Goal: Feedback & Contribution: Contribute content

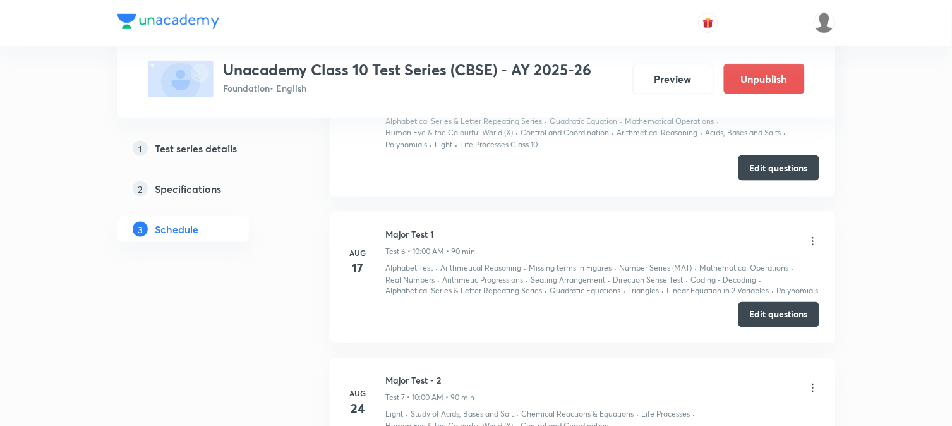
scroll to position [1993, 0]
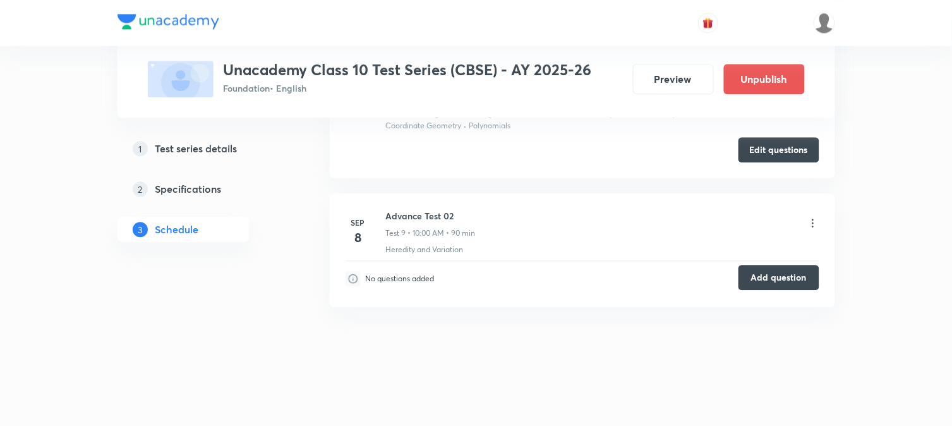
click at [759, 273] on button "Add question" at bounding box center [779, 277] width 81 height 25
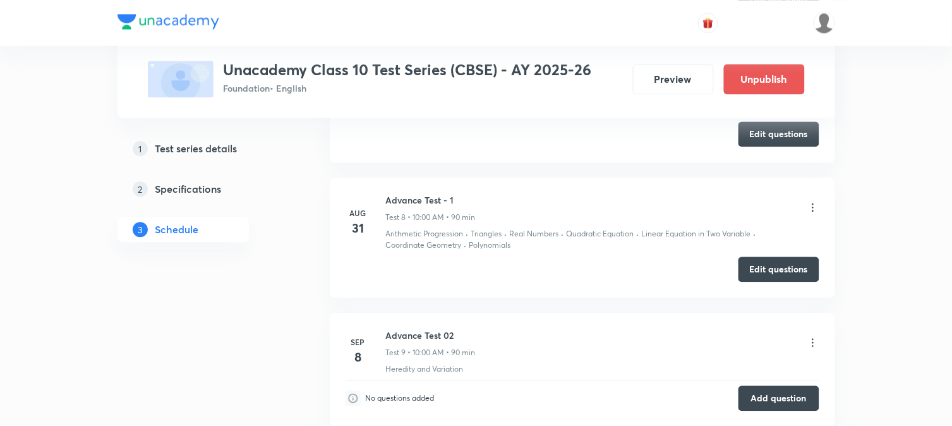
scroll to position [1641, 0]
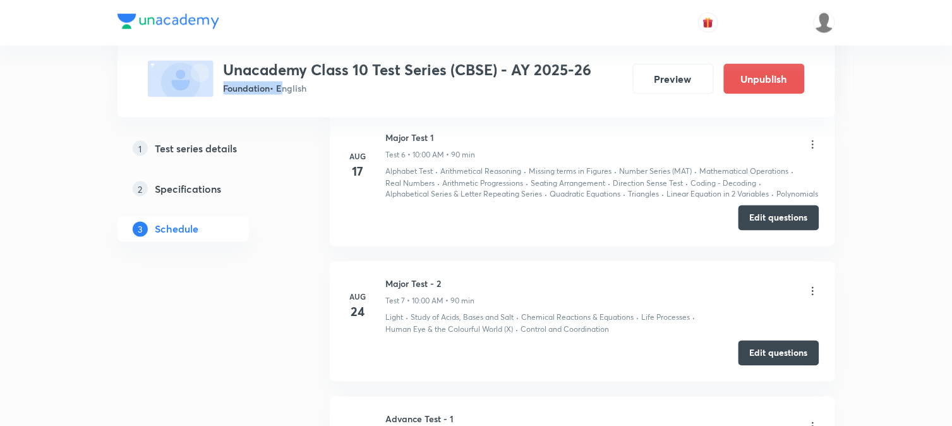
drag, startPoint x: 224, startPoint y: 90, endPoint x: 279, endPoint y: 90, distance: 55.0
click at [279, 90] on p "Foundation • English" at bounding box center [408, 88] width 368 height 13
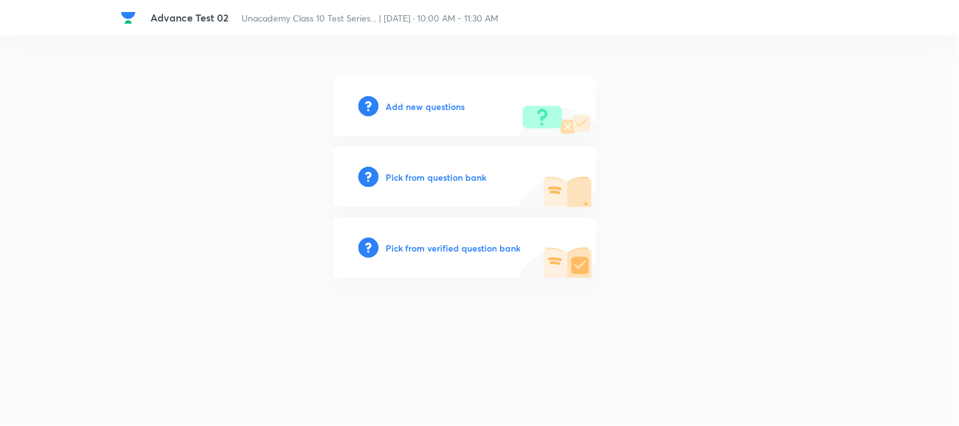
click at [403, 108] on h6 "Add new questions" at bounding box center [425, 106] width 79 height 13
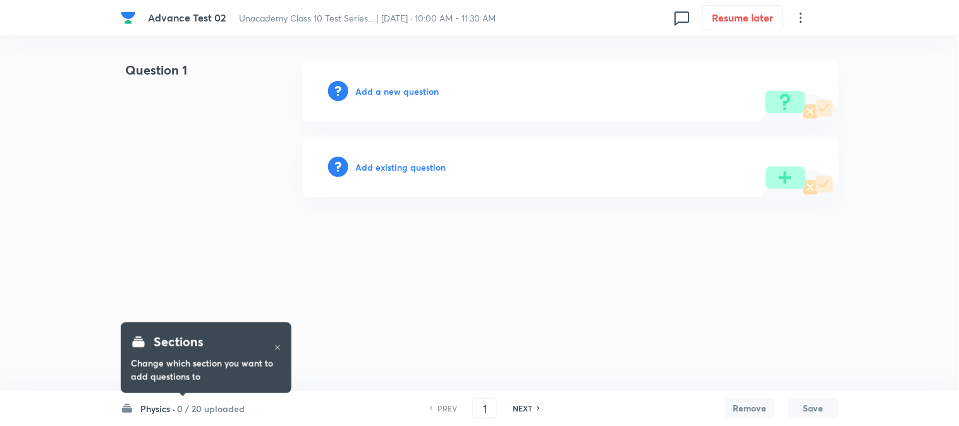
click at [226, 406] on h6 "0 / 20 uploaded" at bounding box center [212, 408] width 68 height 13
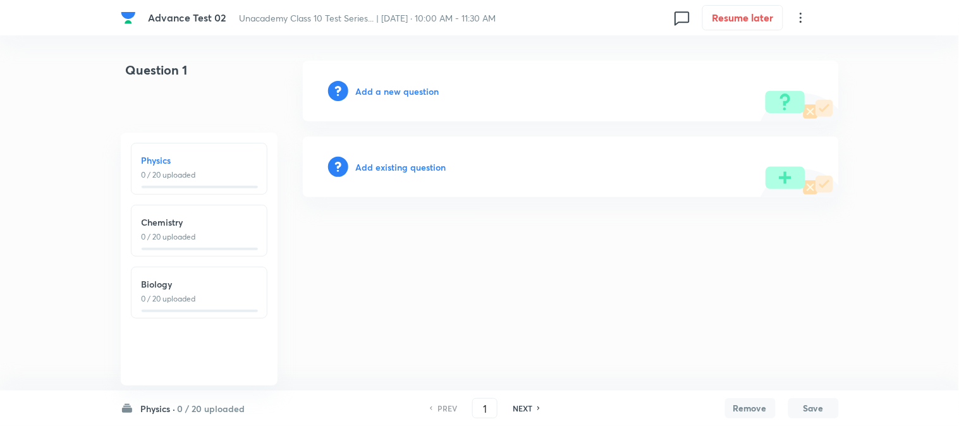
click at [166, 412] on h6 "Physics ·" at bounding box center [158, 408] width 35 height 13
click at [375, 90] on h6 "Add a new question" at bounding box center [397, 91] width 83 height 13
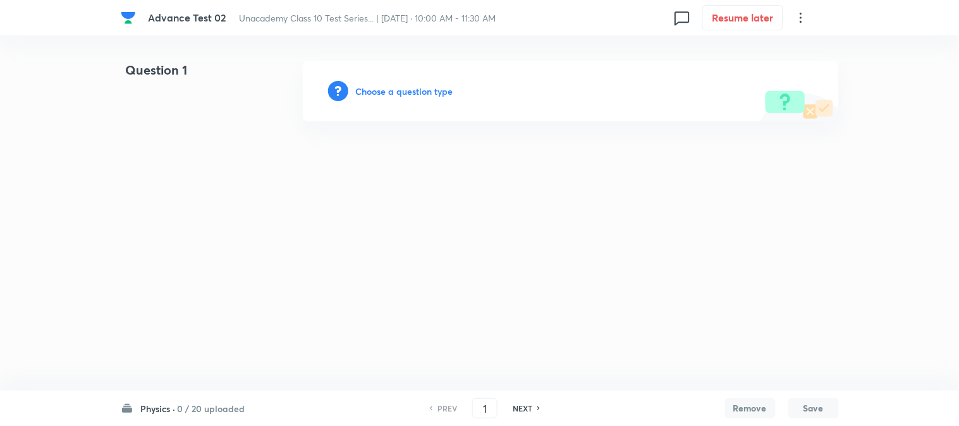
click at [375, 90] on h6 "Choose a question type" at bounding box center [404, 91] width 97 height 13
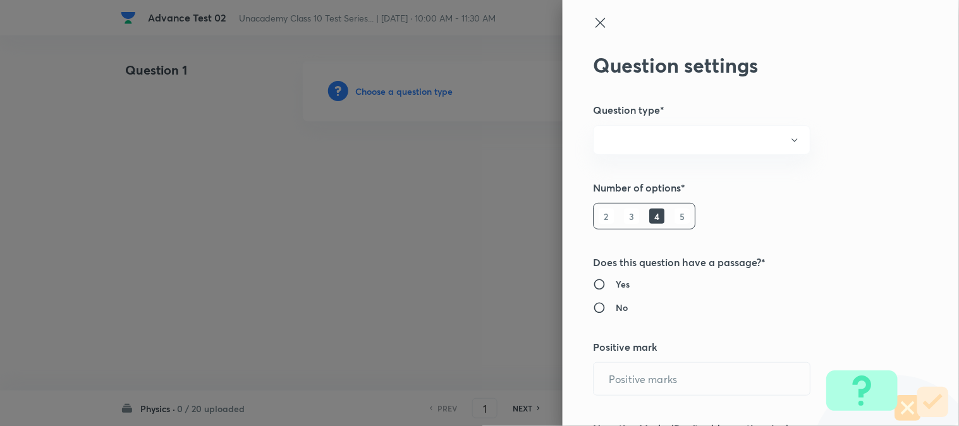
radio input "true"
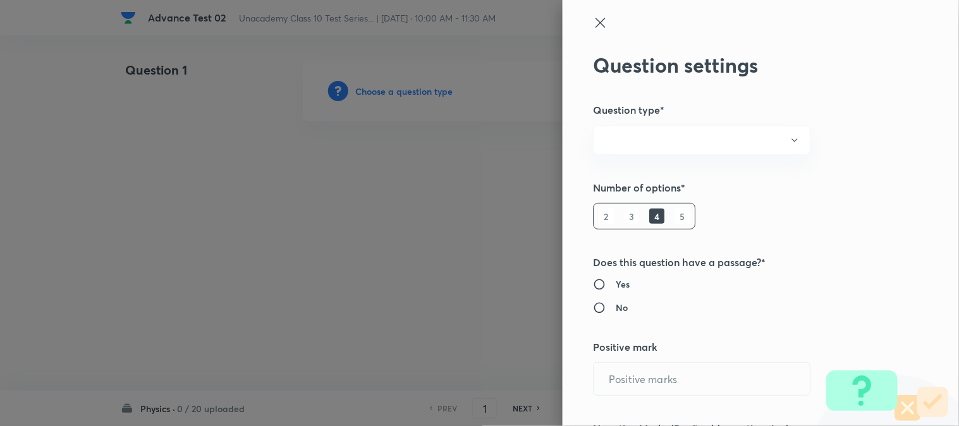
radio input "true"
type input "1"
type input "0"
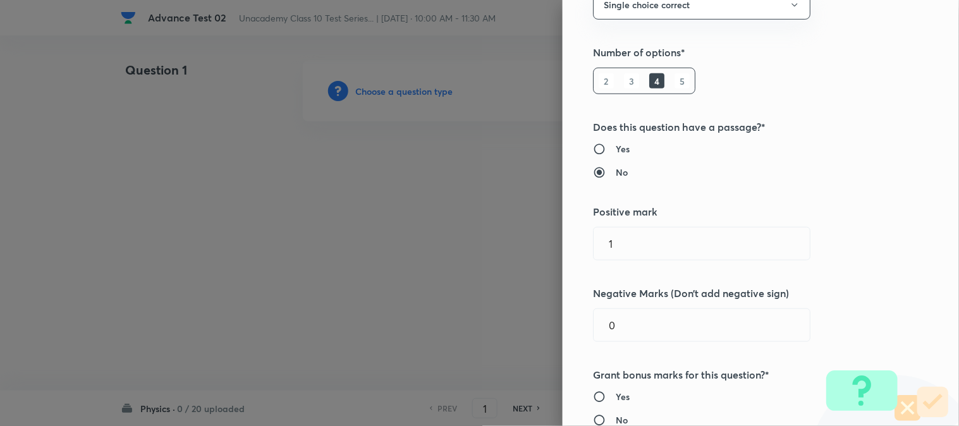
scroll to position [140, 0]
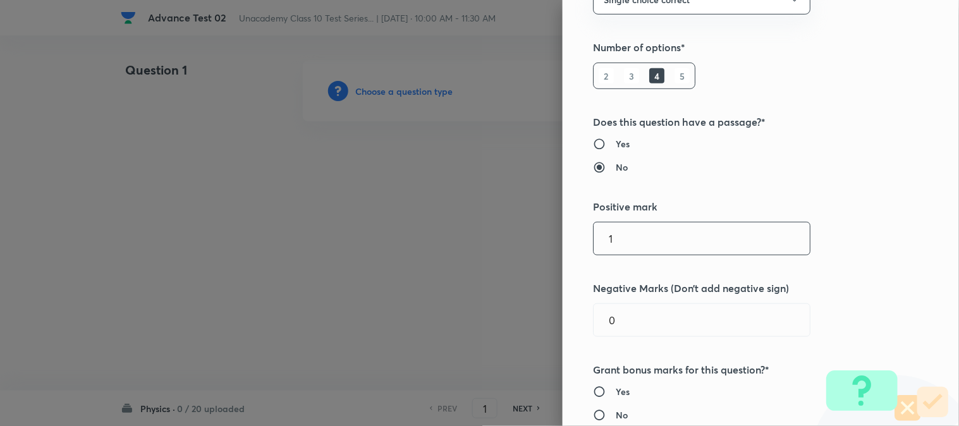
drag, startPoint x: 627, startPoint y: 238, endPoint x: 539, endPoint y: 250, distance: 88.7
click at [542, 248] on div "Question settings Question type* Single choice correct Number of options* 2 3 4…" at bounding box center [479, 213] width 959 height 426
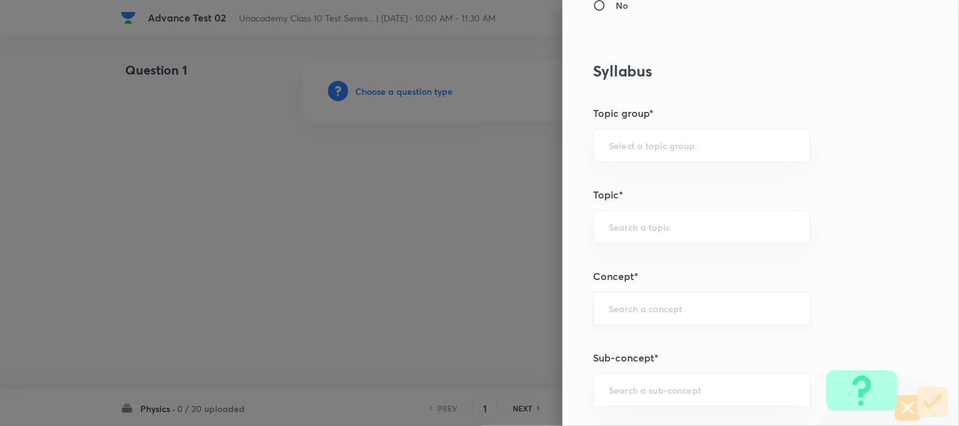
scroll to position [632, 0]
type input "2"
click at [632, 325] on div "​" at bounding box center [701, 307] width 217 height 33
paste input "Combination of Resistors"
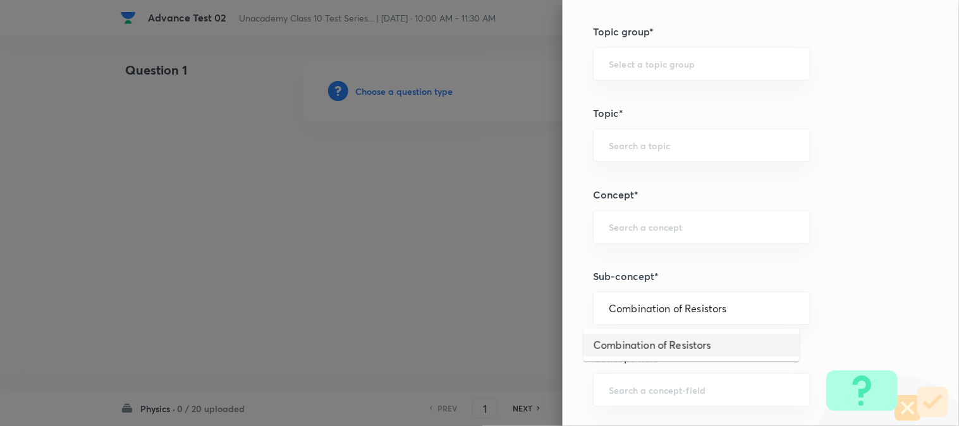
click at [638, 346] on li "Combination of Resistors" at bounding box center [691, 345] width 216 height 23
type input "Combination of Resistors"
type input "Foundation Class X"
type input "Physics"
type input "Electricity"
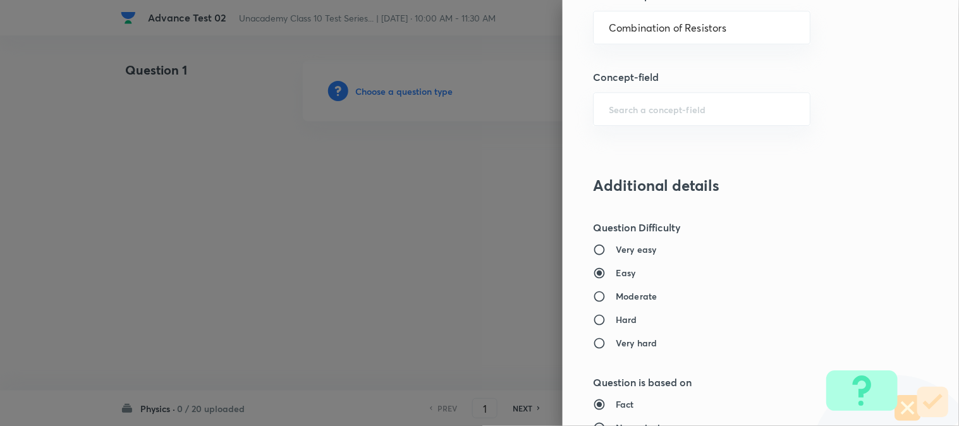
scroll to position [1053, 0]
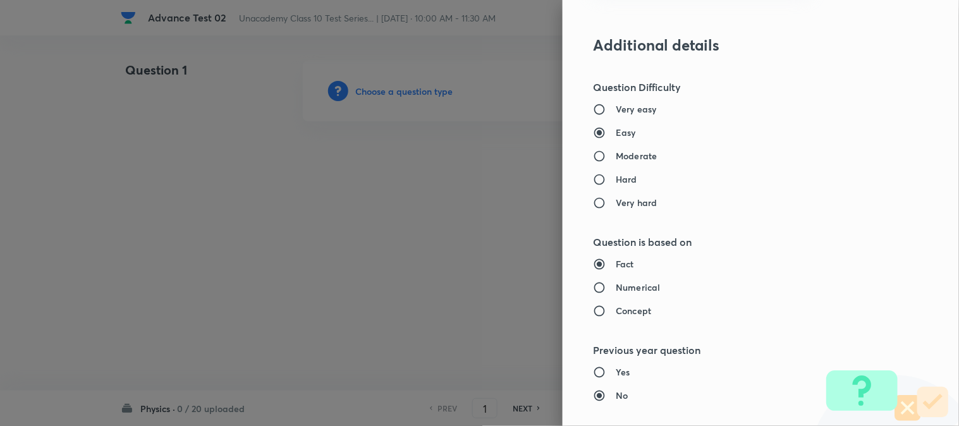
click at [624, 154] on h6 "Moderate" at bounding box center [636, 155] width 41 height 13
click at [616, 154] on input "Moderate" at bounding box center [604, 156] width 23 height 13
radio input "true"
radio input "false"
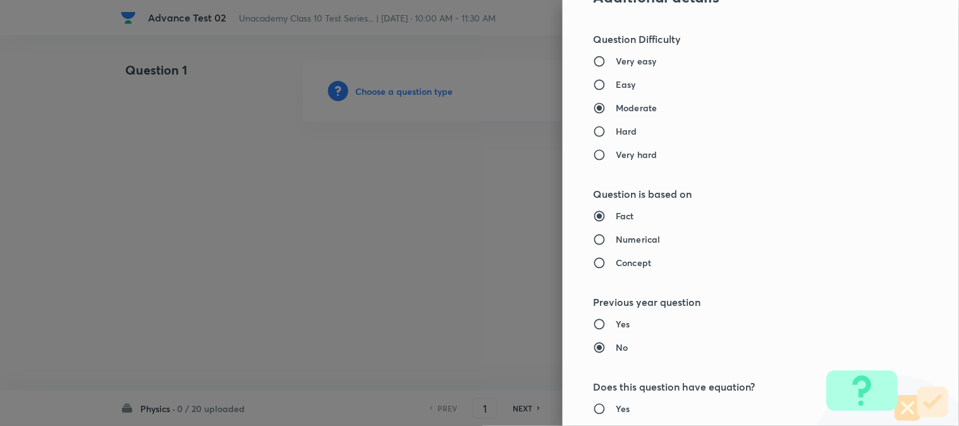
scroll to position [1123, 0]
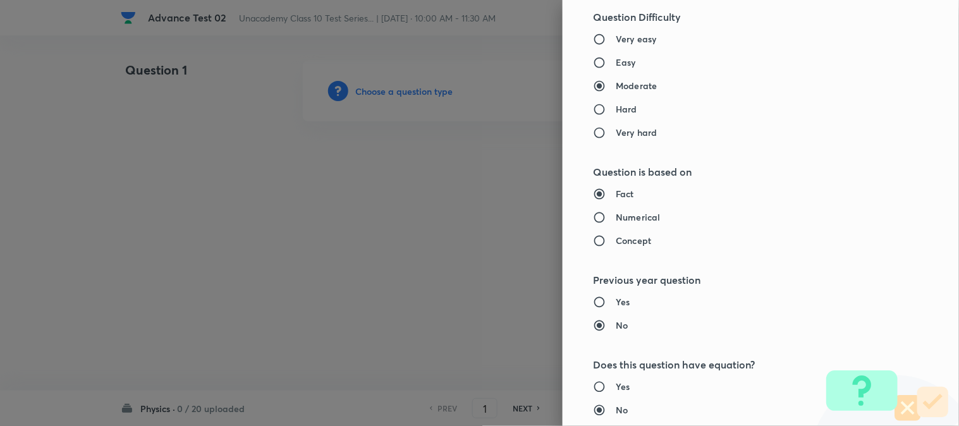
click at [623, 222] on h6 "Numerical" at bounding box center [638, 216] width 44 height 13
click at [616, 222] on input "Numerical" at bounding box center [604, 217] width 23 height 13
radio input "true"
radio input "false"
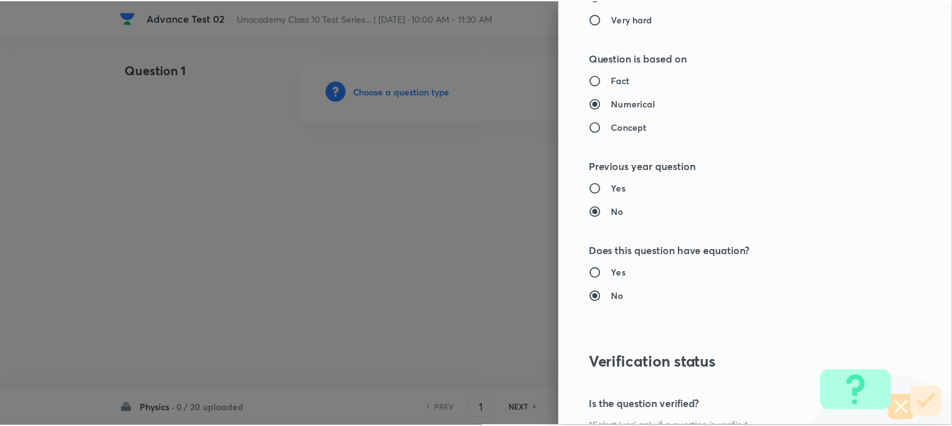
scroll to position [1382, 0]
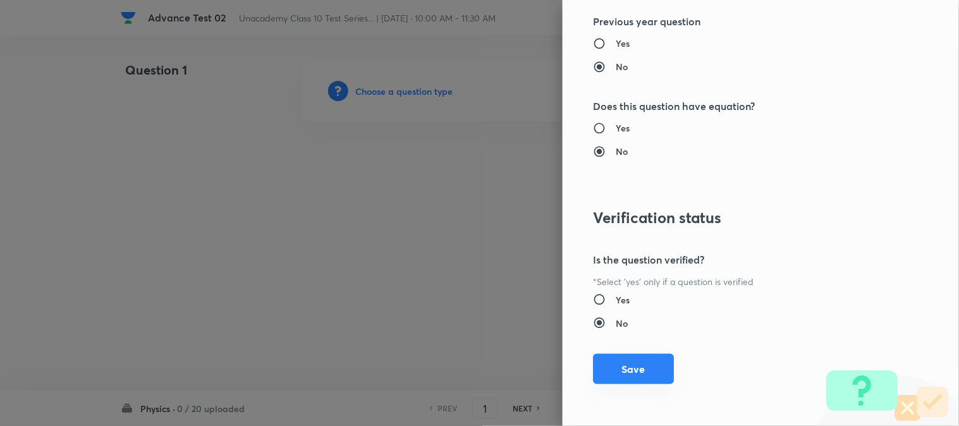
click at [624, 375] on button "Save" at bounding box center [633, 369] width 81 height 30
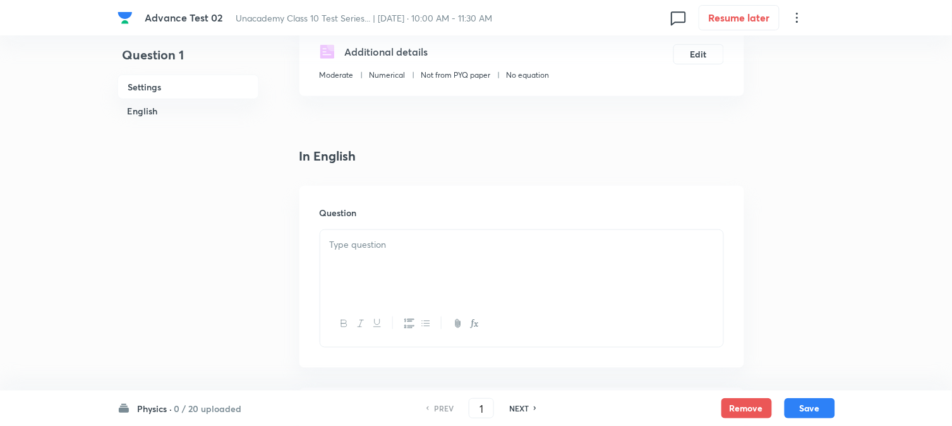
scroll to position [281, 0]
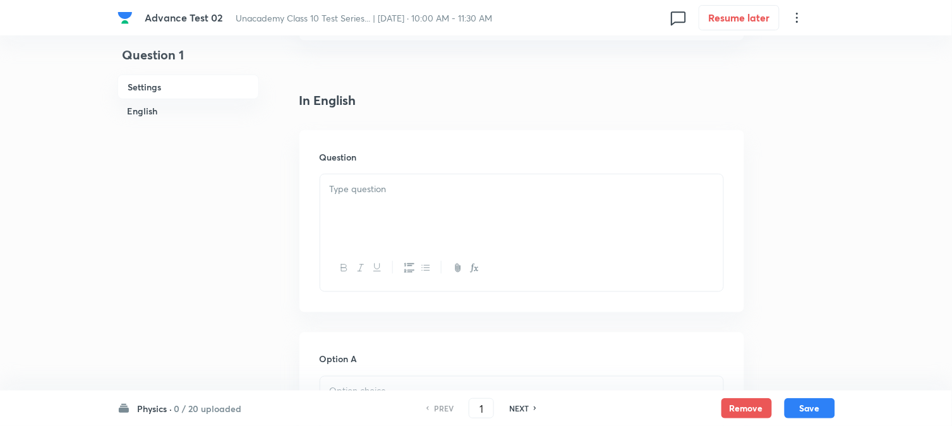
click at [399, 221] on div at bounding box center [521, 209] width 403 height 71
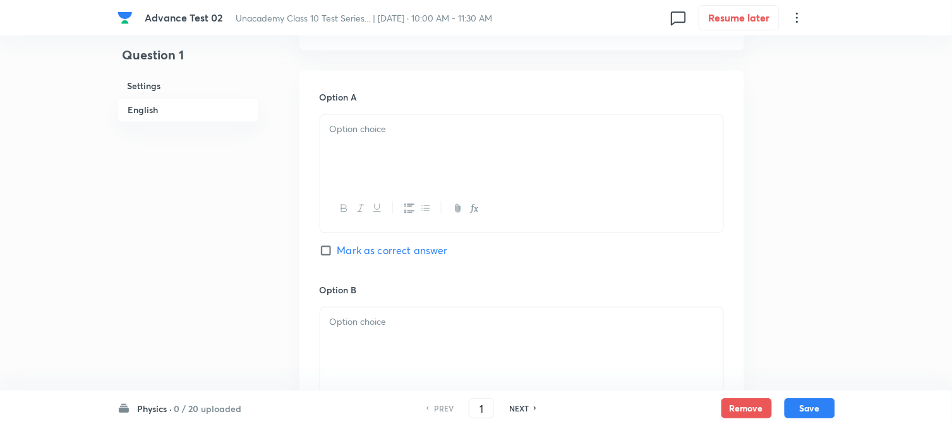
scroll to position [561, 0]
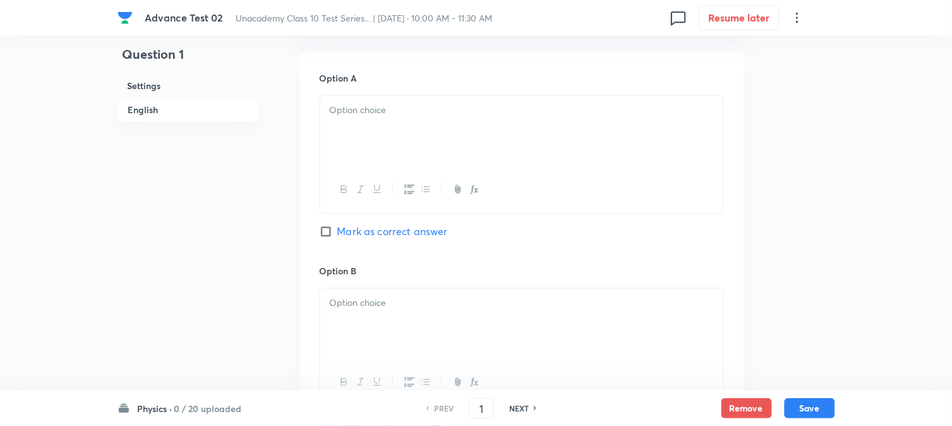
click at [408, 123] on div at bounding box center [521, 131] width 403 height 71
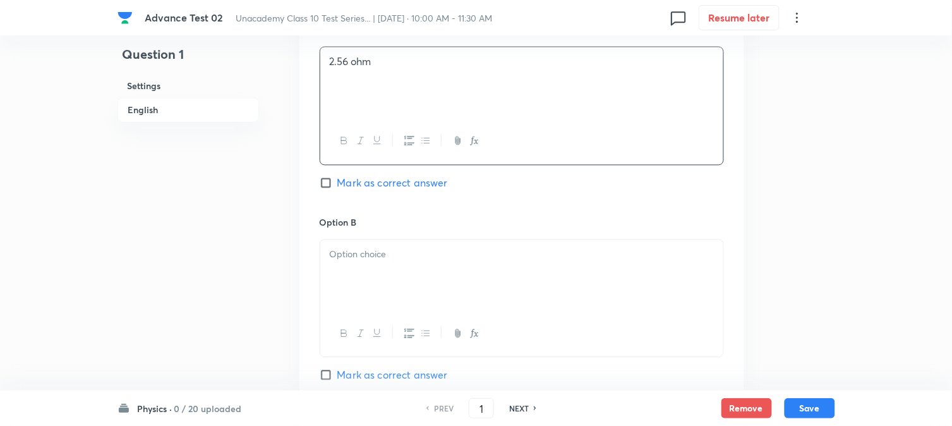
scroll to position [632, 0]
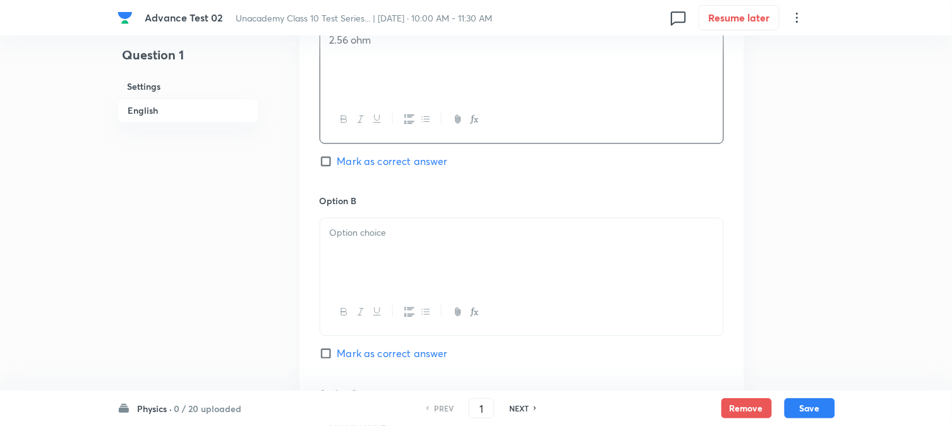
click at [394, 243] on div at bounding box center [521, 253] width 403 height 71
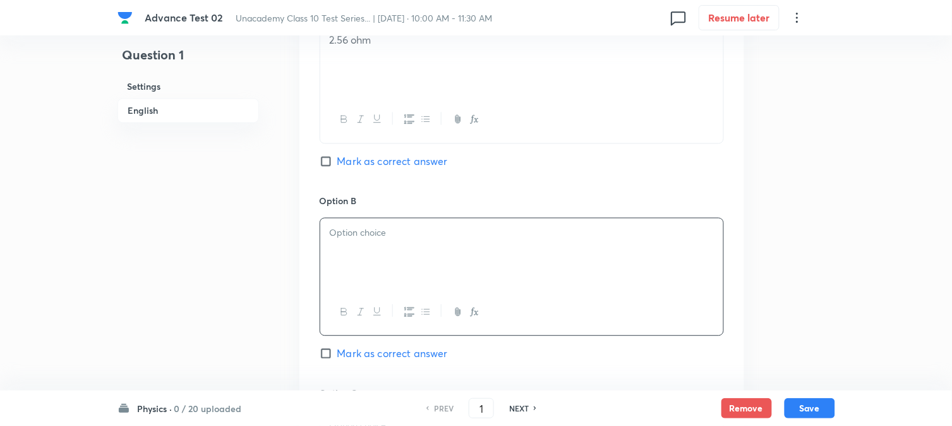
paste div
click at [330, 239] on p "1.08 ohm" at bounding box center [522, 233] width 384 height 15
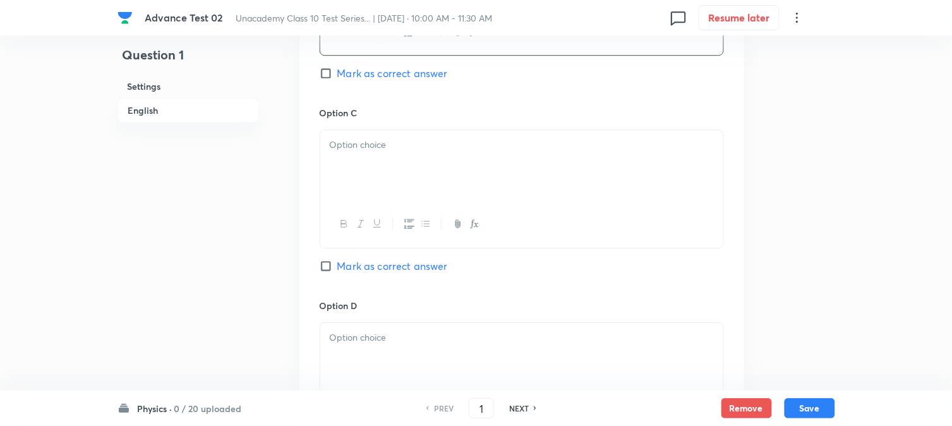
scroll to position [913, 0]
click at [401, 163] on div at bounding box center [521, 165] width 403 height 71
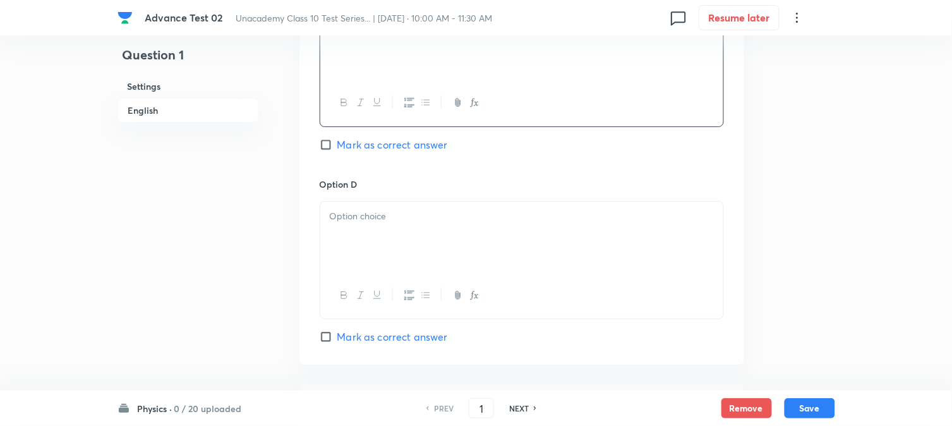
scroll to position [1053, 0]
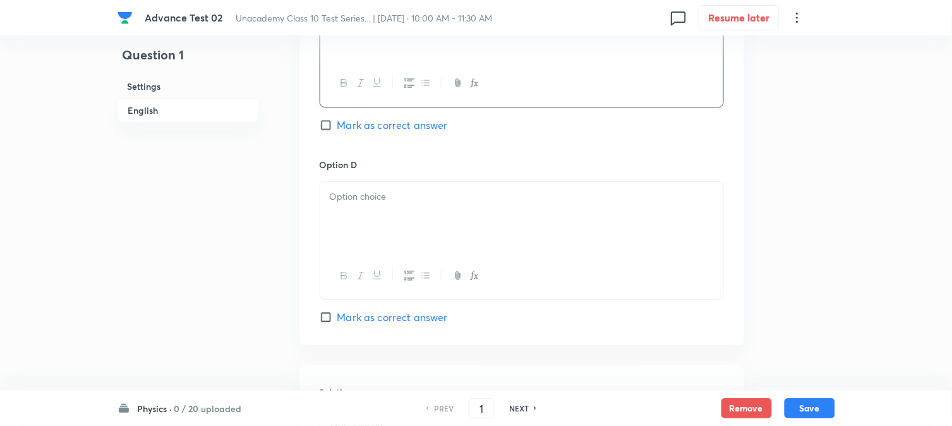
click at [381, 214] on div at bounding box center [521, 217] width 403 height 71
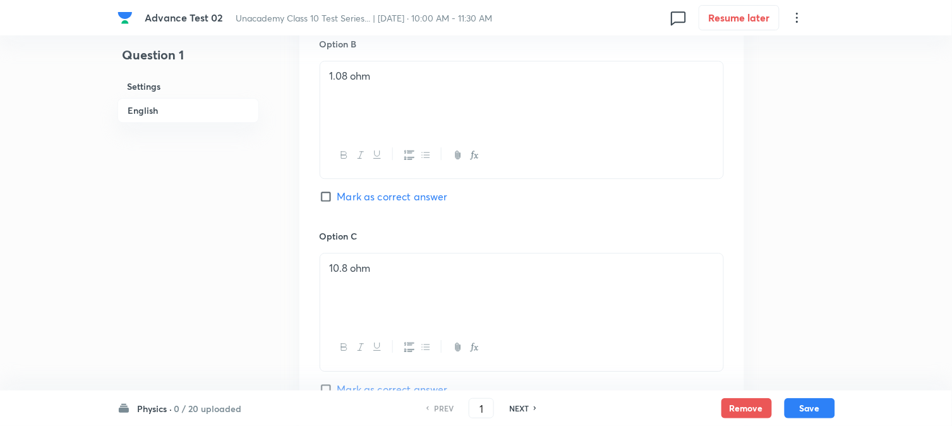
scroll to position [702, 0]
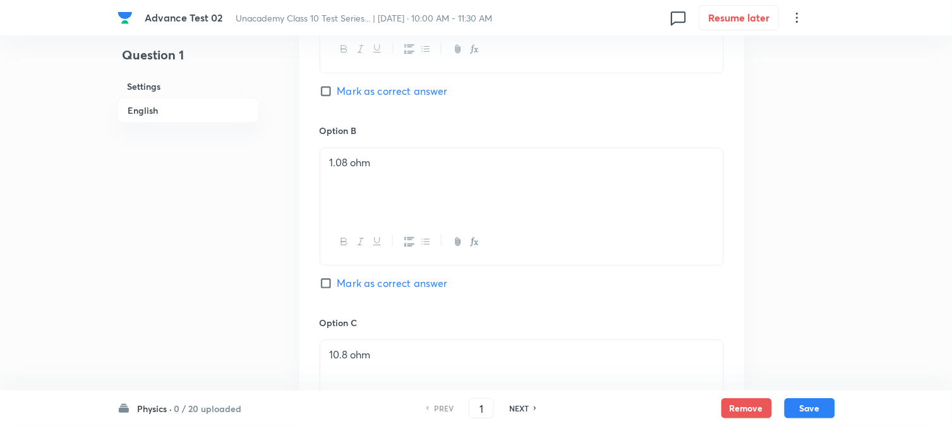
click at [339, 284] on span "Mark as correct answer" at bounding box center [393, 283] width 111 height 15
click at [338, 284] on input "Mark as correct answer" at bounding box center [329, 283] width 18 height 13
checkbox input "true"
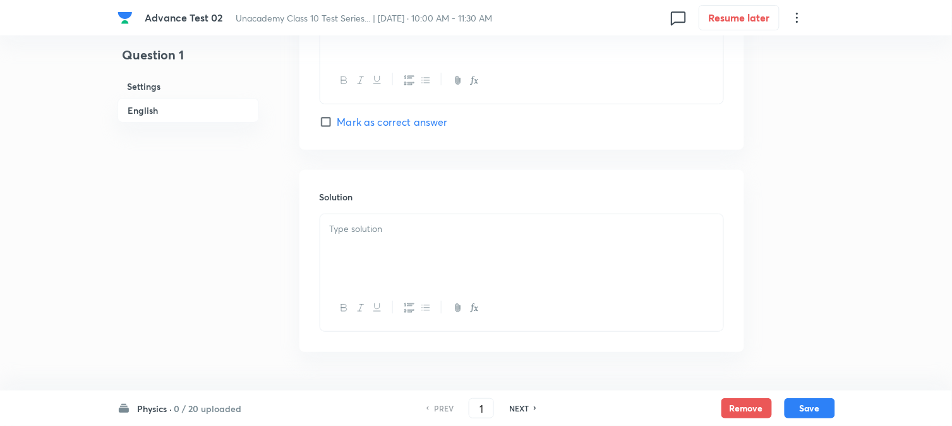
scroll to position [1287, 0]
click at [372, 226] on div at bounding box center [521, 212] width 403 height 71
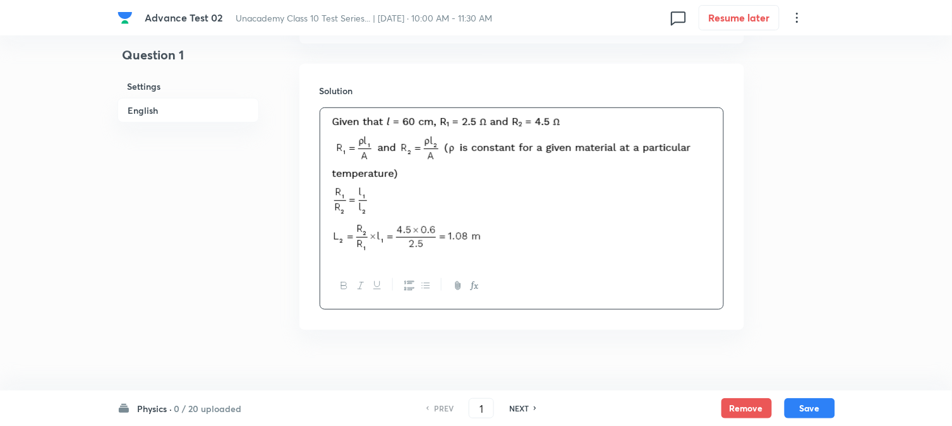
scroll to position [1372, 0]
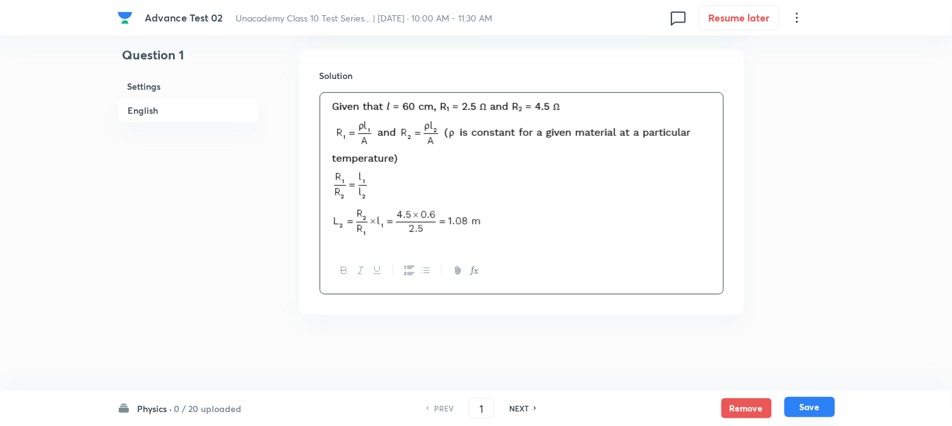
click at [817, 408] on button "Save" at bounding box center [810, 407] width 51 height 20
type input "2"
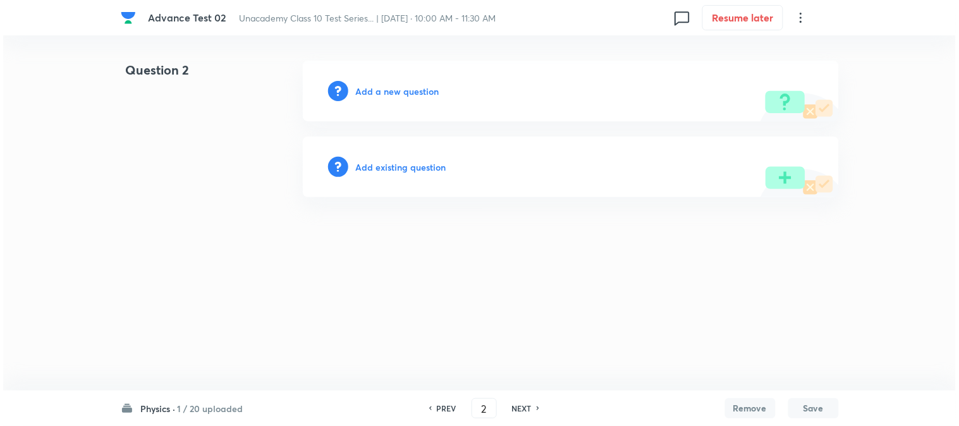
scroll to position [0, 0]
click at [400, 87] on h6 "Add a new question" at bounding box center [397, 91] width 83 height 13
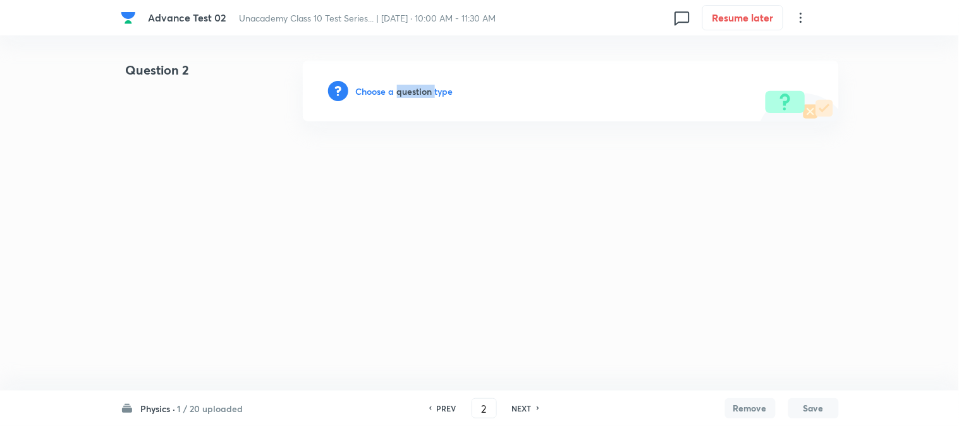
click at [400, 87] on h6 "Choose a question type" at bounding box center [404, 91] width 97 height 13
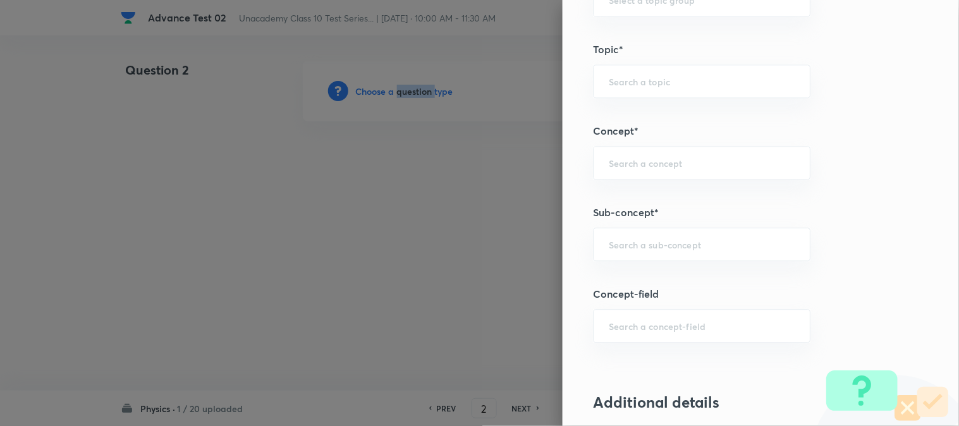
scroll to position [702, 0]
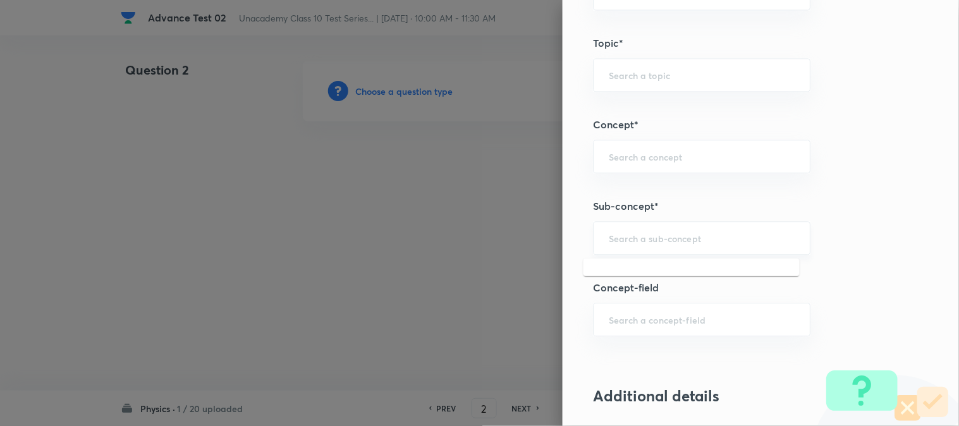
click at [630, 237] on input "text" at bounding box center [702, 238] width 186 height 12
paste input "Combination of Resistors"
click at [654, 265] on li "Combination of Resistors" at bounding box center [691, 275] width 216 height 23
type input "Combination of Resistors"
type input "Foundation Class X"
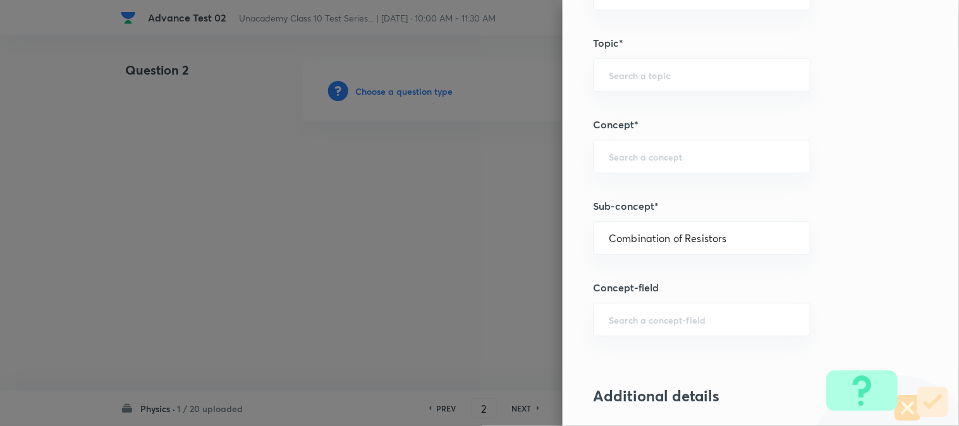
type input "Physics"
type input "Electricity"
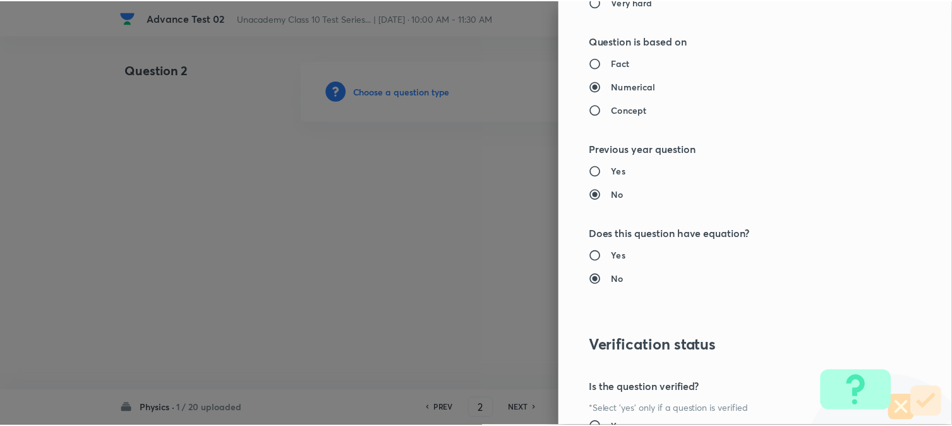
scroll to position [1382, 0]
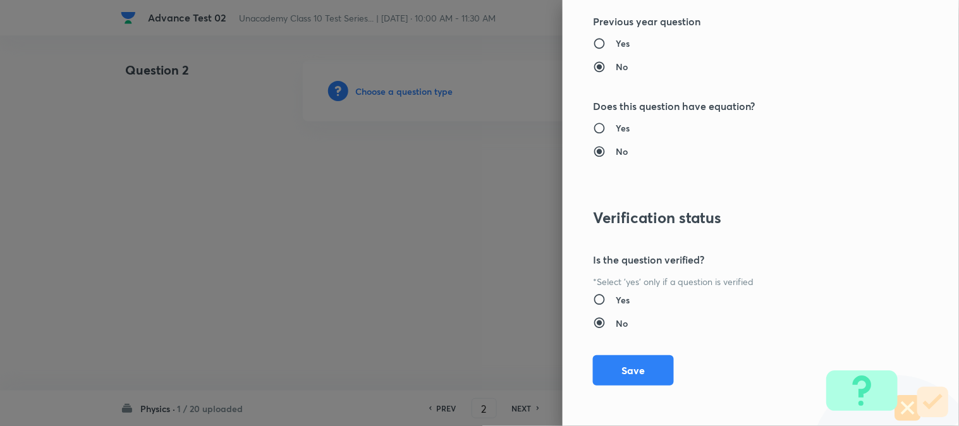
drag, startPoint x: 622, startPoint y: 375, endPoint x: 555, endPoint y: 343, distance: 74.3
click at [623, 375] on button "Save" at bounding box center [633, 370] width 81 height 30
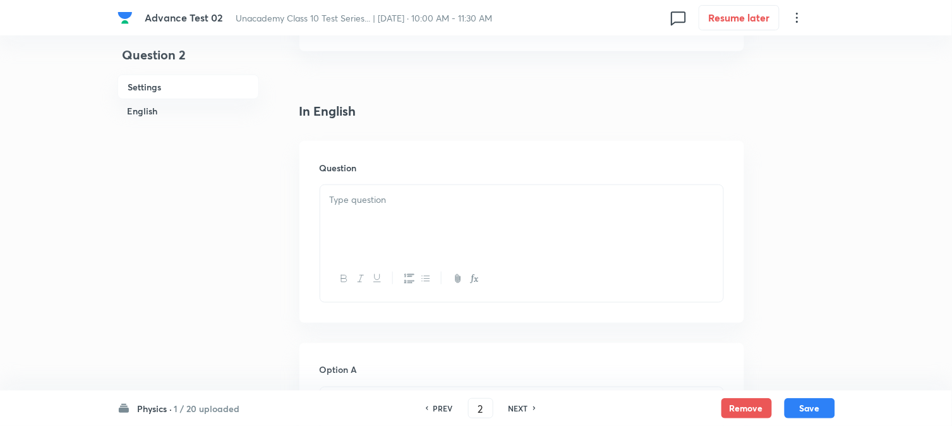
scroll to position [351, 0]
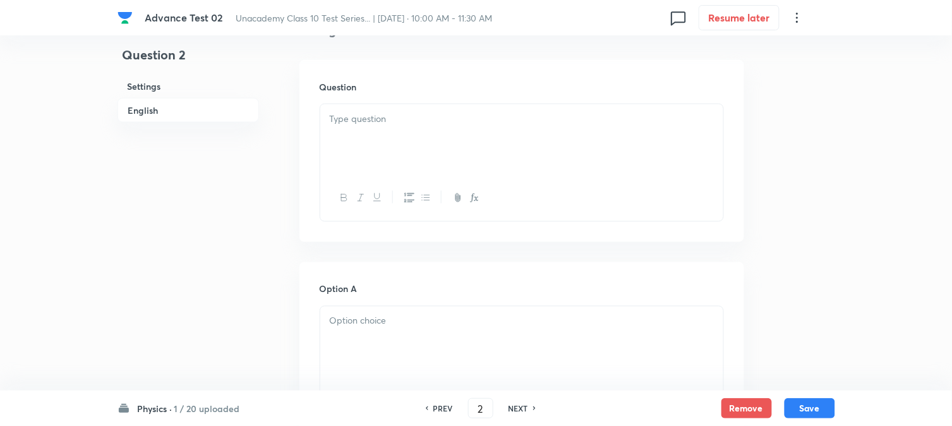
click at [432, 162] on div at bounding box center [521, 139] width 403 height 71
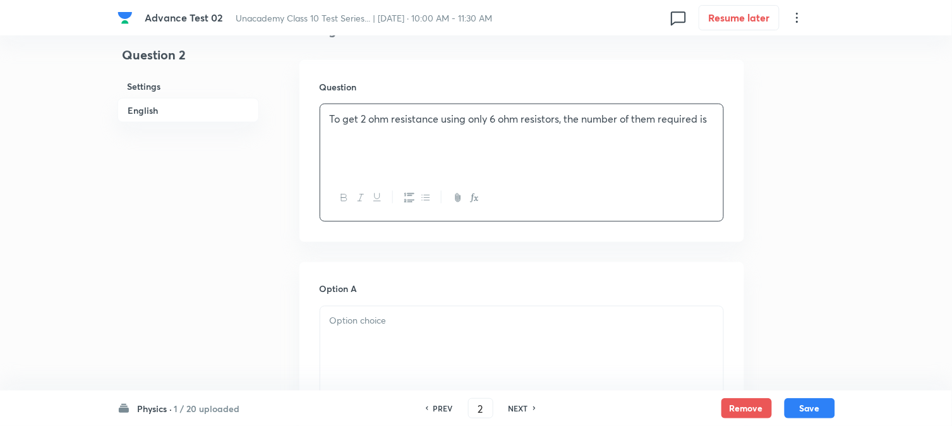
click at [350, 331] on div at bounding box center [521, 342] width 403 height 71
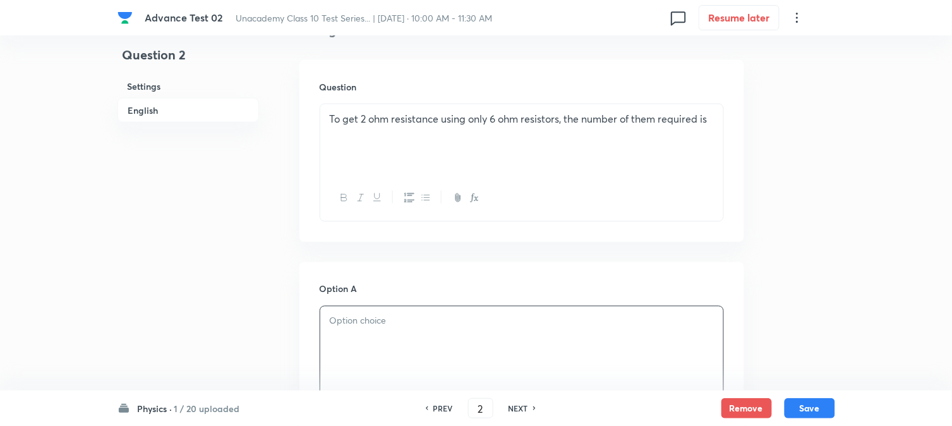
click at [350, 329] on div at bounding box center [521, 342] width 403 height 71
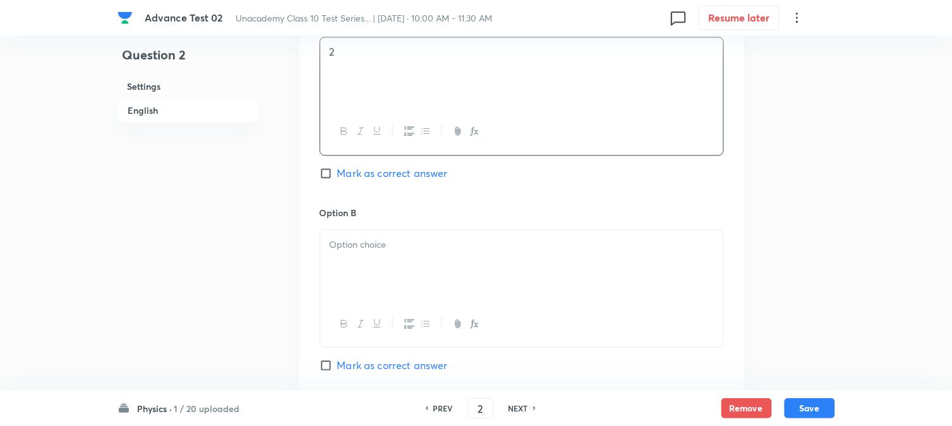
scroll to position [632, 0]
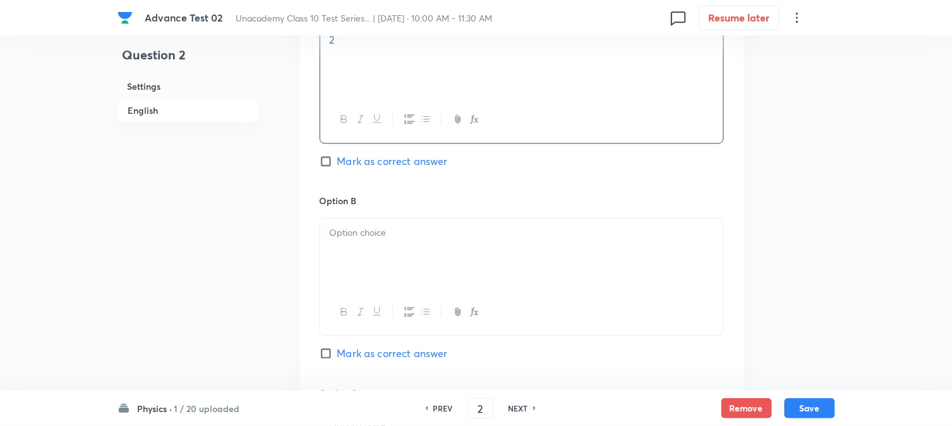
click at [401, 243] on div at bounding box center [521, 253] width 403 height 71
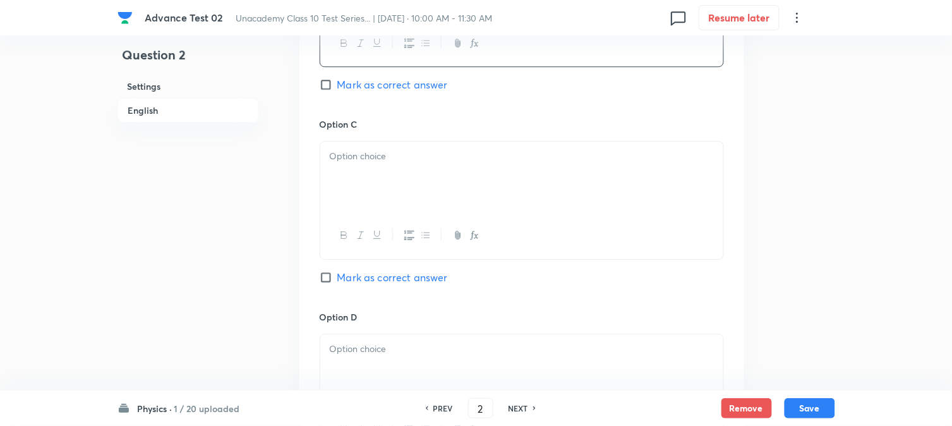
scroll to position [913, 0]
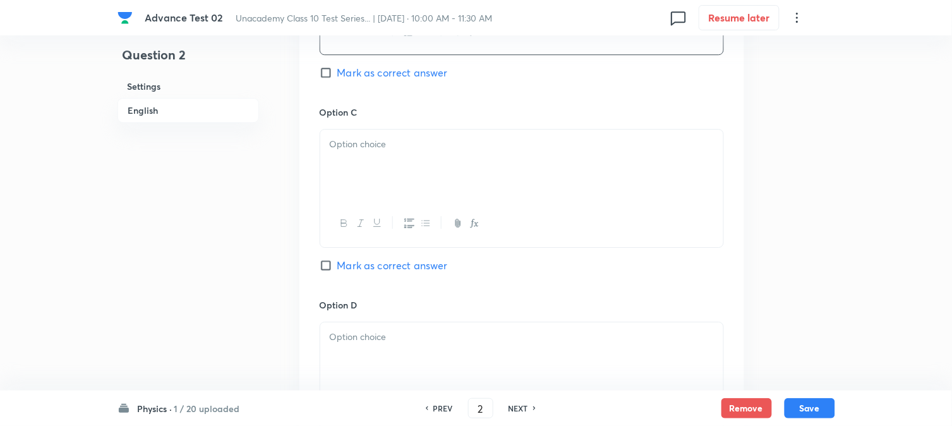
click at [394, 196] on div at bounding box center [521, 165] width 403 height 71
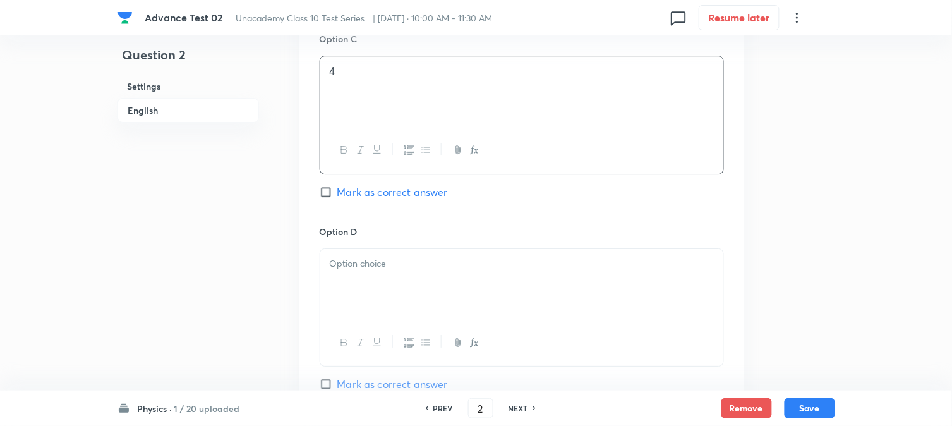
scroll to position [1123, 0]
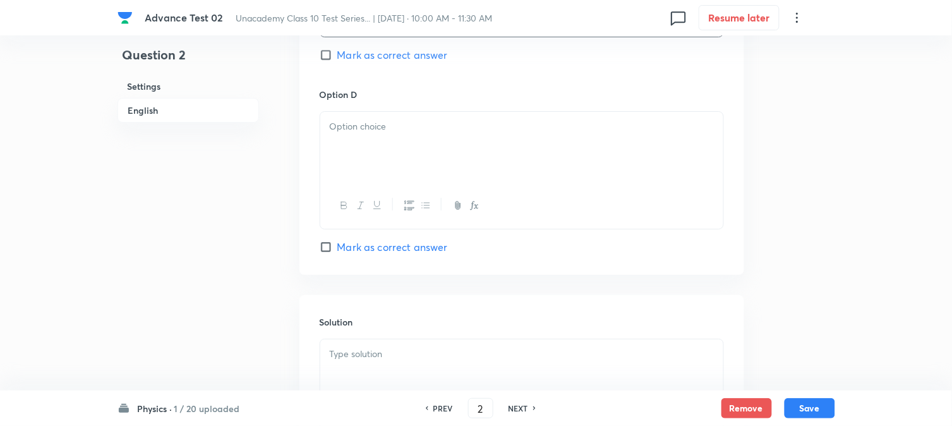
click at [395, 190] on div at bounding box center [521, 206] width 403 height 46
drag, startPoint x: 425, startPoint y: 177, endPoint x: 459, endPoint y: 195, distance: 39.0
click at [425, 175] on div at bounding box center [521, 147] width 403 height 71
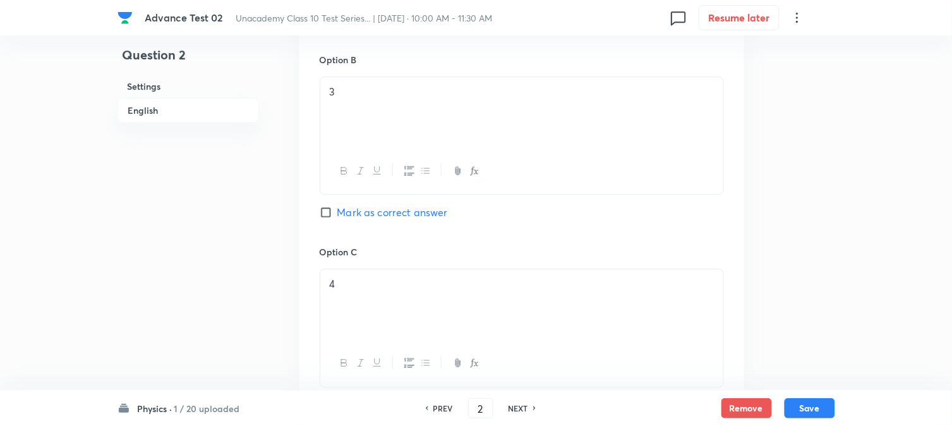
scroll to position [772, 0]
click at [346, 216] on span "Mark as correct answer" at bounding box center [393, 212] width 111 height 15
click at [338, 216] on input "Mark as correct answer" at bounding box center [329, 213] width 18 height 13
checkbox input "true"
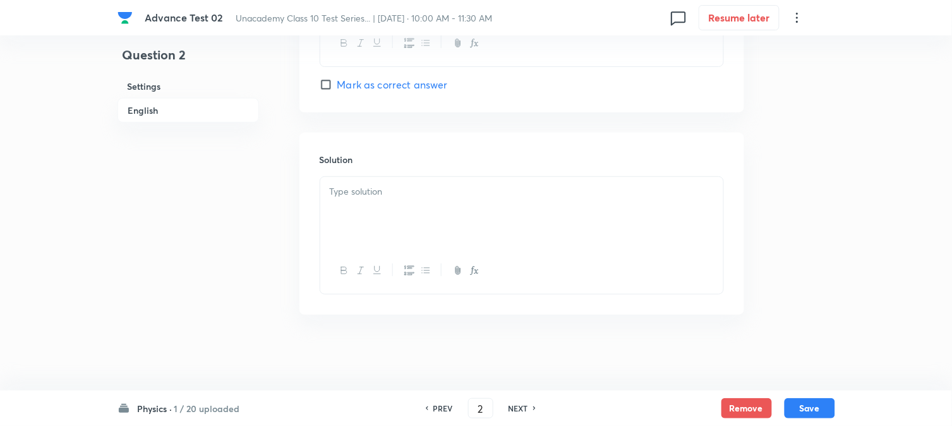
scroll to position [1287, 0]
click at [370, 214] on div at bounding box center [521, 212] width 403 height 71
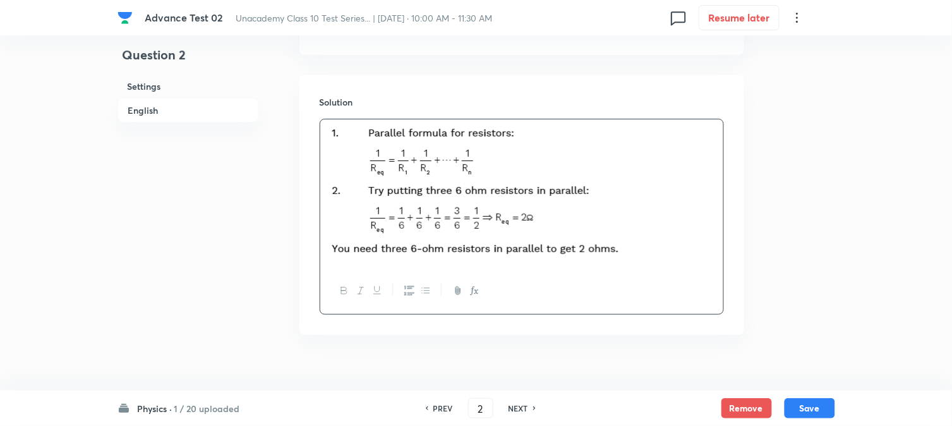
scroll to position [1366, 0]
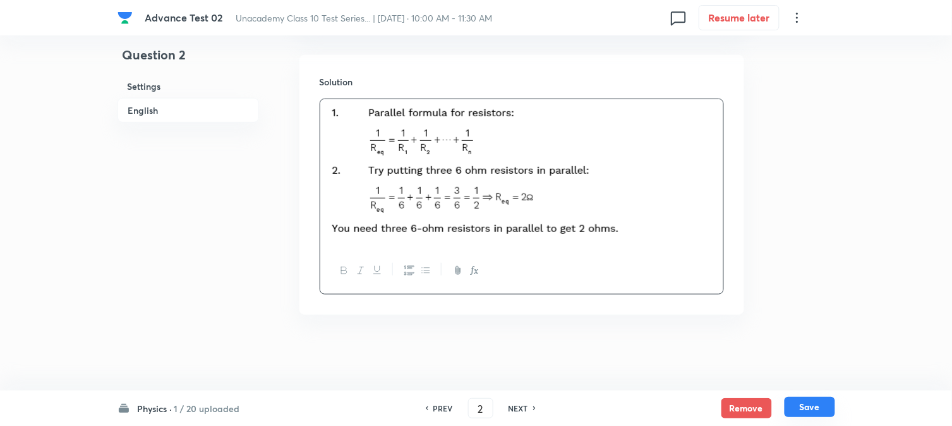
click at [825, 407] on button "Save" at bounding box center [810, 407] width 51 height 20
type input "3"
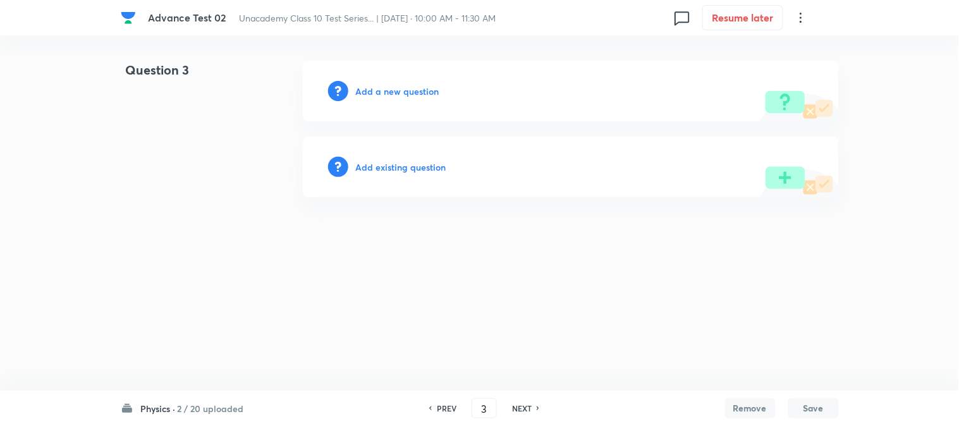
click at [367, 91] on h6 "Add a new question" at bounding box center [397, 91] width 83 height 13
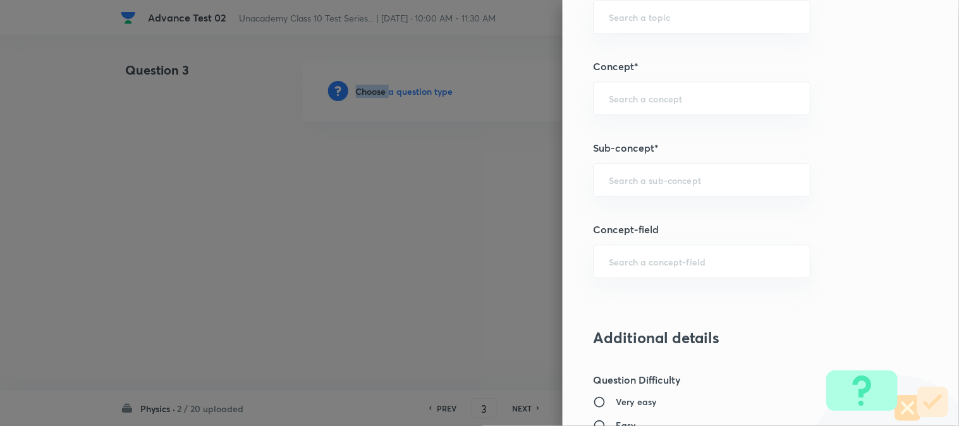
scroll to position [772, 0]
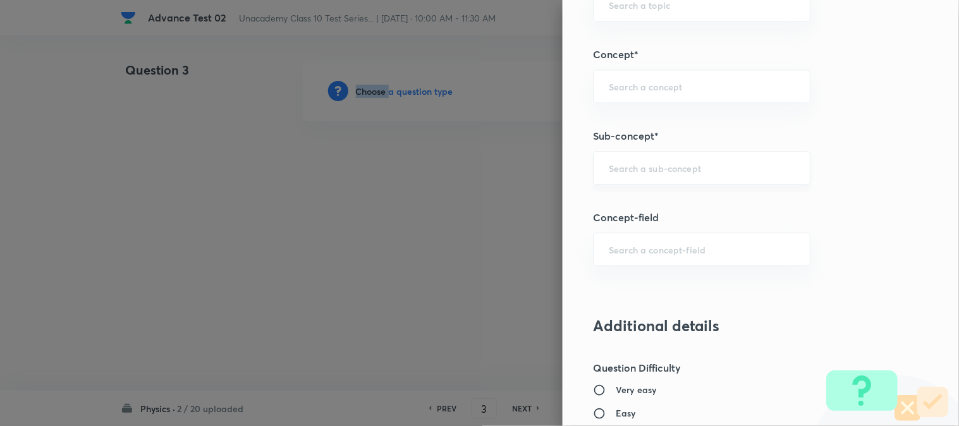
click at [623, 175] on div "​" at bounding box center [701, 167] width 217 height 33
paste input "Combination of Resistors"
click at [642, 205] on li "Combination of Resistors" at bounding box center [691, 204] width 216 height 23
type input "Combination of Resistors"
type input "Foundation Class X"
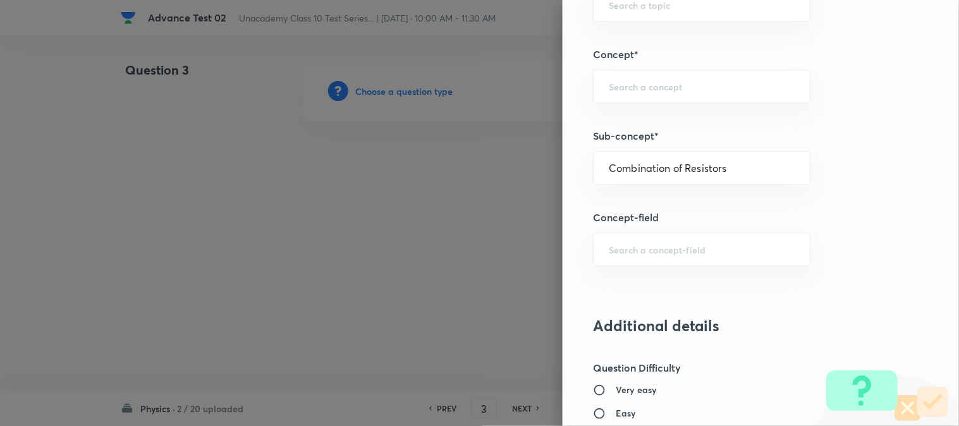
type input "Physics"
type input "Electricity"
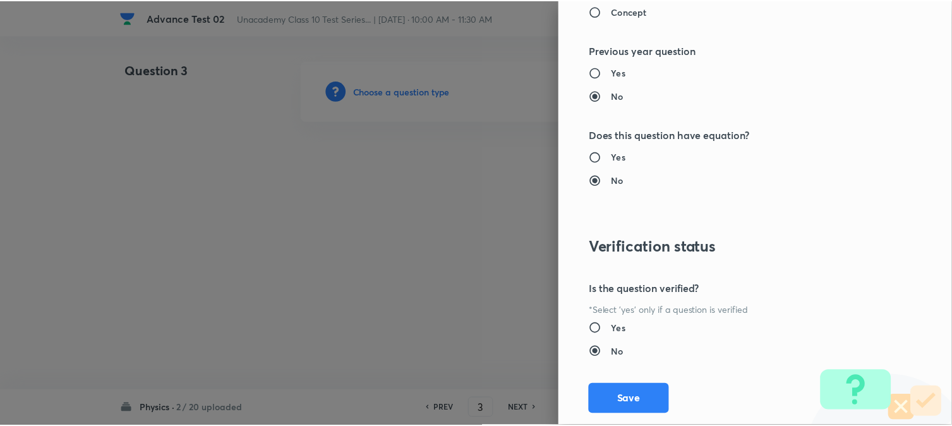
scroll to position [1382, 0]
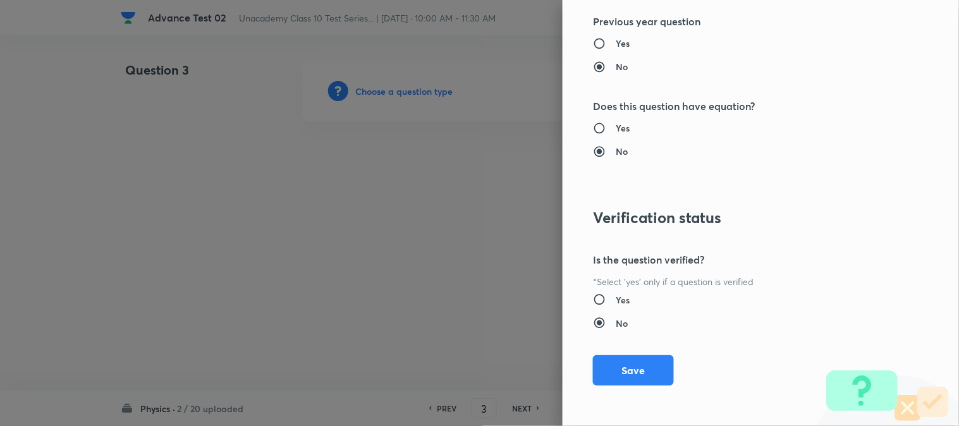
drag, startPoint x: 627, startPoint y: 369, endPoint x: 470, endPoint y: 267, distance: 187.2
click at [628, 369] on button "Save" at bounding box center [633, 370] width 81 height 30
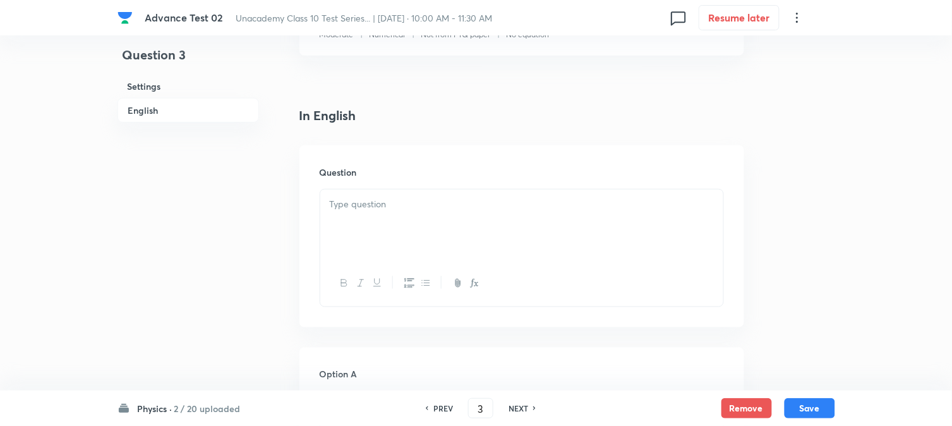
scroll to position [351, 0]
click at [427, 143] on div at bounding box center [521, 139] width 403 height 71
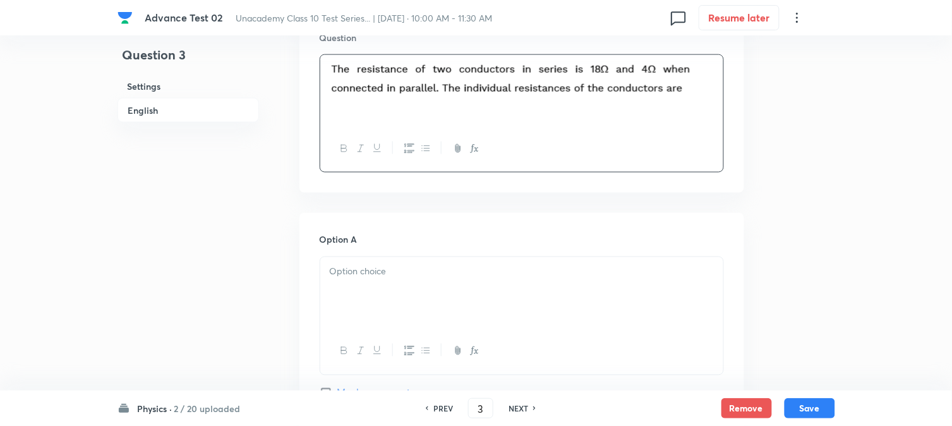
scroll to position [421, 0]
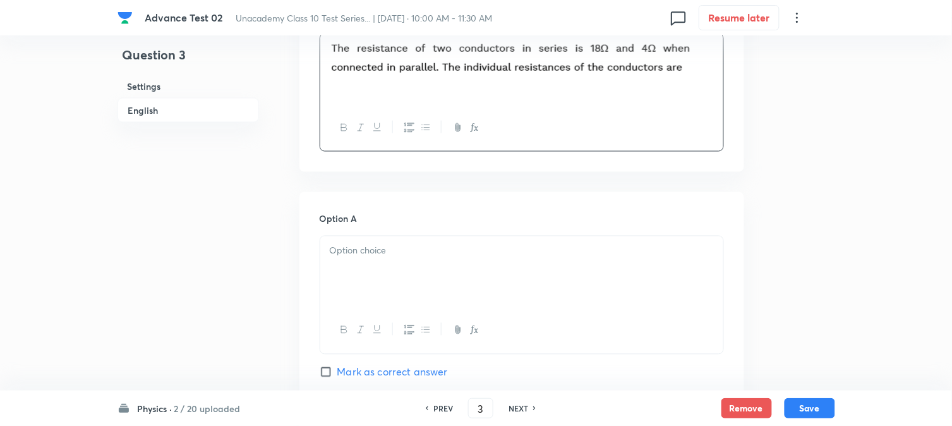
click at [382, 259] on div at bounding box center [521, 271] width 403 height 71
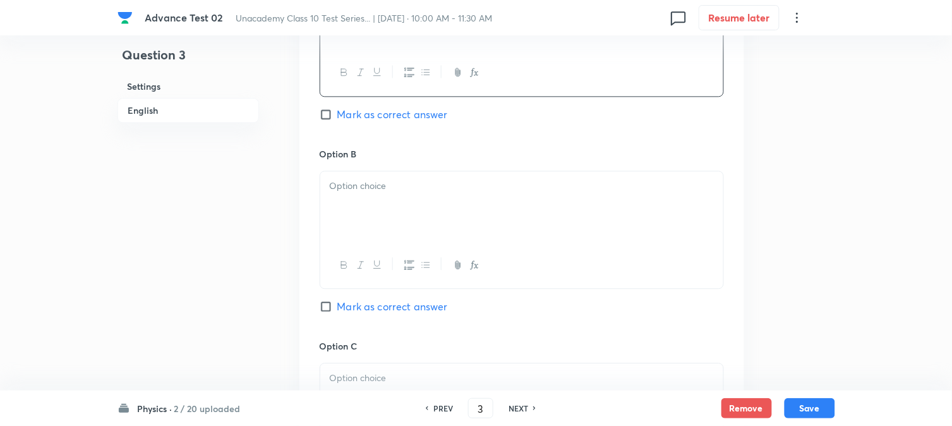
scroll to position [702, 0]
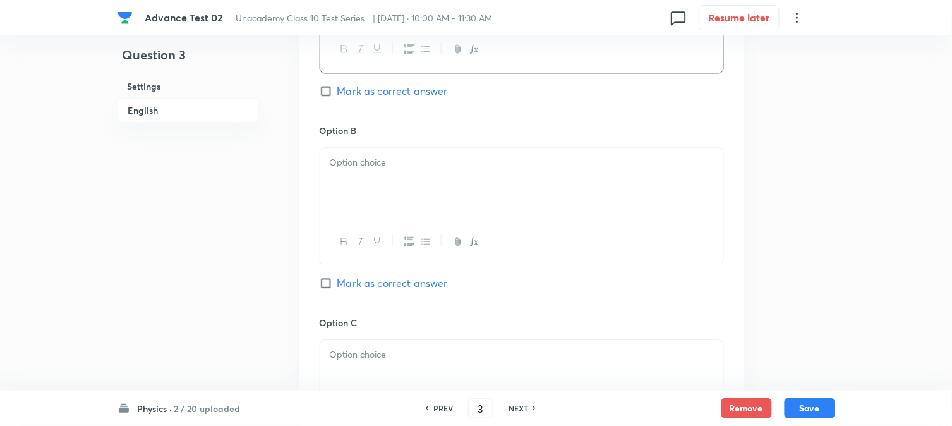
drag, startPoint x: 408, startPoint y: 185, endPoint x: 412, endPoint y: 190, distance: 7.2
click at [408, 184] on div at bounding box center [521, 183] width 403 height 71
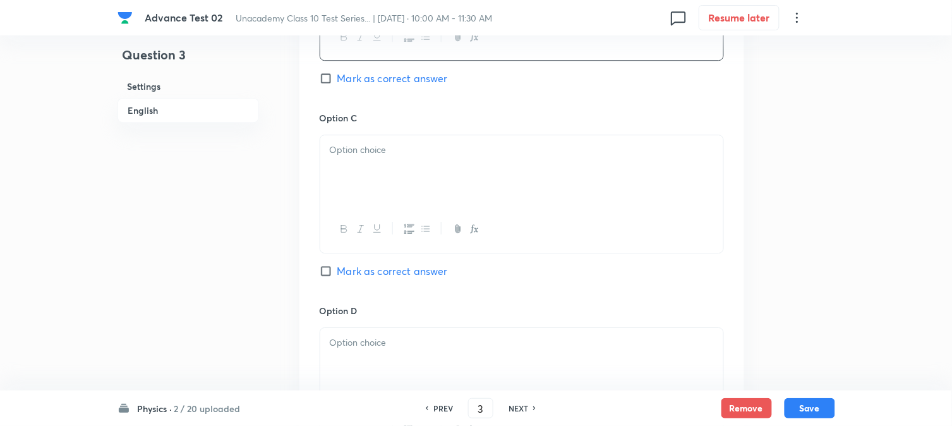
scroll to position [913, 0]
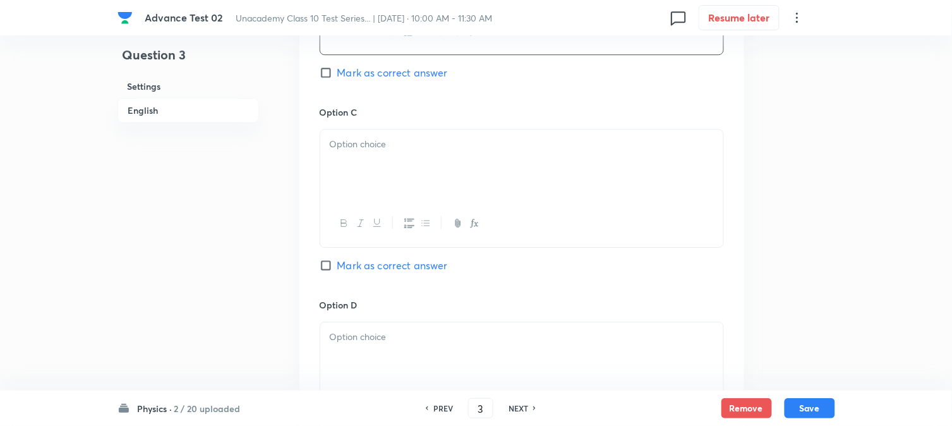
click at [401, 192] on div at bounding box center [521, 165] width 403 height 71
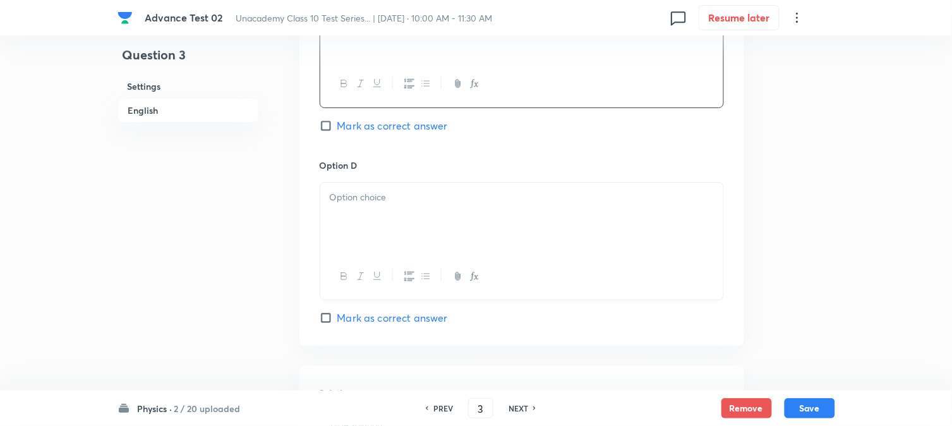
scroll to position [1053, 0]
click at [408, 236] on div at bounding box center [521, 217] width 403 height 71
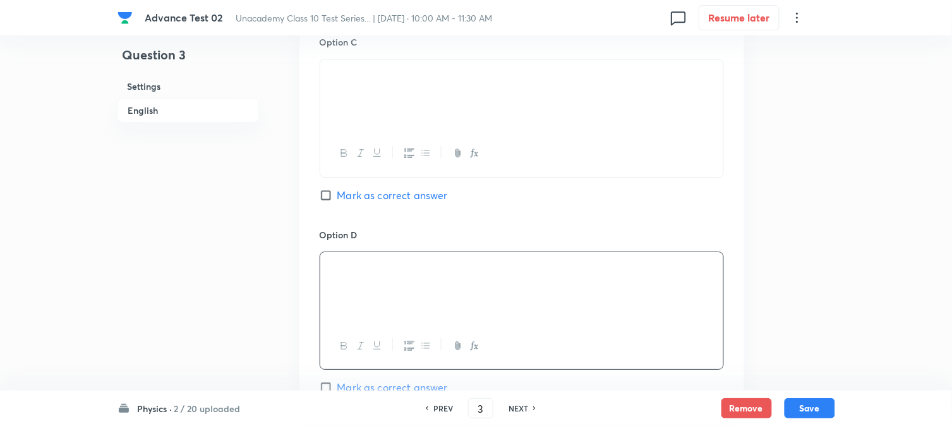
click at [359, 201] on span "Mark as correct answer" at bounding box center [393, 195] width 111 height 15
click at [338, 201] on input "Mark as correct answer" at bounding box center [329, 195] width 18 height 13
checkbox input "true"
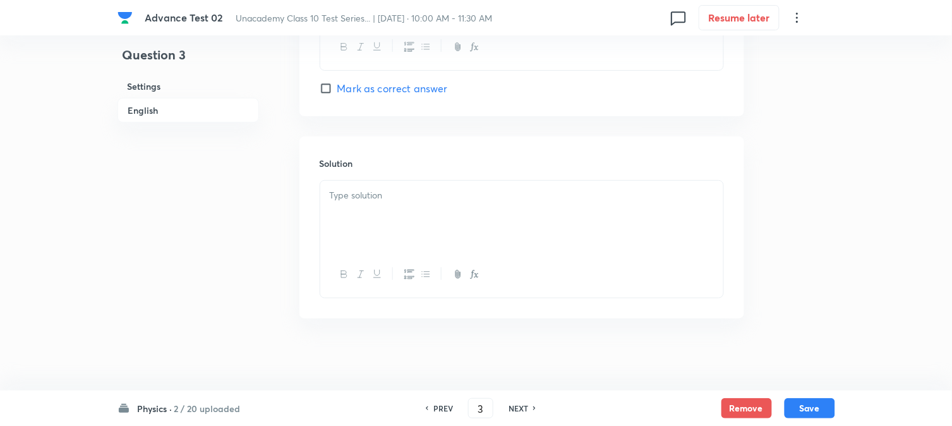
scroll to position [1287, 0]
click at [395, 205] on div at bounding box center [521, 212] width 403 height 71
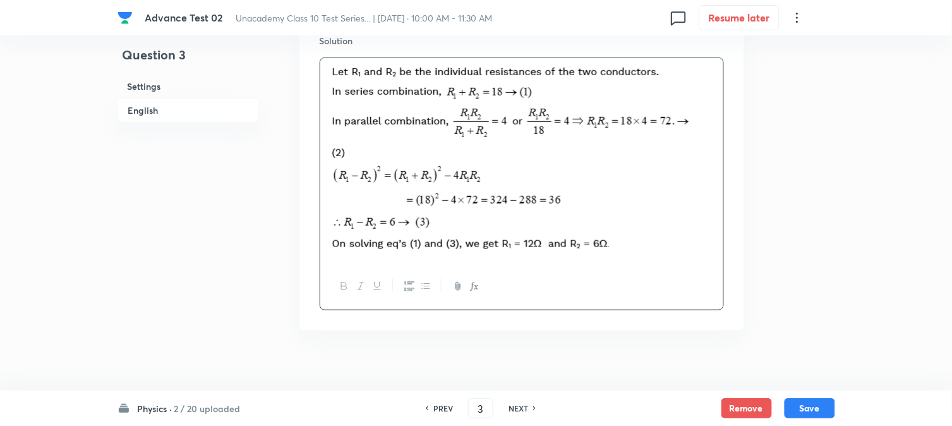
scroll to position [1423, 0]
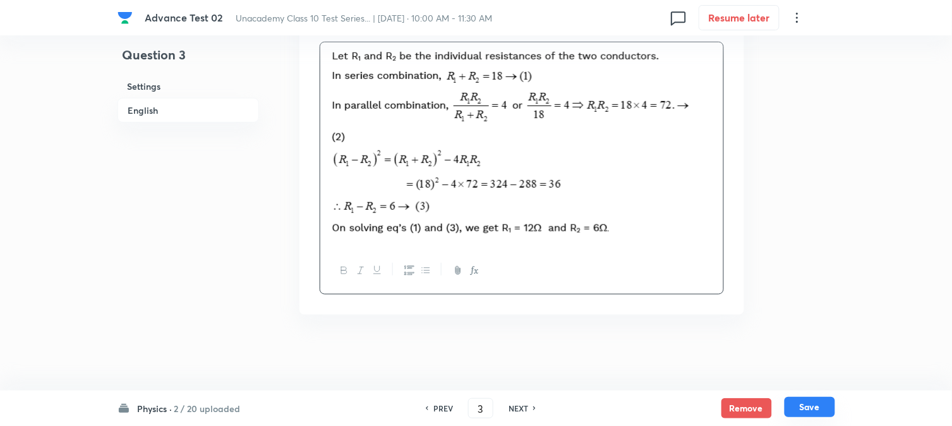
click at [817, 411] on button "Save" at bounding box center [810, 407] width 51 height 20
type input "4"
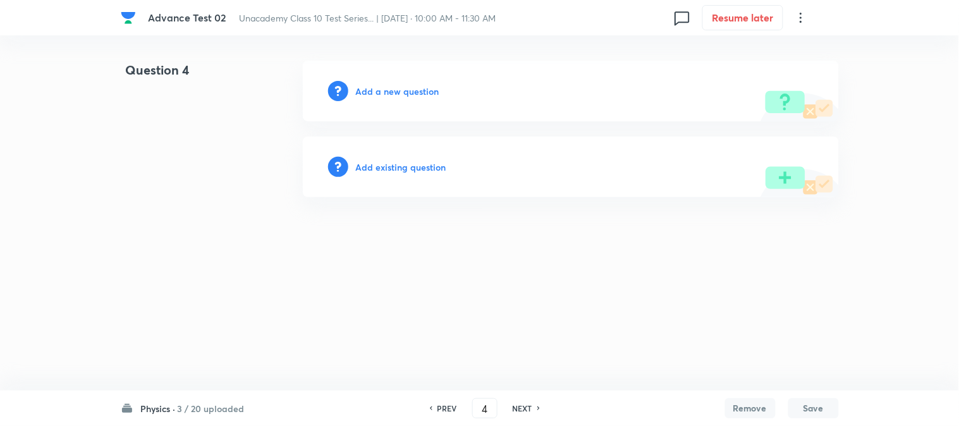
click at [367, 95] on h6 "Add a new question" at bounding box center [397, 91] width 83 height 13
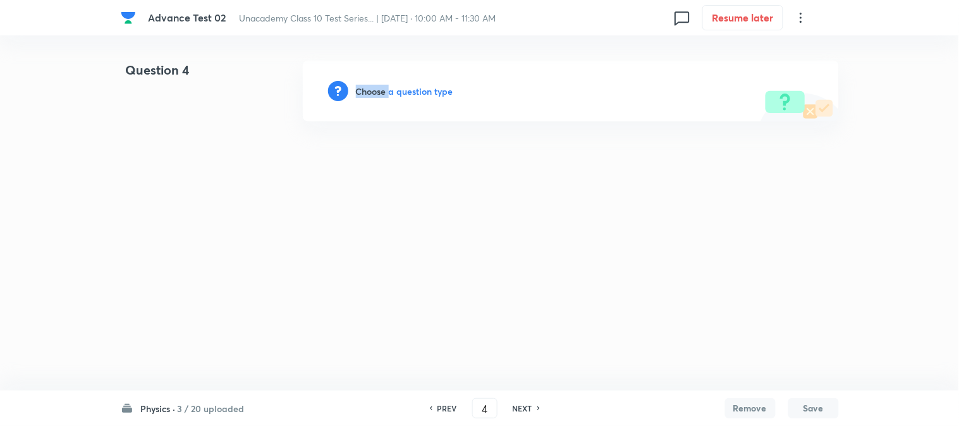
click at [367, 94] on h6 "Choose a question type" at bounding box center [404, 91] width 97 height 13
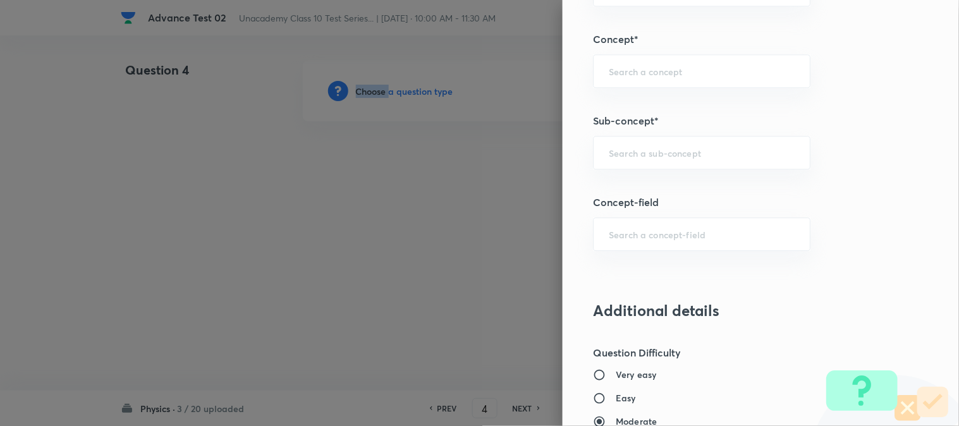
scroll to position [702, 0]
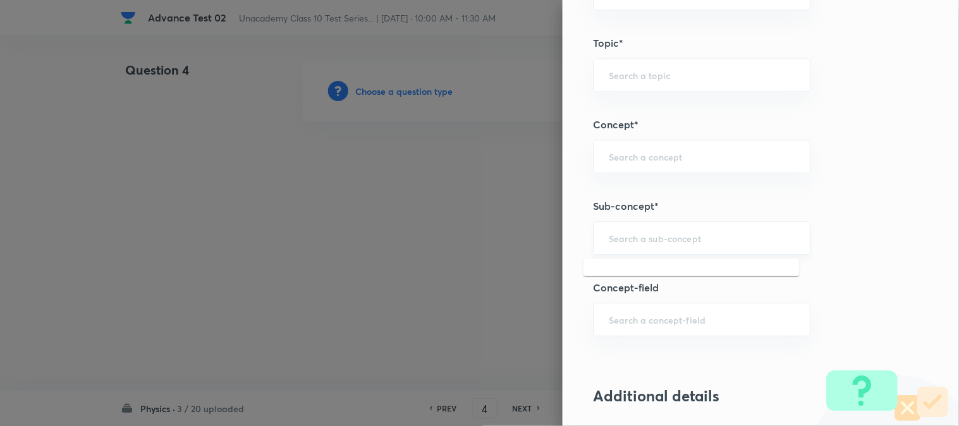
click at [616, 240] on input "text" at bounding box center [702, 238] width 186 height 12
paste input "Ohm's Law"
click at [637, 275] on li "Ohm's Law" at bounding box center [691, 275] width 216 height 23
type input "Ohm's Law"
type input "Foundation Class X"
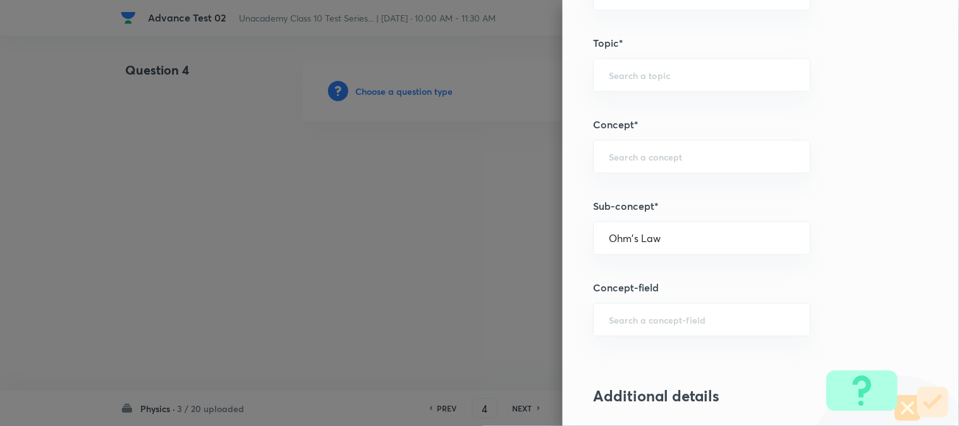
type input "Physics"
type input "Electricity"
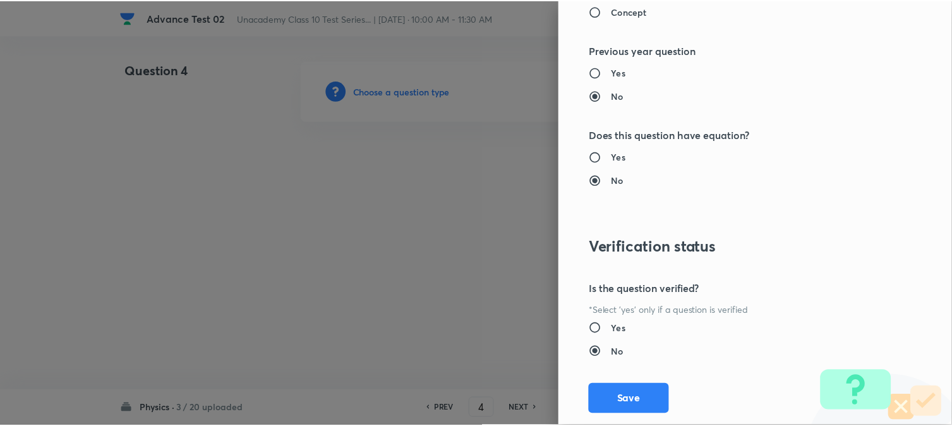
scroll to position [1382, 0]
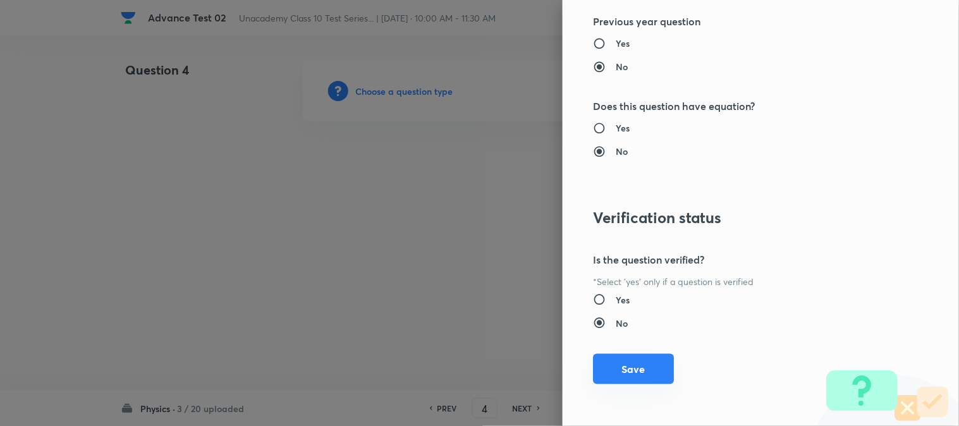
click at [626, 370] on button "Save" at bounding box center [633, 369] width 81 height 30
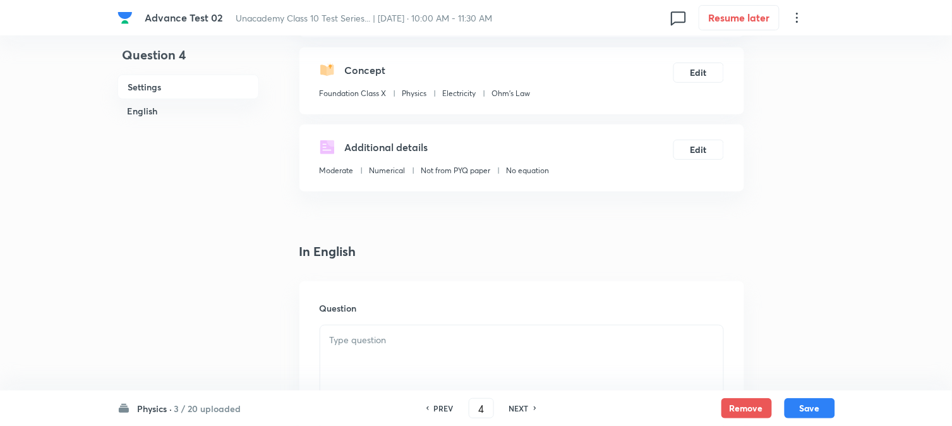
scroll to position [281, 0]
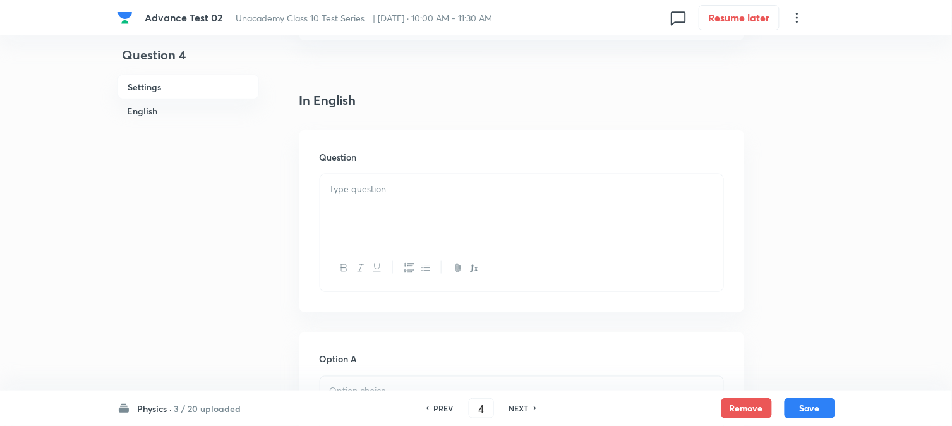
click at [415, 210] on div at bounding box center [521, 209] width 403 height 71
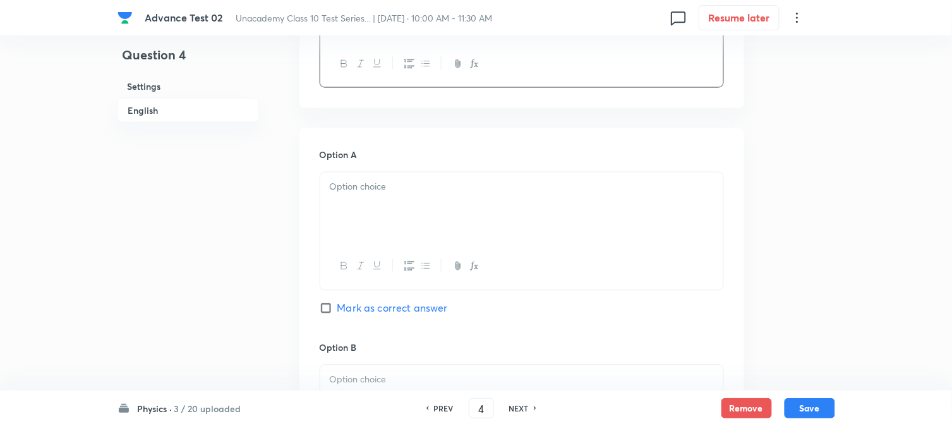
scroll to position [491, 0]
click at [398, 166] on div at bounding box center [522, 225] width 405 height 118
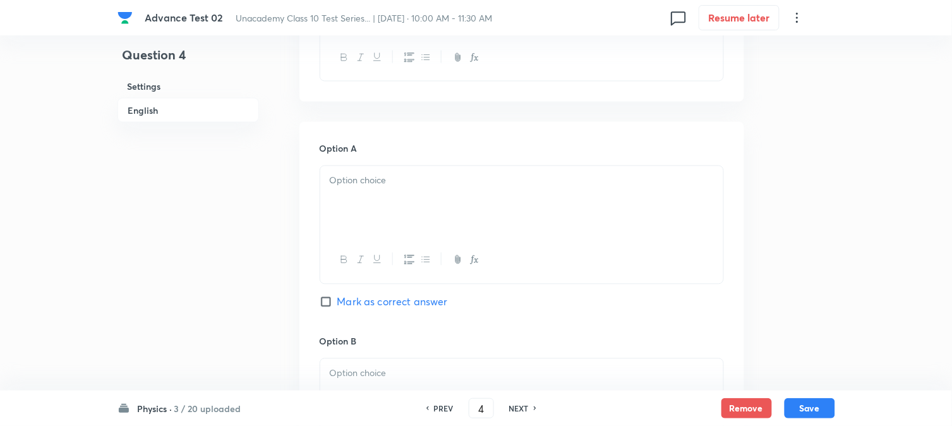
click at [399, 192] on div at bounding box center [521, 201] width 403 height 71
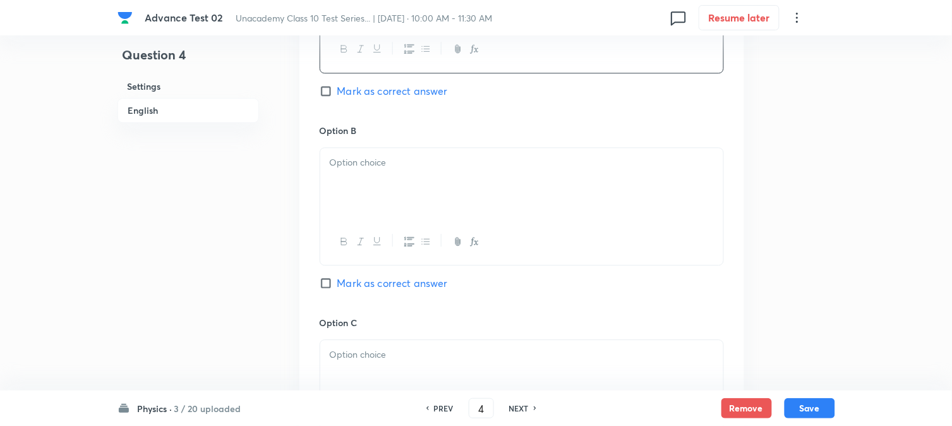
scroll to position [772, 0]
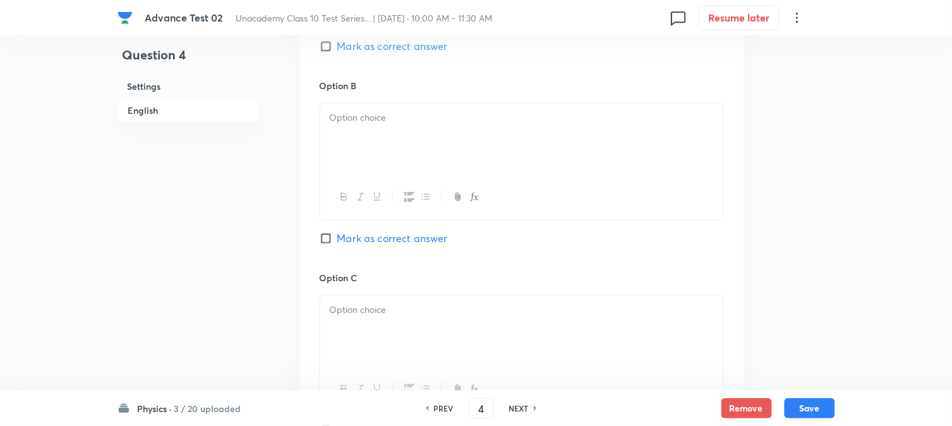
click at [415, 152] on div at bounding box center [521, 138] width 403 height 71
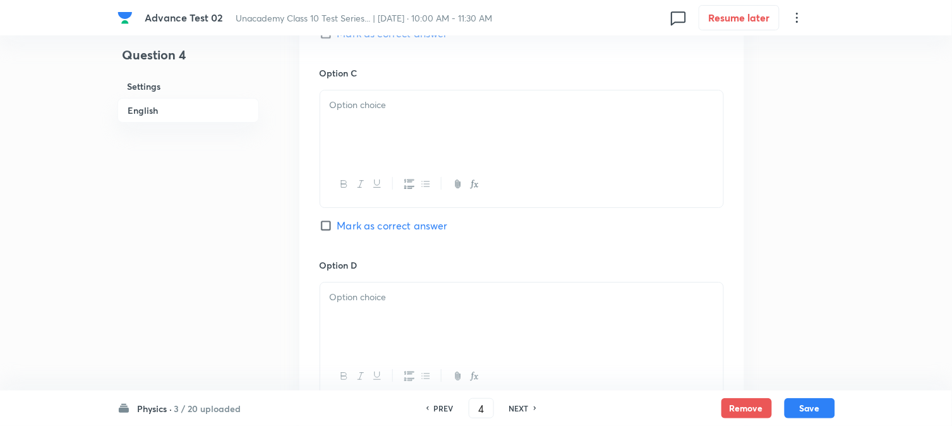
scroll to position [983, 0]
click at [392, 155] on div at bounding box center [521, 120] width 403 height 71
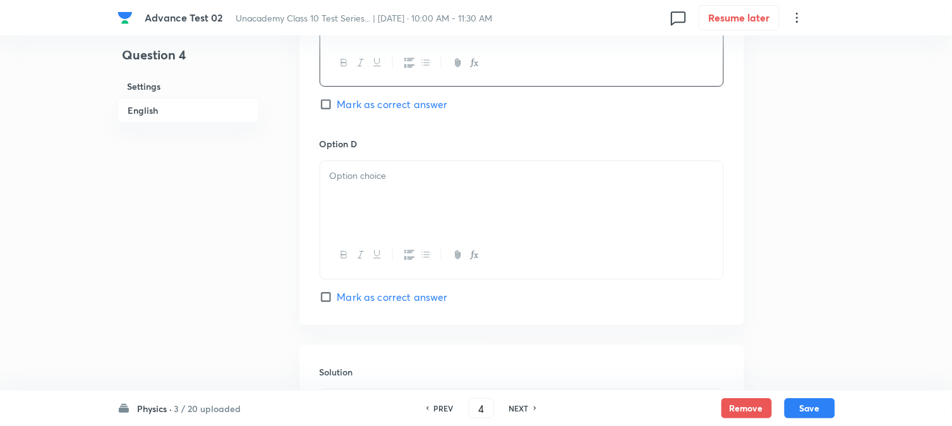
scroll to position [1123, 0]
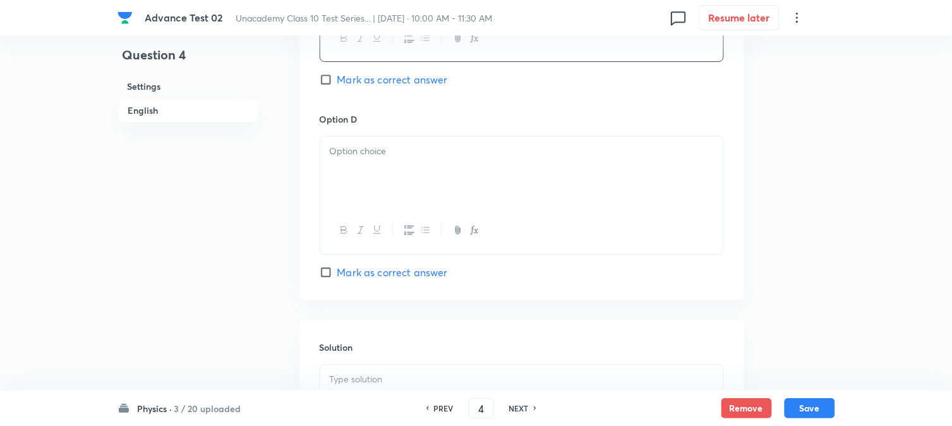
click at [412, 207] on div at bounding box center [521, 172] width 403 height 71
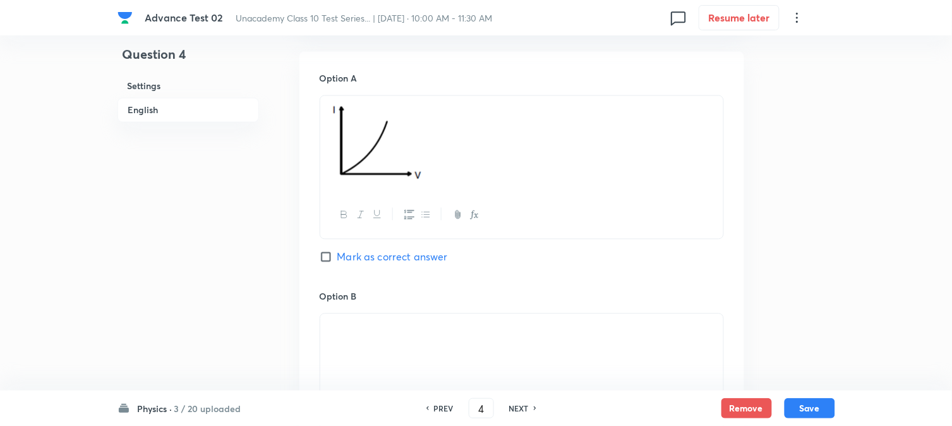
click at [349, 260] on span "Mark as correct answer" at bounding box center [393, 257] width 111 height 15
click at [338, 260] on input "Mark as correct answer" at bounding box center [329, 257] width 18 height 13
checkbox input "true"
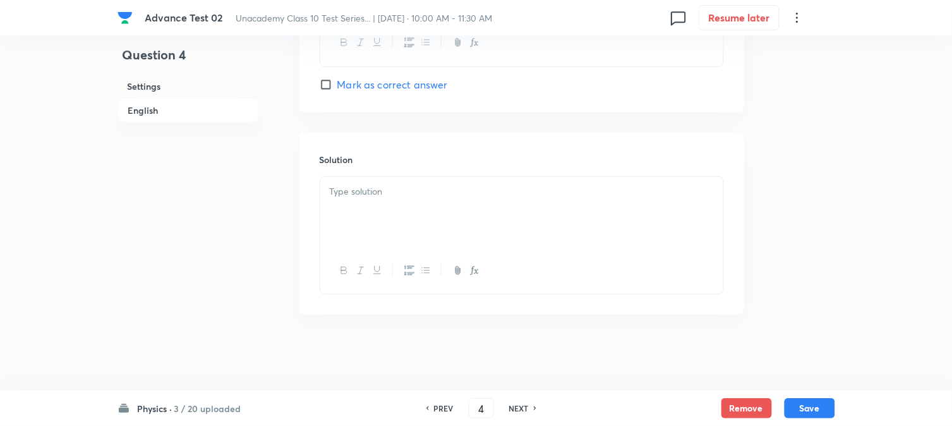
scroll to position [1464, 0]
click at [401, 192] on p at bounding box center [522, 192] width 384 height 15
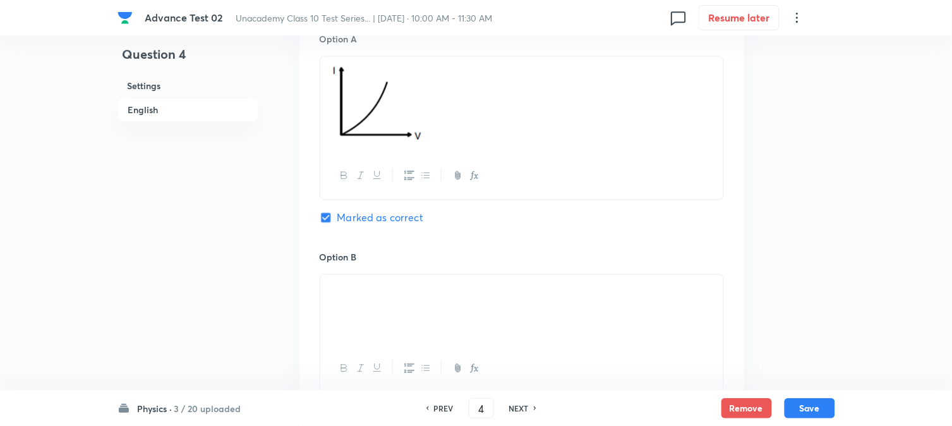
scroll to position [973, 0]
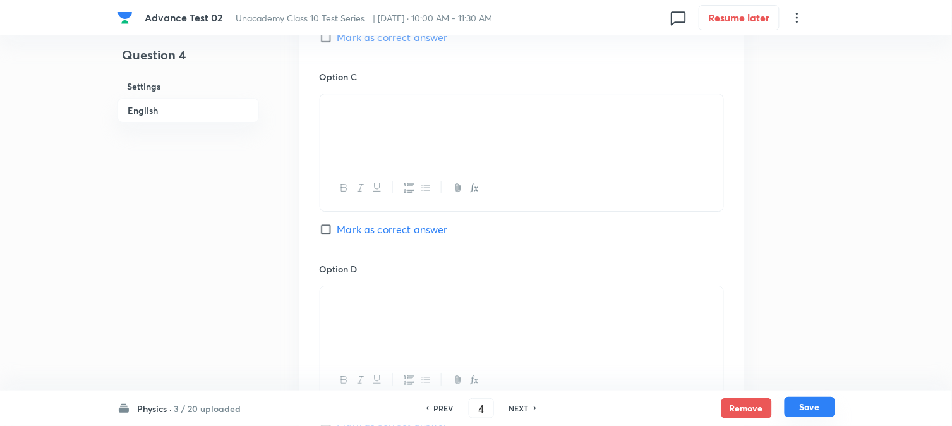
click at [808, 405] on button "Save" at bounding box center [810, 407] width 51 height 20
type input "5"
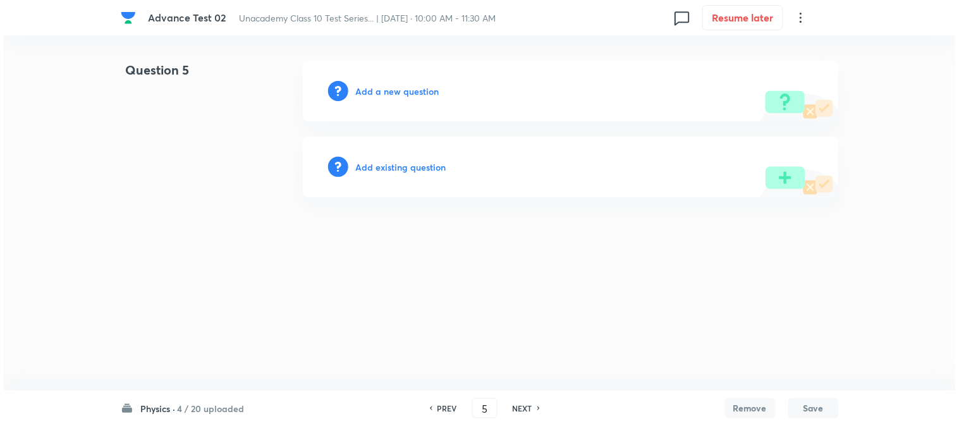
scroll to position [0, 0]
click at [378, 90] on h6 "Add a new question" at bounding box center [397, 91] width 83 height 13
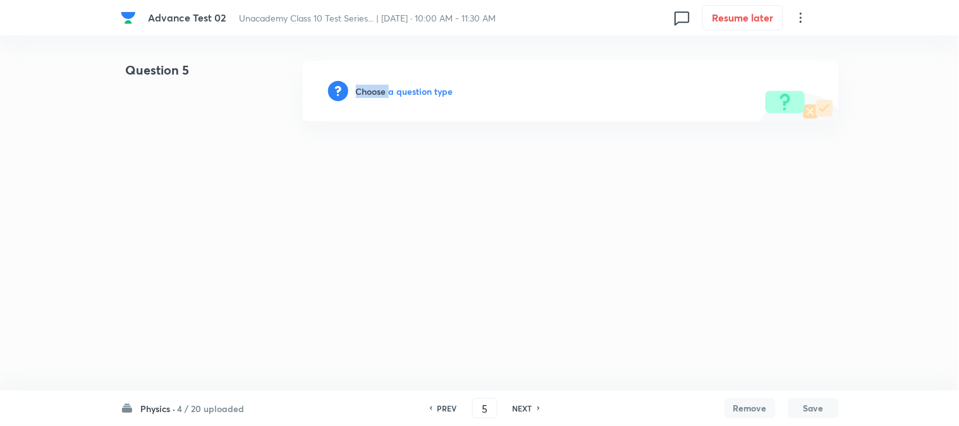
click at [378, 90] on h6 "Choose a question type" at bounding box center [404, 91] width 97 height 13
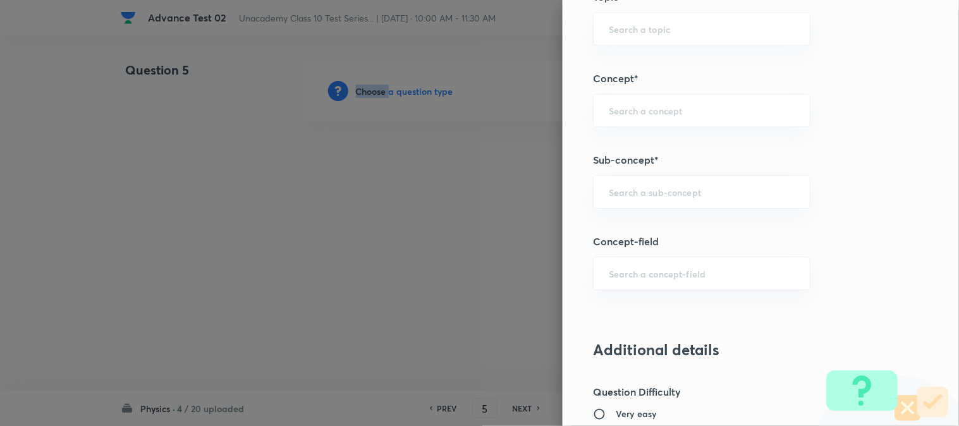
scroll to position [772, 0]
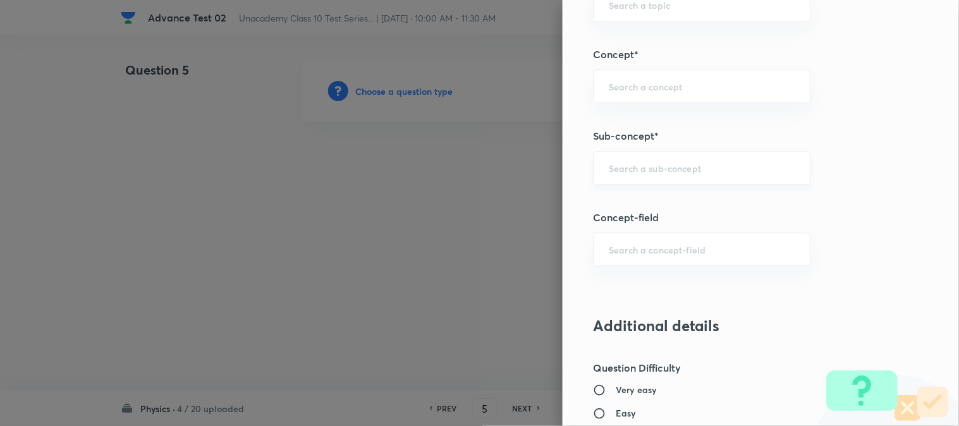
click at [635, 167] on input "text" at bounding box center [702, 168] width 186 height 12
paste input "Lenses"
type input "Lenses"
paste input "Lenses"
click at [627, 203] on li "Lenses" at bounding box center [691, 204] width 216 height 23
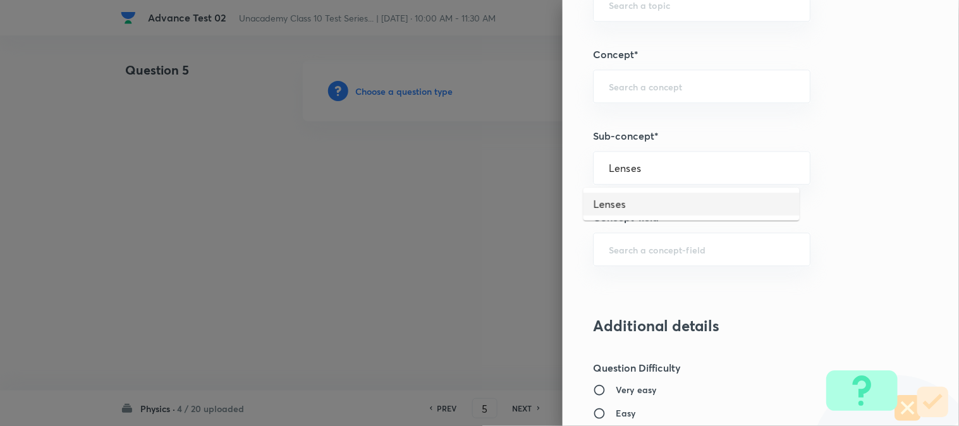
type input "Lenses"
type input "Foundation Class X"
type input "Physics"
type input "Light"
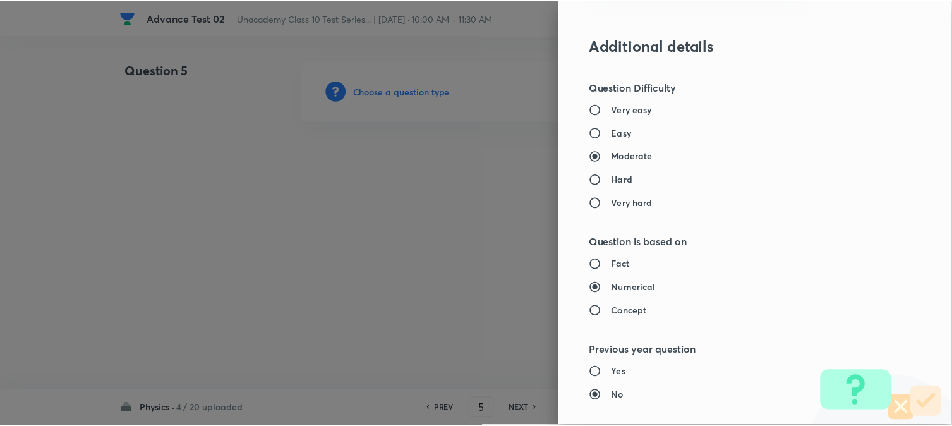
scroll to position [1334, 0]
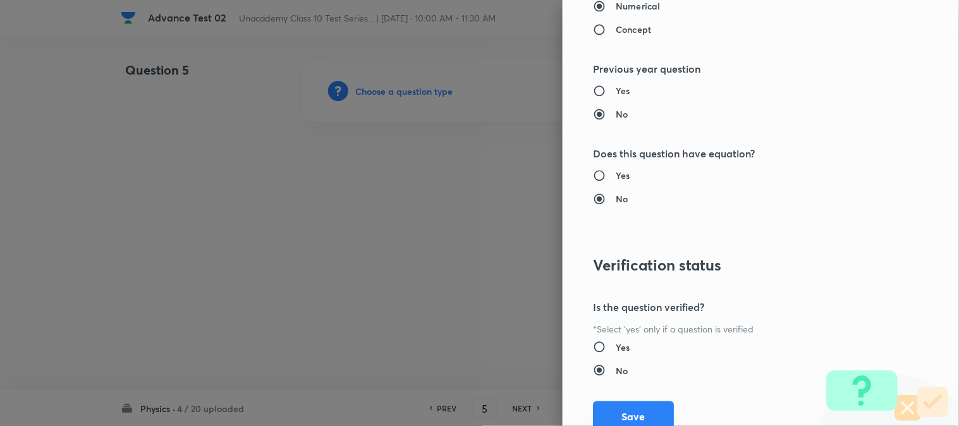
click at [627, 406] on button "Save" at bounding box center [633, 416] width 81 height 30
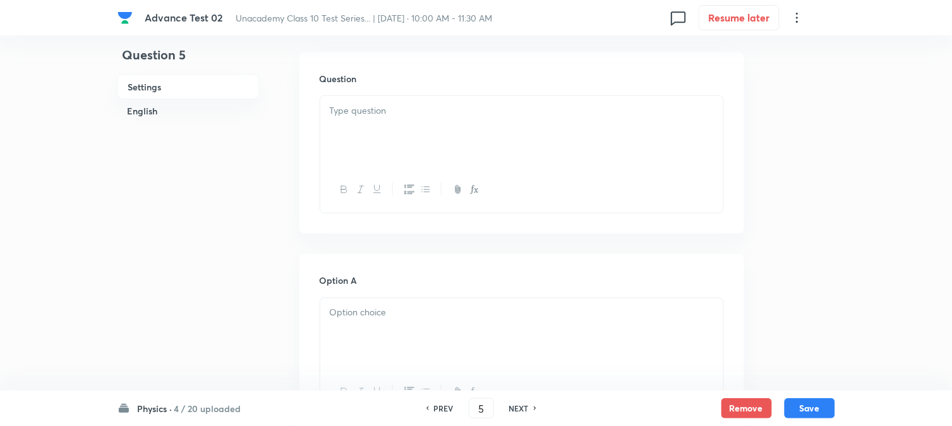
scroll to position [421, 0]
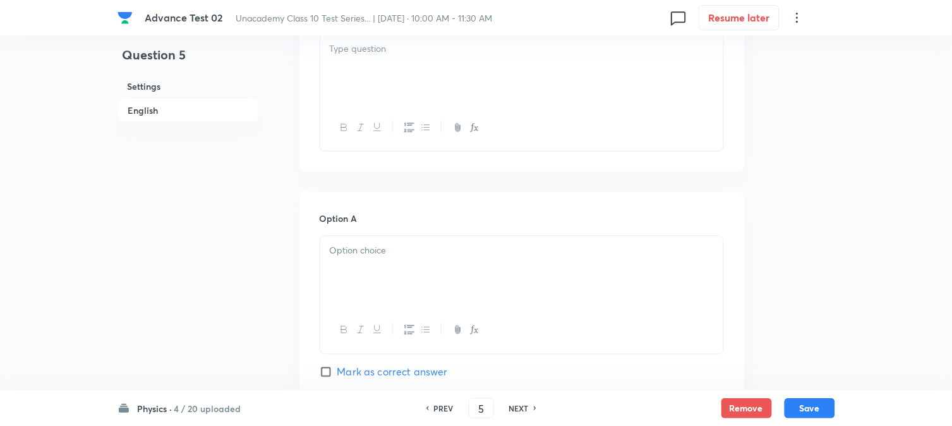
click at [436, 82] on div at bounding box center [521, 69] width 403 height 71
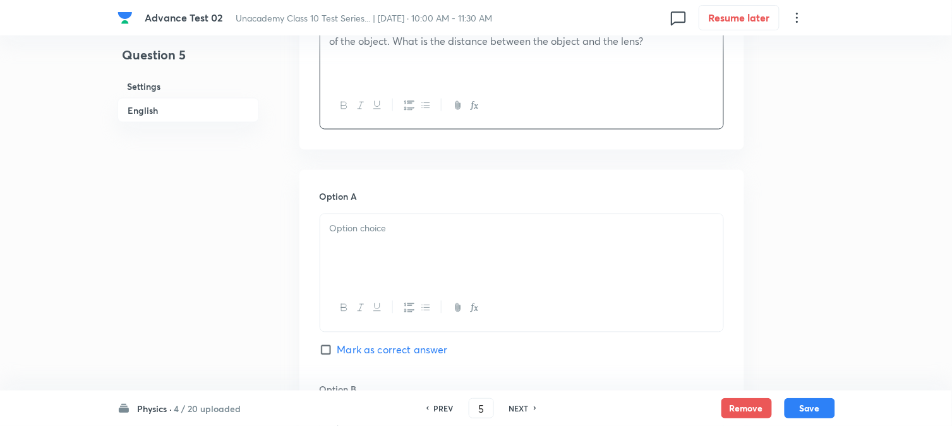
scroll to position [491, 0]
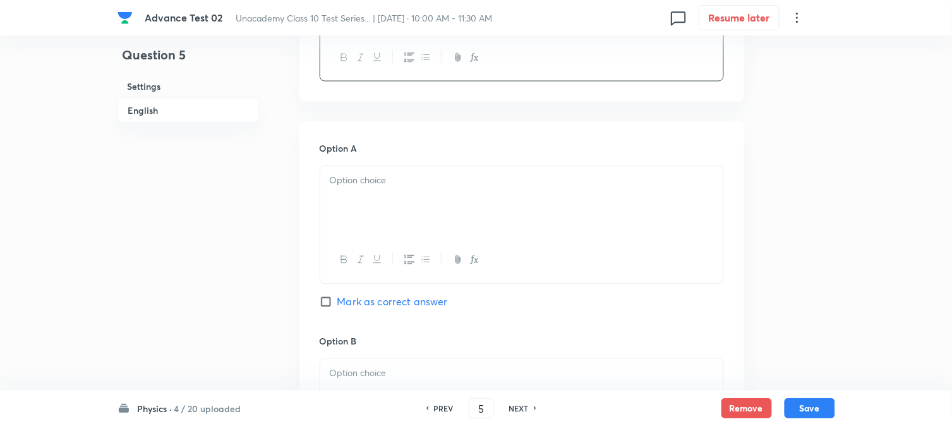
click at [379, 188] on div at bounding box center [521, 201] width 403 height 71
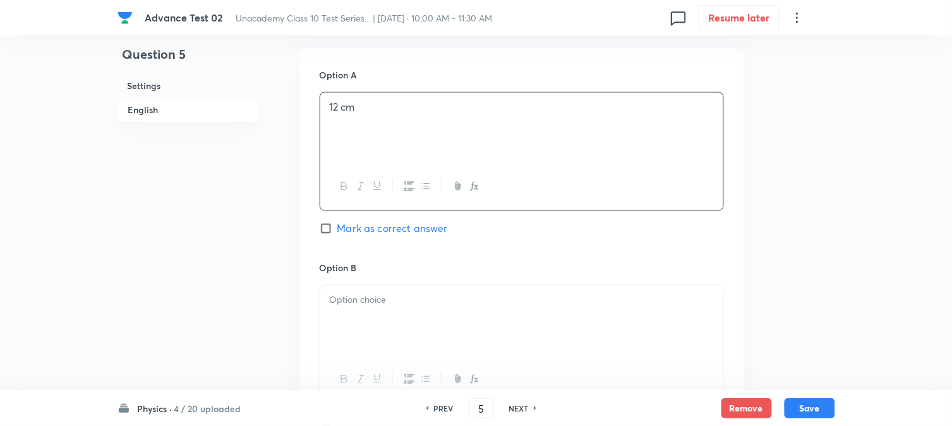
scroll to position [632, 0]
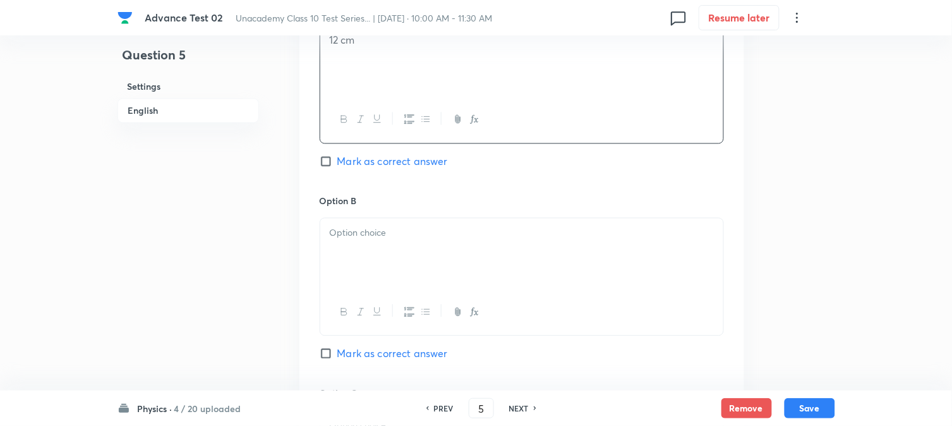
click at [380, 257] on div at bounding box center [521, 253] width 403 height 71
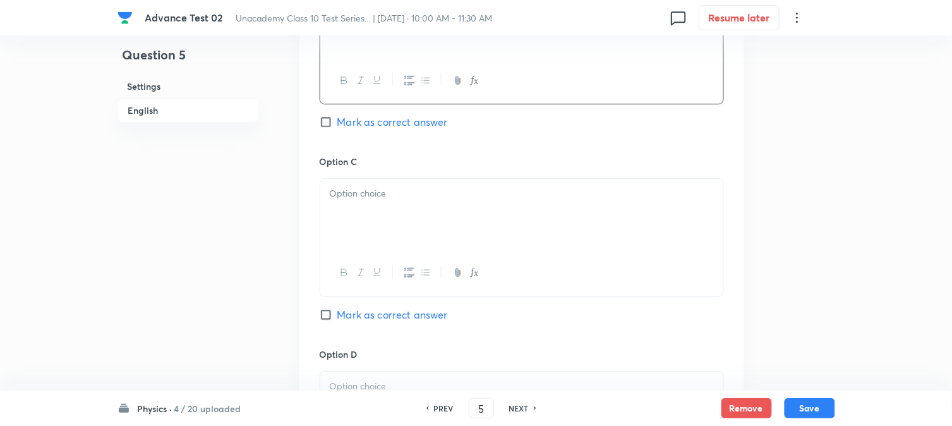
scroll to position [913, 0]
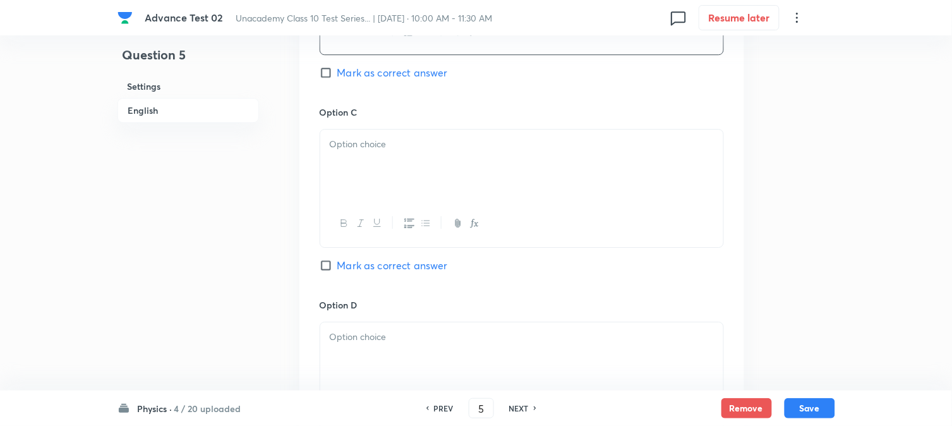
click at [401, 179] on div at bounding box center [521, 165] width 403 height 71
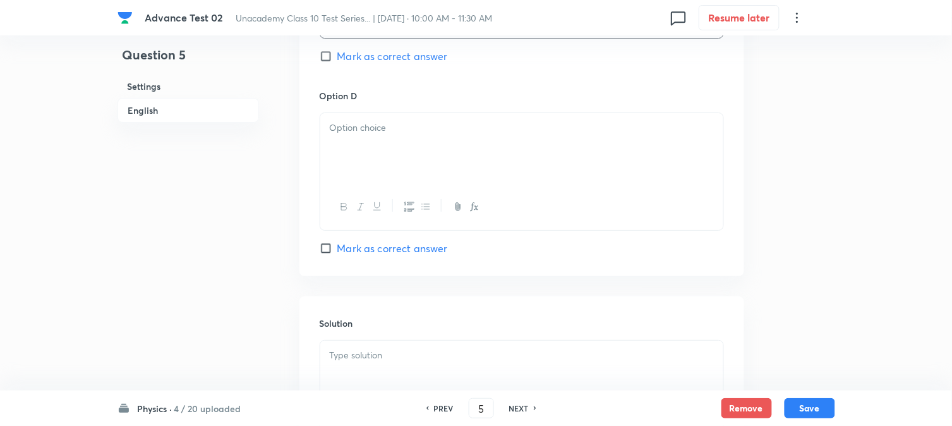
scroll to position [1123, 0]
click at [394, 161] on div at bounding box center [521, 147] width 403 height 71
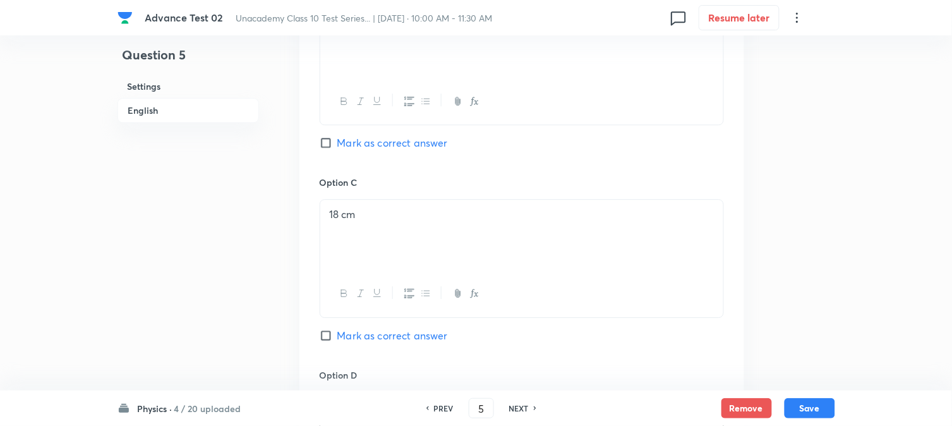
click at [332, 149] on input "Mark as correct answer" at bounding box center [329, 143] width 18 height 13
checkbox input "true"
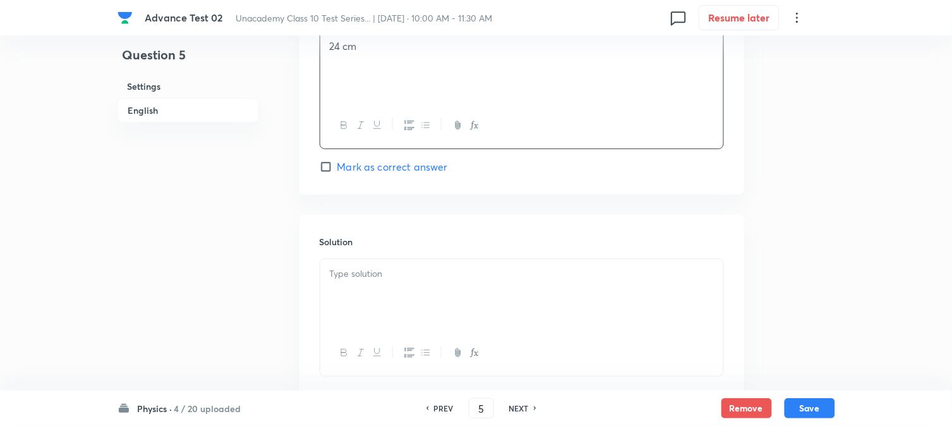
scroll to position [1264, 0]
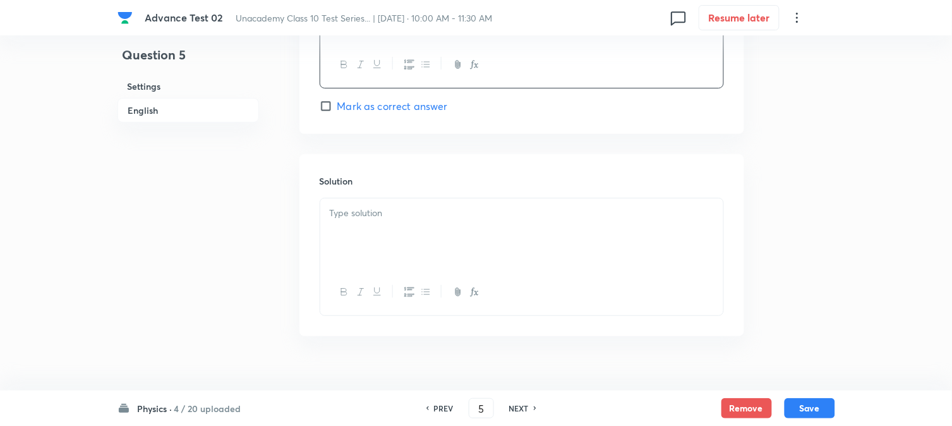
click at [364, 217] on p at bounding box center [522, 213] width 384 height 15
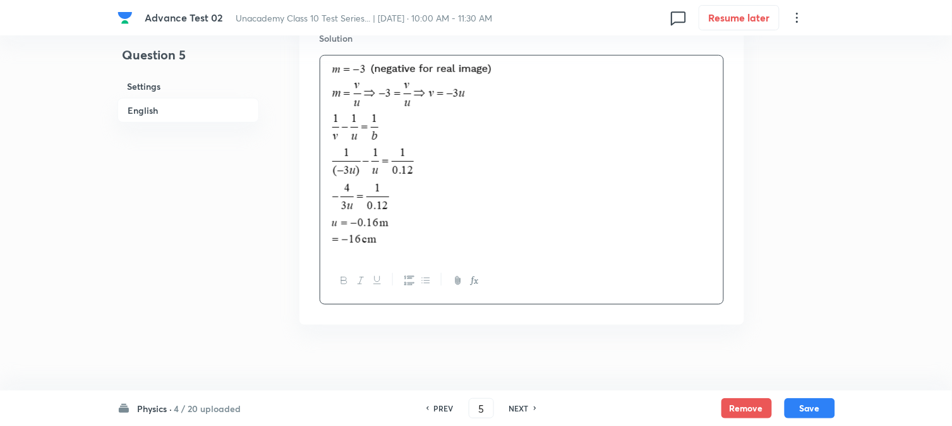
scroll to position [1420, 0]
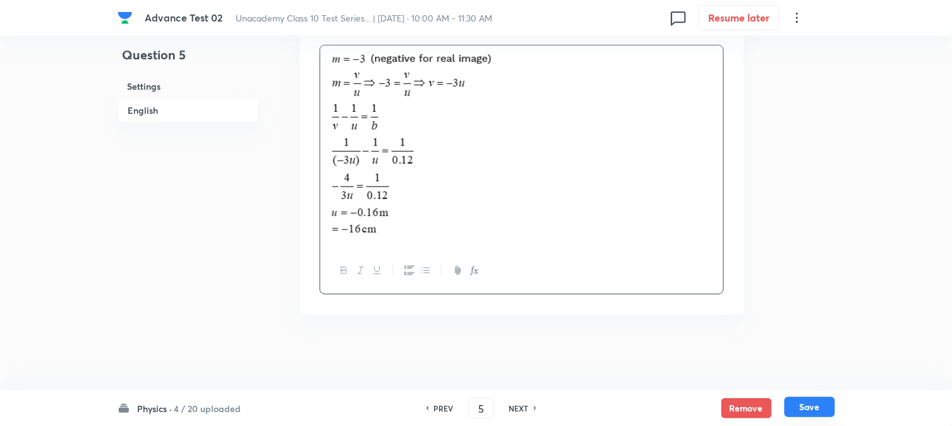
click at [818, 403] on button "Save" at bounding box center [810, 407] width 51 height 20
type input "6"
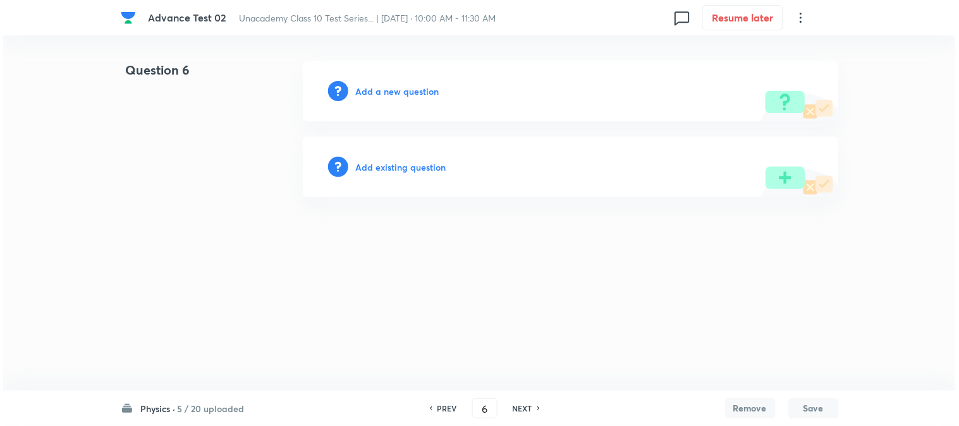
scroll to position [0, 0]
click at [396, 95] on h6 "Add a new question" at bounding box center [397, 91] width 83 height 13
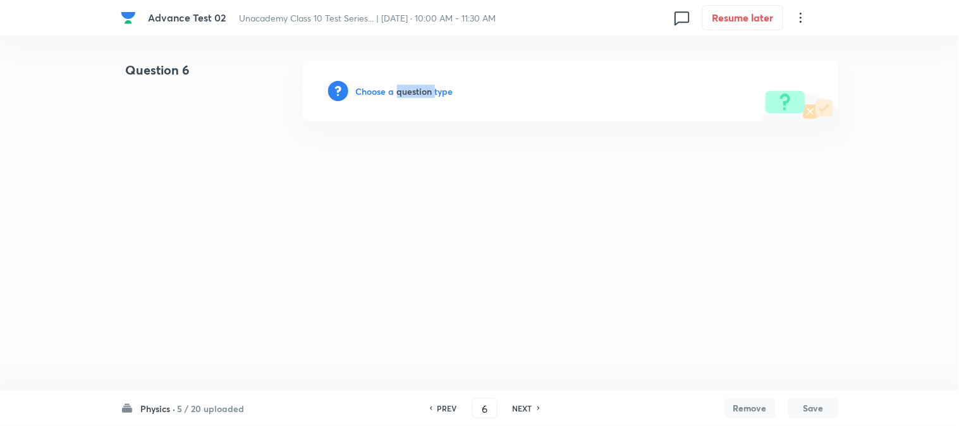
click at [396, 95] on h6 "Choose a question type" at bounding box center [404, 91] width 97 height 13
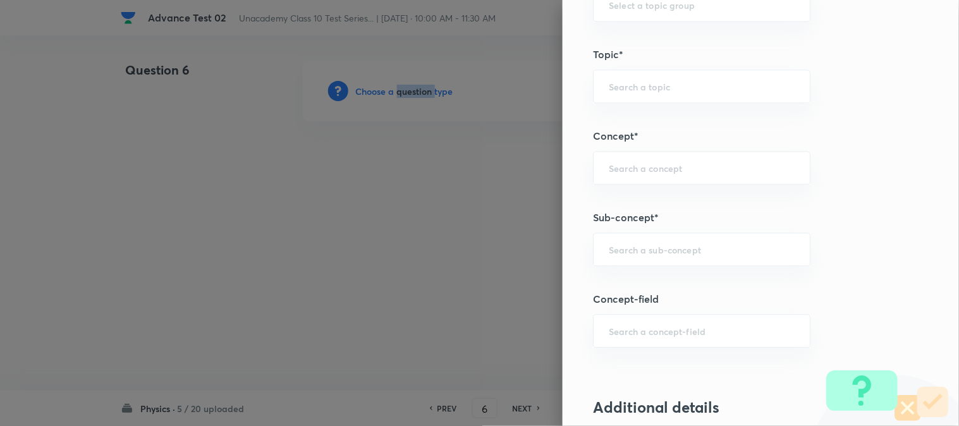
scroll to position [772, 0]
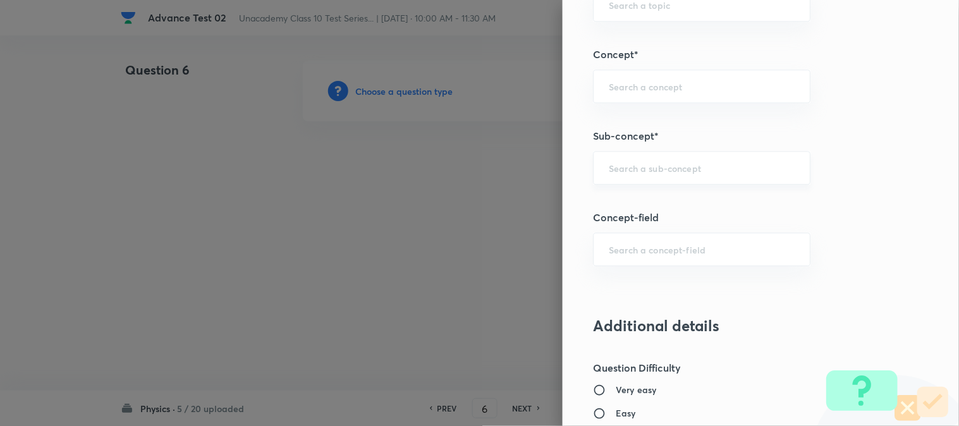
click at [618, 169] on input "text" at bounding box center [702, 168] width 186 height 12
paste input "Reflection"
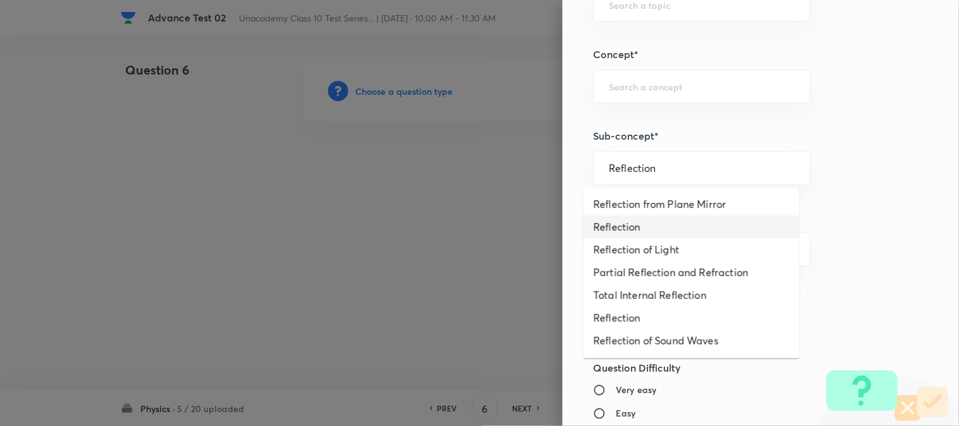
click at [627, 228] on li "Reflection" at bounding box center [691, 227] width 216 height 23
type input "Reflection"
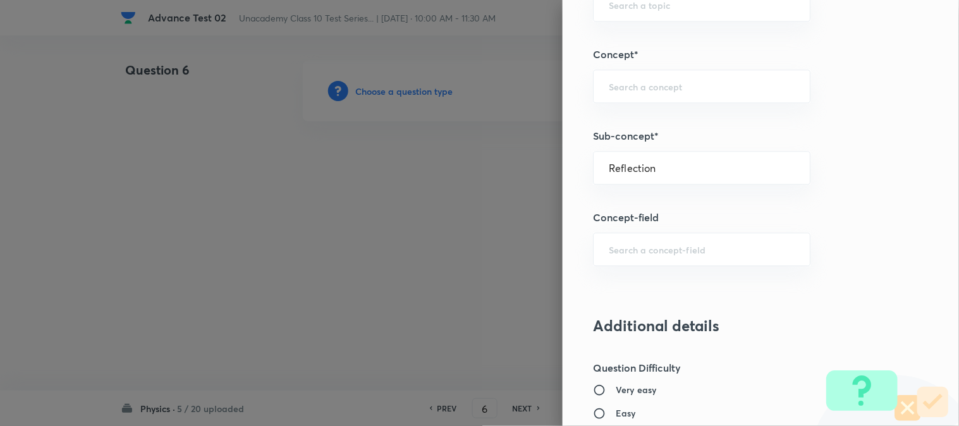
type input "Foundation Class X"
type input "Physics"
type input "Light"
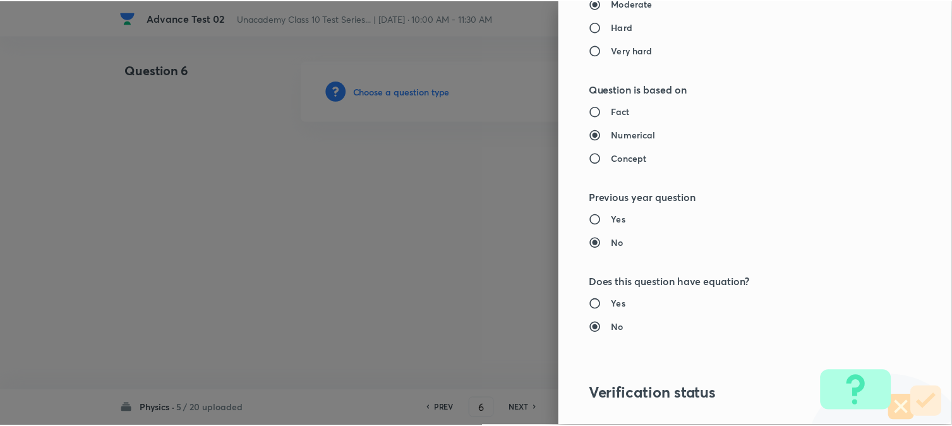
scroll to position [1334, 0]
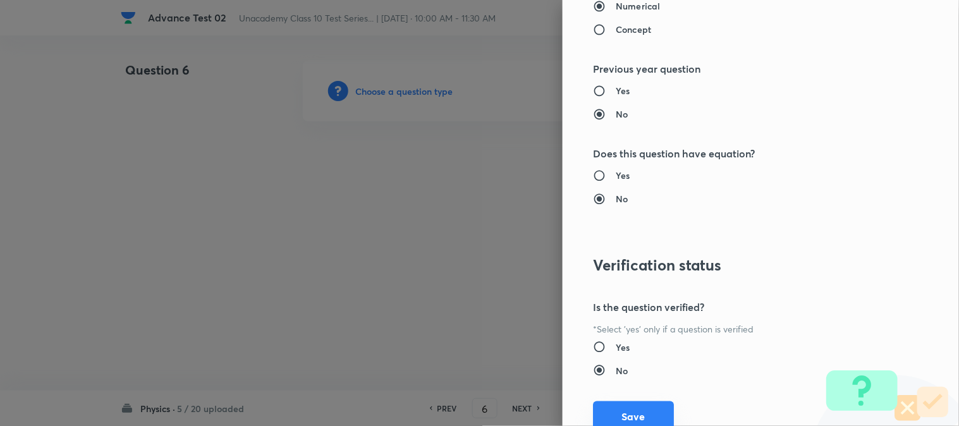
click at [621, 412] on button "Save" at bounding box center [633, 416] width 81 height 30
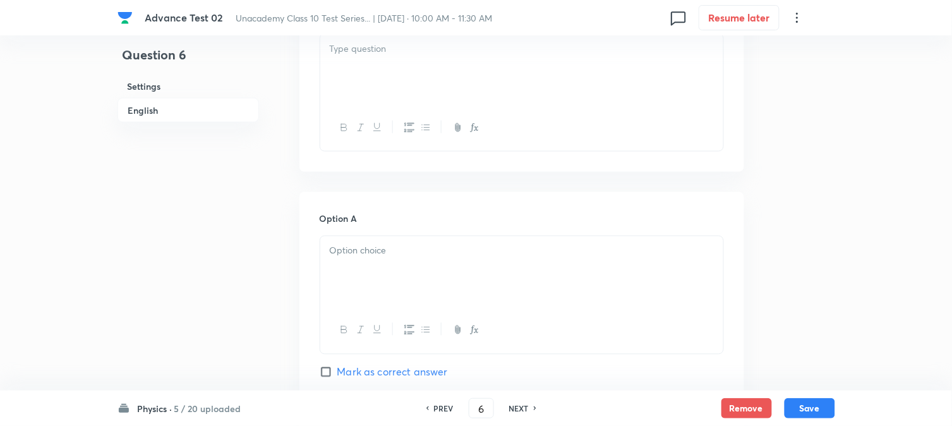
scroll to position [351, 0]
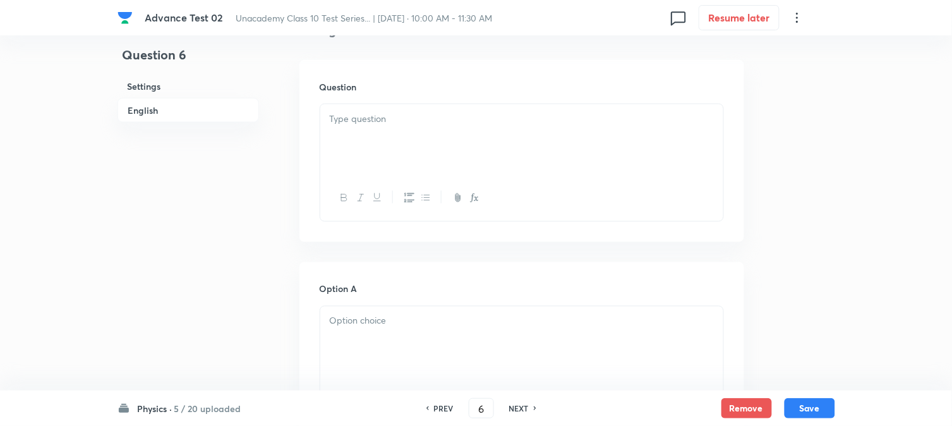
click at [401, 130] on div at bounding box center [521, 139] width 403 height 71
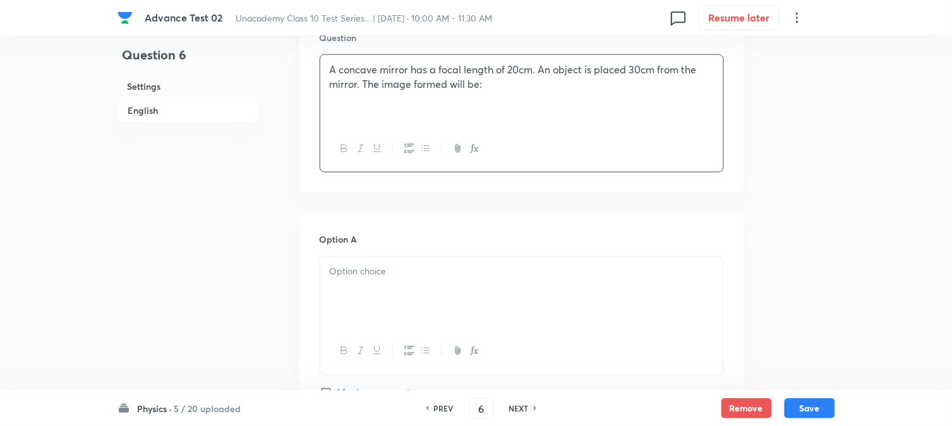
scroll to position [561, 0]
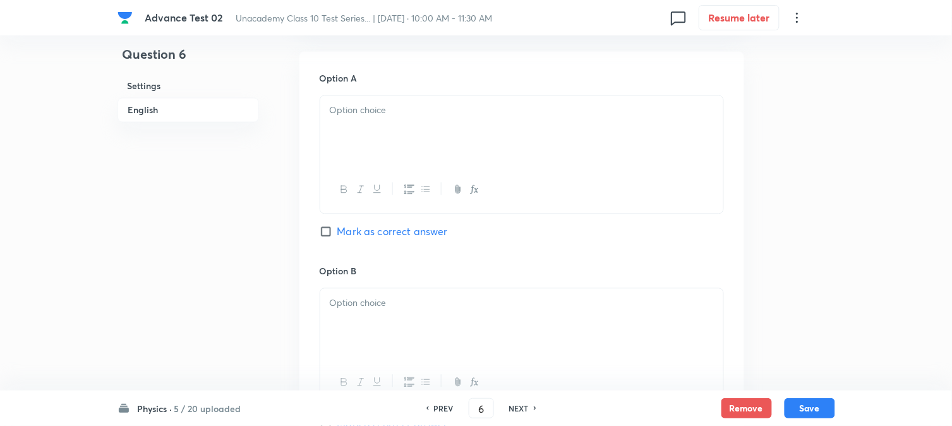
click at [396, 118] on p at bounding box center [522, 111] width 384 height 15
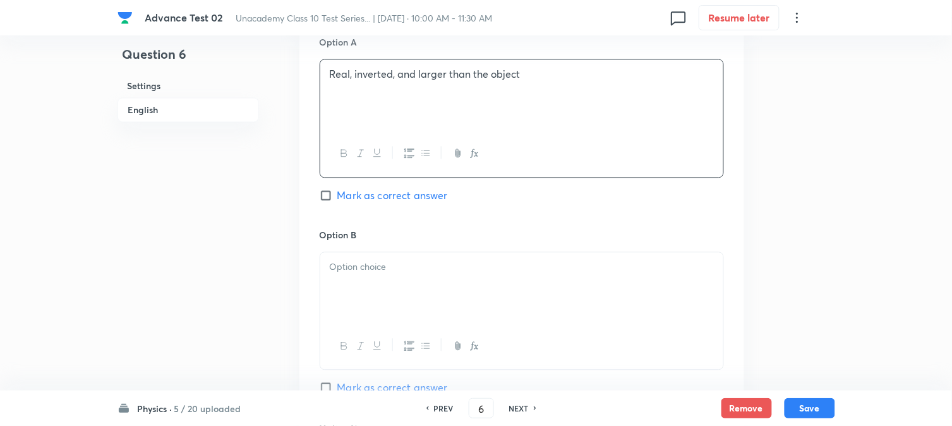
scroll to position [632, 0]
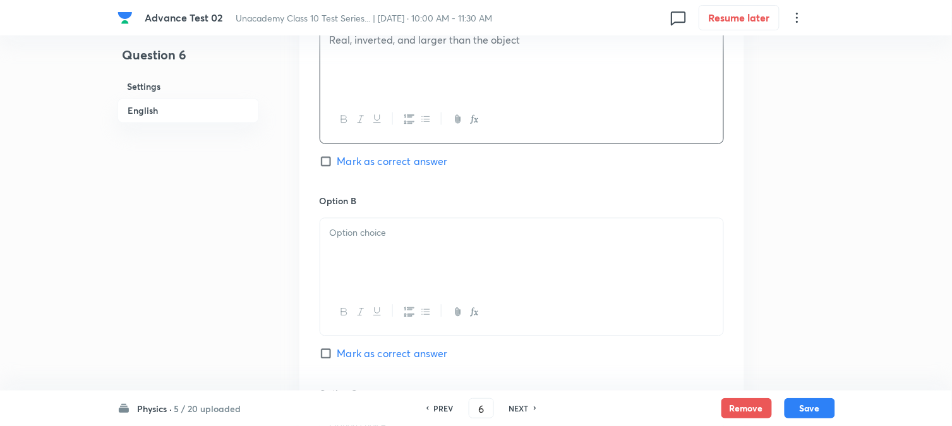
click at [375, 258] on div at bounding box center [521, 253] width 403 height 71
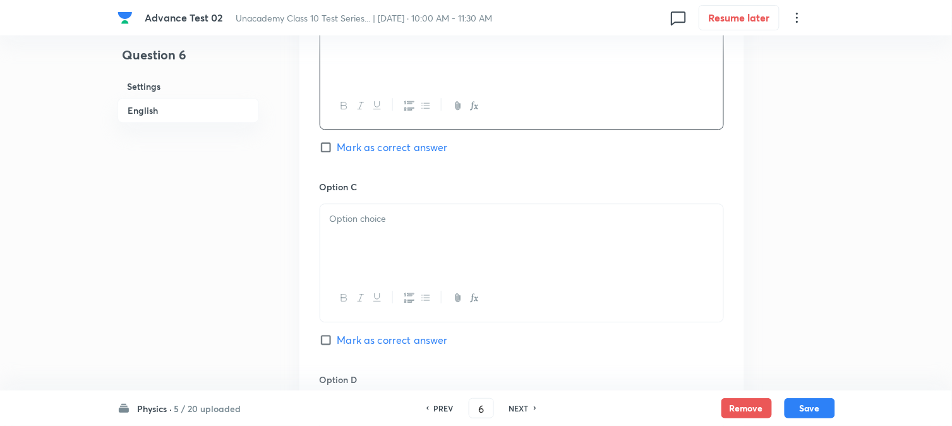
scroll to position [843, 0]
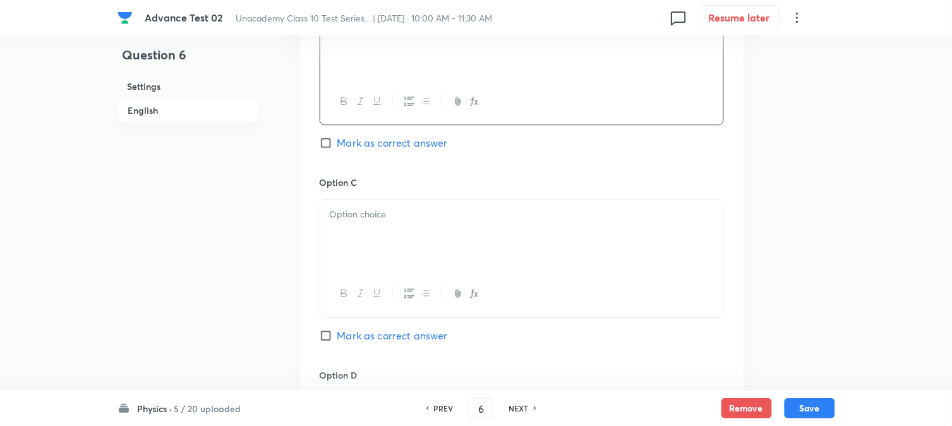
click at [391, 234] on div at bounding box center [521, 235] width 403 height 71
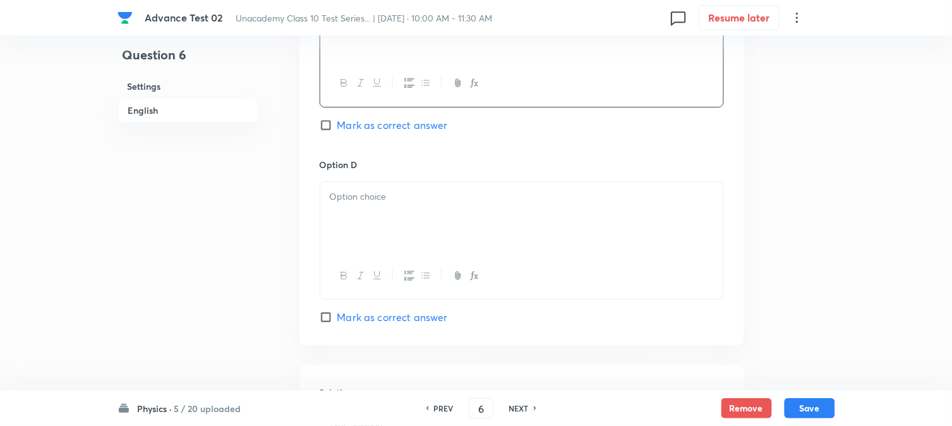
click at [427, 204] on p at bounding box center [522, 197] width 384 height 15
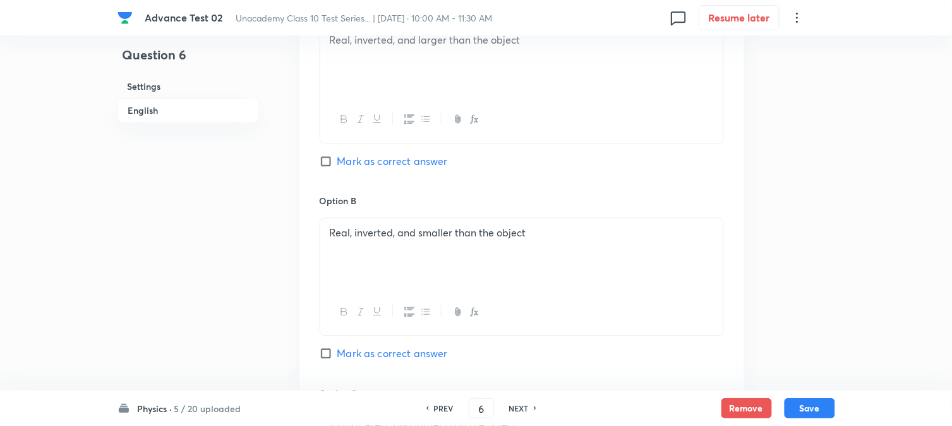
scroll to position [561, 0]
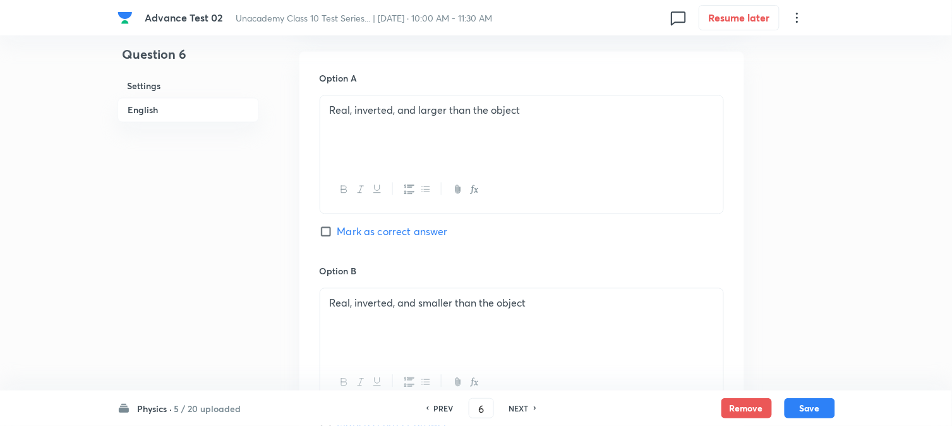
click at [349, 231] on span "Mark as correct answer" at bounding box center [393, 231] width 111 height 15
click at [338, 231] on input "Mark as correct answer" at bounding box center [329, 232] width 18 height 13
checkbox input "true"
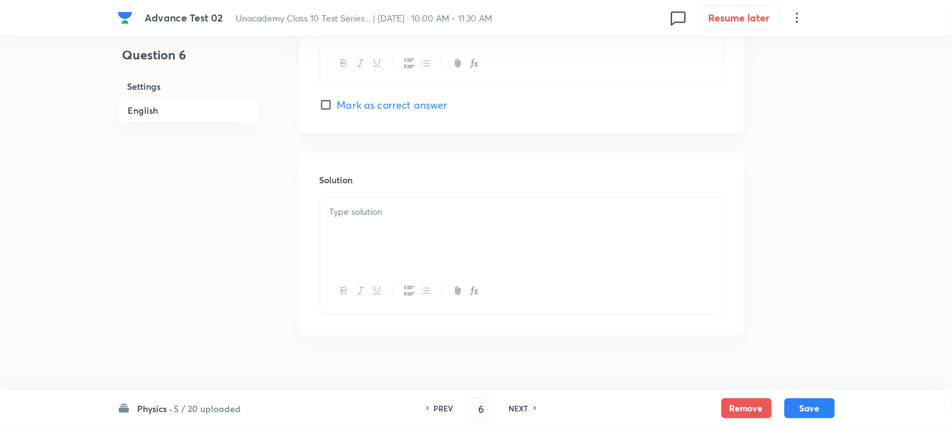
scroll to position [1287, 0]
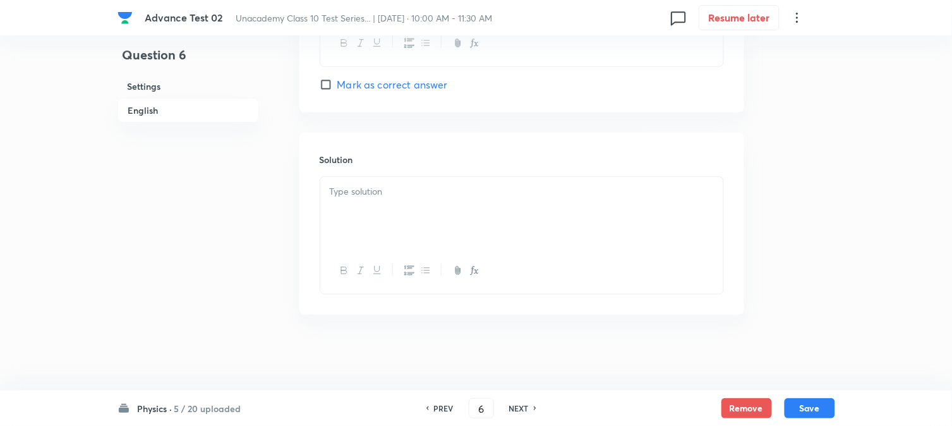
click at [413, 207] on div at bounding box center [521, 212] width 403 height 71
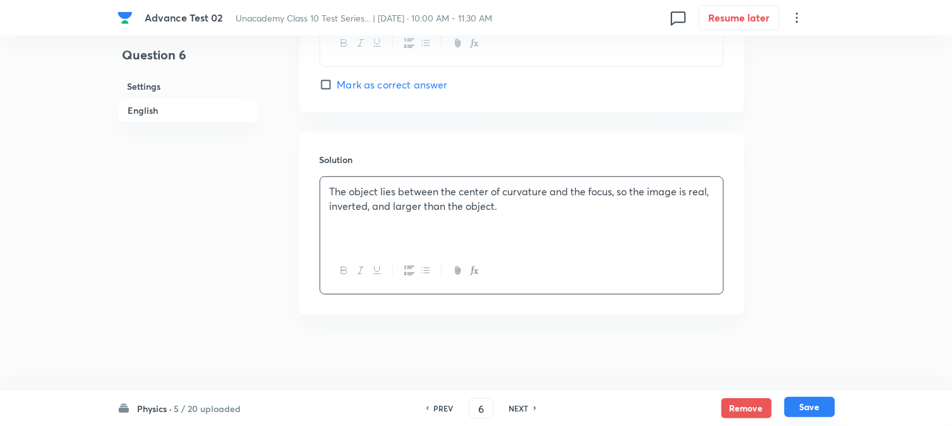
click at [824, 408] on button "Save" at bounding box center [810, 407] width 51 height 20
type input "7"
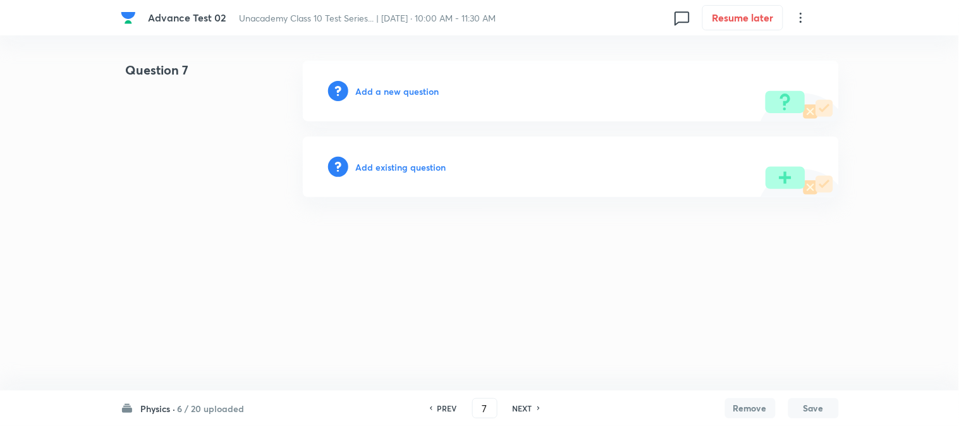
click at [387, 92] on h6 "Add a new question" at bounding box center [397, 91] width 83 height 13
click at [387, 92] on h6 "Choose a question type" at bounding box center [404, 91] width 97 height 13
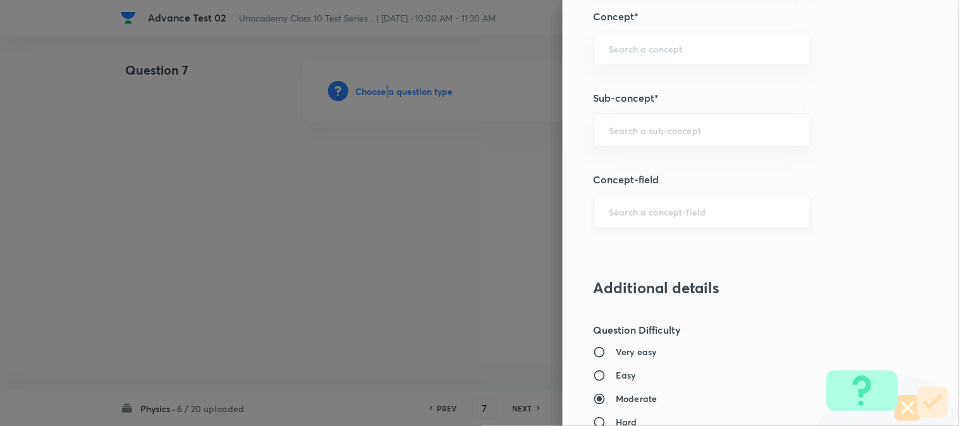
scroll to position [843, 0]
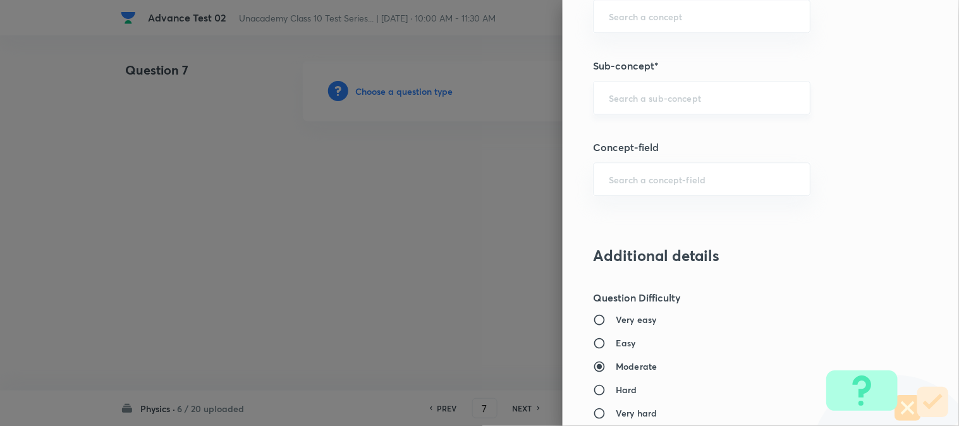
click at [627, 92] on input "text" at bounding box center [702, 98] width 186 height 12
paste input "Reflection"
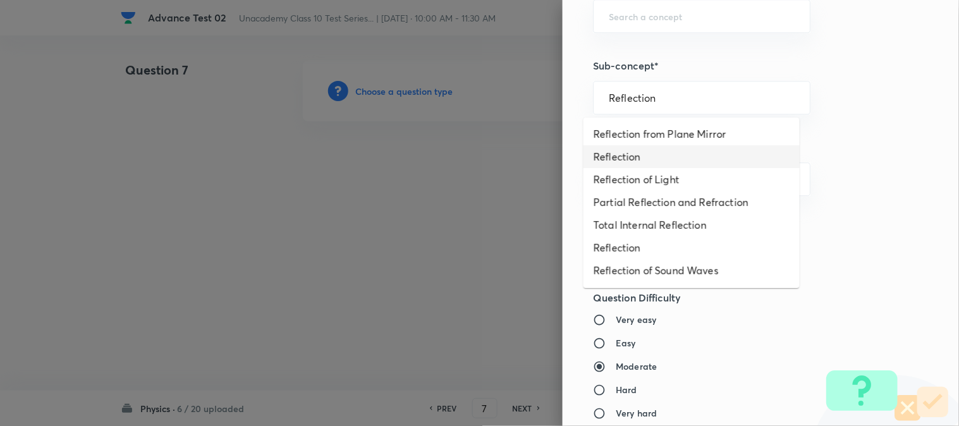
click at [636, 152] on li "Reflection" at bounding box center [691, 156] width 216 height 23
type input "Reflection"
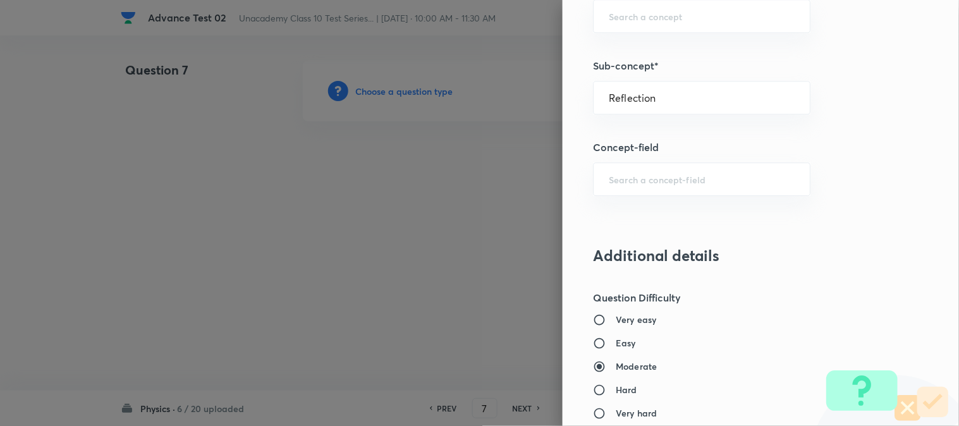
type input "Foundation Class X"
type input "Physics"
type input "Light"
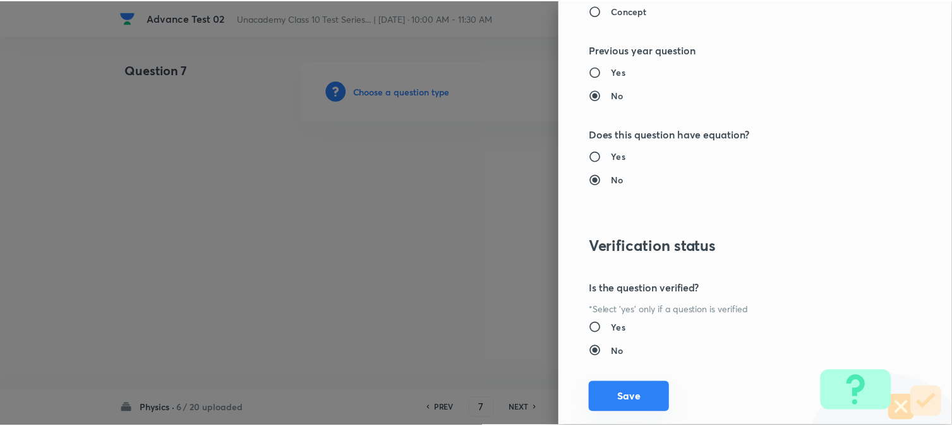
scroll to position [1382, 0]
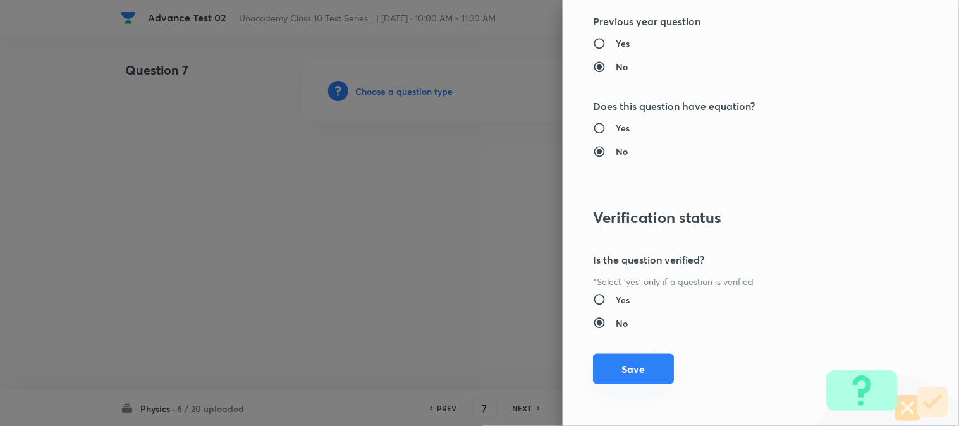
click at [614, 372] on button "Save" at bounding box center [633, 369] width 81 height 30
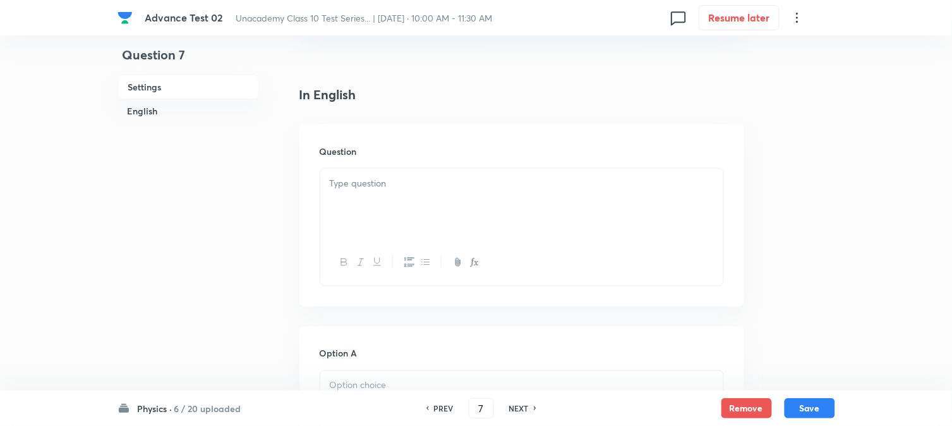
scroll to position [281, 0]
click at [409, 187] on p at bounding box center [522, 189] width 384 height 15
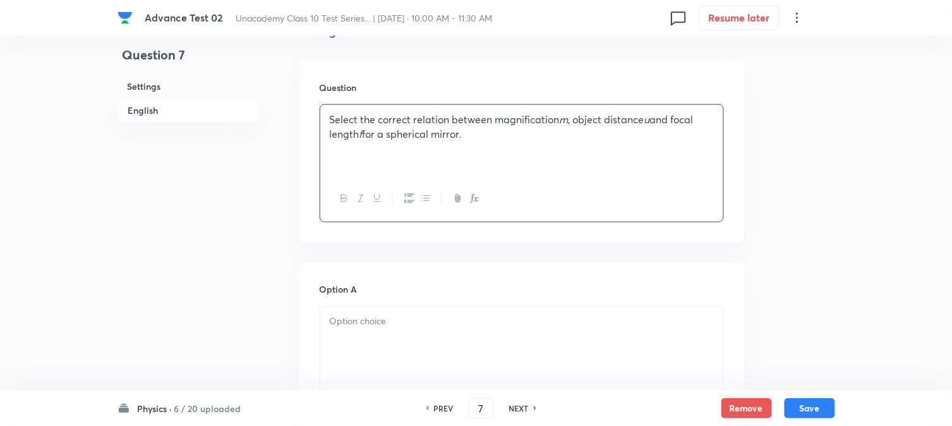
scroll to position [491, 0]
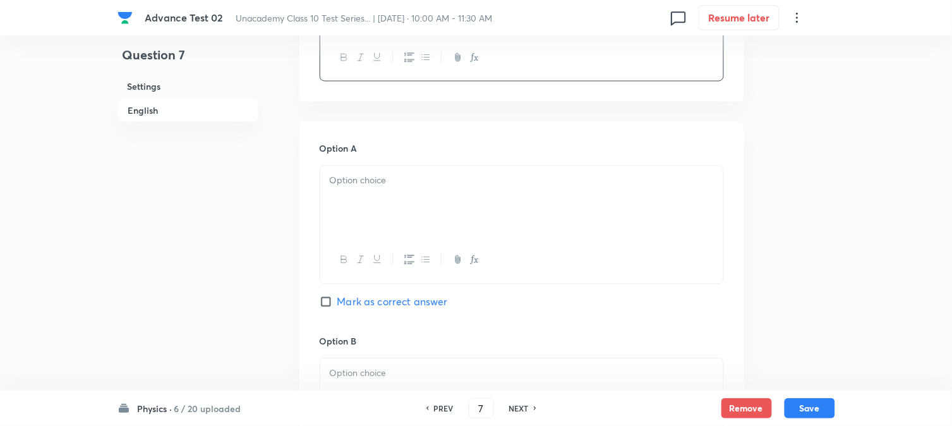
click at [387, 197] on div at bounding box center [521, 201] width 403 height 71
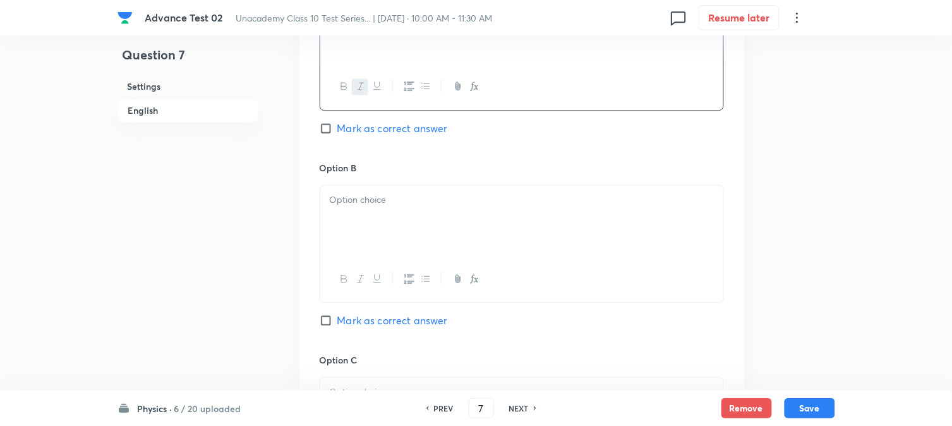
scroll to position [702, 0]
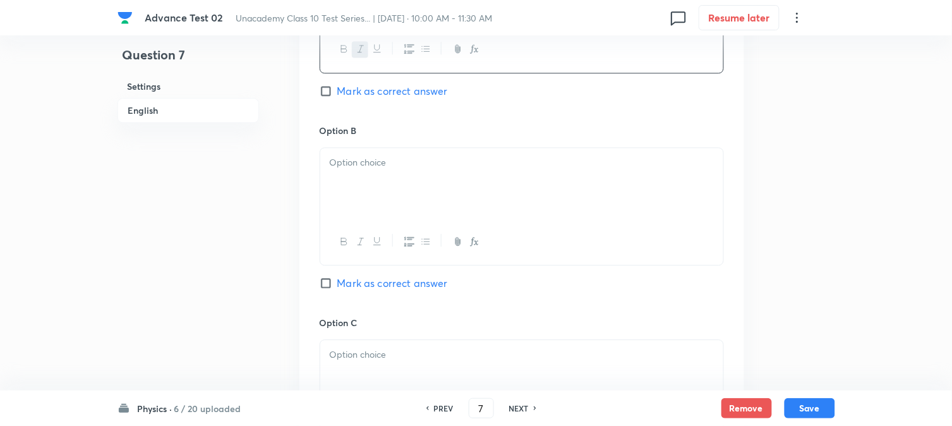
click at [384, 168] on p at bounding box center [522, 162] width 384 height 15
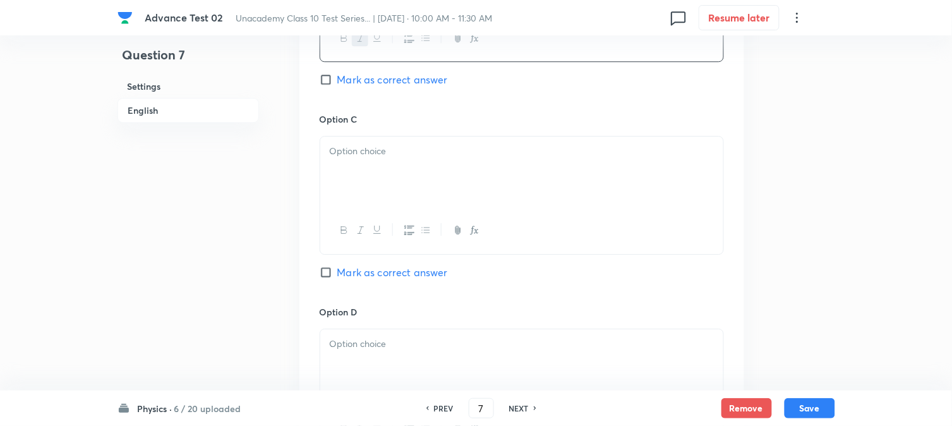
scroll to position [913, 0]
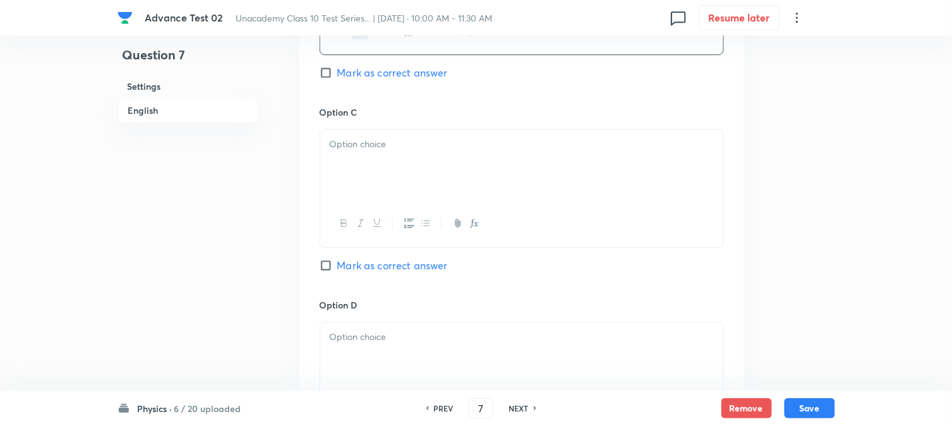
click at [380, 183] on div at bounding box center [521, 165] width 403 height 71
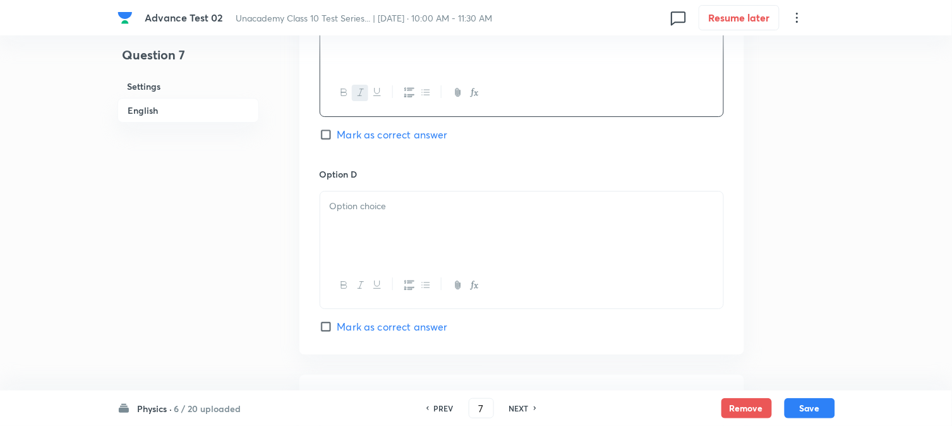
scroll to position [1123, 0]
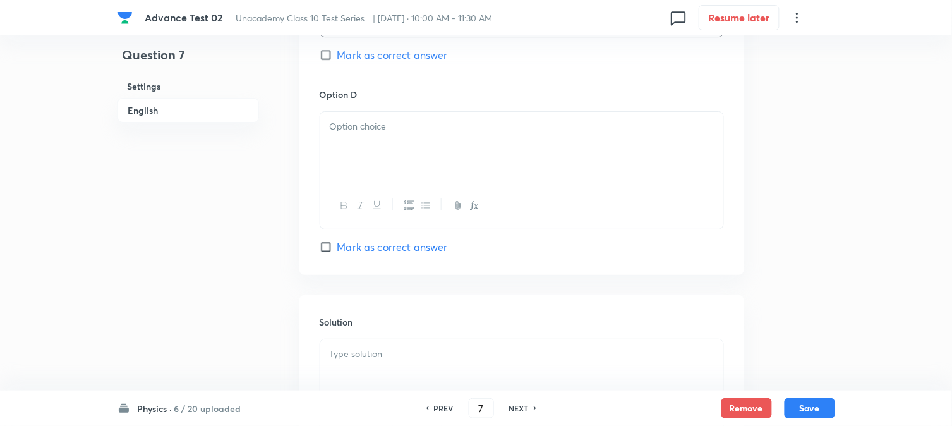
click at [405, 155] on div at bounding box center [521, 147] width 403 height 71
click at [341, 249] on span "Mark as correct answer" at bounding box center [393, 247] width 111 height 15
click at [338, 249] on input "Mark as correct answer" at bounding box center [329, 247] width 18 height 13
checkbox input "true"
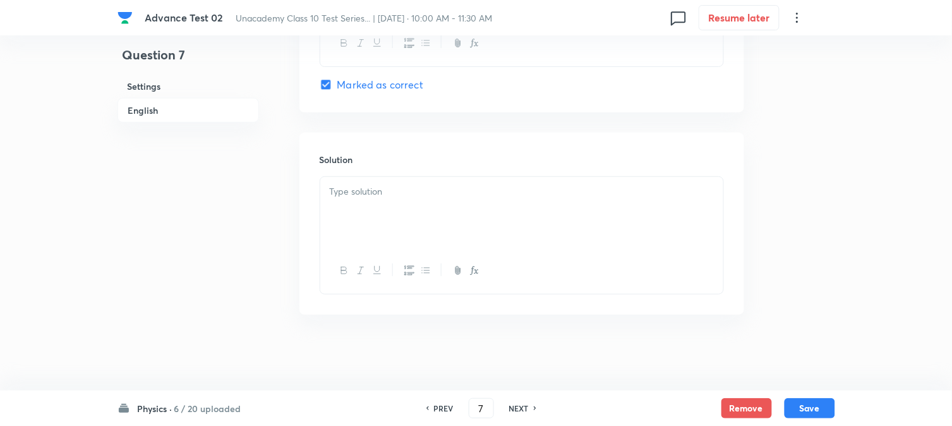
scroll to position [1287, 0]
click at [376, 206] on div at bounding box center [521, 212] width 403 height 71
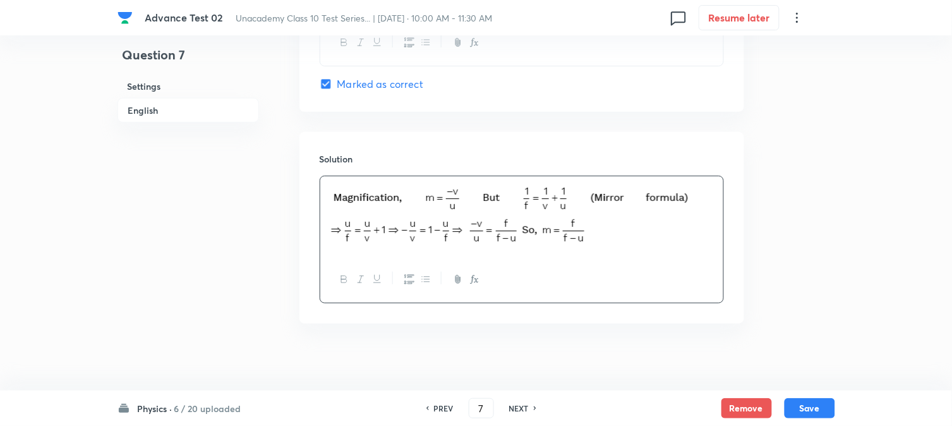
scroll to position [1298, 0]
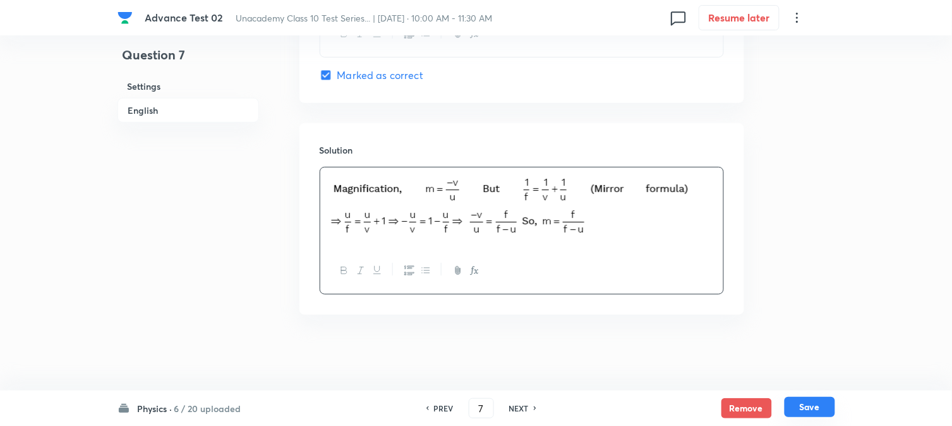
click at [811, 406] on button "Save" at bounding box center [810, 407] width 51 height 20
type input "8"
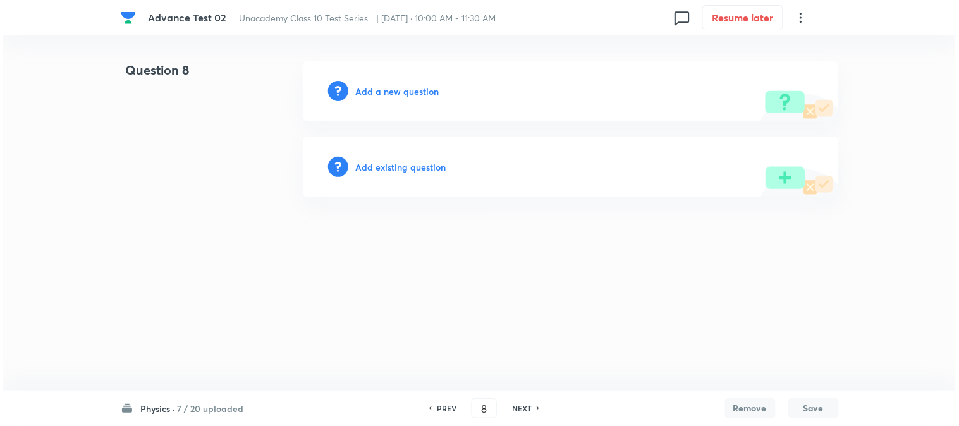
scroll to position [0, 0]
click at [384, 90] on h6 "Add a new question" at bounding box center [397, 91] width 83 height 13
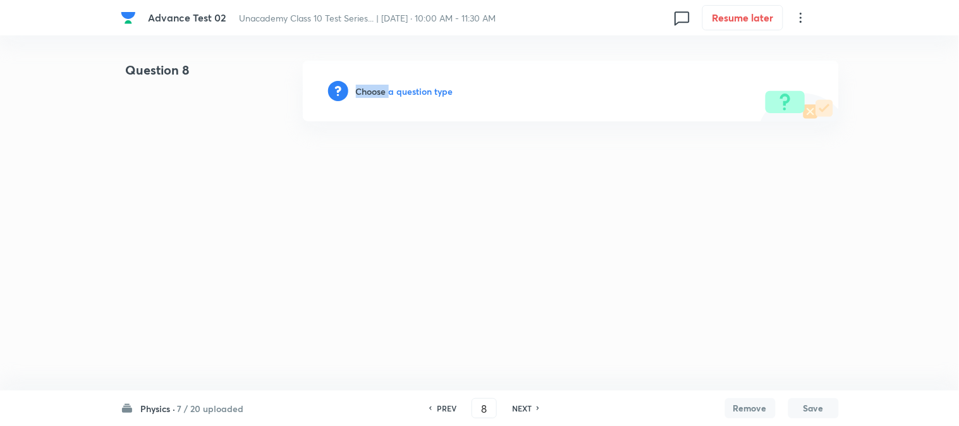
click at [384, 90] on h6 "Choose a question type" at bounding box center [404, 91] width 97 height 13
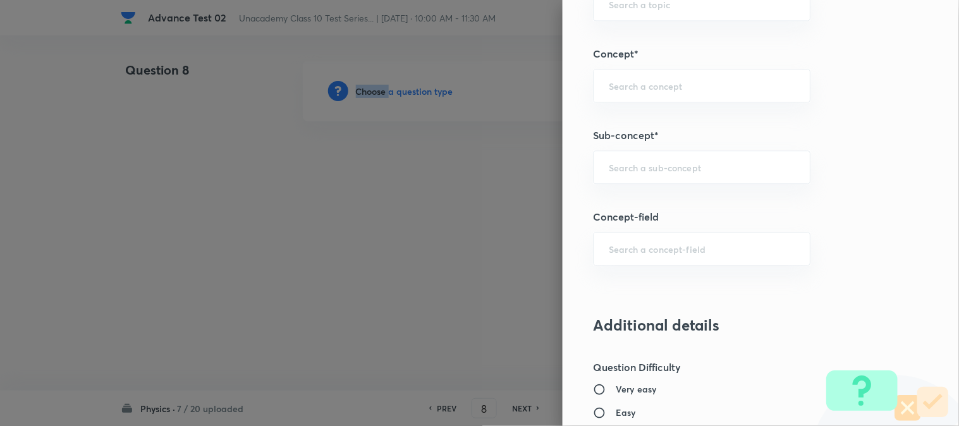
scroll to position [772, 0]
click at [623, 176] on div "​" at bounding box center [701, 167] width 217 height 33
paste input "Triangular Prism"
click at [631, 209] on li "Triangular Prism" at bounding box center [691, 204] width 216 height 23
type input "Triangular Prism"
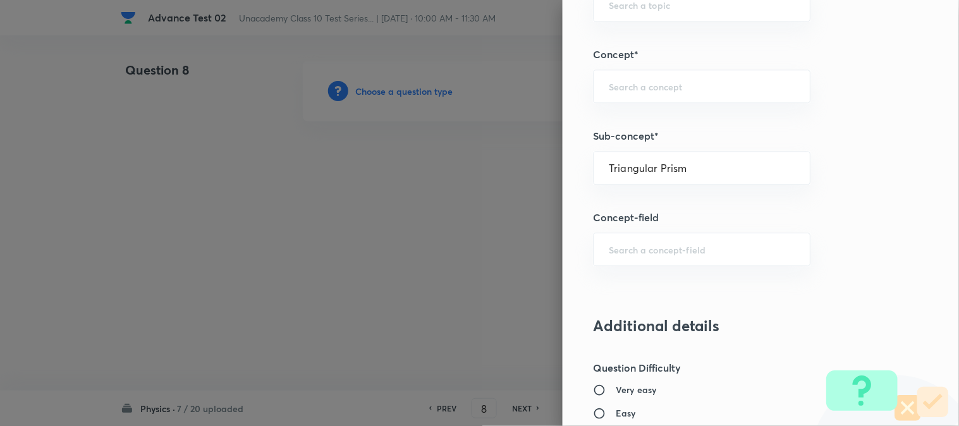
type input "Foundation Class X"
type input "Physics"
type input "Light"
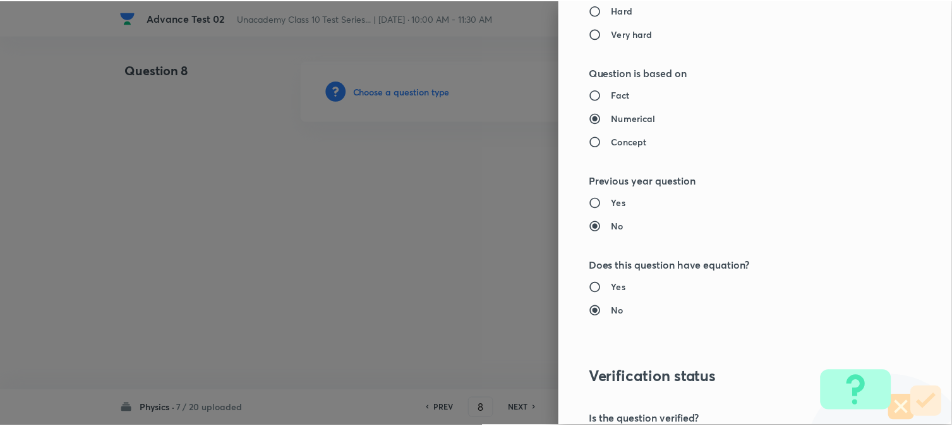
scroll to position [1382, 0]
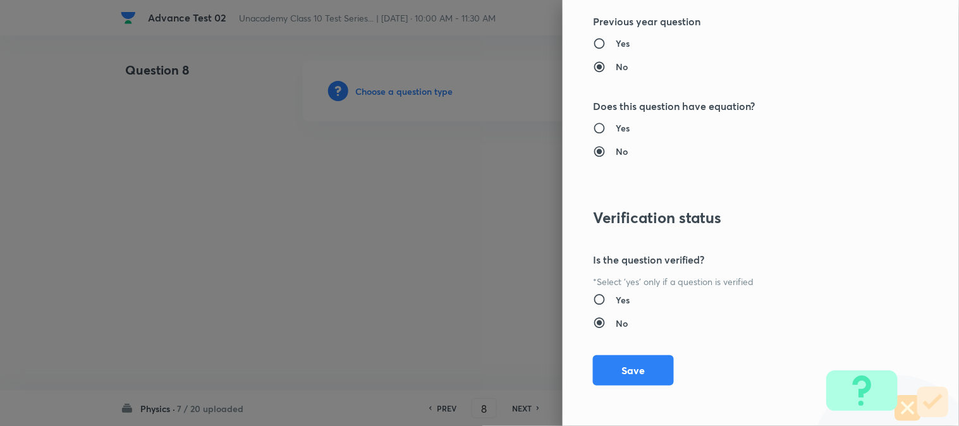
click at [623, 370] on button "Save" at bounding box center [633, 370] width 81 height 30
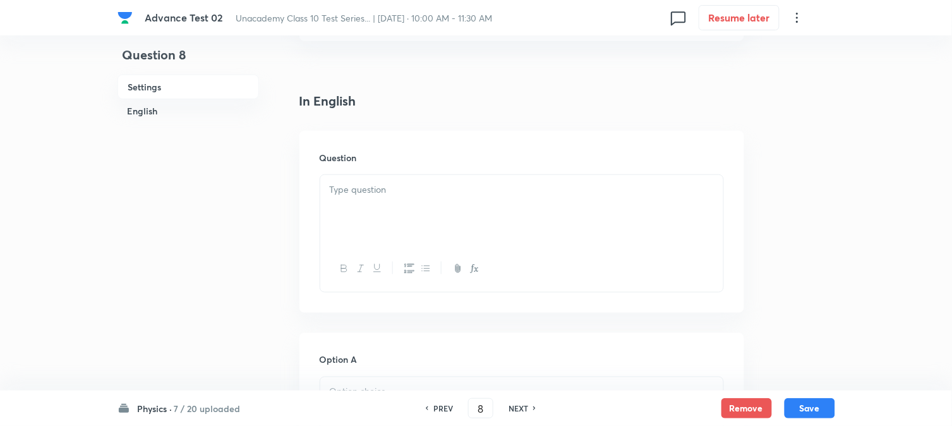
scroll to position [281, 0]
click at [387, 217] on div at bounding box center [521, 209] width 403 height 71
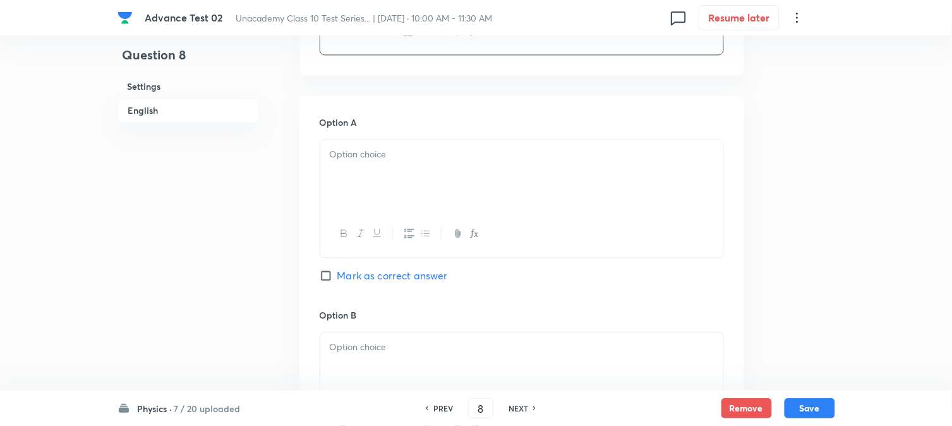
scroll to position [632, 0]
click at [373, 140] on div at bounding box center [521, 173] width 403 height 71
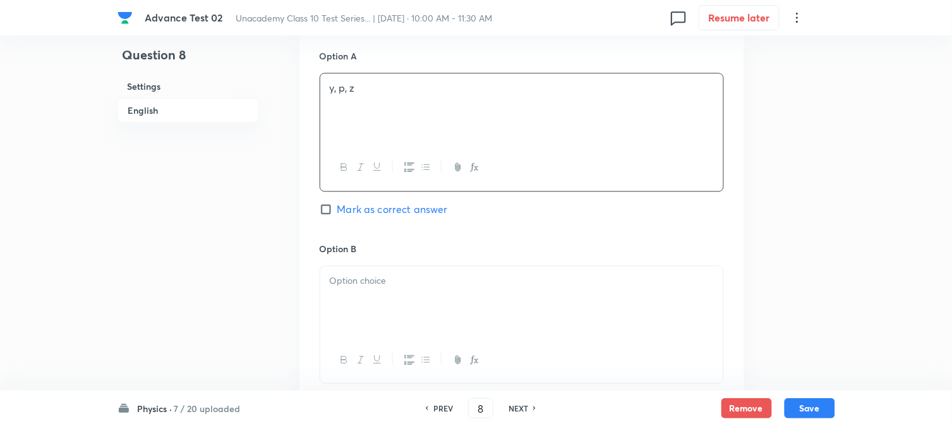
scroll to position [772, 0]
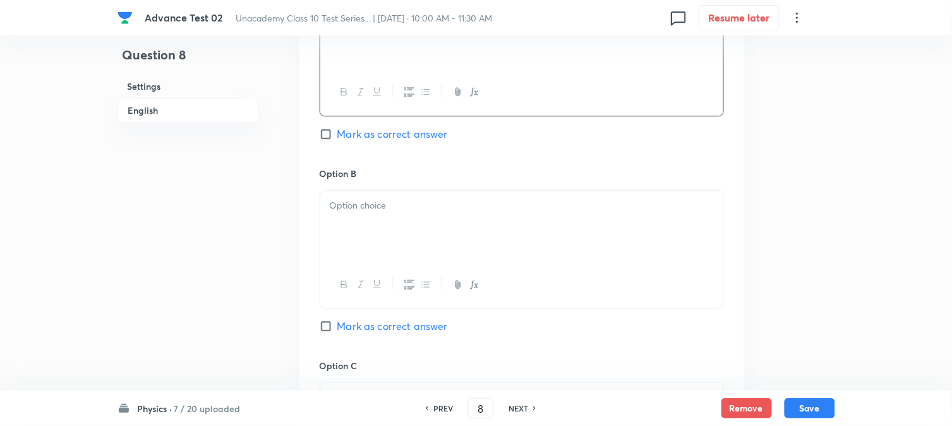
click at [367, 237] on div at bounding box center [521, 226] width 403 height 71
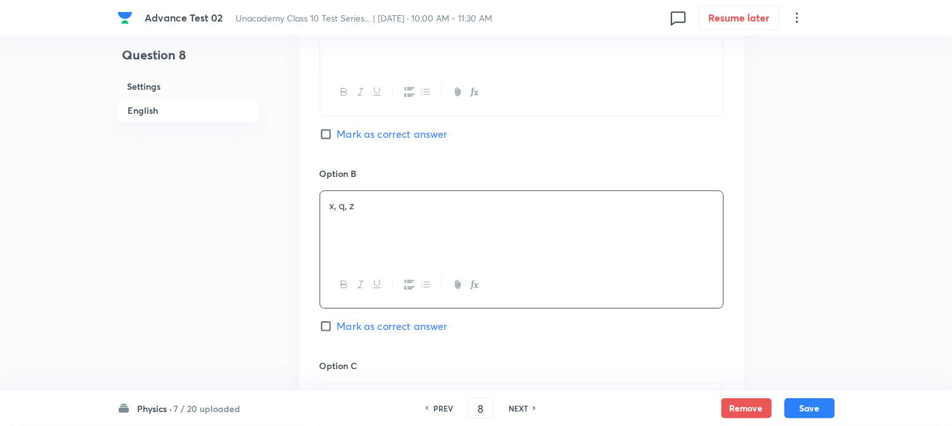
scroll to position [913, 0]
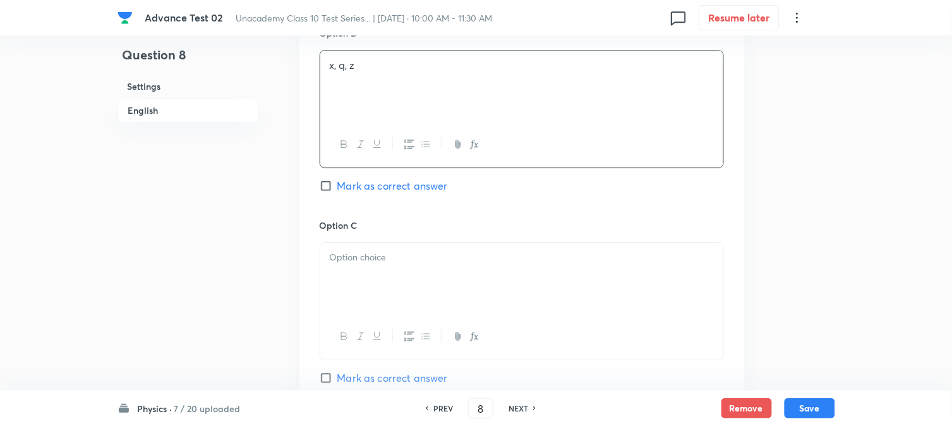
click at [380, 269] on div at bounding box center [521, 278] width 403 height 71
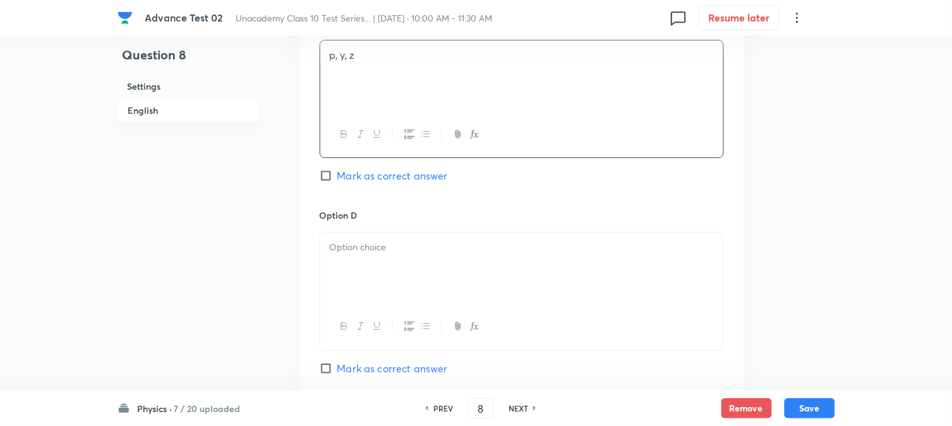
scroll to position [1123, 0]
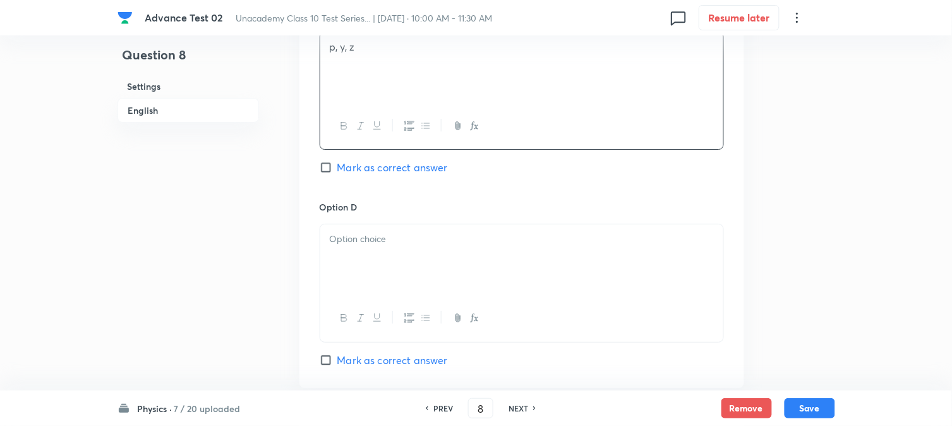
click at [387, 254] on div at bounding box center [521, 259] width 403 height 71
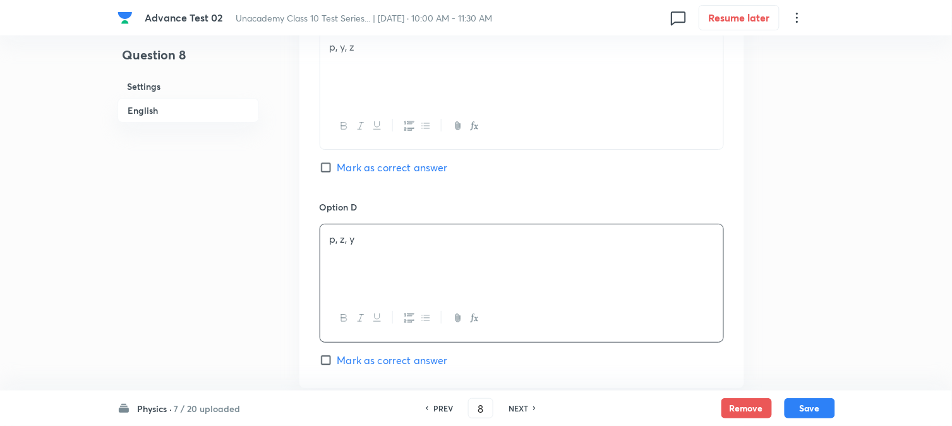
click at [350, 166] on span "Mark as correct answer" at bounding box center [393, 167] width 111 height 15
click at [338, 166] on input "Mark as correct answer" at bounding box center [329, 167] width 18 height 13
checkbox input "true"
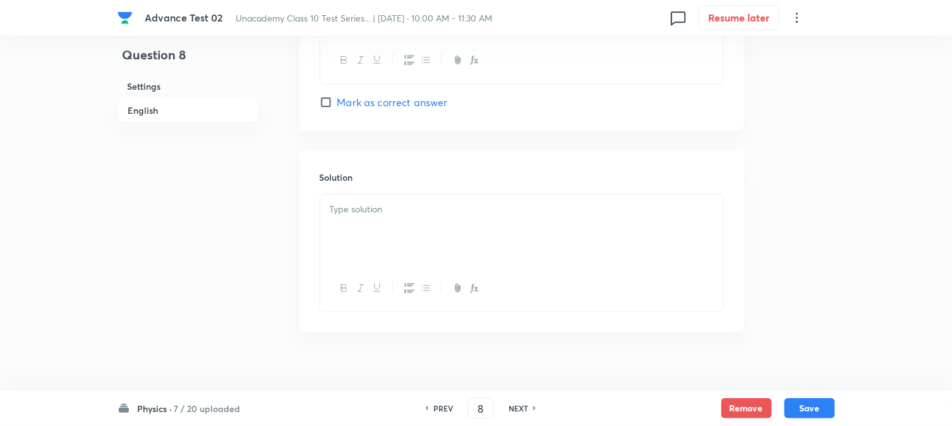
scroll to position [1401, 0]
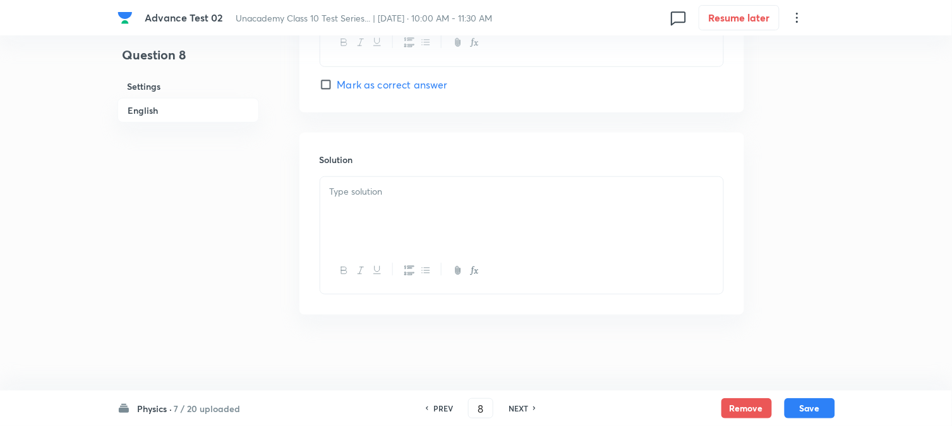
click at [372, 243] on div at bounding box center [521, 212] width 403 height 71
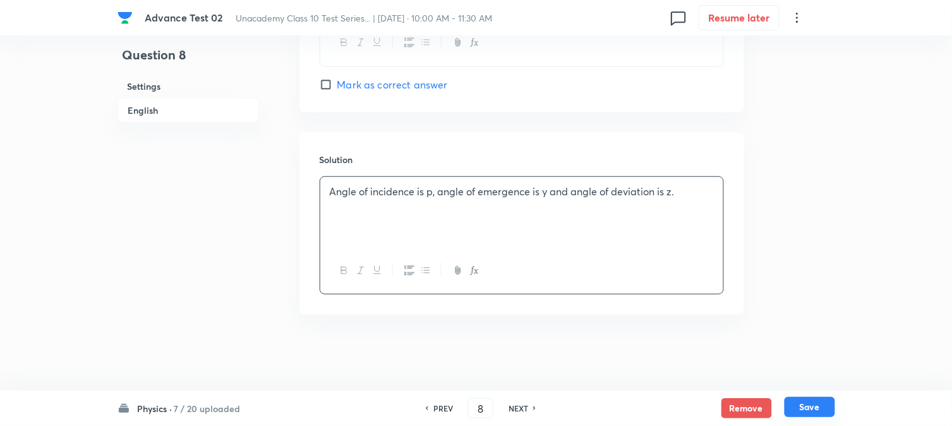
click at [810, 407] on button "Save" at bounding box center [810, 407] width 51 height 20
type input "9"
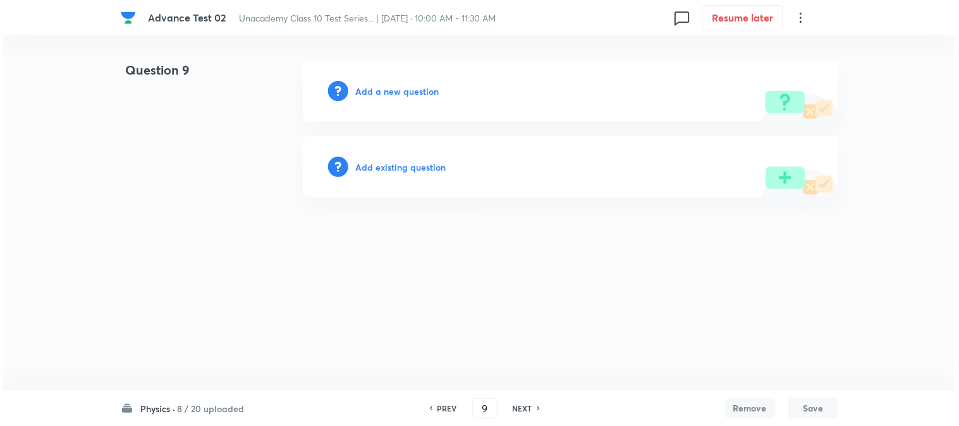
scroll to position [0, 0]
click at [382, 87] on h6 "Add a new question" at bounding box center [397, 91] width 83 height 13
click at [382, 87] on h6 "Choose a question type" at bounding box center [404, 91] width 97 height 13
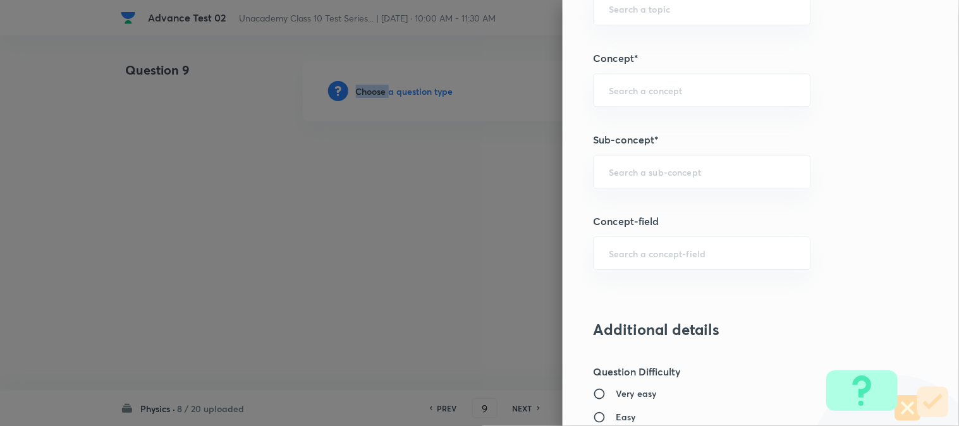
scroll to position [772, 0]
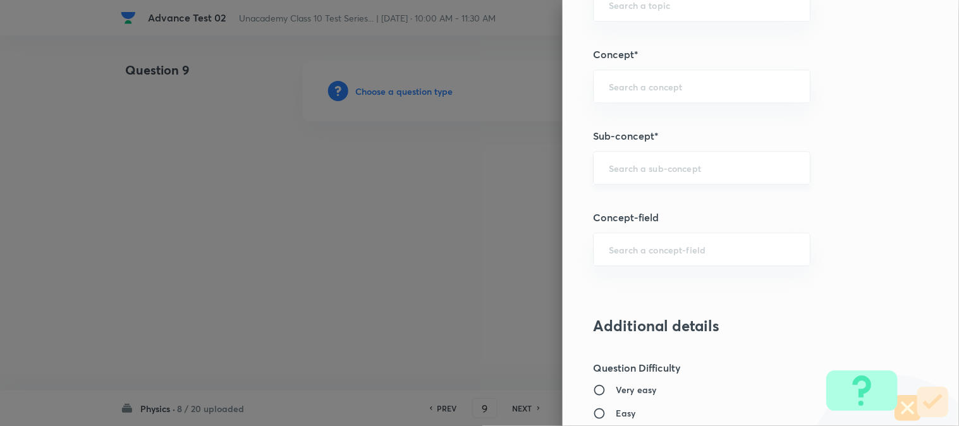
click at [642, 169] on input "text" at bounding box center [702, 168] width 186 height 12
paste input "Prism"
click at [630, 200] on li "Prism" at bounding box center [691, 204] width 216 height 23
type input "Prism"
type input "Foundation Class X"
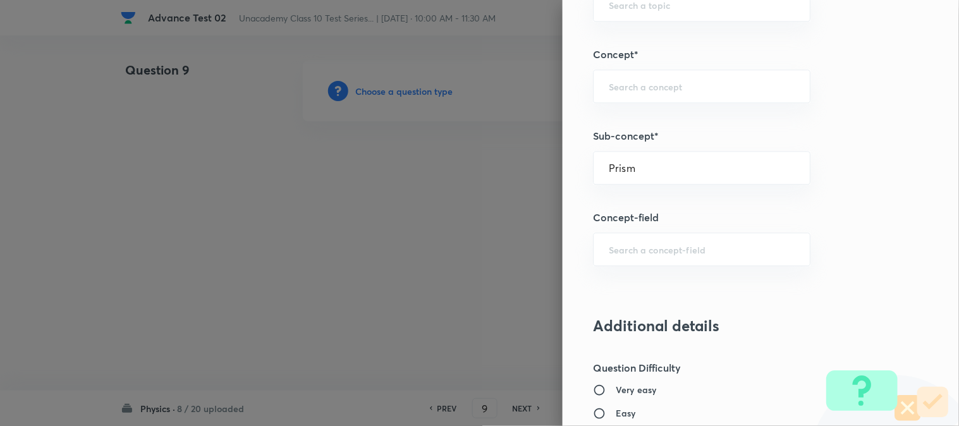
type input "Physics"
type input "Light"
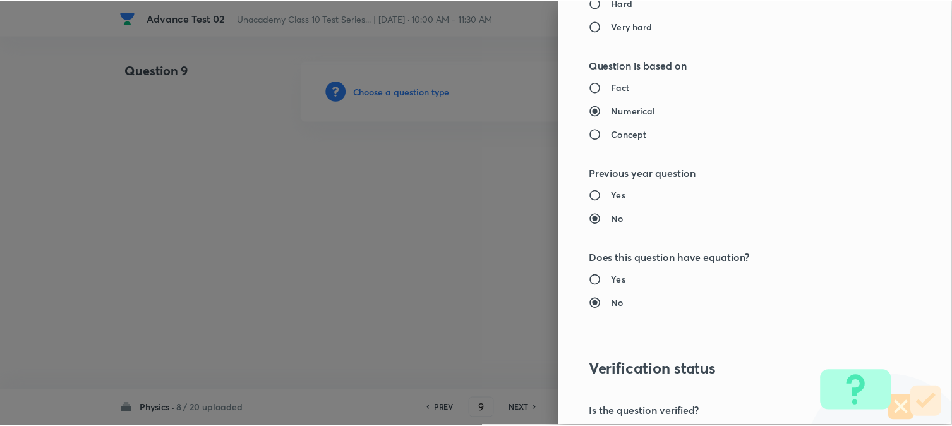
scroll to position [1334, 0]
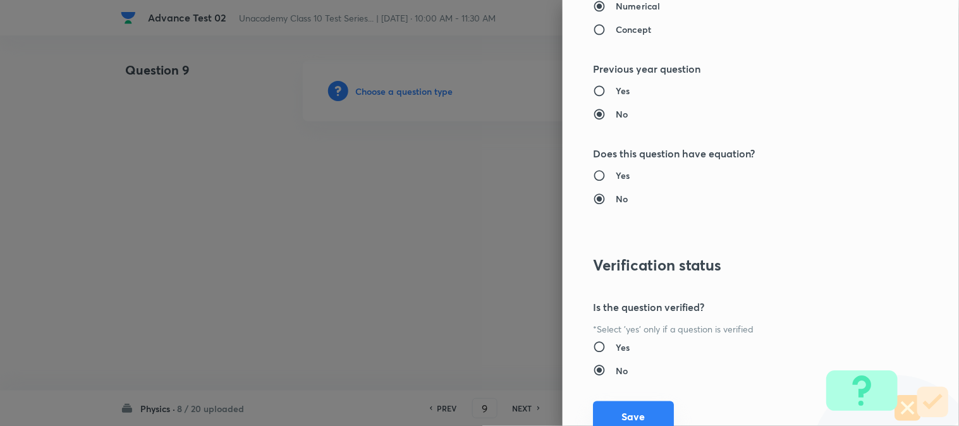
click at [628, 408] on button "Save" at bounding box center [633, 416] width 81 height 30
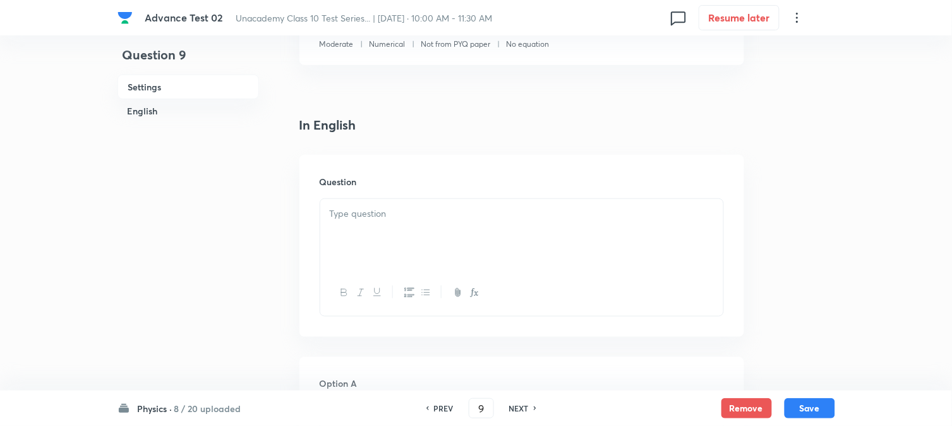
scroll to position [351, 0]
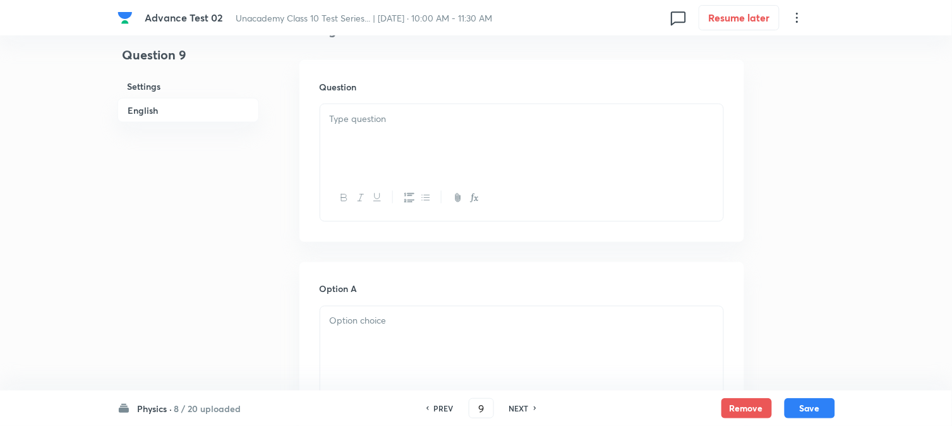
click at [386, 149] on div at bounding box center [521, 139] width 403 height 71
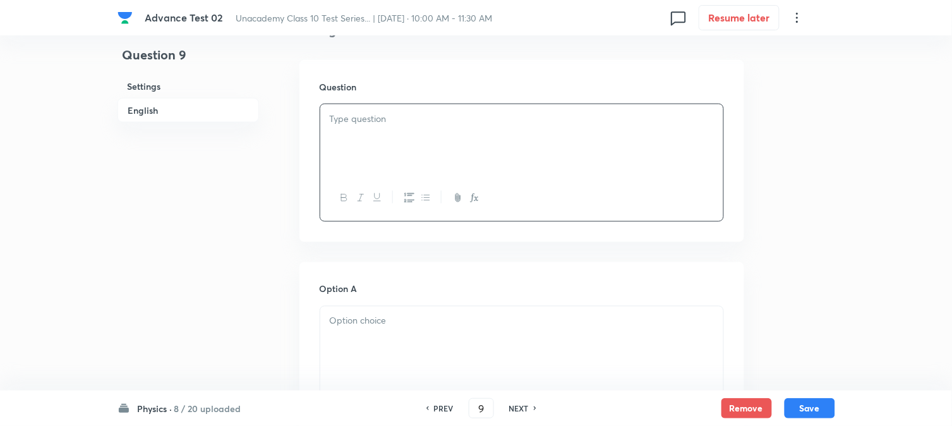
scroll to position [281, 0]
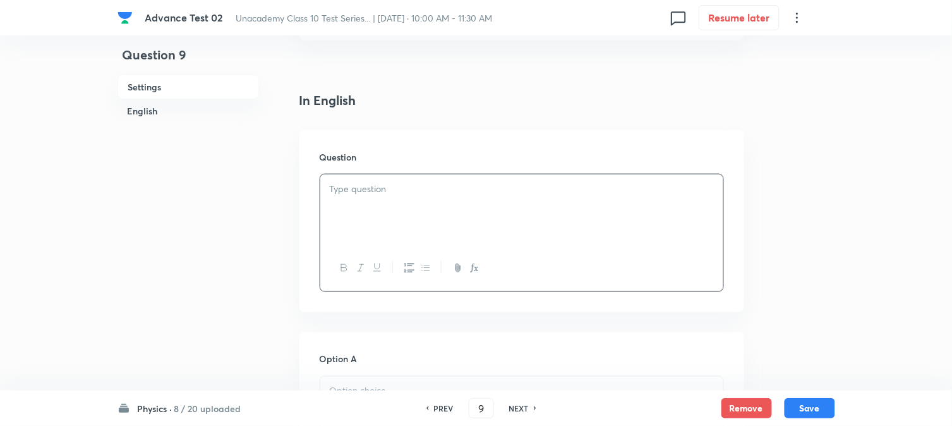
paste div
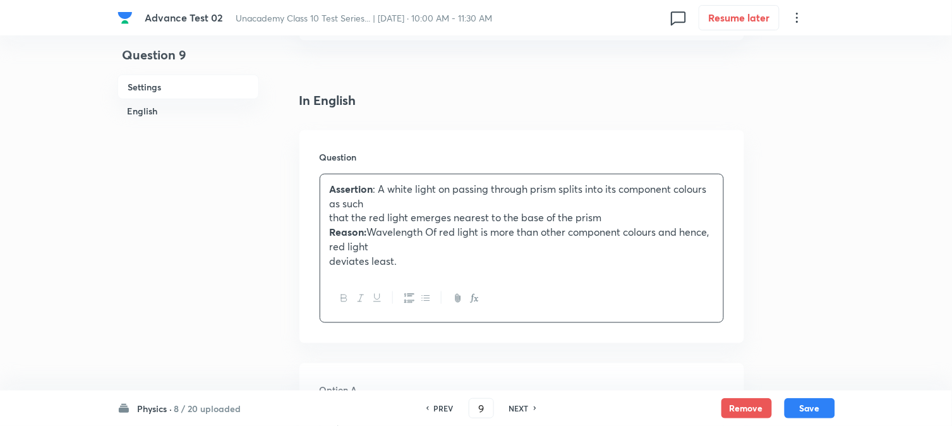
click at [337, 212] on p "that the red light emerges nearest to the base of the prism" at bounding box center [522, 217] width 384 height 15
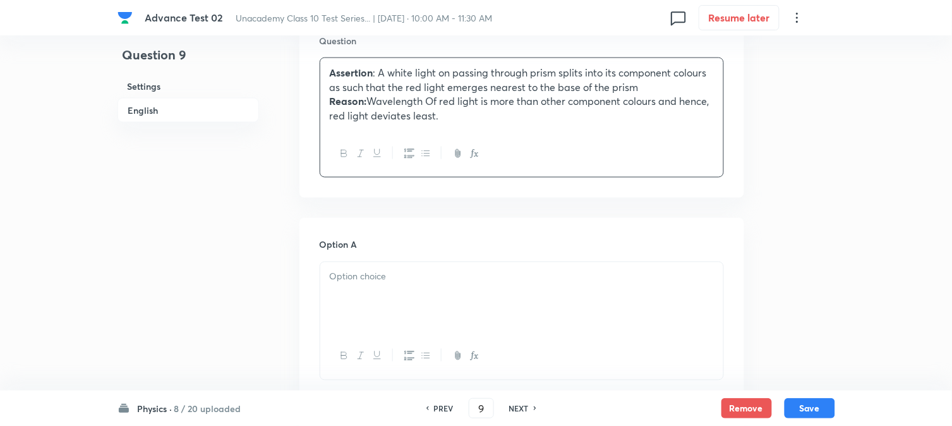
scroll to position [421, 0]
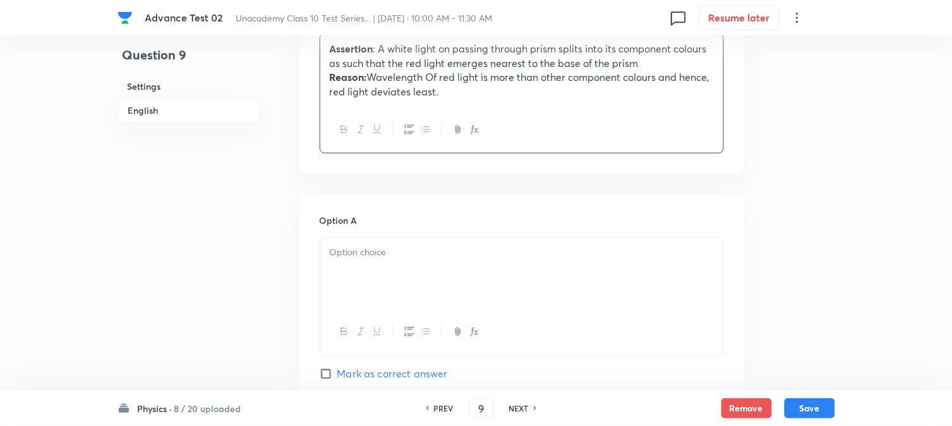
click at [376, 280] on div at bounding box center [521, 273] width 403 height 71
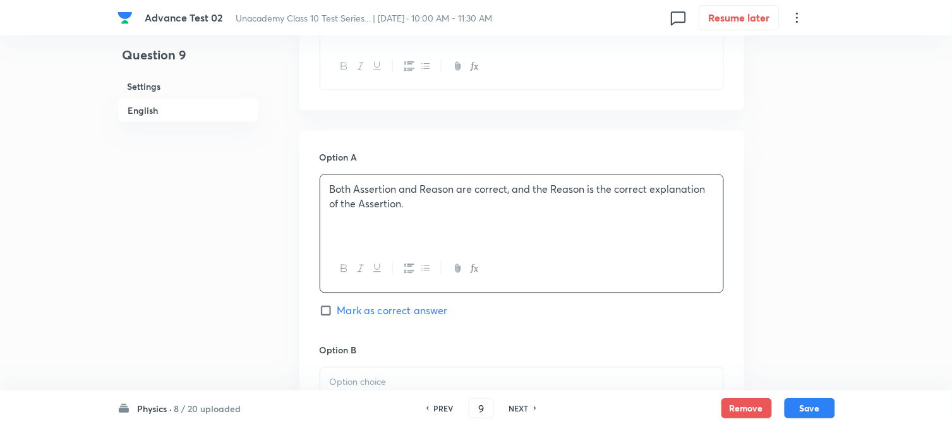
scroll to position [632, 0]
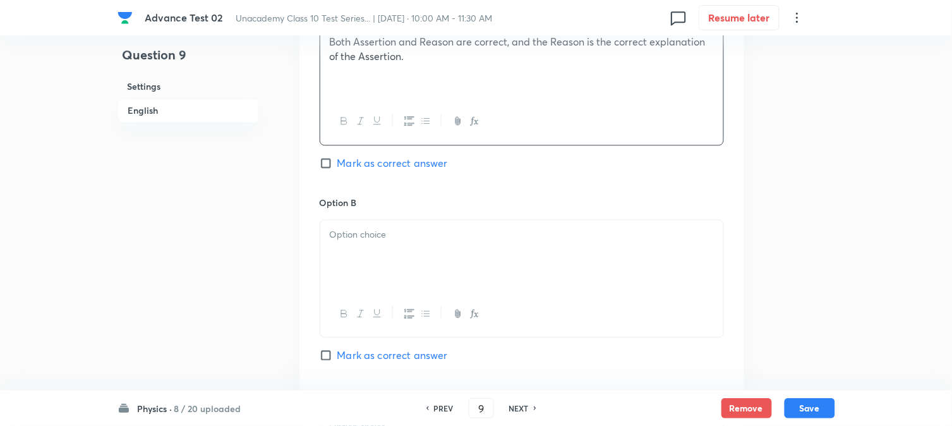
drag, startPoint x: 394, startPoint y: 229, endPoint x: 392, endPoint y: 238, distance: 8.9
click at [394, 229] on p at bounding box center [522, 235] width 384 height 15
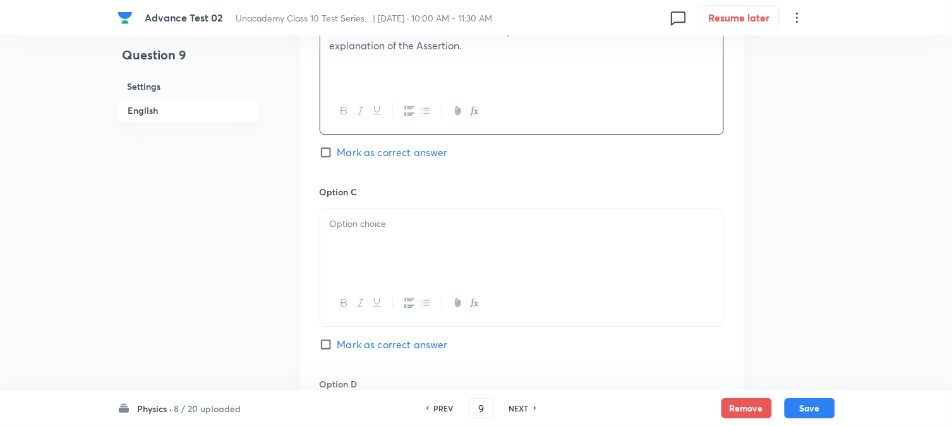
scroll to position [843, 0]
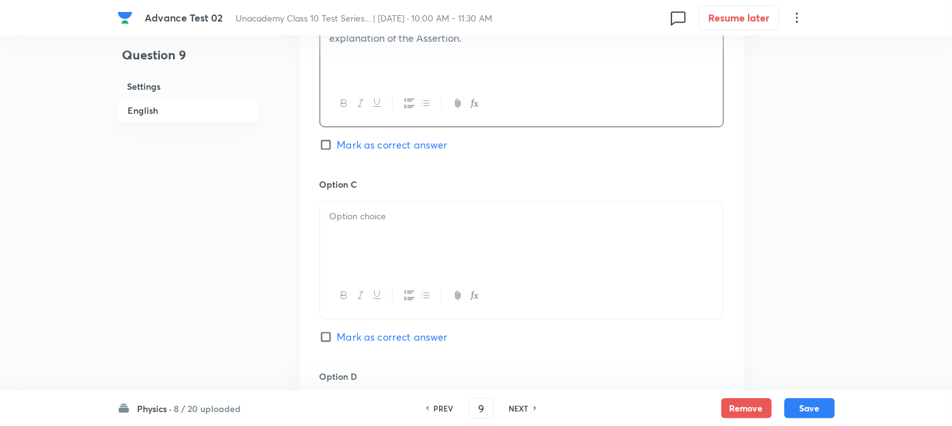
drag, startPoint x: 394, startPoint y: 247, endPoint x: 371, endPoint y: 263, distance: 28.2
click at [394, 246] on div at bounding box center [521, 237] width 403 height 71
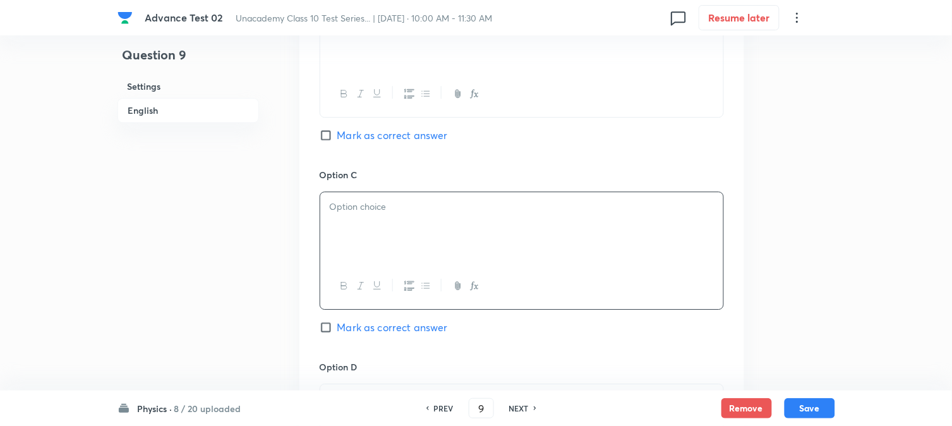
scroll to position [983, 0]
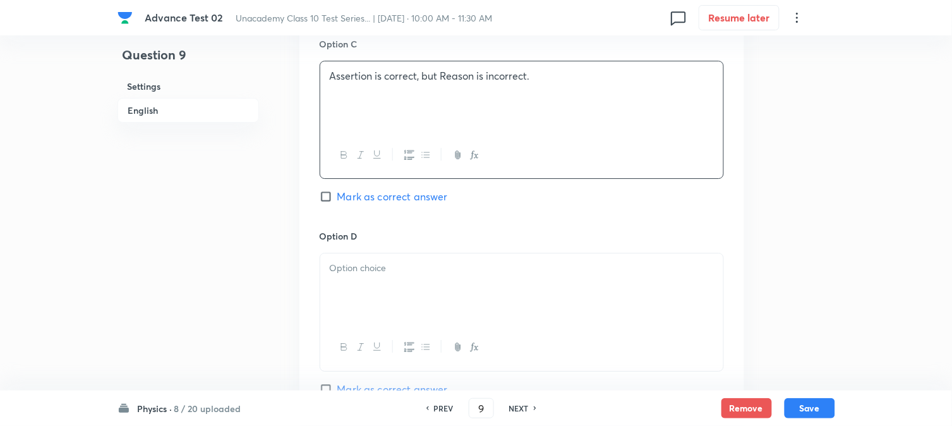
click at [368, 282] on div at bounding box center [521, 288] width 403 height 71
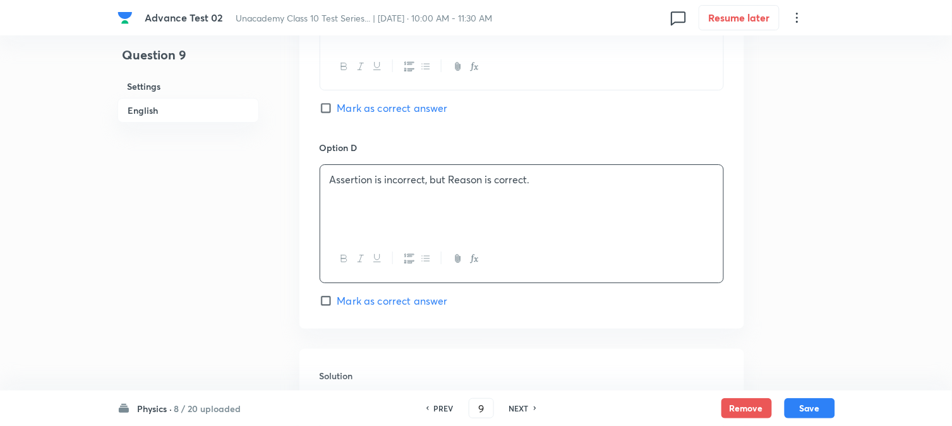
scroll to position [1193, 0]
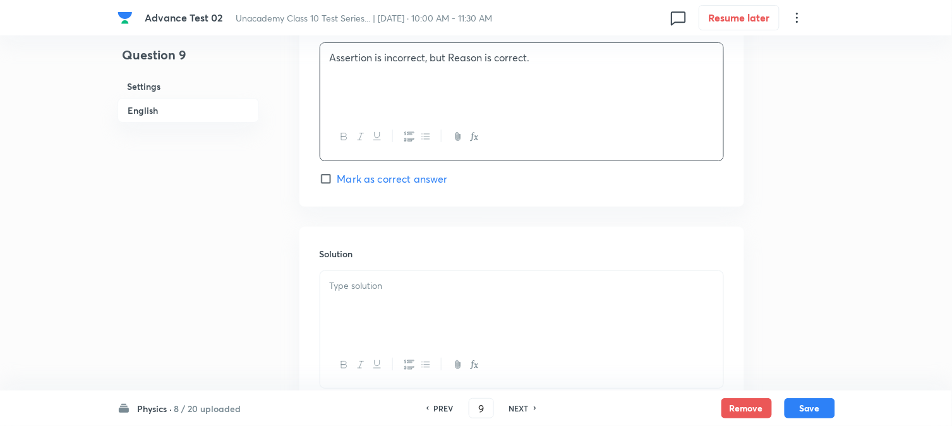
click at [361, 179] on span "Mark as correct answer" at bounding box center [393, 178] width 111 height 15
click at [338, 179] on input "Mark as correct answer" at bounding box center [329, 179] width 18 height 13
checkbox input "true"
click at [375, 288] on p at bounding box center [522, 286] width 384 height 15
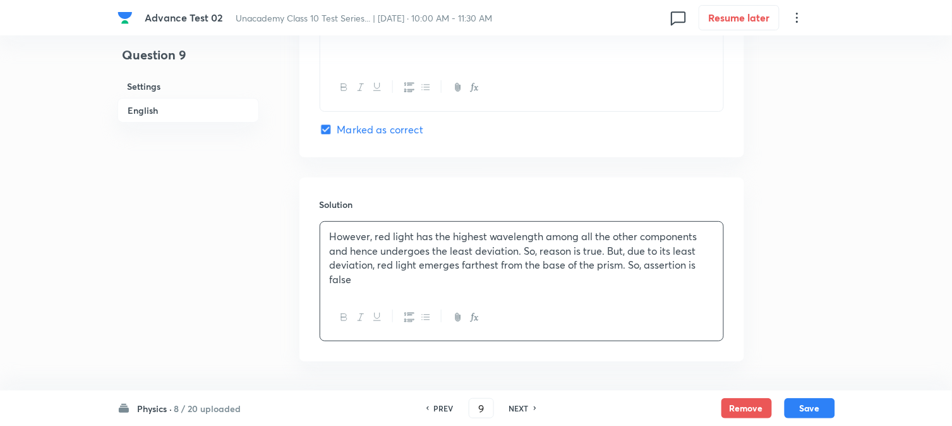
scroll to position [1292, 0]
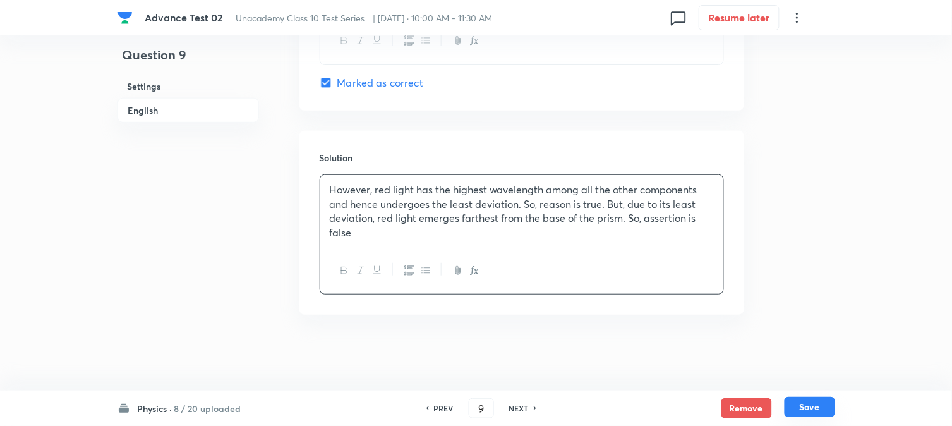
click at [805, 408] on button "Save" at bounding box center [810, 407] width 51 height 20
type input "10"
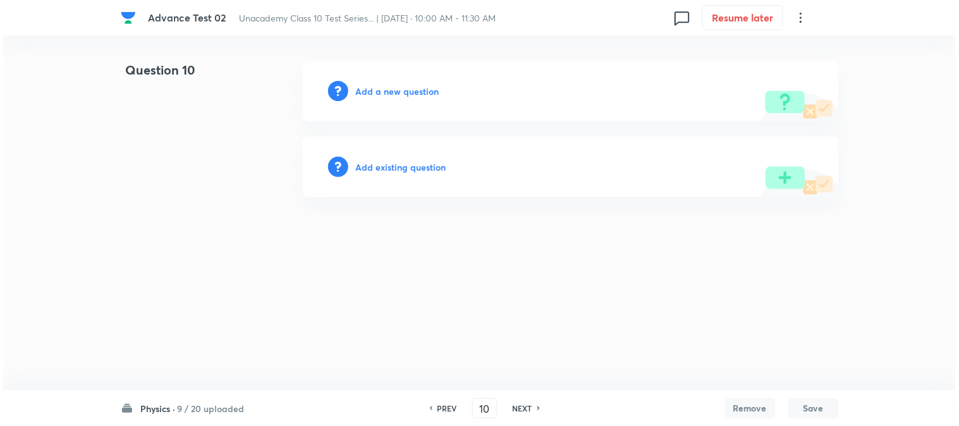
scroll to position [0, 0]
click at [362, 95] on h6 "Add a new question" at bounding box center [397, 91] width 83 height 13
click at [362, 95] on h6 "Choose a question type" at bounding box center [404, 91] width 97 height 13
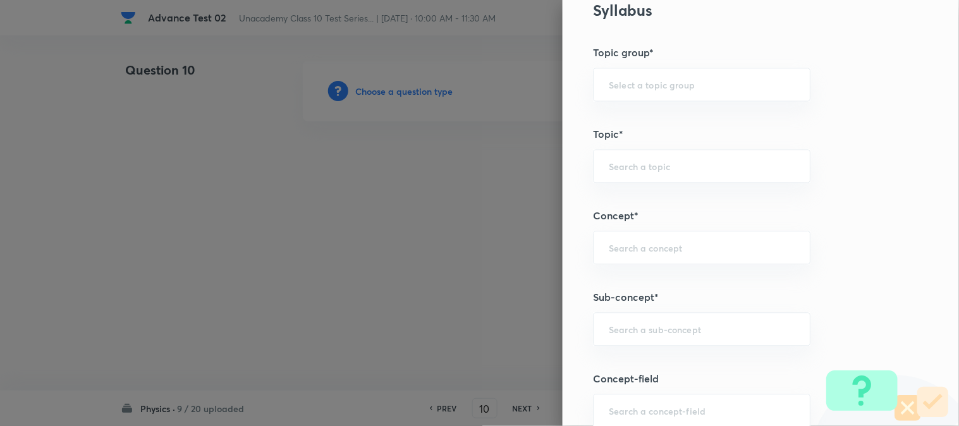
scroll to position [632, 0]
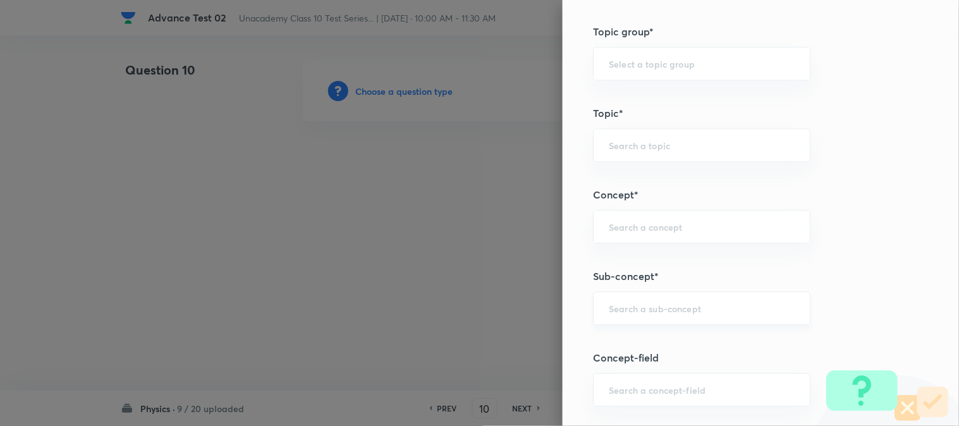
click at [640, 302] on input "text" at bounding box center [702, 308] width 186 height 12
paste input "Lenses"
click at [617, 349] on li "Lenses" at bounding box center [691, 345] width 216 height 23
type input "Lenses"
type input "Foundation Class X"
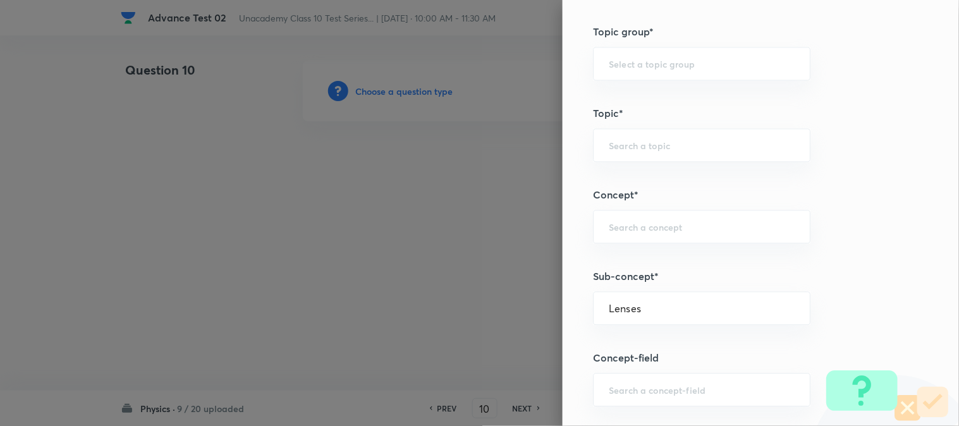
type input "Physics"
type input "Light"
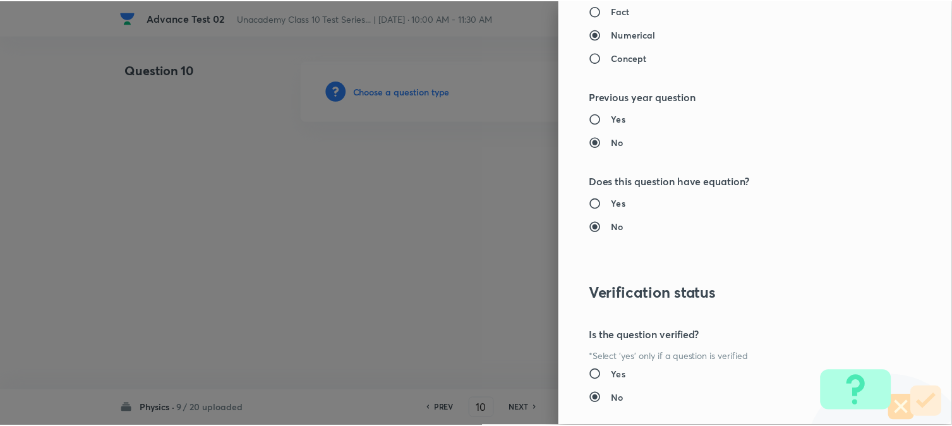
scroll to position [1382, 0]
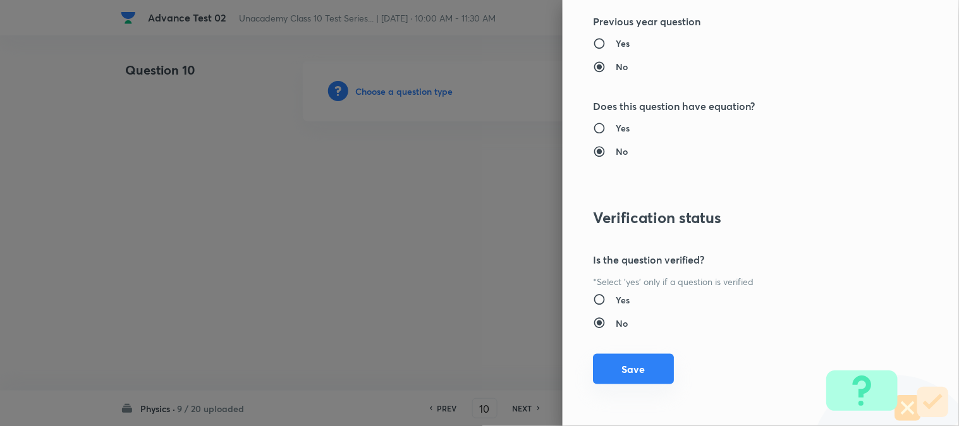
click at [621, 371] on button "Save" at bounding box center [633, 369] width 81 height 30
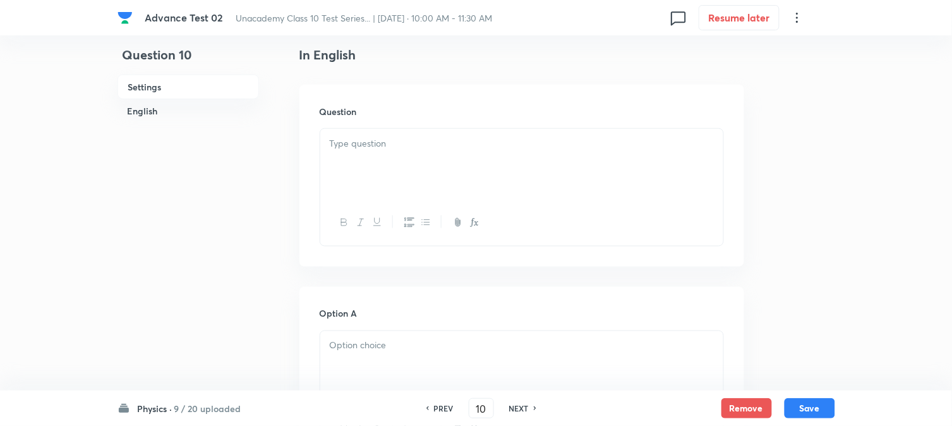
scroll to position [351, 0]
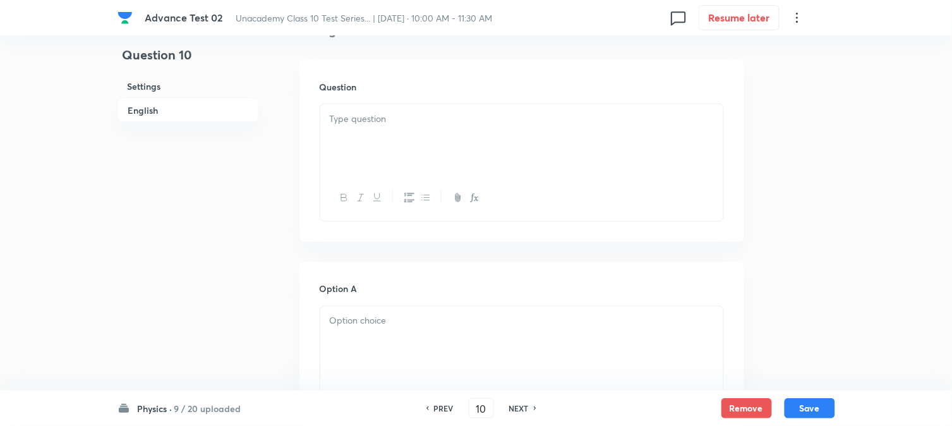
click at [399, 150] on div at bounding box center [521, 139] width 403 height 71
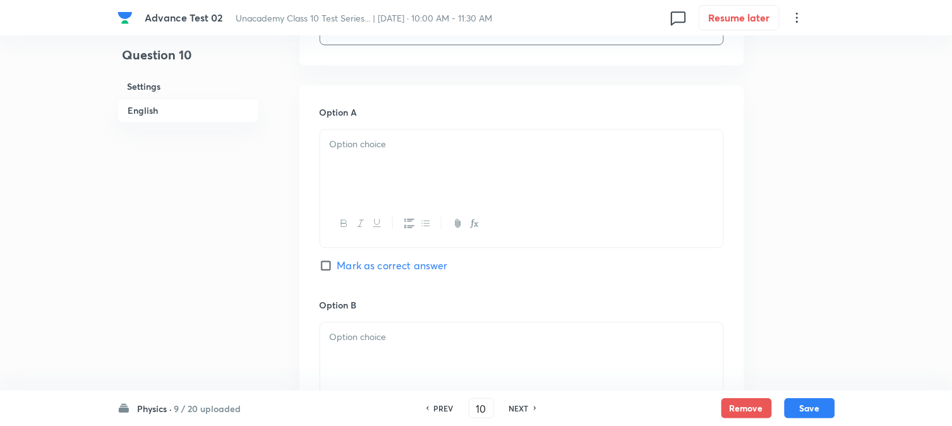
scroll to position [632, 0]
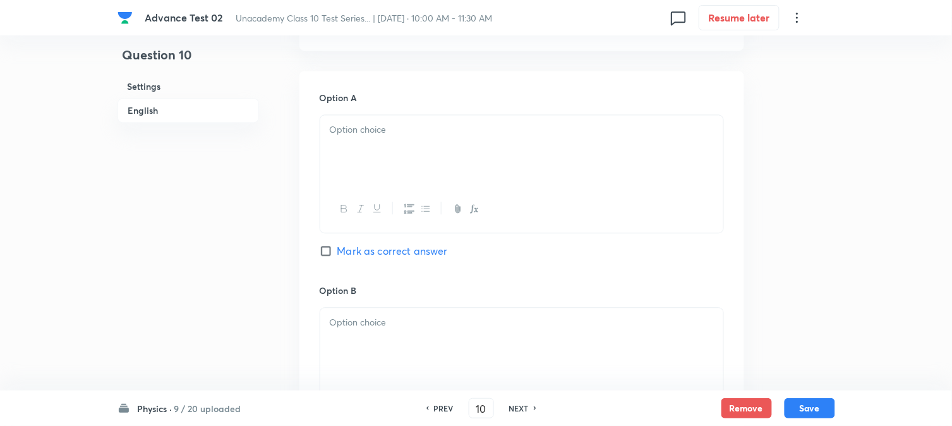
click at [403, 158] on div at bounding box center [521, 150] width 403 height 71
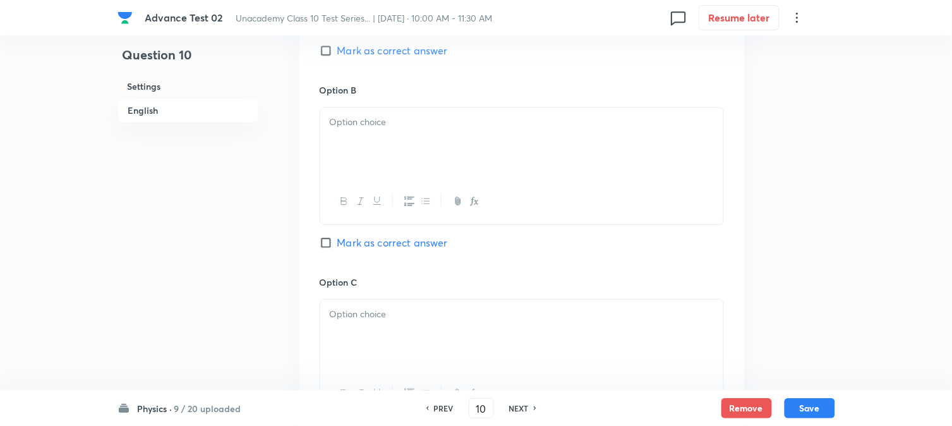
scroll to position [843, 0]
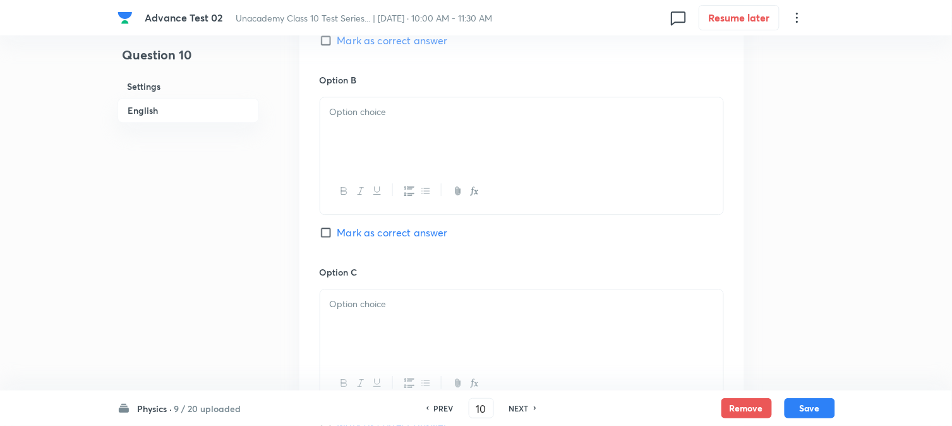
click at [419, 123] on div at bounding box center [521, 132] width 403 height 71
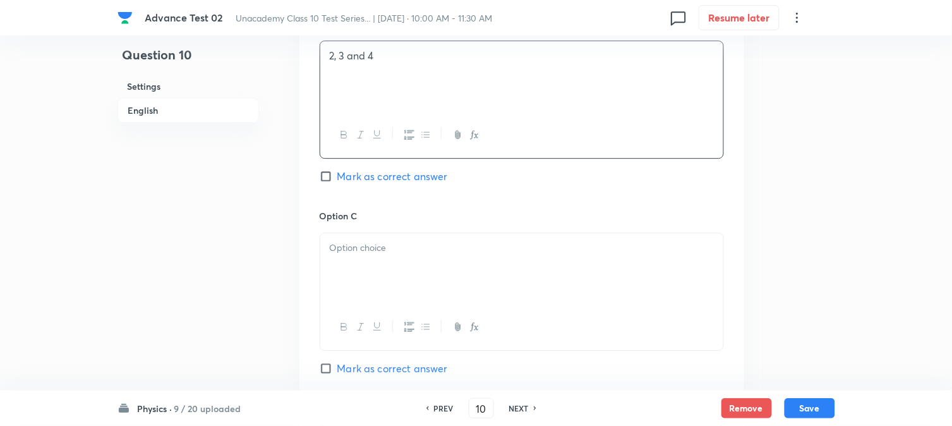
scroll to position [983, 0]
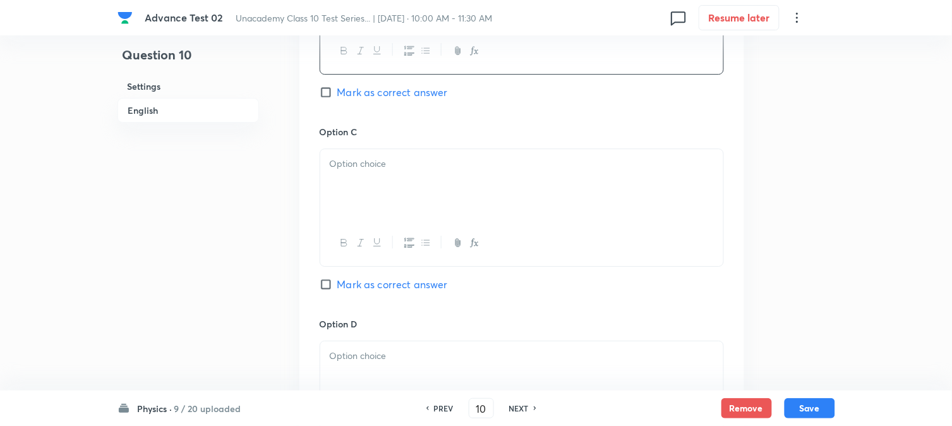
click at [412, 194] on div at bounding box center [521, 184] width 403 height 71
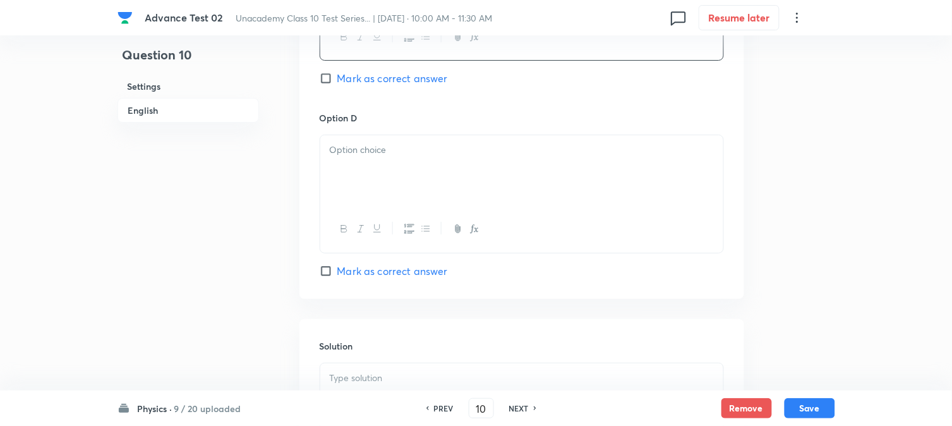
scroll to position [1193, 0]
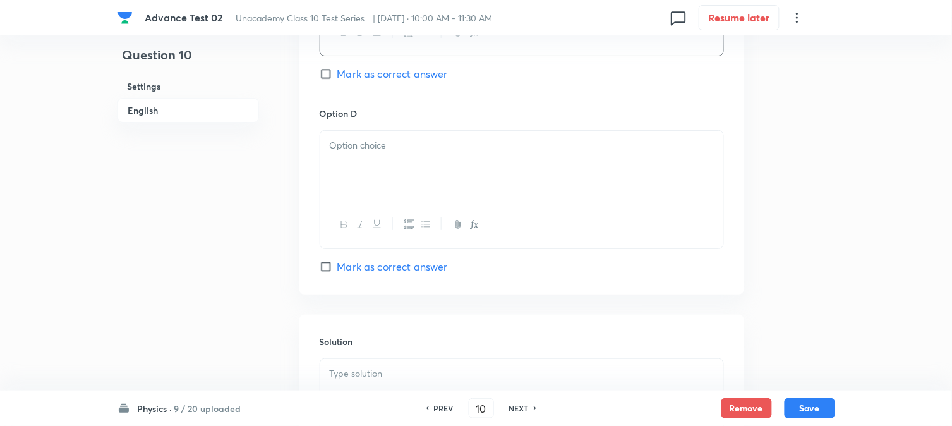
click at [403, 174] on div at bounding box center [521, 166] width 403 height 71
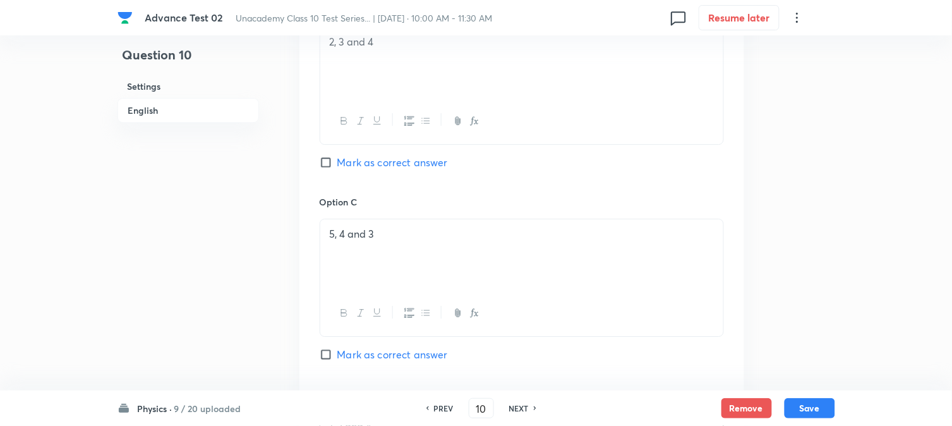
click at [344, 165] on span "Mark as correct answer" at bounding box center [393, 162] width 111 height 15
click at [338, 165] on input "Mark as correct answer" at bounding box center [329, 162] width 18 height 13
checkbox input "true"
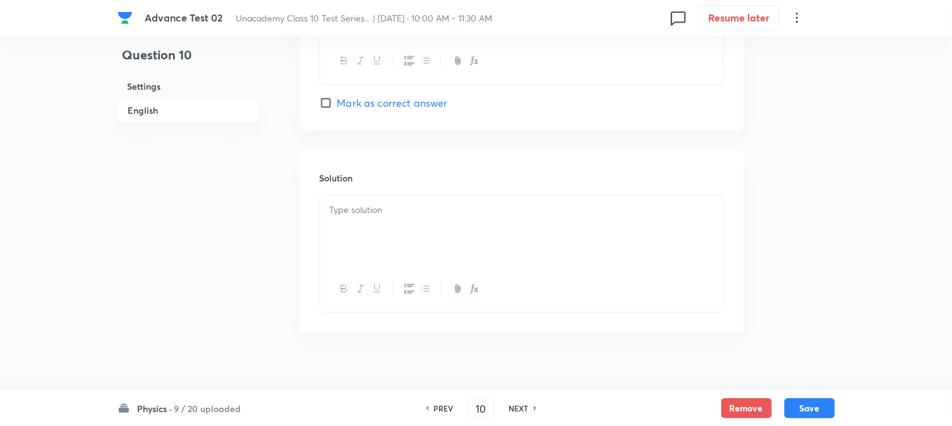
scroll to position [1378, 0]
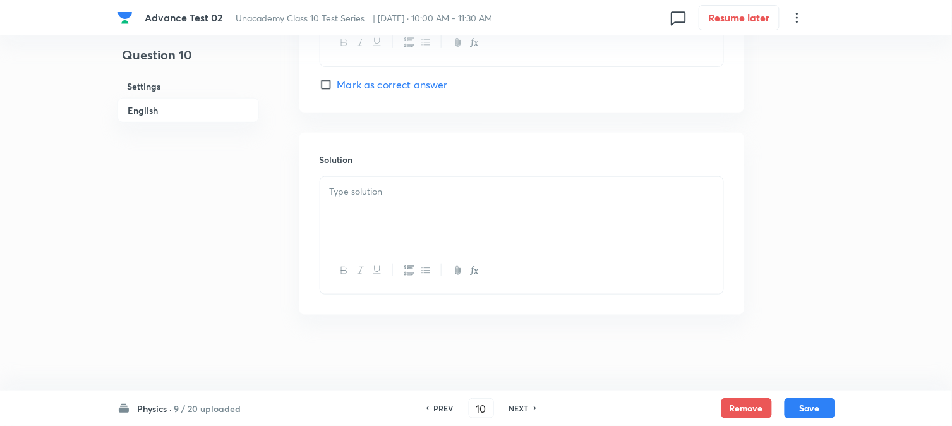
click at [410, 240] on div at bounding box center [521, 212] width 403 height 71
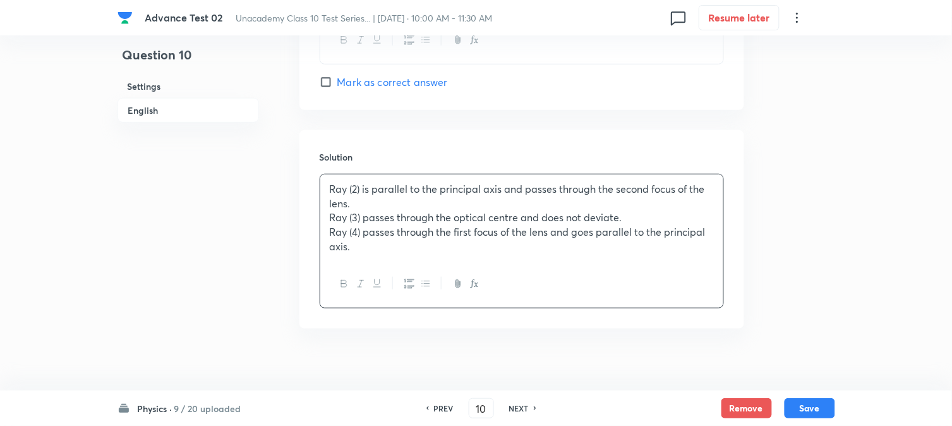
click at [354, 222] on p "Ray (3) passes through the optical centre and does not deviate." at bounding box center [522, 217] width 384 height 15
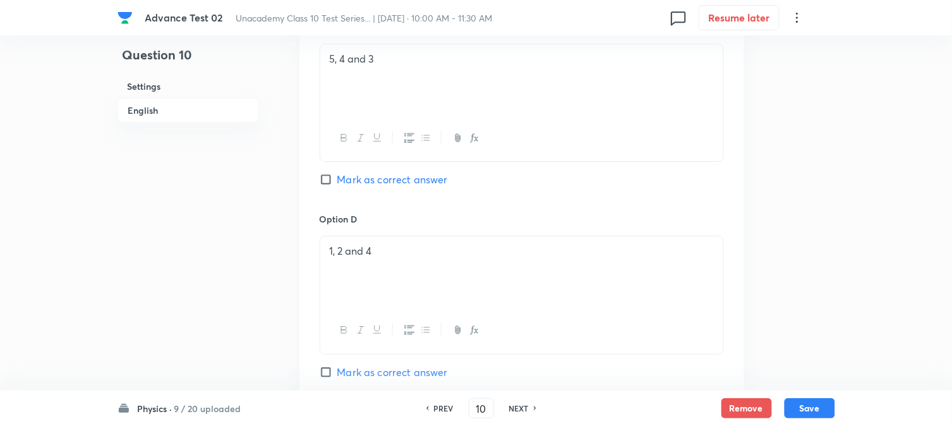
scroll to position [1394, 0]
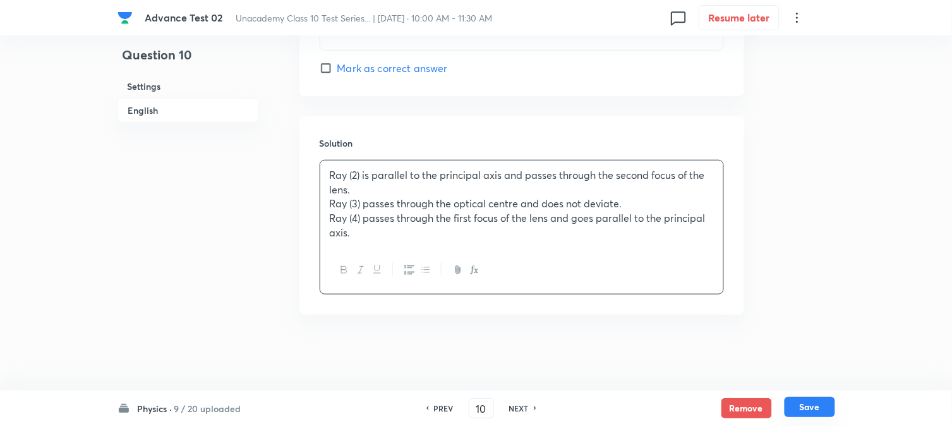
click at [817, 405] on button "Save" at bounding box center [810, 407] width 51 height 20
type input "11"
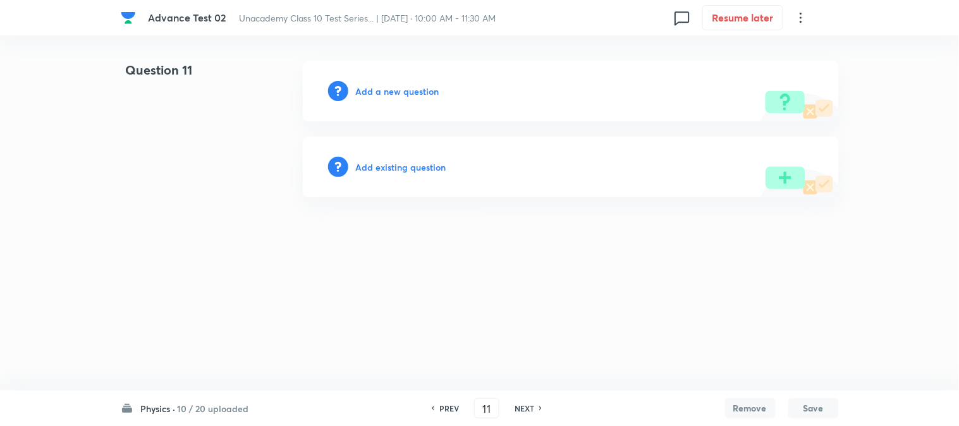
click at [376, 99] on div "Add a new question" at bounding box center [571, 91] width 536 height 61
click at [376, 94] on h6 "Add a new question" at bounding box center [397, 91] width 83 height 13
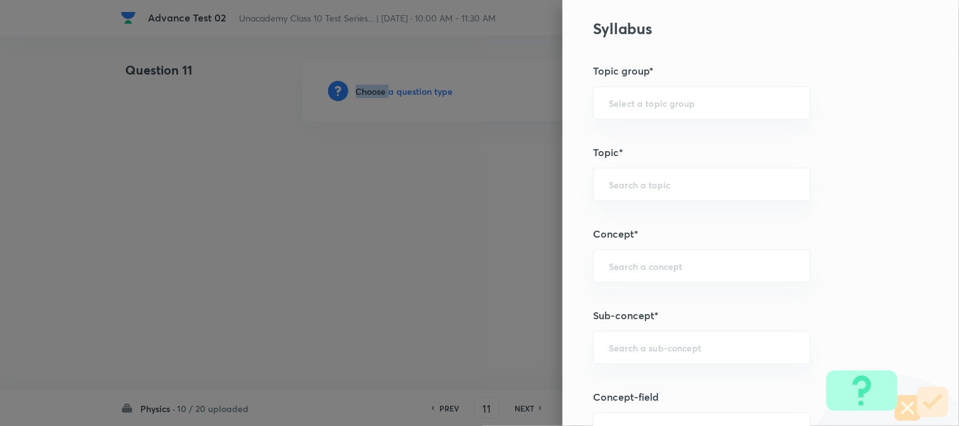
scroll to position [772, 0]
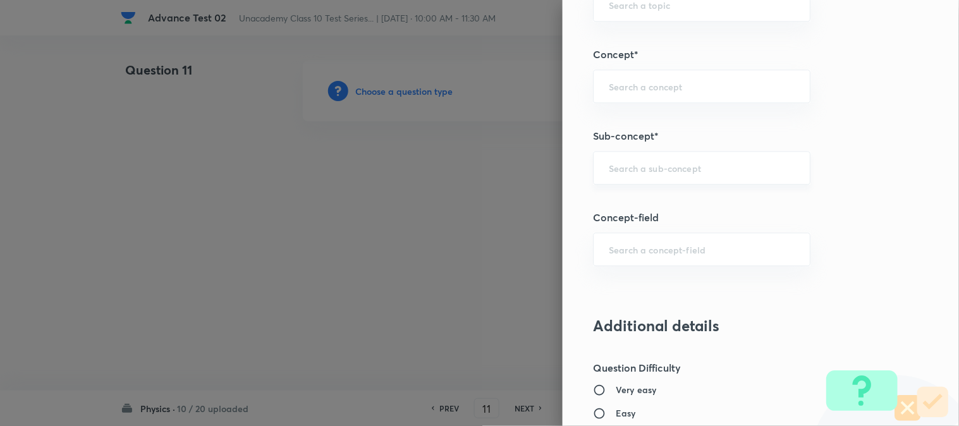
click at [629, 173] on input "text" at bounding box center [702, 168] width 186 height 12
paste input "Lenses"
click at [636, 204] on li "Lenses" at bounding box center [691, 204] width 216 height 23
type input "Lenses"
type input "Foundation Class X"
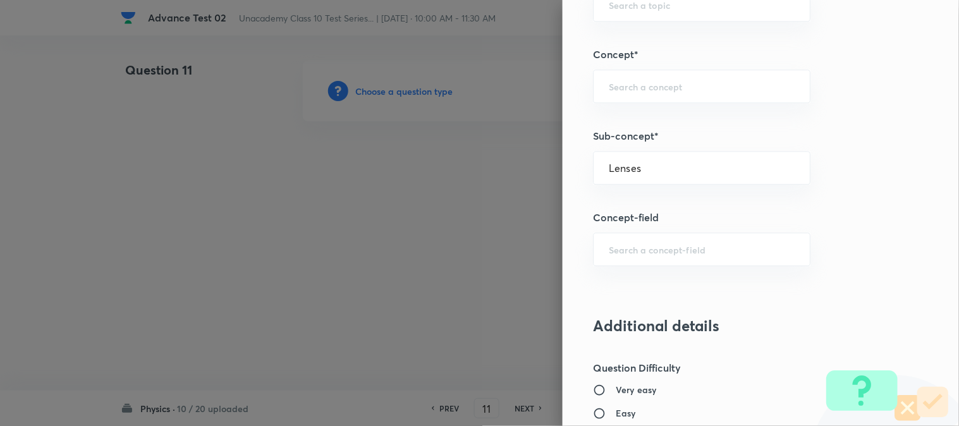
type input "Physics"
type input "Light"
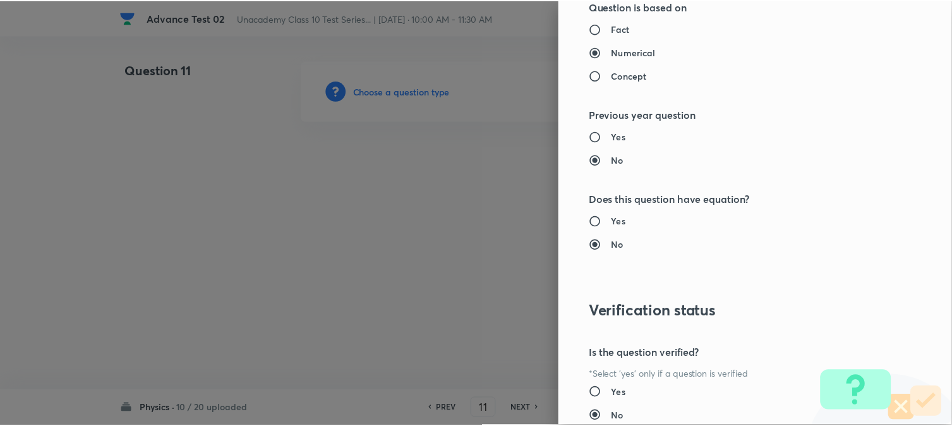
scroll to position [1382, 0]
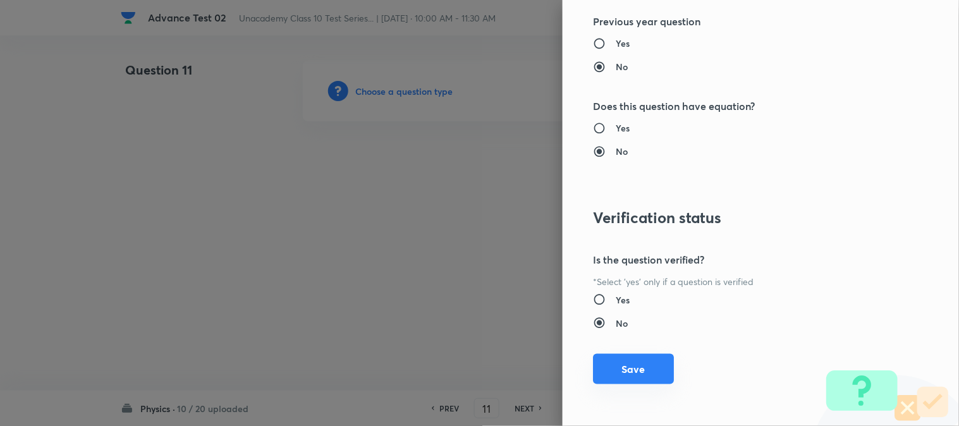
click at [621, 365] on button "Save" at bounding box center [633, 369] width 81 height 30
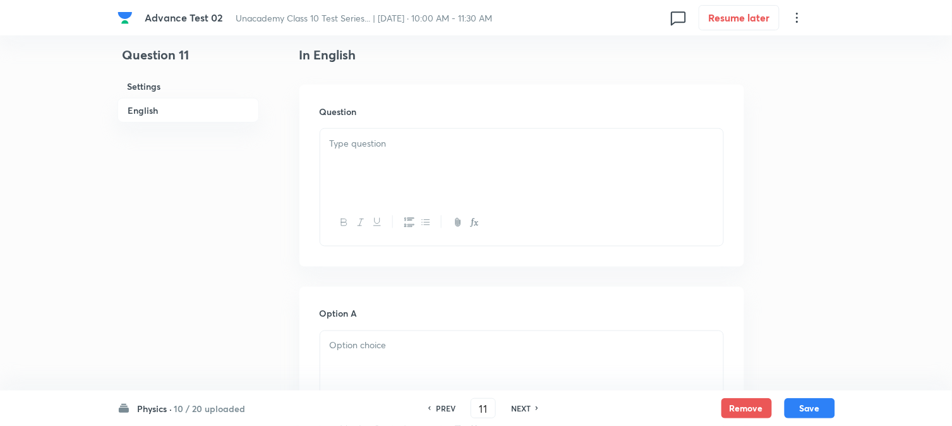
scroll to position [351, 0]
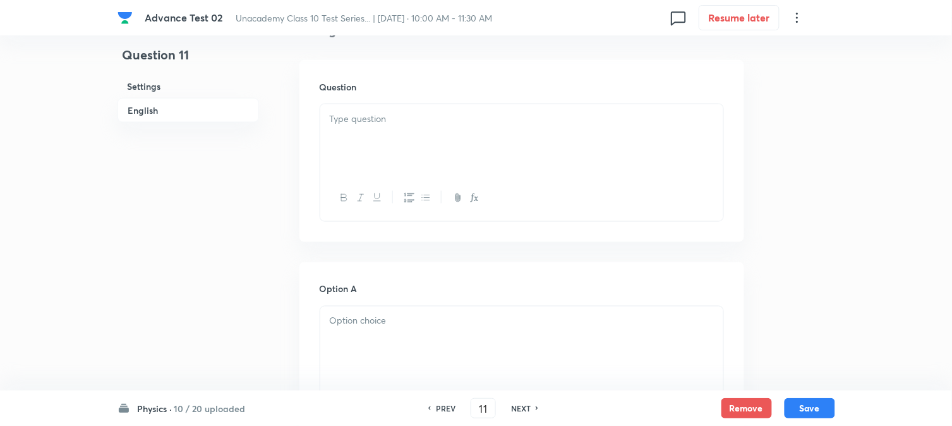
click at [414, 128] on div at bounding box center [521, 139] width 403 height 71
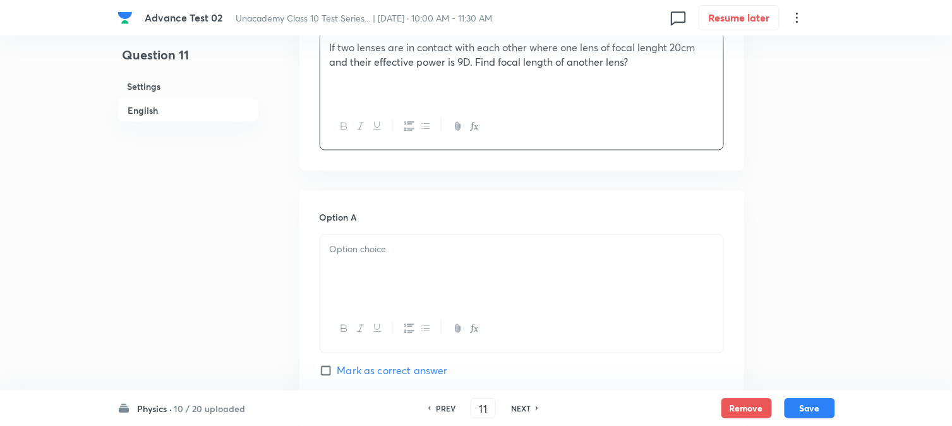
scroll to position [491, 0]
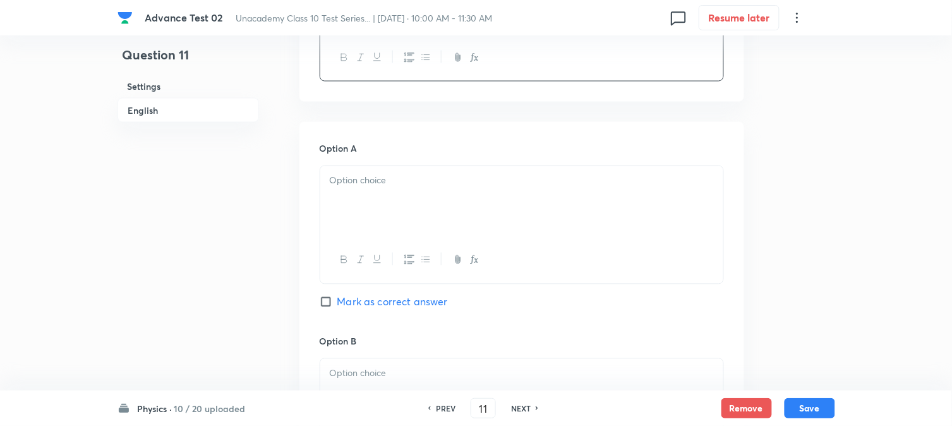
click at [375, 210] on div at bounding box center [521, 201] width 403 height 71
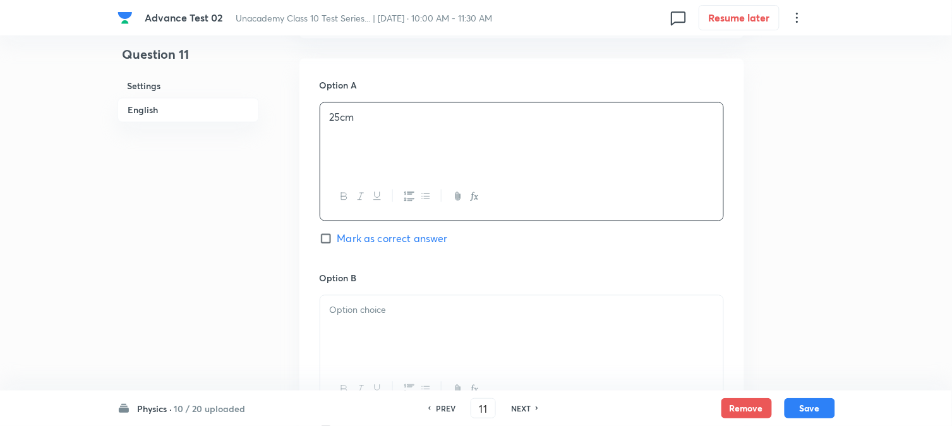
scroll to position [632, 0]
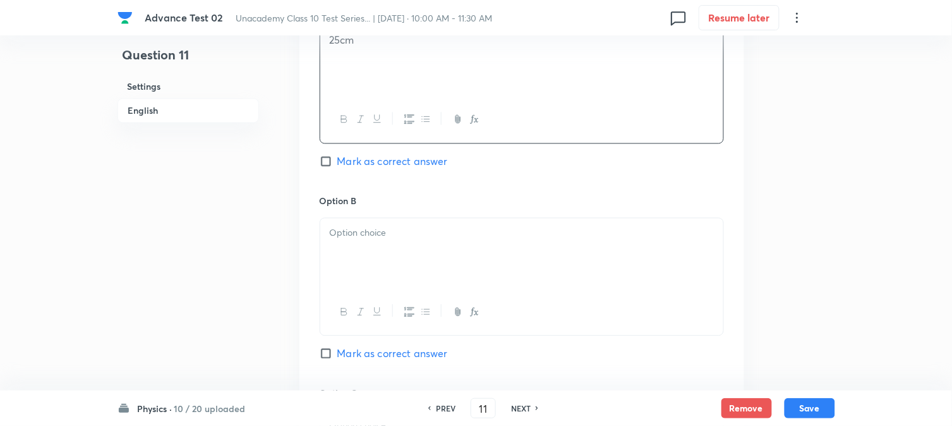
click at [387, 250] on div at bounding box center [521, 253] width 403 height 71
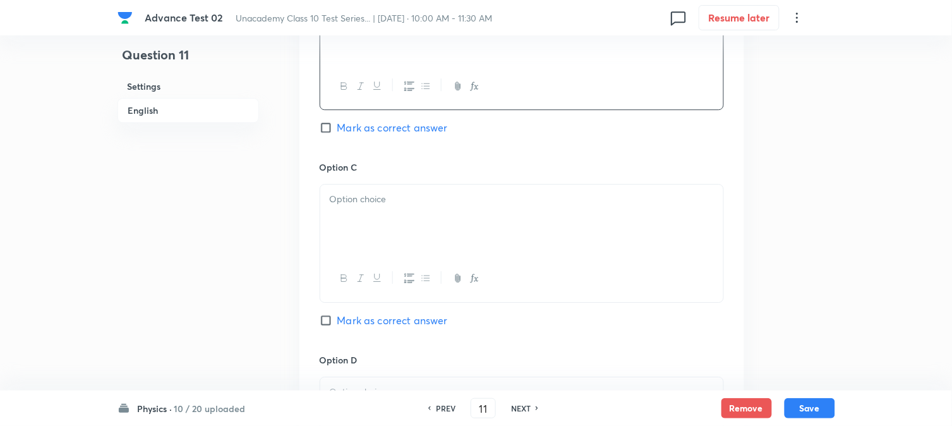
scroll to position [913, 0]
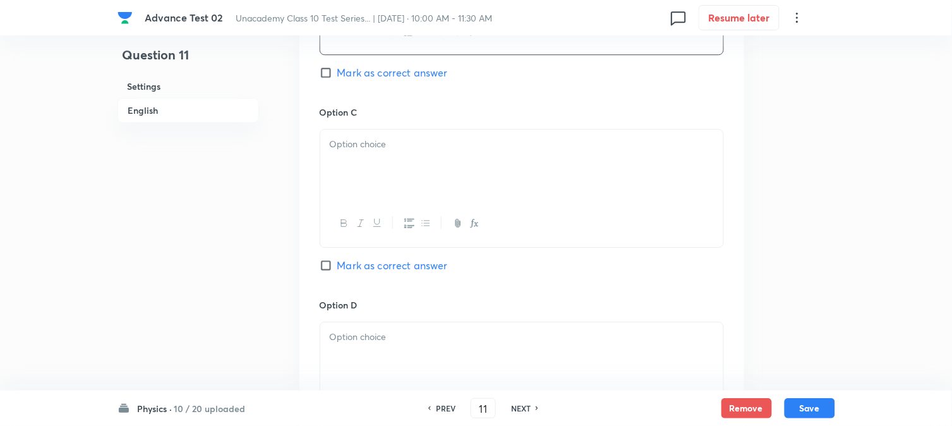
click at [390, 171] on div at bounding box center [521, 165] width 403 height 71
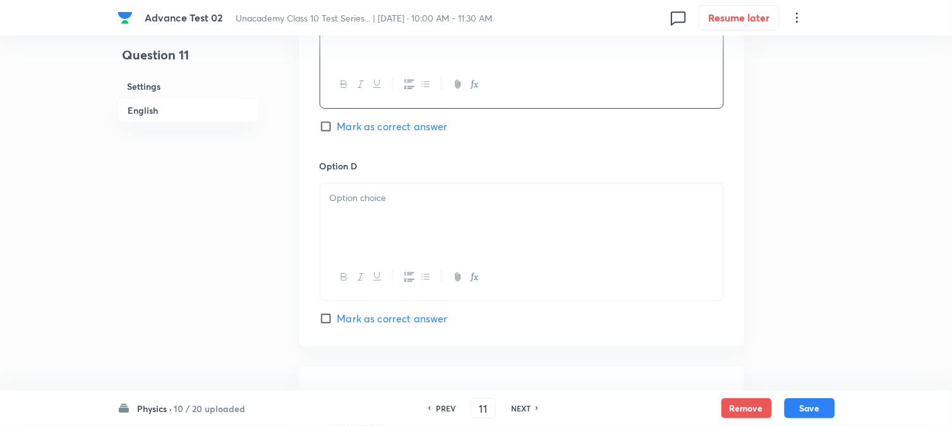
scroll to position [1053, 0]
click at [382, 231] on div at bounding box center [521, 217] width 403 height 71
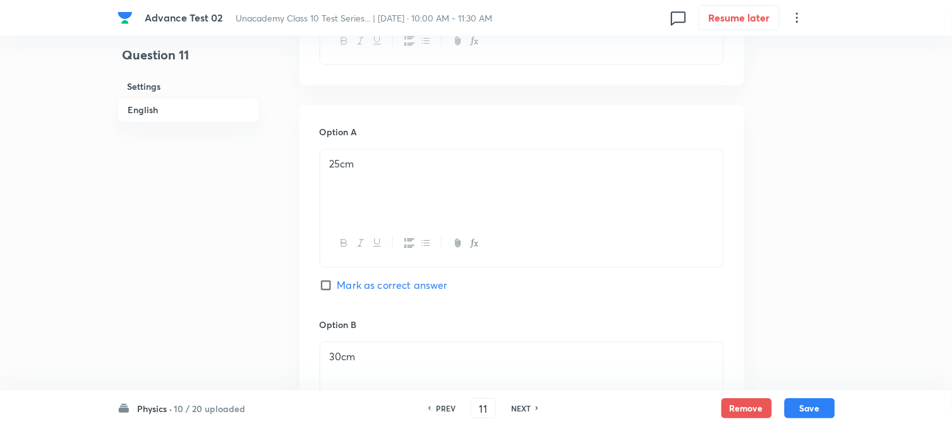
scroll to position [491, 0]
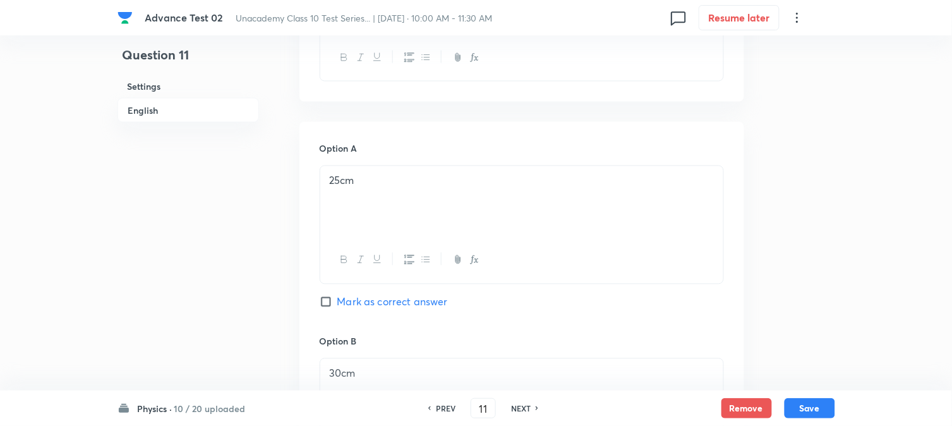
click at [348, 300] on span "Mark as correct answer" at bounding box center [393, 302] width 111 height 15
click at [338, 300] on input "Mark as correct answer" at bounding box center [329, 302] width 18 height 13
checkbox input "true"
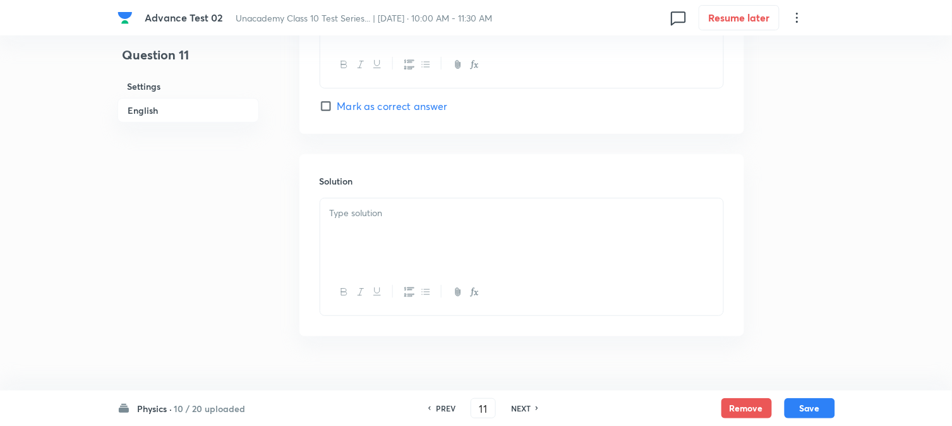
scroll to position [1287, 0]
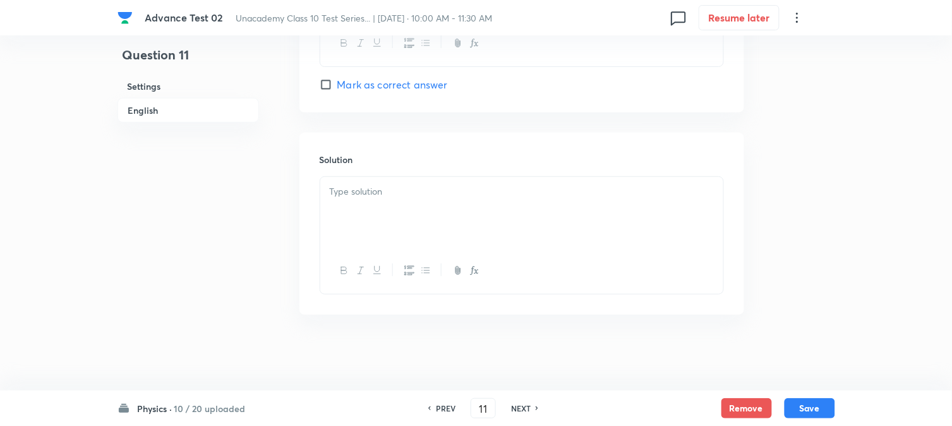
click at [392, 204] on div at bounding box center [521, 212] width 403 height 71
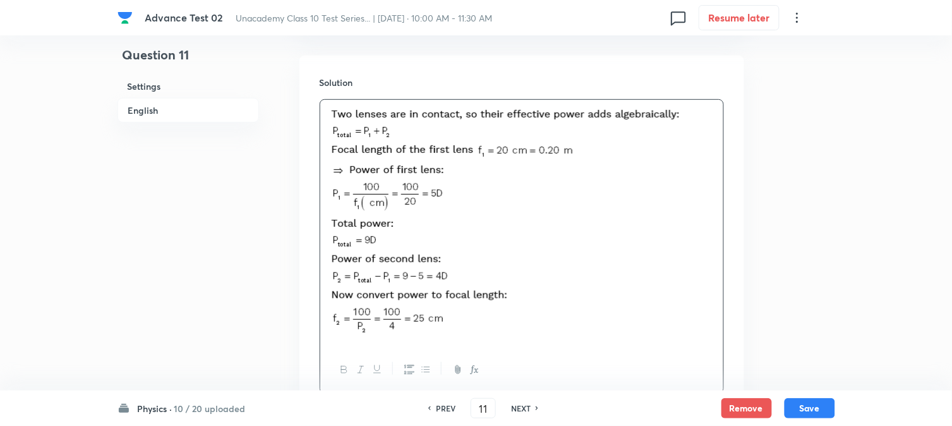
scroll to position [1464, 0]
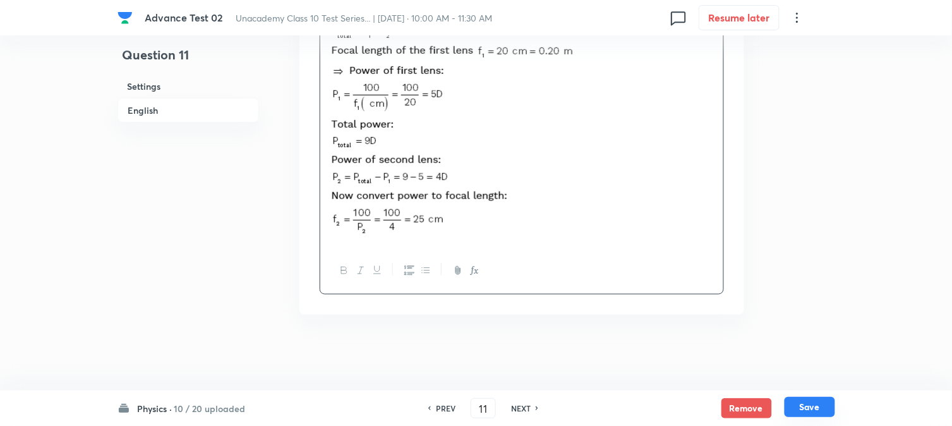
click at [820, 405] on button "Save" at bounding box center [810, 407] width 51 height 20
type input "12"
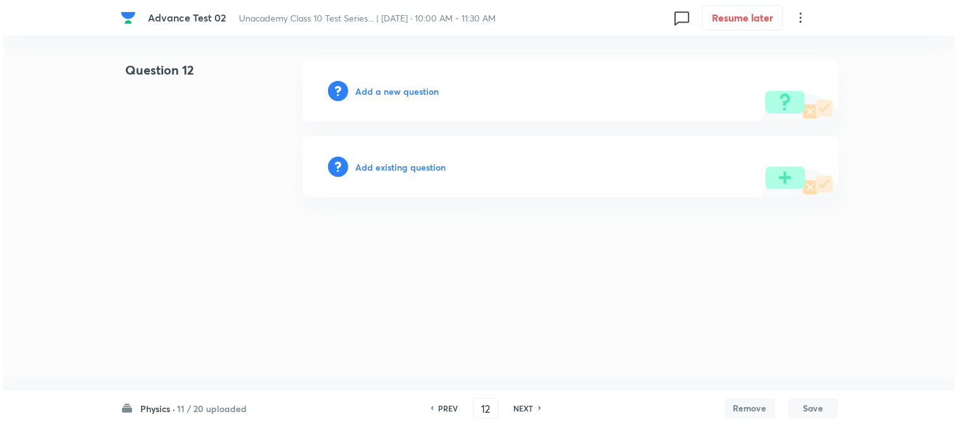
scroll to position [0, 0]
click at [390, 92] on h6 "Add a new question" at bounding box center [397, 91] width 83 height 13
click at [390, 92] on h6 "Choose a question type" at bounding box center [404, 91] width 97 height 13
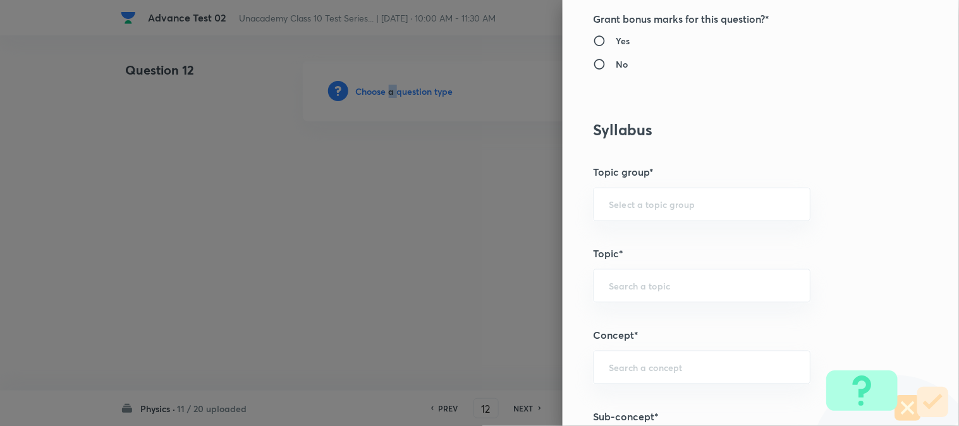
scroll to position [772, 0]
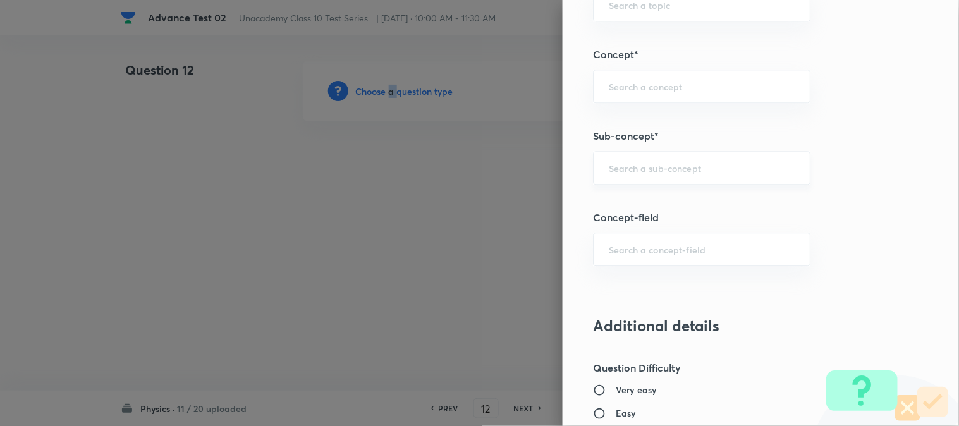
click at [623, 152] on div "​" at bounding box center [701, 167] width 217 height 33
paste input "Charge"
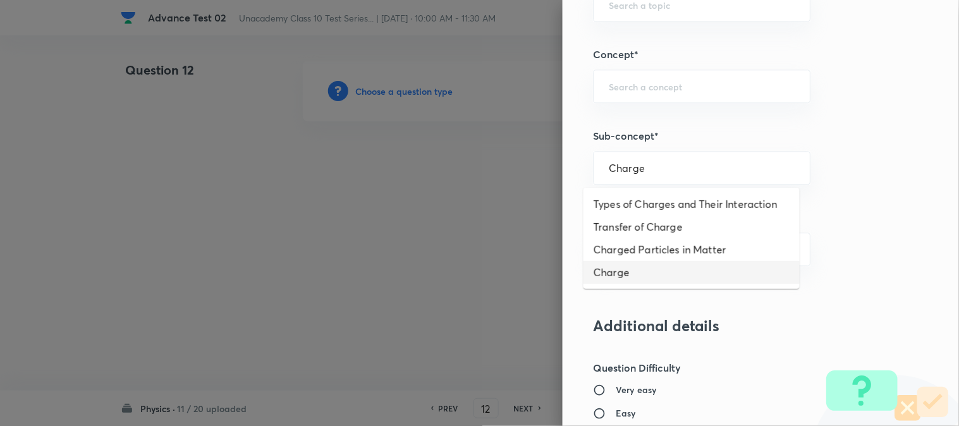
click at [640, 269] on li "Charge" at bounding box center [691, 272] width 216 height 23
type input "Charge"
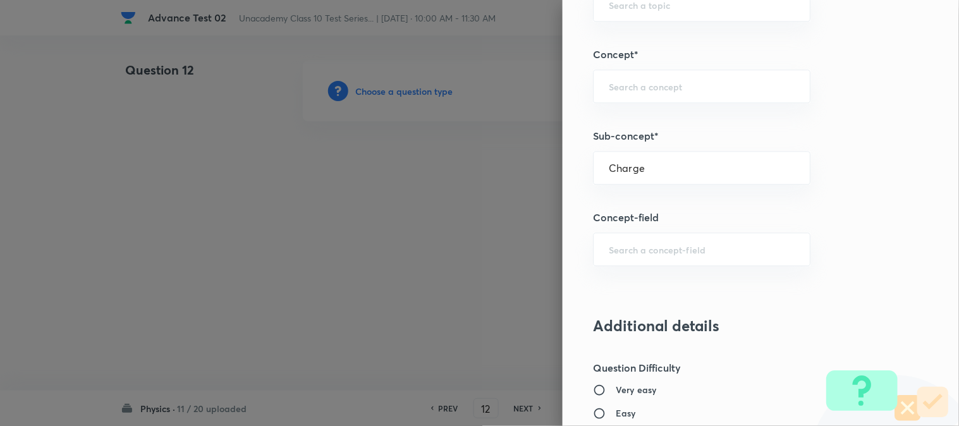
type input "Foundation Class X"
type input "Physics"
type input "Electricity"
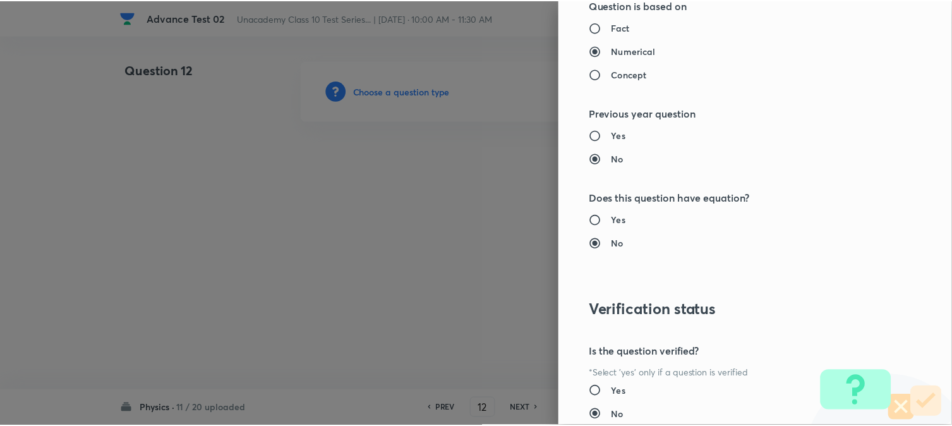
scroll to position [1382, 0]
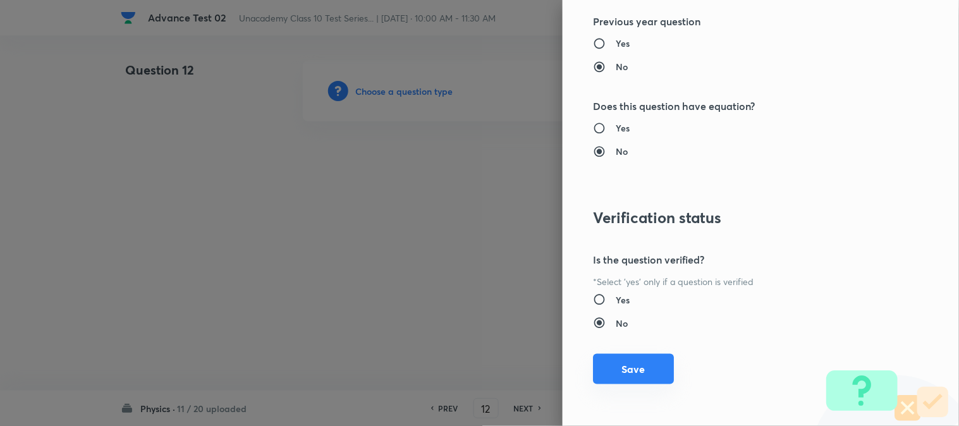
click at [632, 372] on button "Save" at bounding box center [633, 369] width 81 height 30
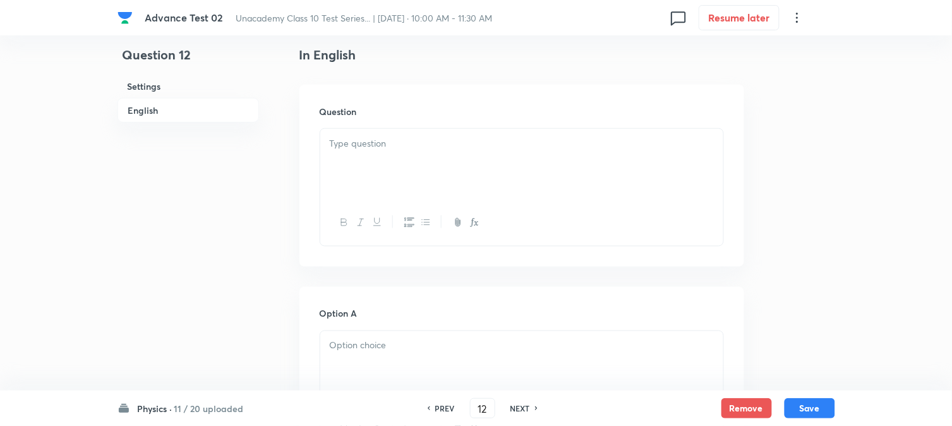
scroll to position [351, 0]
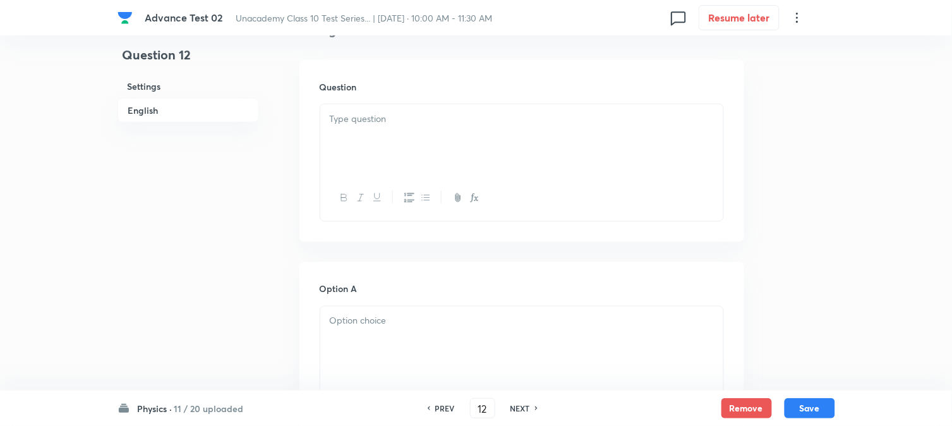
click at [447, 145] on div at bounding box center [521, 139] width 403 height 71
click at [394, 144] on div at bounding box center [521, 131] width 403 height 71
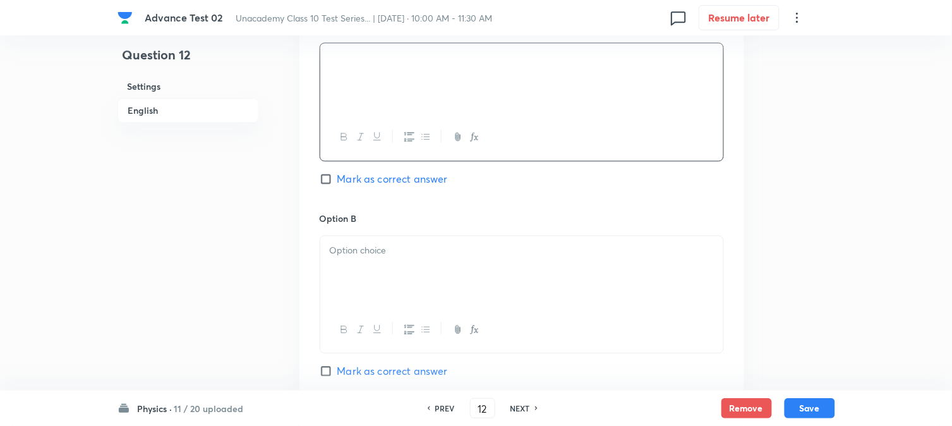
scroll to position [702, 0]
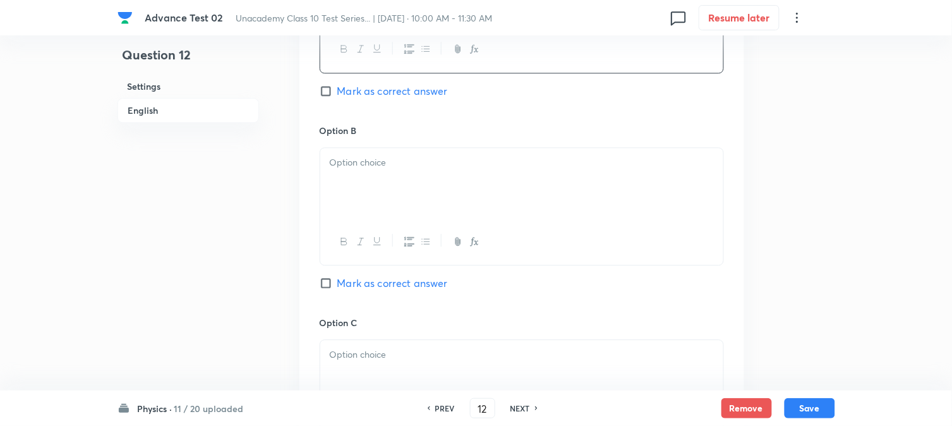
click at [415, 195] on div at bounding box center [521, 183] width 403 height 71
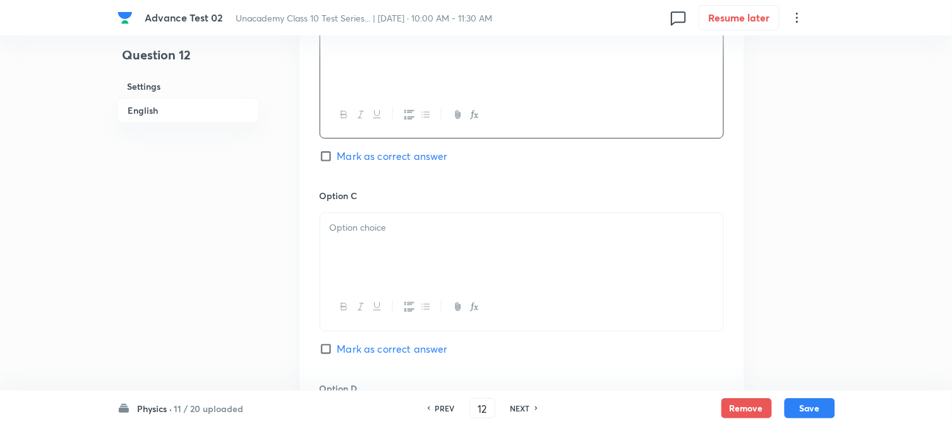
scroll to position [843, 0]
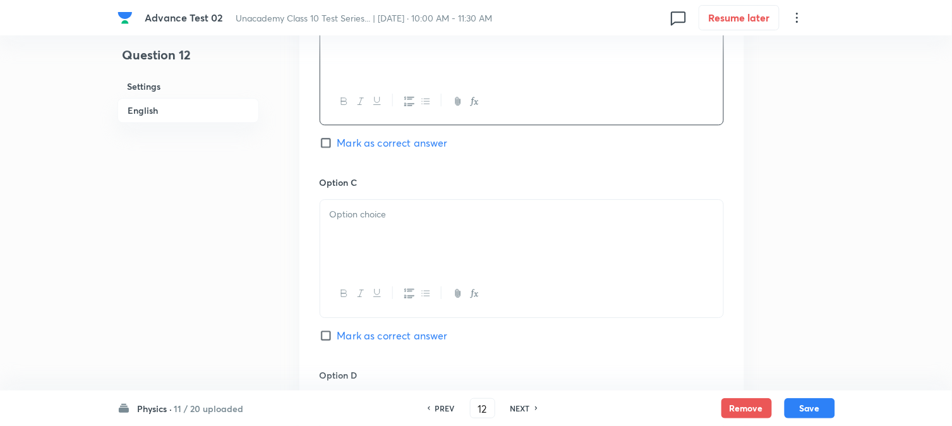
click at [377, 213] on p at bounding box center [522, 214] width 384 height 15
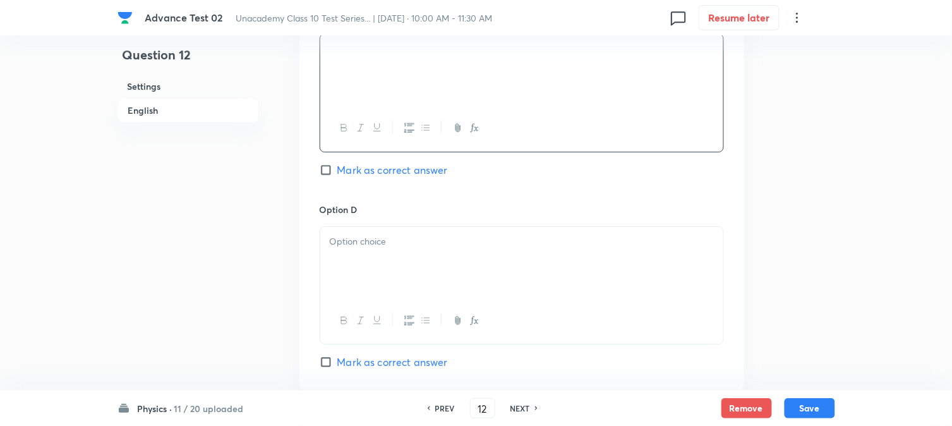
scroll to position [1053, 0]
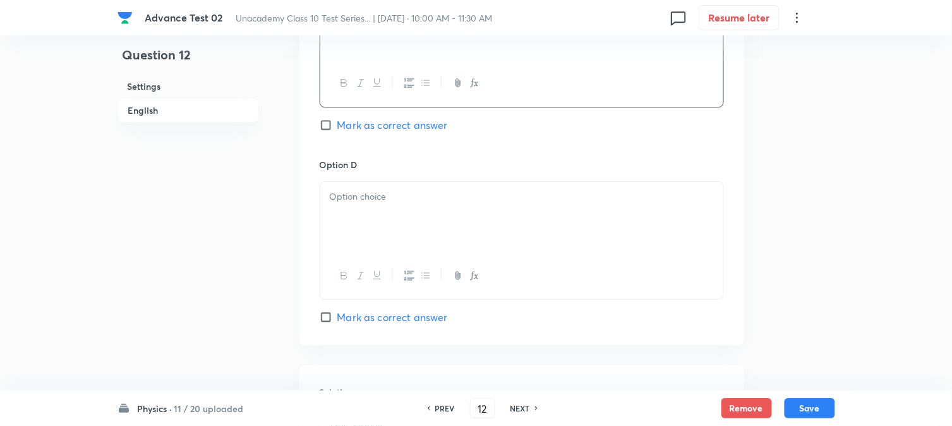
click at [430, 217] on div at bounding box center [521, 217] width 403 height 71
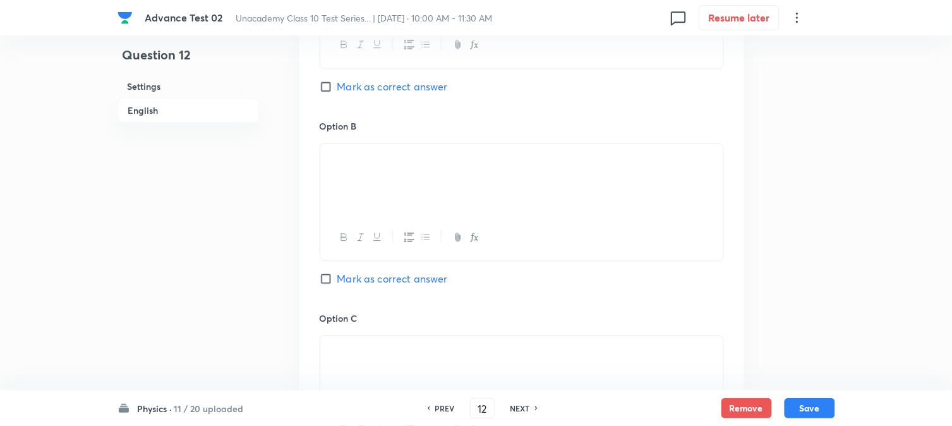
scroll to position [702, 0]
click at [340, 282] on span "Mark as correct answer" at bounding box center [393, 283] width 111 height 15
click at [338, 282] on input "Mark as correct answer" at bounding box center [329, 283] width 18 height 13
checkbox input "true"
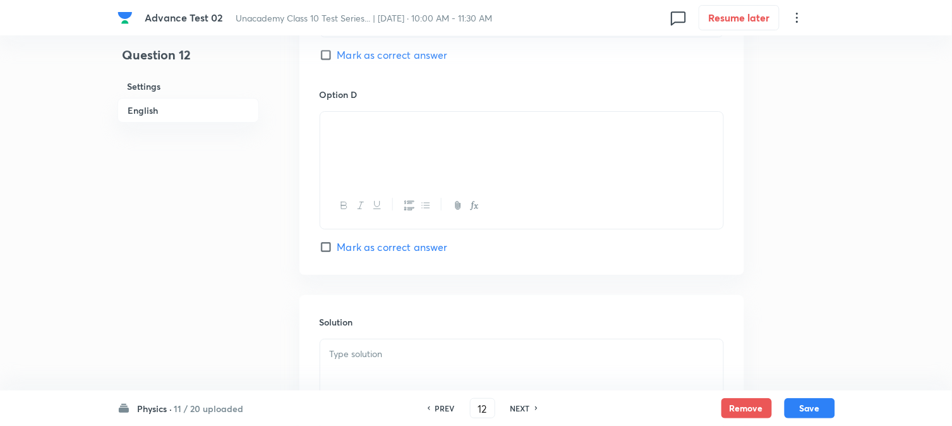
scroll to position [1287, 0]
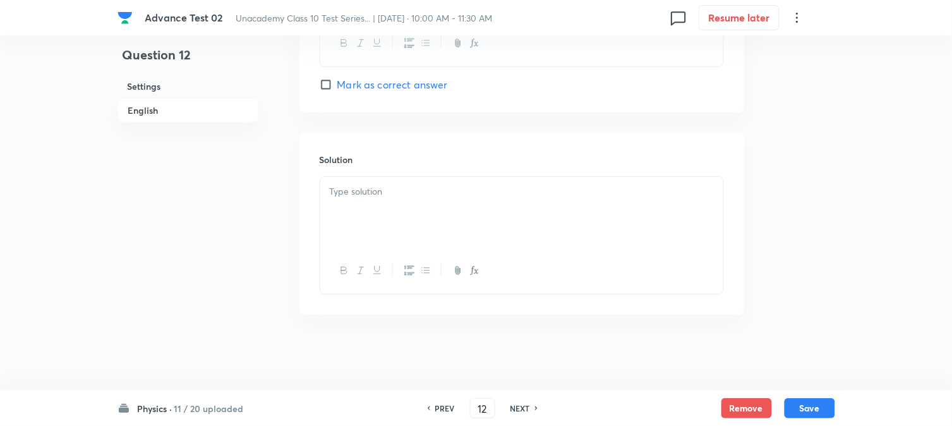
click at [396, 203] on div at bounding box center [521, 212] width 403 height 71
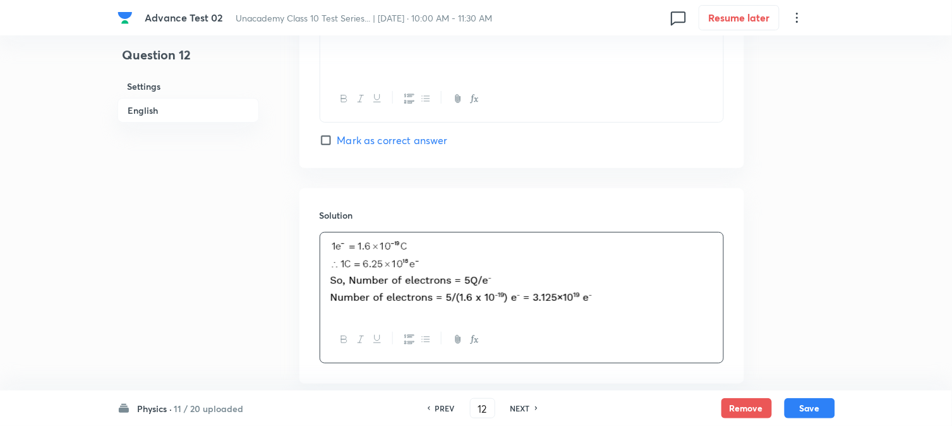
scroll to position [1301, 0]
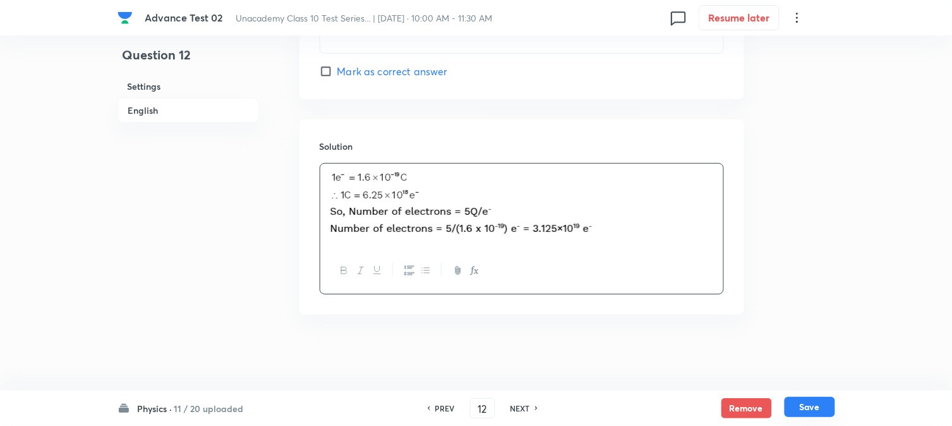
click at [804, 401] on button "Save" at bounding box center [810, 407] width 51 height 20
type input "13"
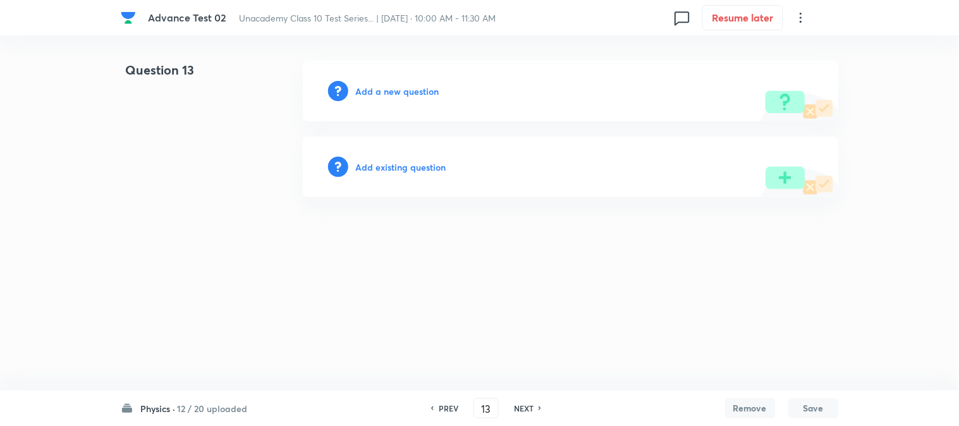
click at [376, 87] on h6 "Add a new question" at bounding box center [397, 91] width 83 height 13
click at [376, 87] on h6 "Choose a question type" at bounding box center [404, 91] width 97 height 13
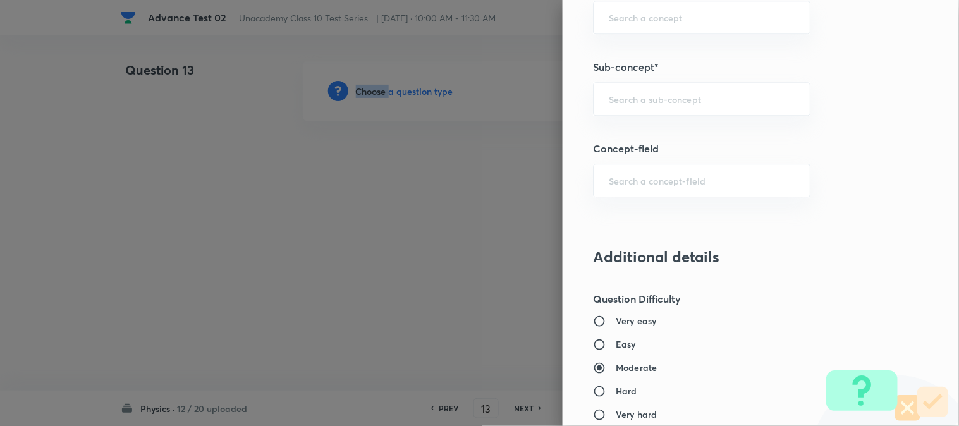
scroll to position [843, 0]
click at [645, 95] on input "text" at bounding box center [702, 98] width 186 height 12
paste input "Electric Circuits"
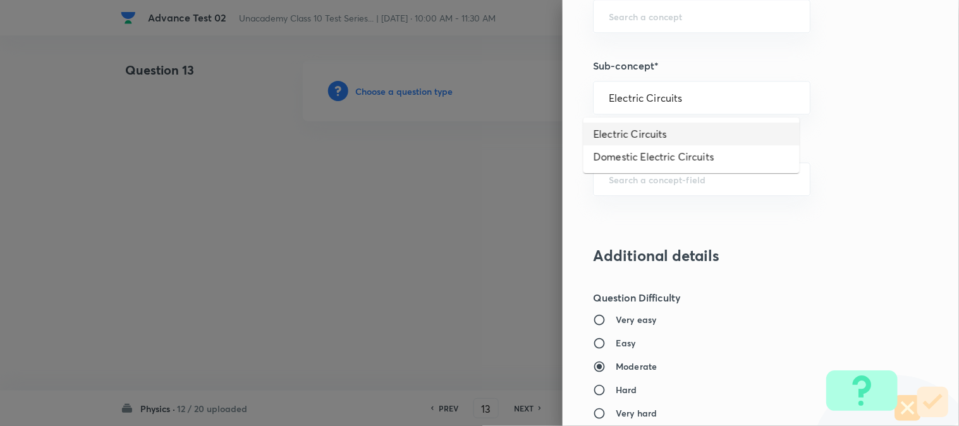
click at [636, 130] on li "Electric Circuits" at bounding box center [691, 134] width 216 height 23
type input "Electric Circuits"
type input "Foundation Class X"
type input "Physics"
type input "Electricity"
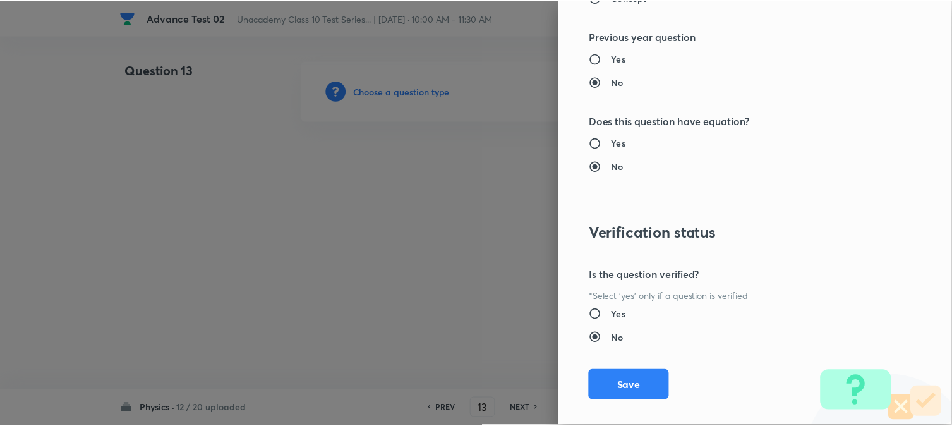
scroll to position [1382, 0]
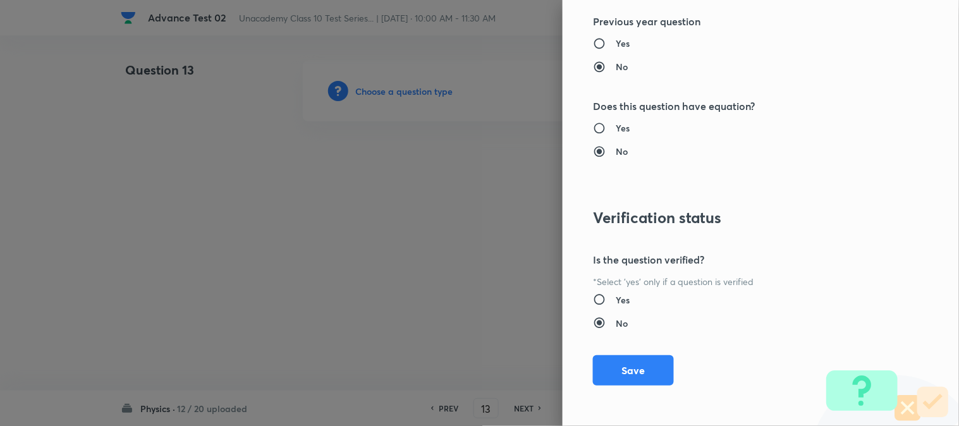
click at [622, 369] on button "Save" at bounding box center [633, 370] width 81 height 30
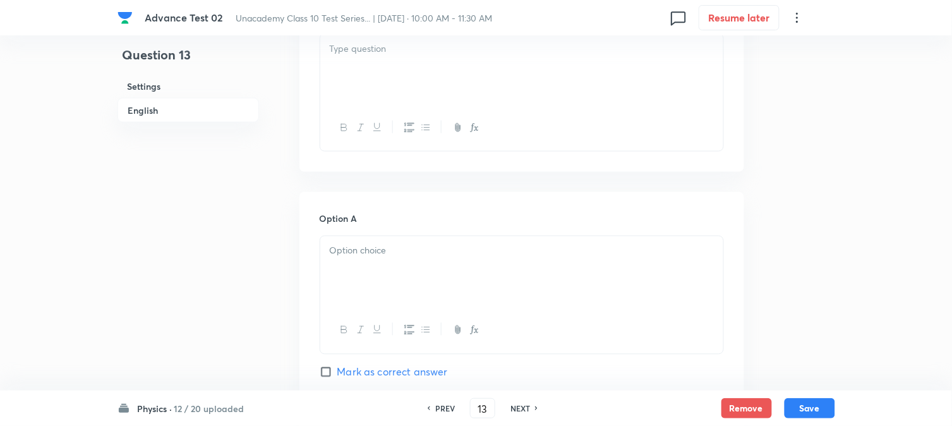
click at [444, 94] on div at bounding box center [521, 69] width 403 height 71
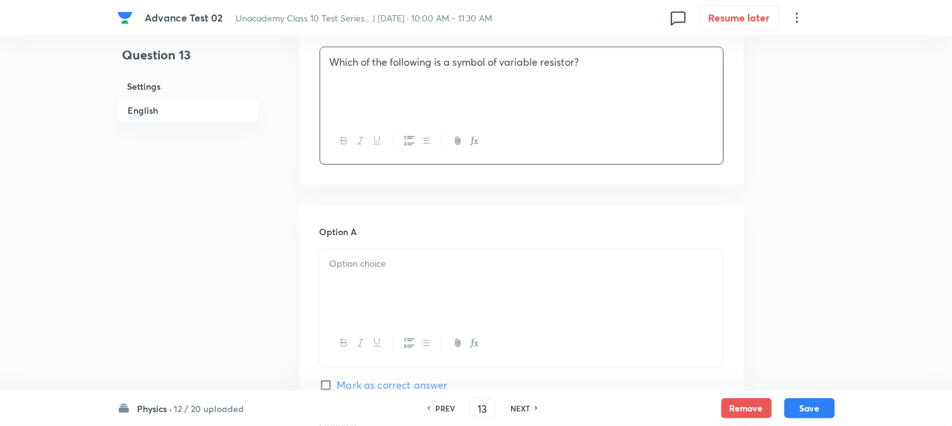
scroll to position [561, 0]
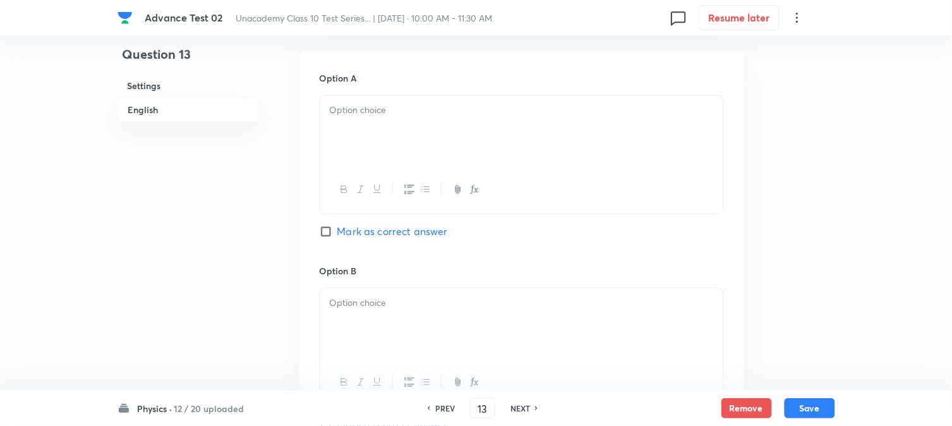
click at [411, 130] on div at bounding box center [521, 131] width 403 height 71
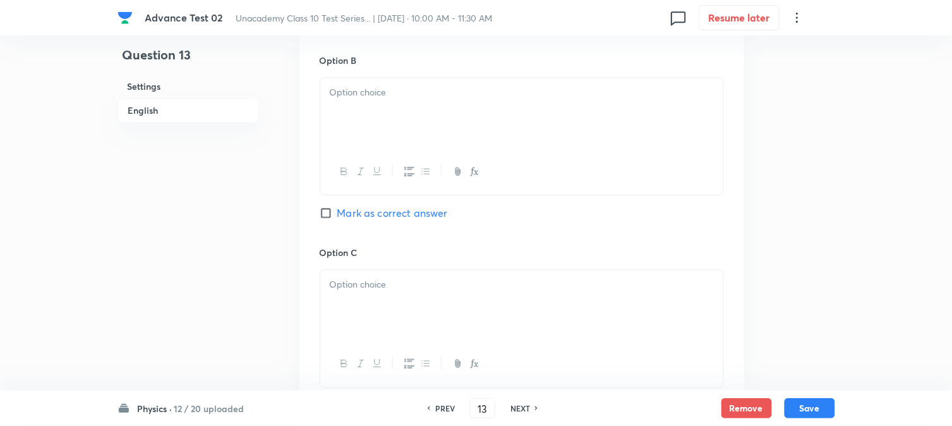
click at [446, 125] on div at bounding box center [521, 113] width 403 height 71
click at [379, 308] on div at bounding box center [521, 307] width 403 height 71
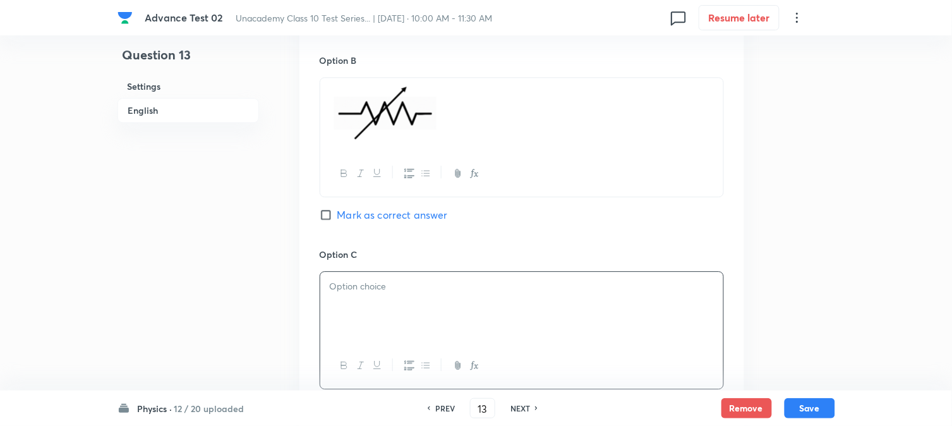
scroll to position [774, 0]
click at [405, 310] on div at bounding box center [521, 305] width 403 height 71
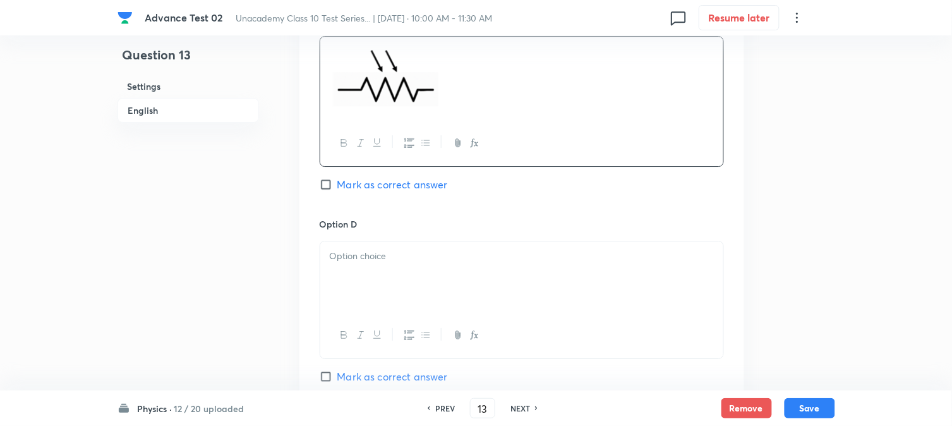
scroll to position [1055, 0]
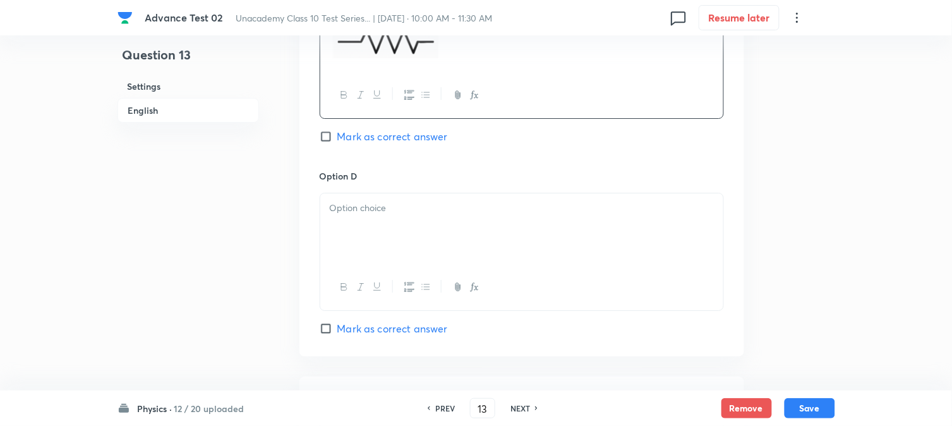
click at [407, 259] on div at bounding box center [521, 228] width 403 height 71
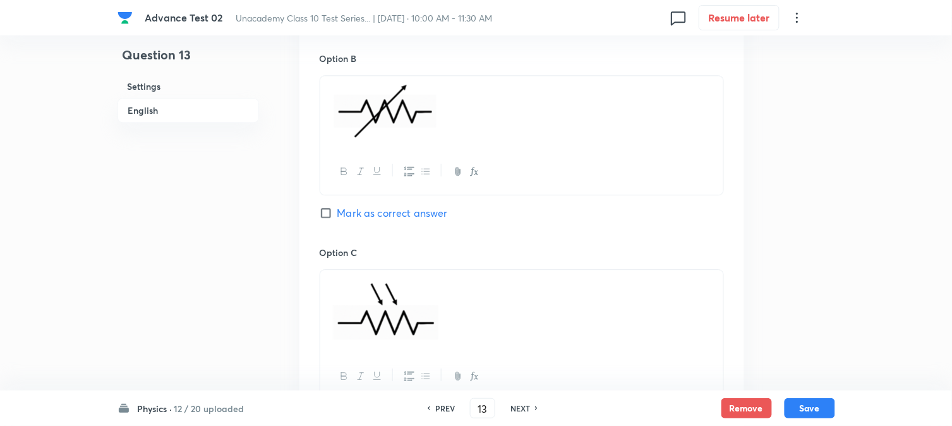
click at [344, 215] on span "Mark as correct answer" at bounding box center [393, 212] width 111 height 15
click at [338, 215] on input "Mark as correct answer" at bounding box center [329, 213] width 18 height 13
checkbox input "true"
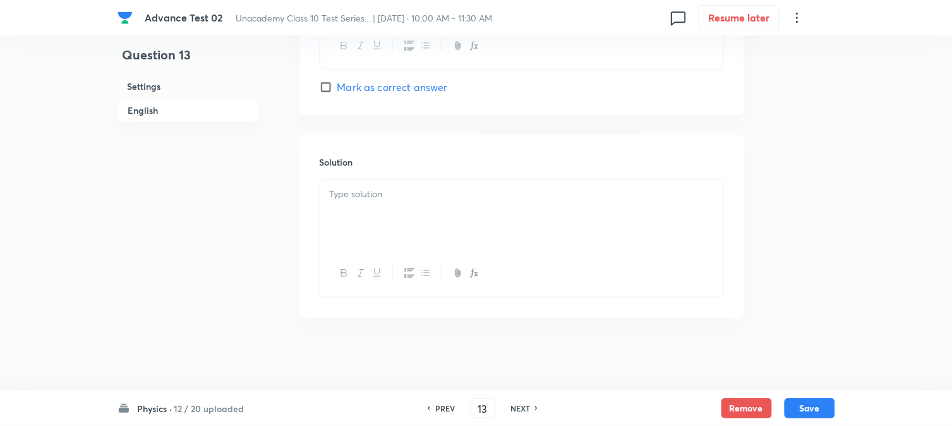
scroll to position [1303, 0]
click at [413, 201] on div at bounding box center [521, 211] width 403 height 71
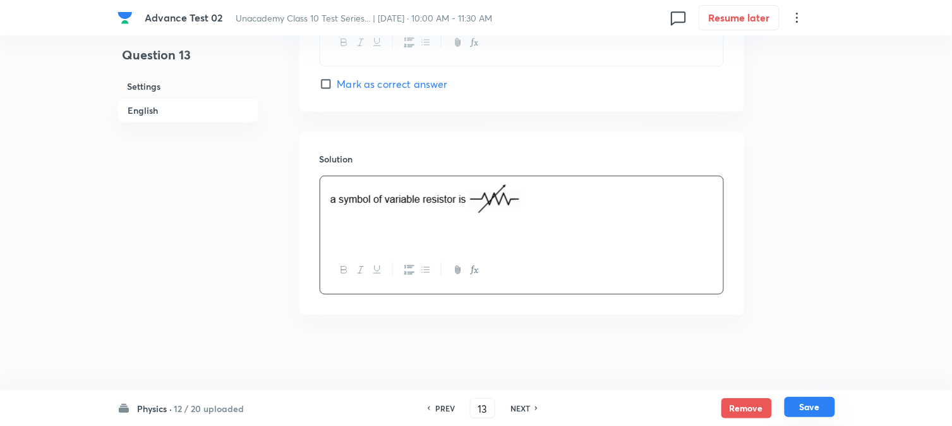
click at [803, 402] on button "Save" at bounding box center [810, 407] width 51 height 20
type input "14"
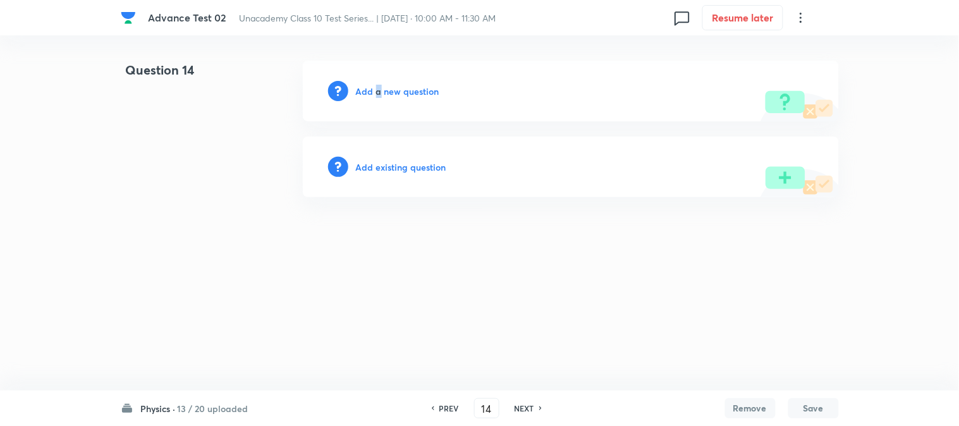
click at [377, 92] on h6 "Add a new question" at bounding box center [397, 91] width 83 height 13
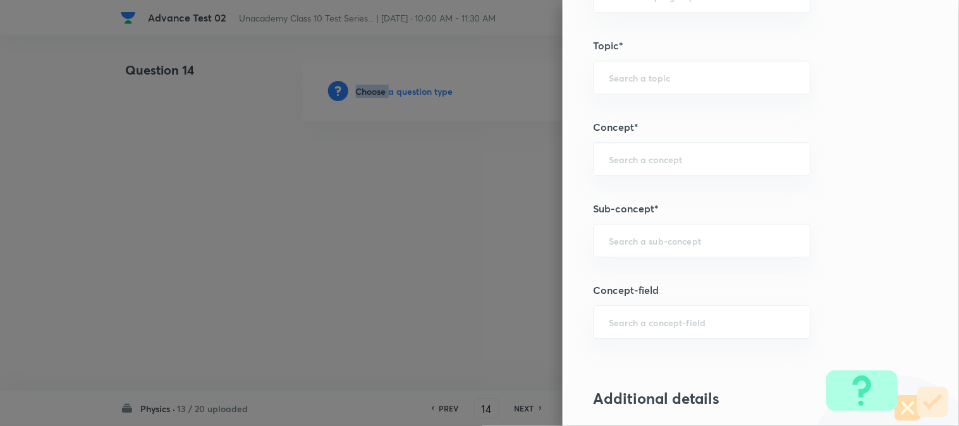
scroll to position [772, 0]
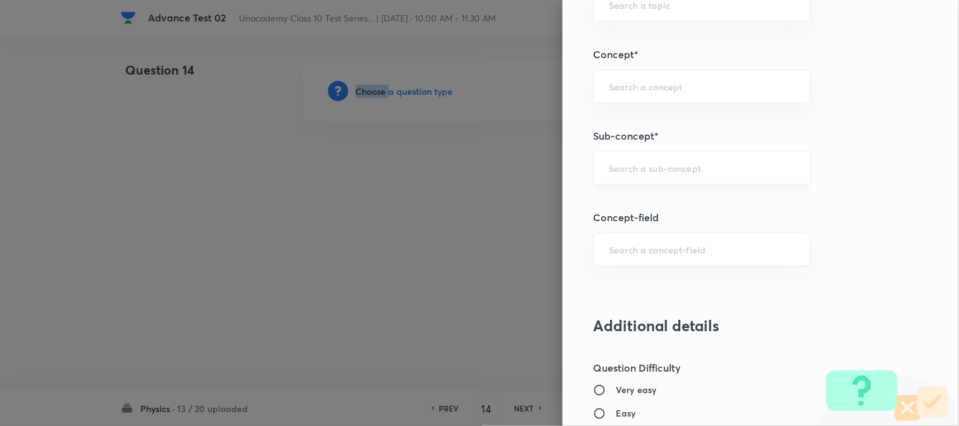
click at [621, 174] on div "​" at bounding box center [701, 167] width 217 height 33
paste input "Human Eye"
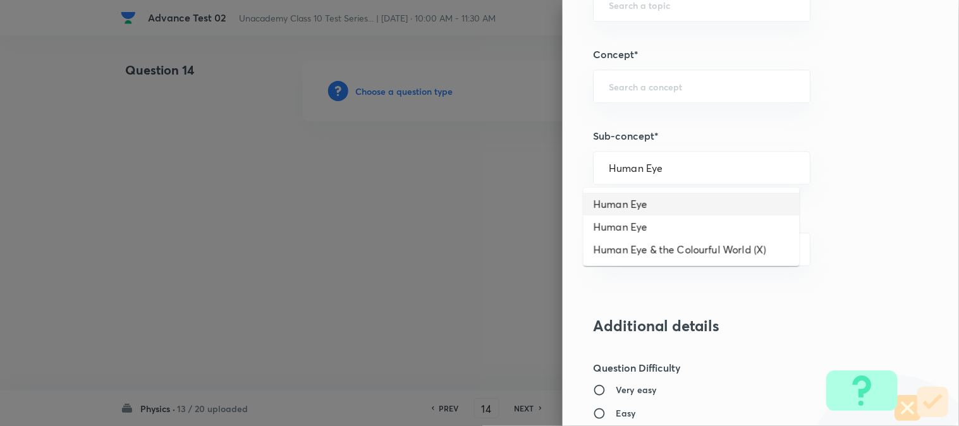
click at [645, 205] on li "Human Eye" at bounding box center [691, 204] width 216 height 23
type input "Human Eye"
type input "Foundation Class 8"
type input "Physics"
type input "Light"
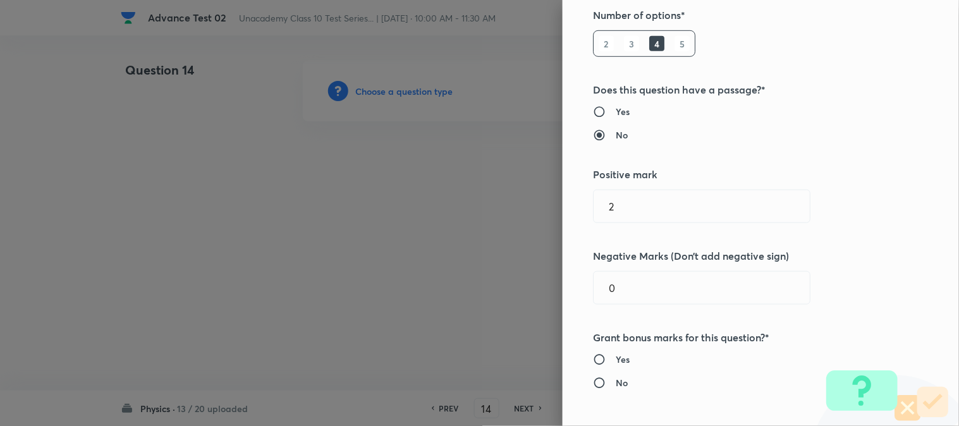
scroll to position [0, 0]
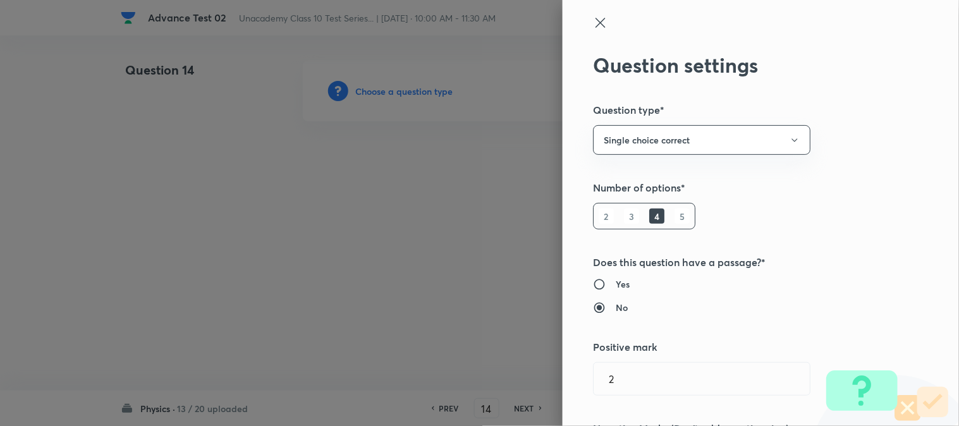
click at [595, 24] on icon at bounding box center [599, 22] width 9 height 9
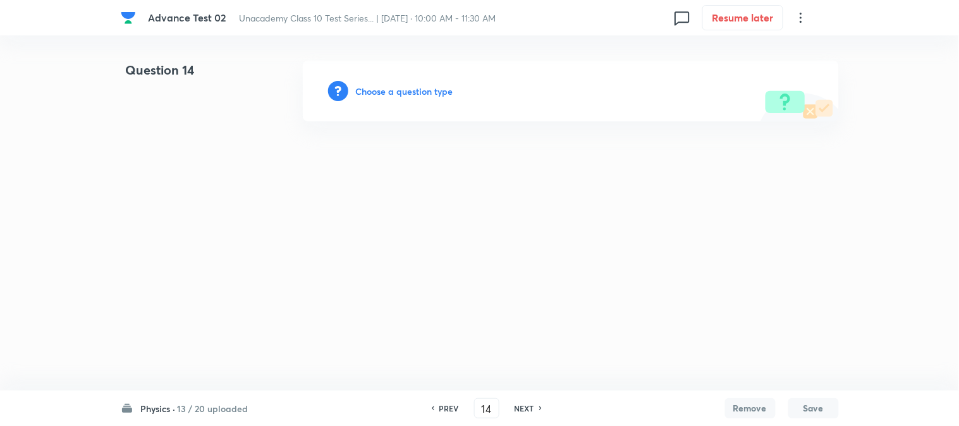
click at [406, 92] on h6 "Choose a question type" at bounding box center [404, 91] width 97 height 13
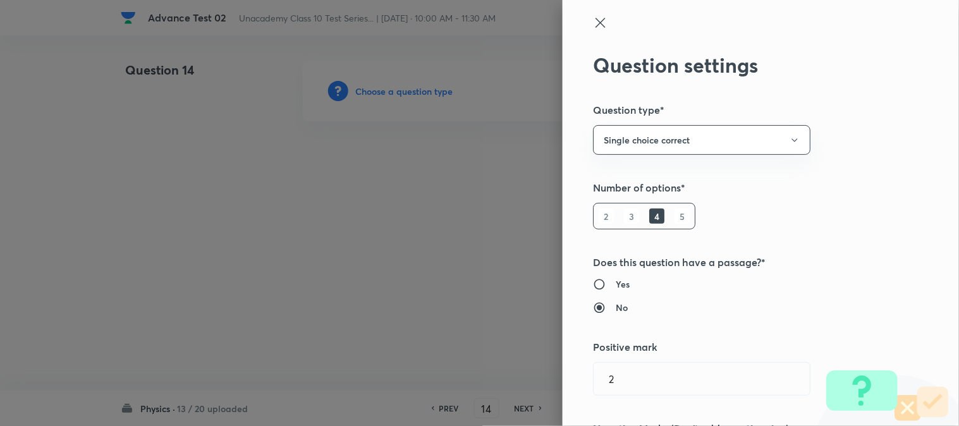
type input "Foundation Class 8"
type input "Physics"
type input "Light"
type input "Human Eye"
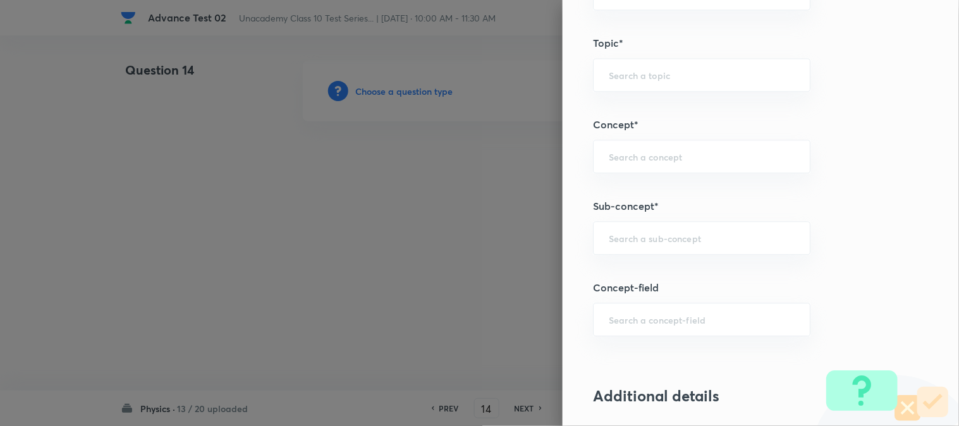
scroll to position [772, 0]
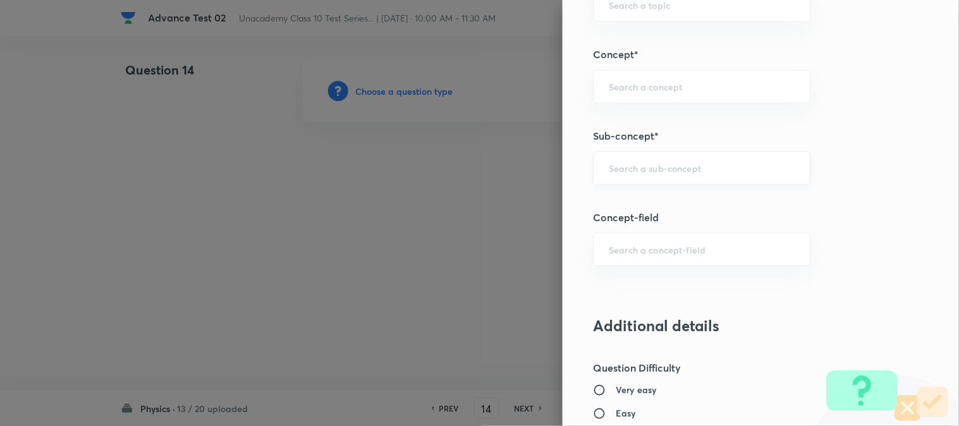
click at [629, 165] on input "text" at bounding box center [702, 168] width 186 height 12
paste input "Human Eye"
click at [636, 202] on li "Human Eye" at bounding box center [691, 204] width 216 height 23
type input "Human Eye"
type input "Foundation Class 8"
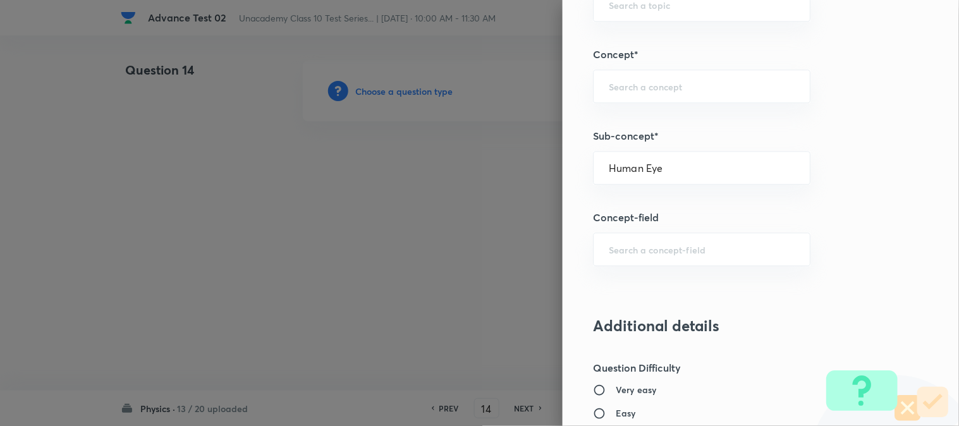
type input "Physics"
type input "Light"
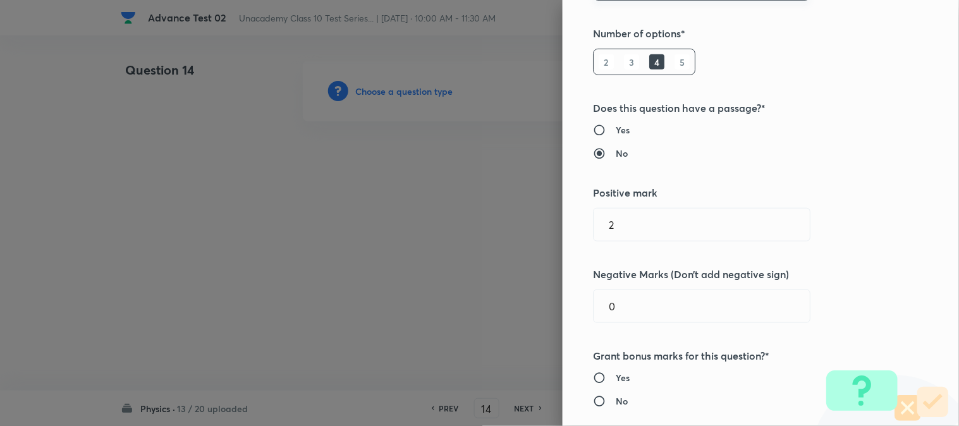
scroll to position [0, 0]
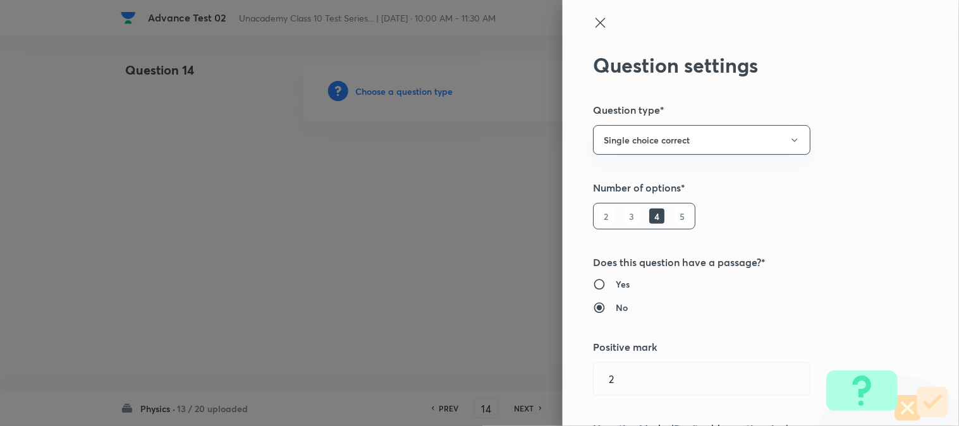
click at [595, 18] on icon at bounding box center [599, 22] width 9 height 9
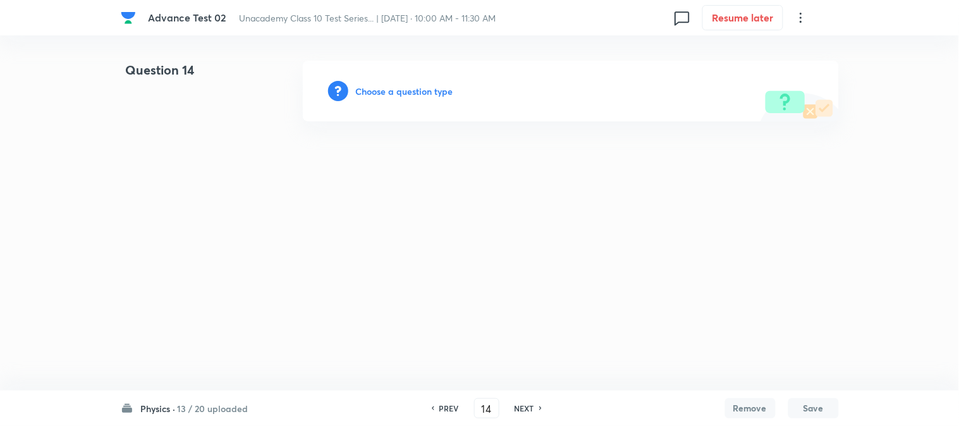
click at [415, 85] on h6 "Choose a question type" at bounding box center [404, 91] width 97 height 13
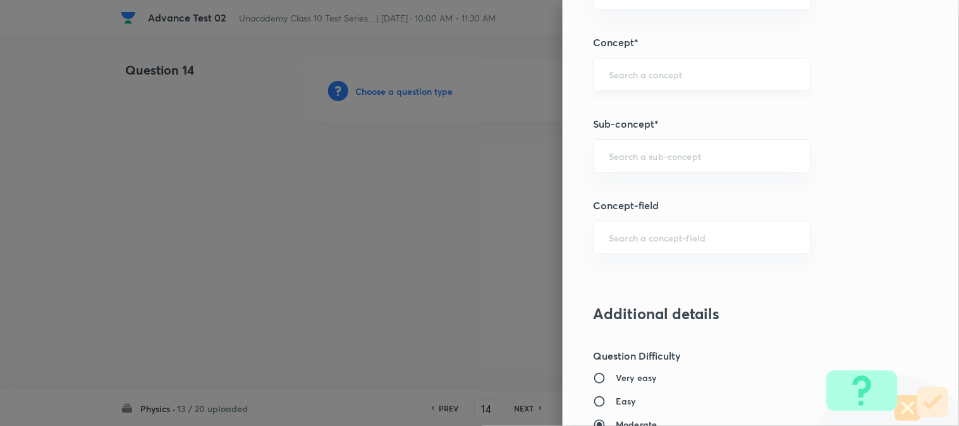
scroll to position [843, 0]
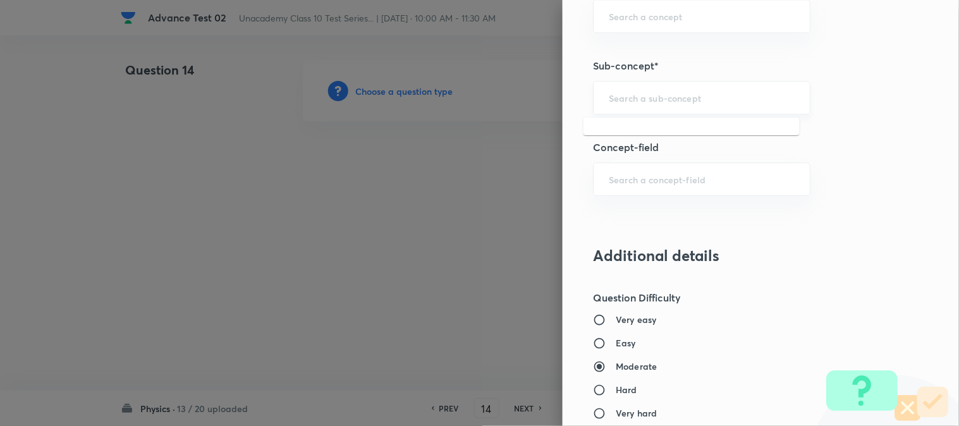
click at [628, 99] on input "text" at bounding box center [702, 98] width 186 height 12
paste input "Human Eye"
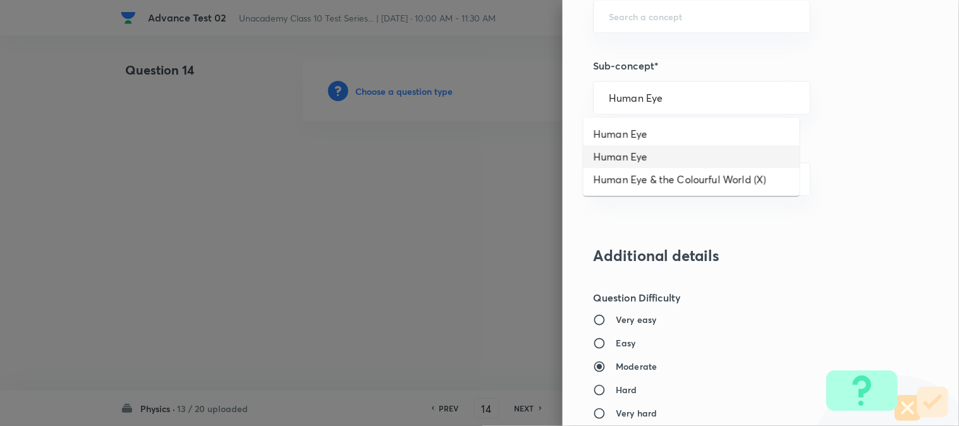
click at [623, 160] on li "Human Eye" at bounding box center [691, 156] width 216 height 23
type input "Human Eye"
type input "Foundation Class X"
type input "Physics"
type input "Human Eye & Colorful World"
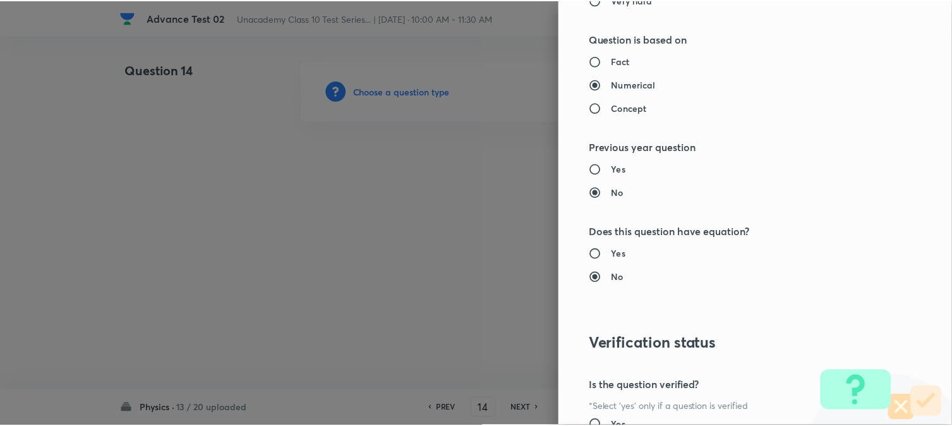
scroll to position [1382, 0]
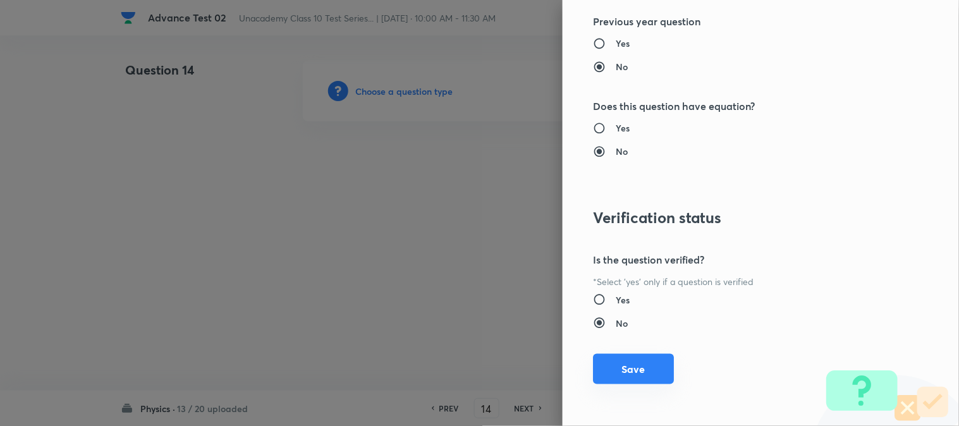
click at [619, 370] on button "Save" at bounding box center [633, 369] width 81 height 30
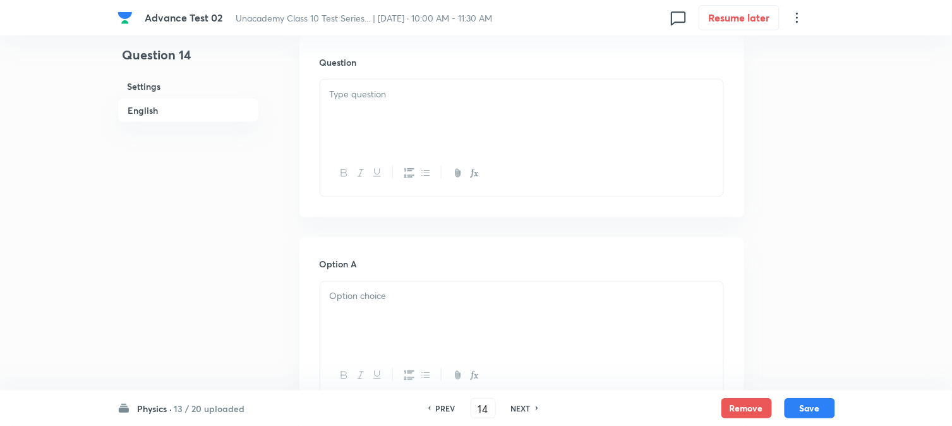
scroll to position [351, 0]
click at [433, 154] on div at bounding box center [521, 139] width 403 height 71
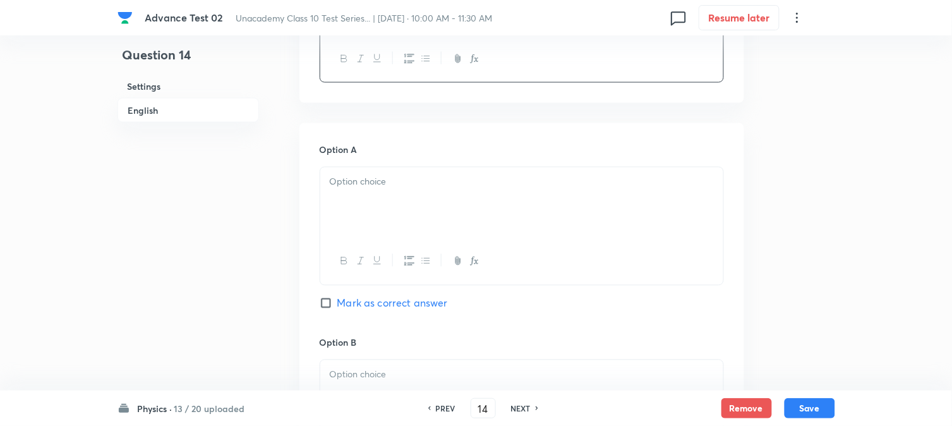
scroll to position [491, 0]
click at [383, 216] on div at bounding box center [521, 201] width 403 height 71
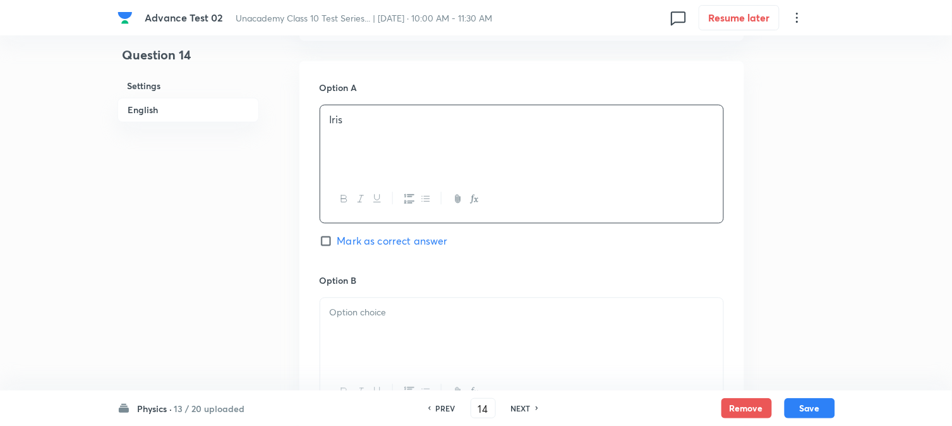
scroll to position [632, 0]
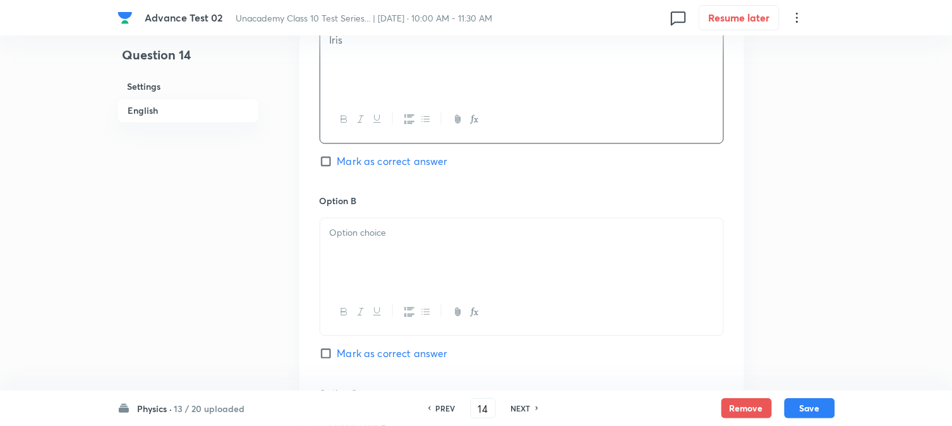
click at [420, 235] on p at bounding box center [522, 233] width 384 height 15
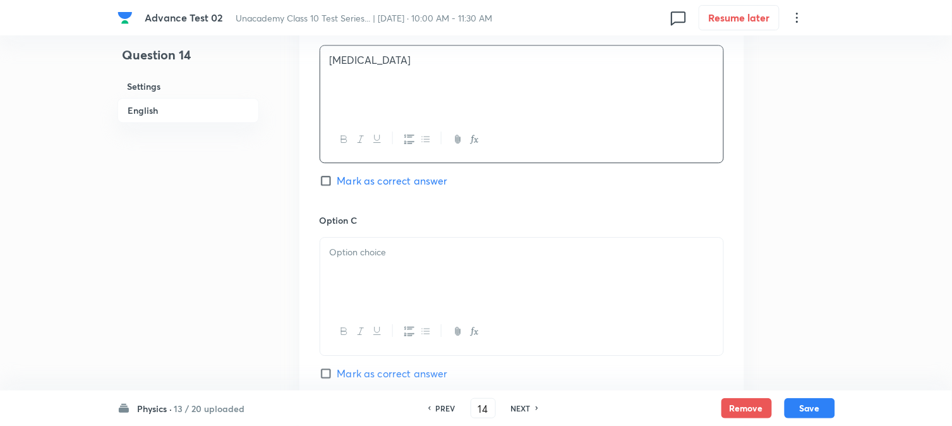
scroll to position [843, 0]
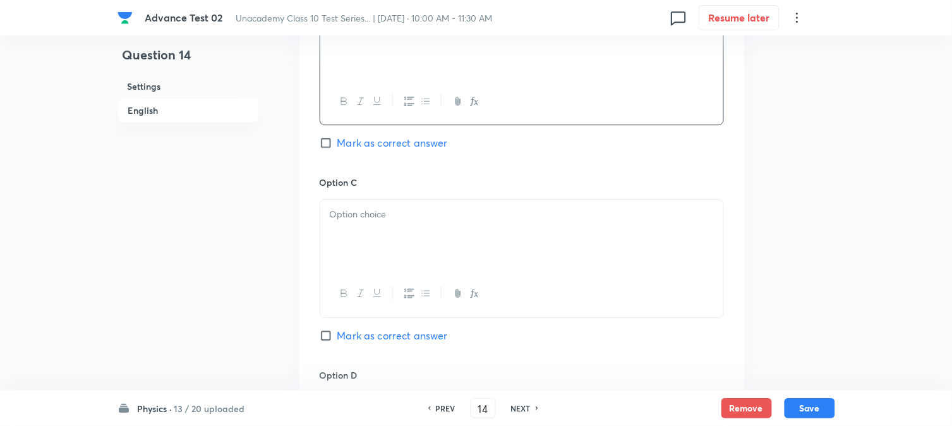
click at [401, 218] on p at bounding box center [522, 214] width 384 height 15
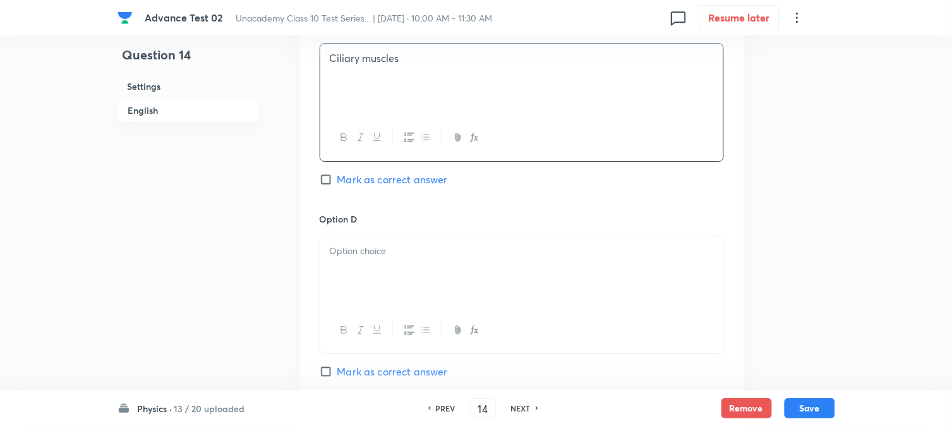
scroll to position [1053, 0]
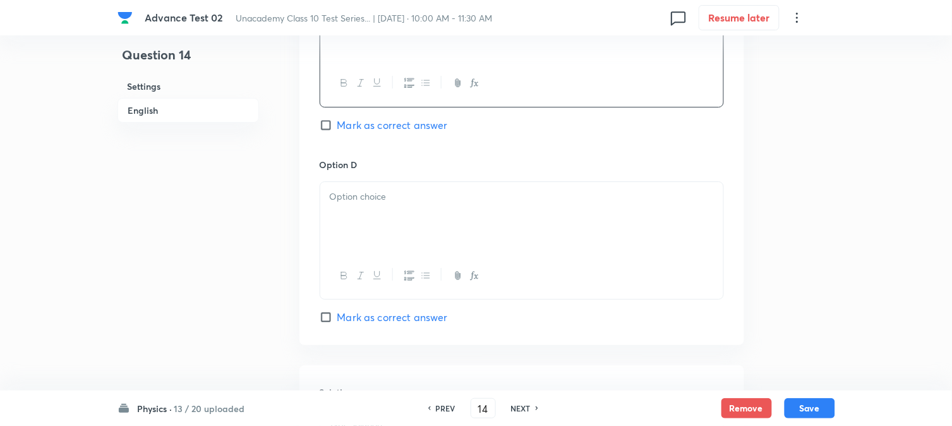
click at [411, 224] on div at bounding box center [521, 217] width 403 height 71
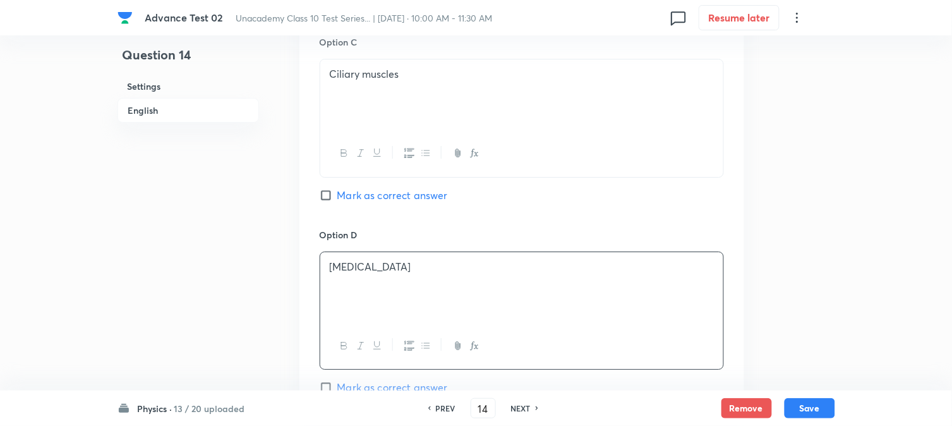
click at [348, 200] on span "Mark as correct answer" at bounding box center [393, 195] width 111 height 15
click at [338, 200] on input "Mark as correct answer" at bounding box center [329, 195] width 18 height 13
click at [346, 196] on span "Marked as correct" at bounding box center [381, 195] width 87 height 15
click at [338, 196] on input "Marked as correct" at bounding box center [329, 195] width 18 height 13
checkbox input "true"
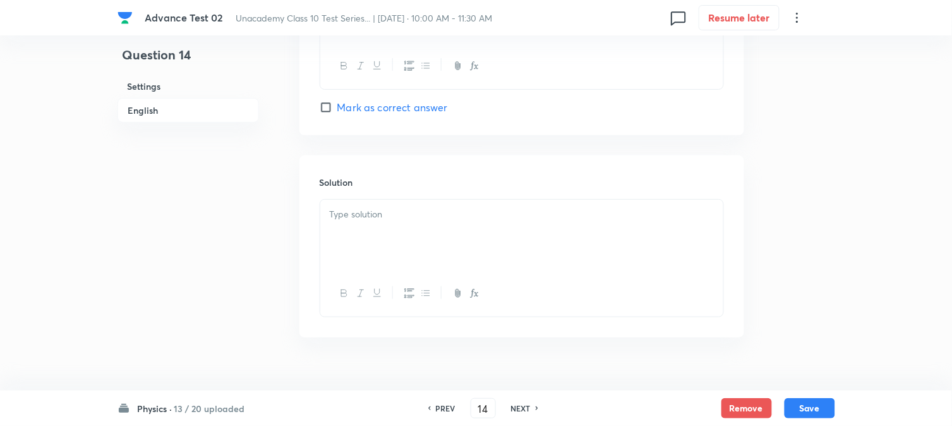
scroll to position [1264, 0]
click at [361, 256] on div at bounding box center [521, 233] width 403 height 71
click at [325, 217] on div "The focal length of eye lens is controlled by Ciliary muscles" at bounding box center [521, 233] width 403 height 71
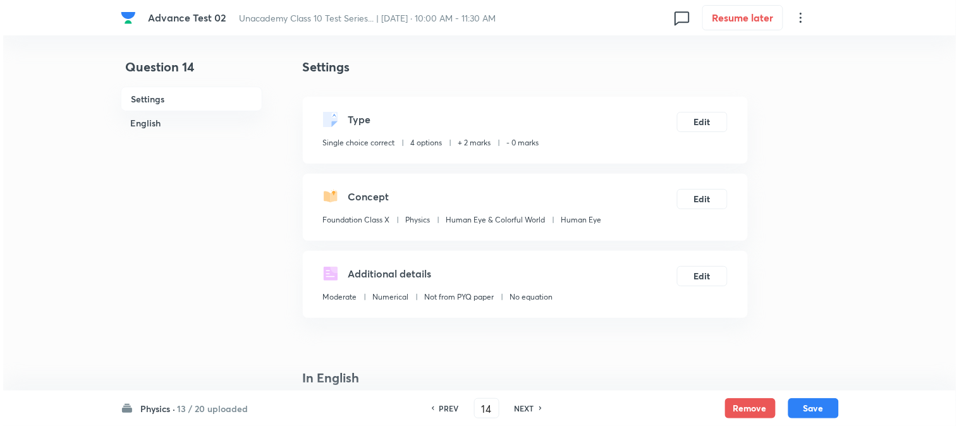
scroll to position [0, 0]
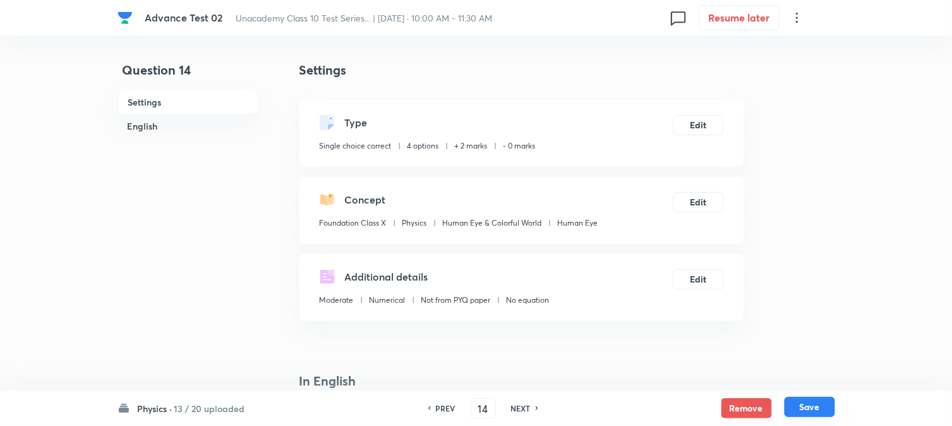
click at [813, 410] on button "Save" at bounding box center [810, 407] width 51 height 20
type input "15"
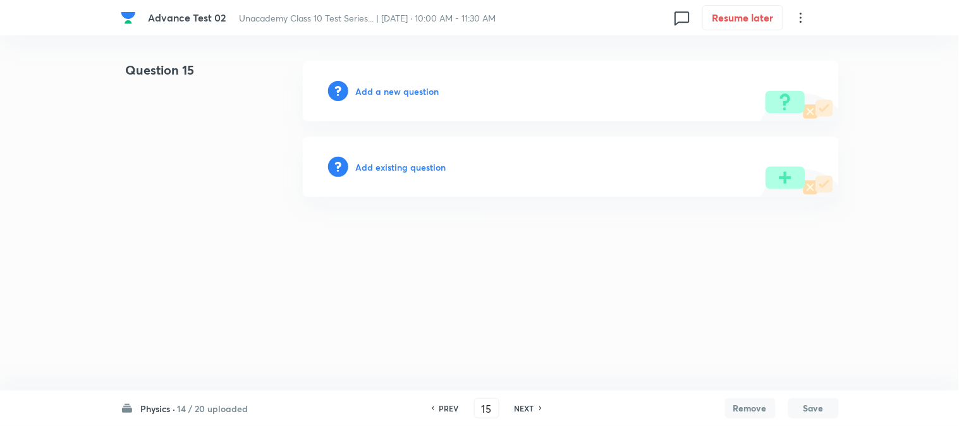
click at [375, 86] on h6 "Add a new question" at bounding box center [397, 91] width 83 height 13
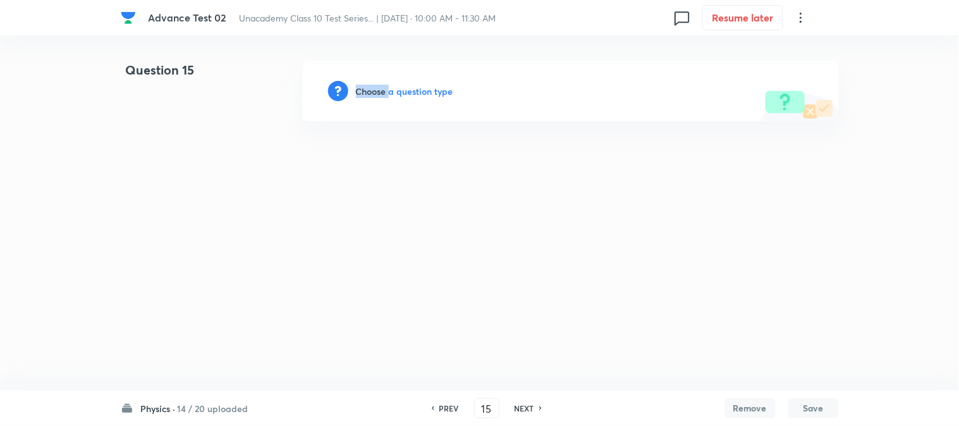
click at [375, 86] on h6 "Choose a question type" at bounding box center [404, 91] width 97 height 13
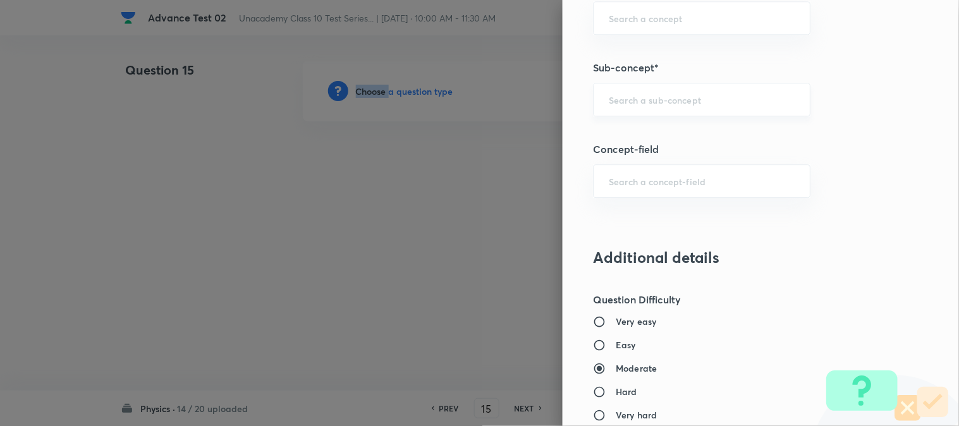
scroll to position [772, 0]
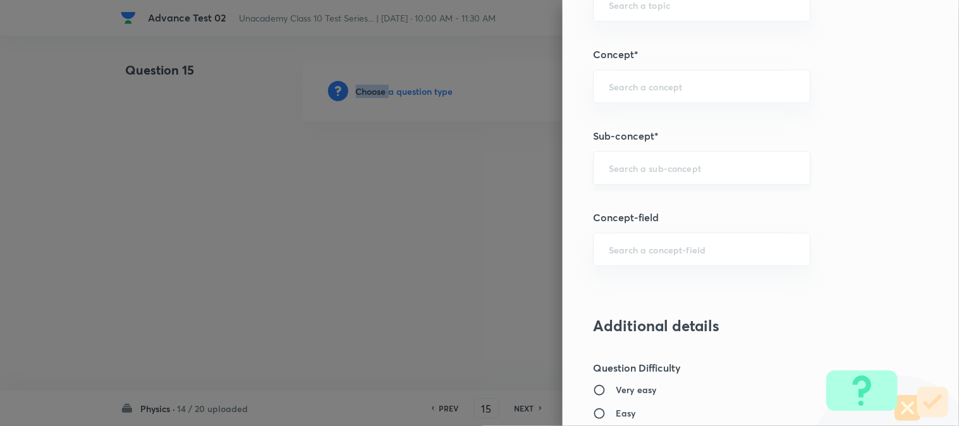
click at [638, 183] on div "​" at bounding box center [701, 167] width 217 height 33
paste input "Prism"
click at [615, 205] on li "Prism" at bounding box center [691, 204] width 216 height 23
type input "Prism"
type input "Foundation Class X"
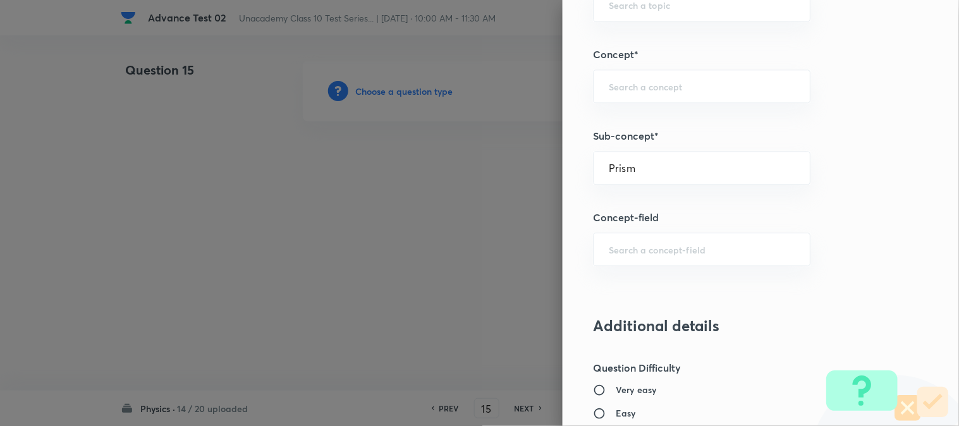
type input "Physics"
type input "Light"
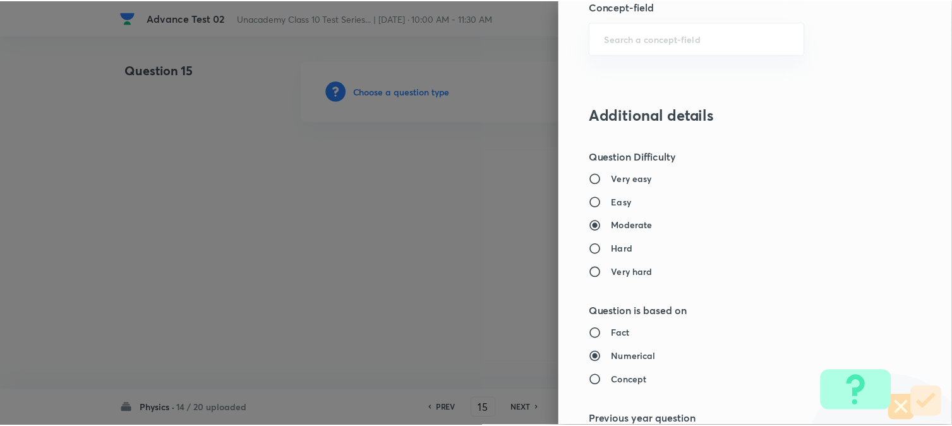
scroll to position [1334, 0]
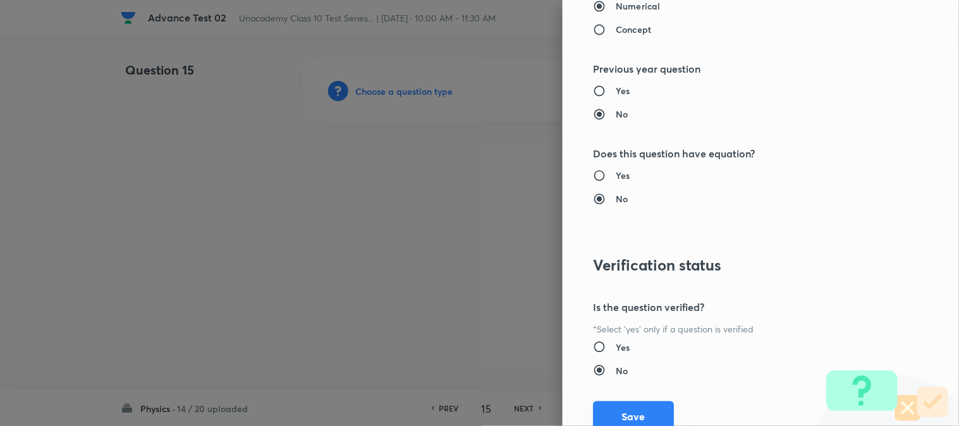
click at [615, 411] on button "Save" at bounding box center [633, 416] width 81 height 30
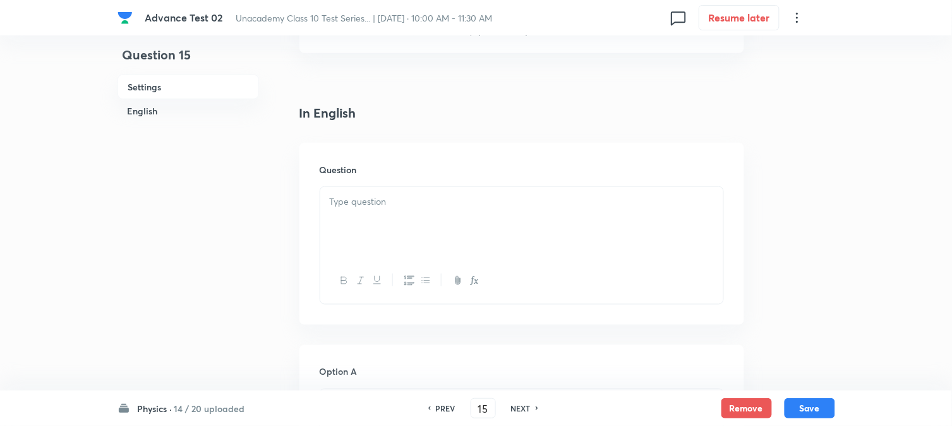
scroll to position [281, 0]
click at [394, 203] on div at bounding box center [521, 209] width 403 height 71
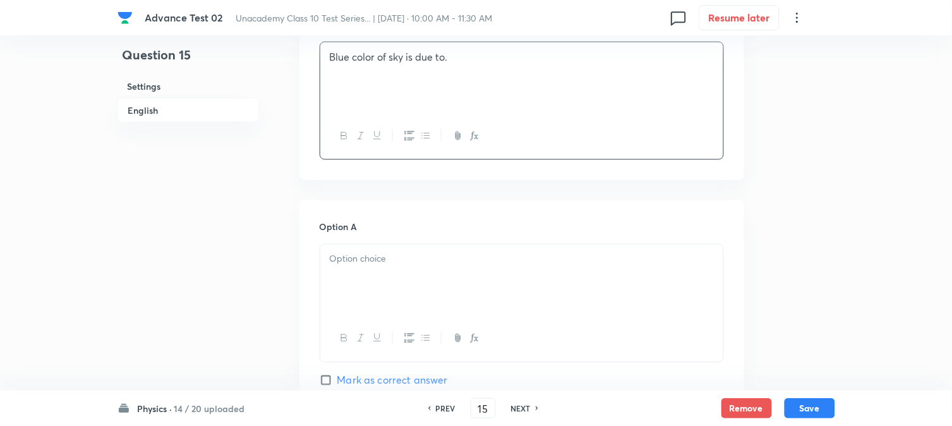
scroll to position [421, 0]
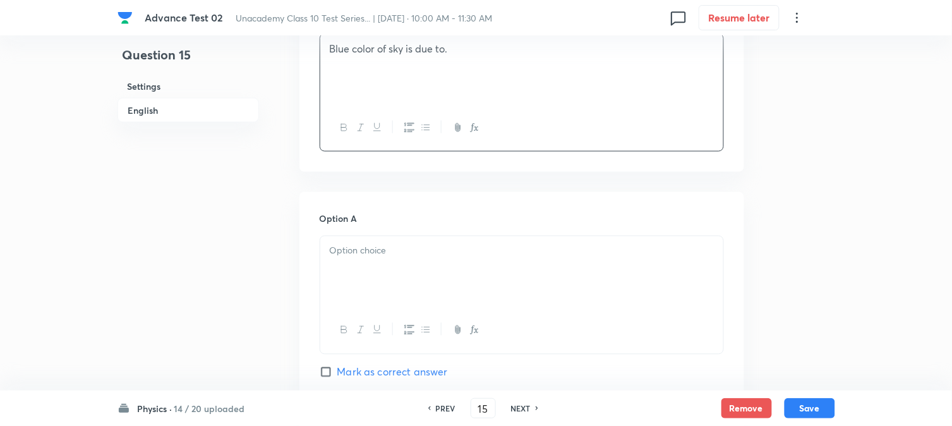
click at [392, 270] on div at bounding box center [521, 271] width 403 height 71
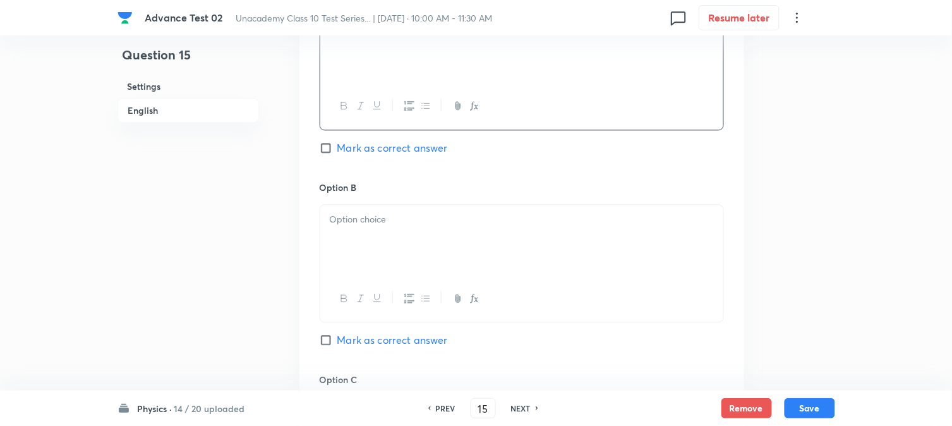
scroll to position [702, 0]
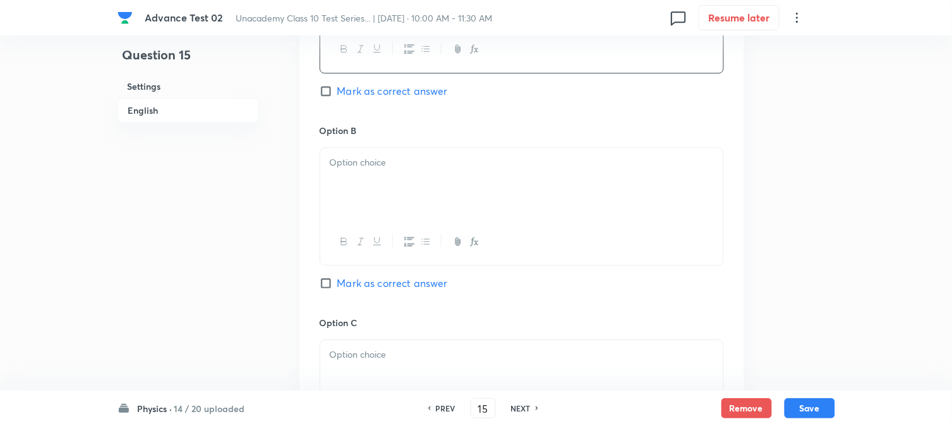
click at [394, 194] on div at bounding box center [521, 183] width 403 height 71
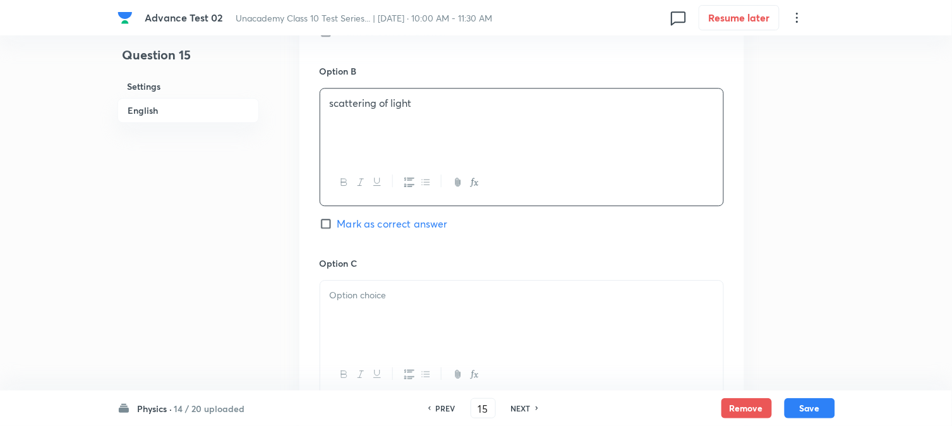
scroll to position [913, 0]
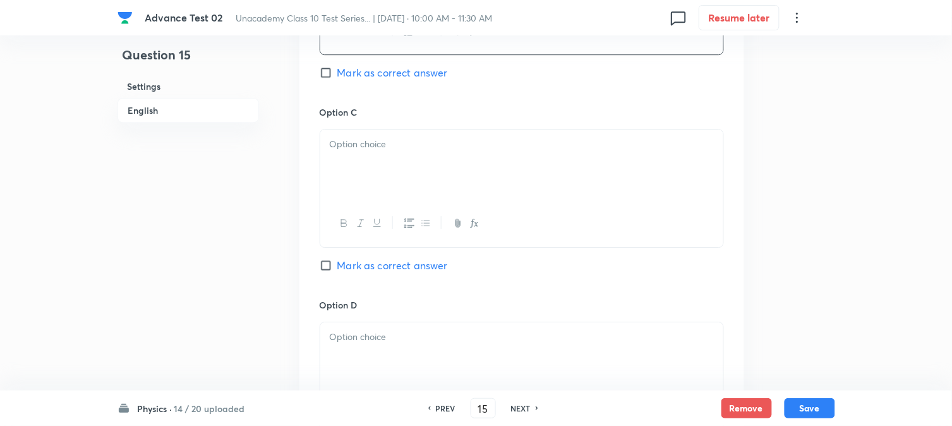
click at [374, 191] on div at bounding box center [521, 165] width 403 height 71
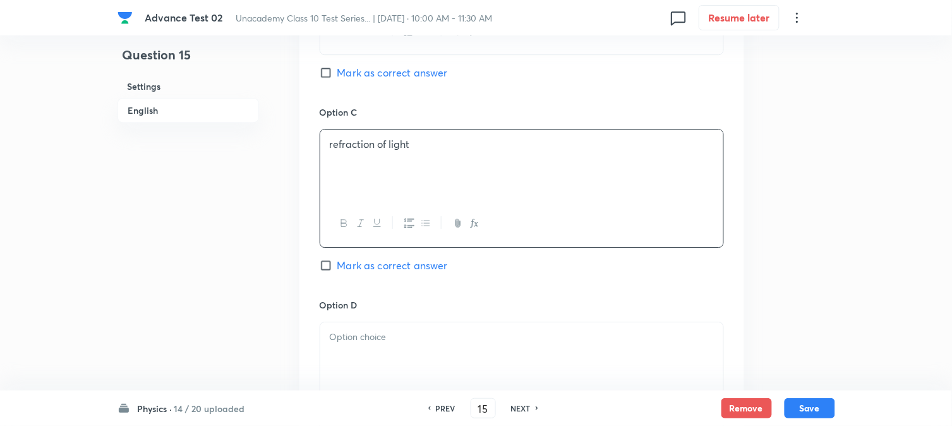
click at [351, 348] on div at bounding box center [521, 357] width 403 height 71
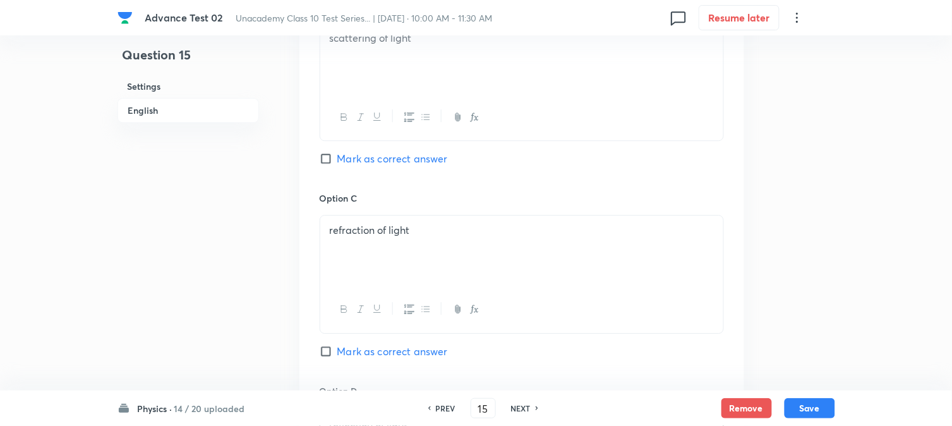
scroll to position [702, 0]
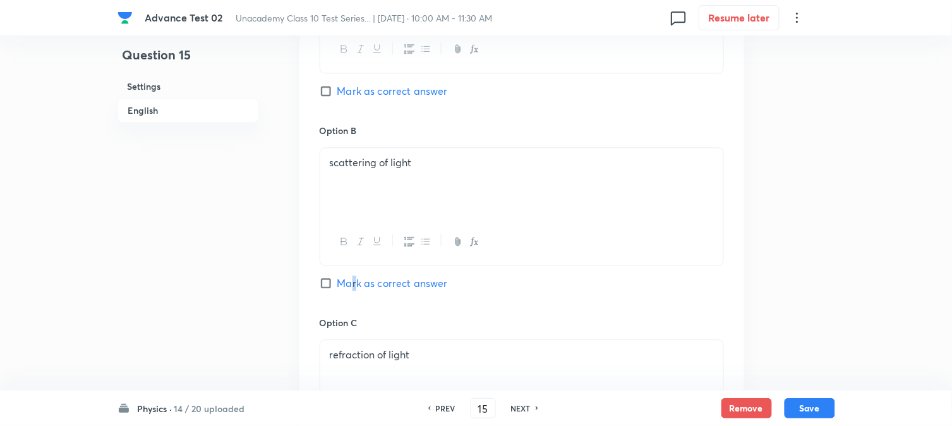
click at [355, 282] on span "Mark as correct answer" at bounding box center [393, 283] width 111 height 15
click at [323, 281] on input "Mark as correct answer" at bounding box center [329, 283] width 18 height 13
checkbox input "true"
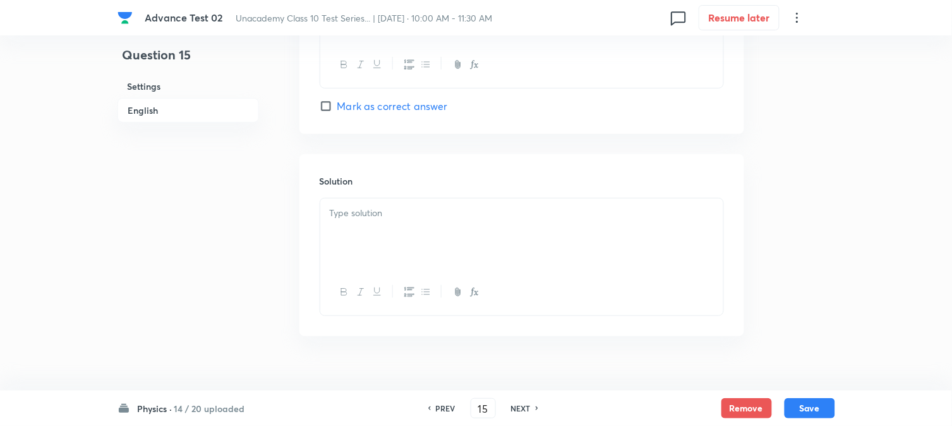
scroll to position [1287, 0]
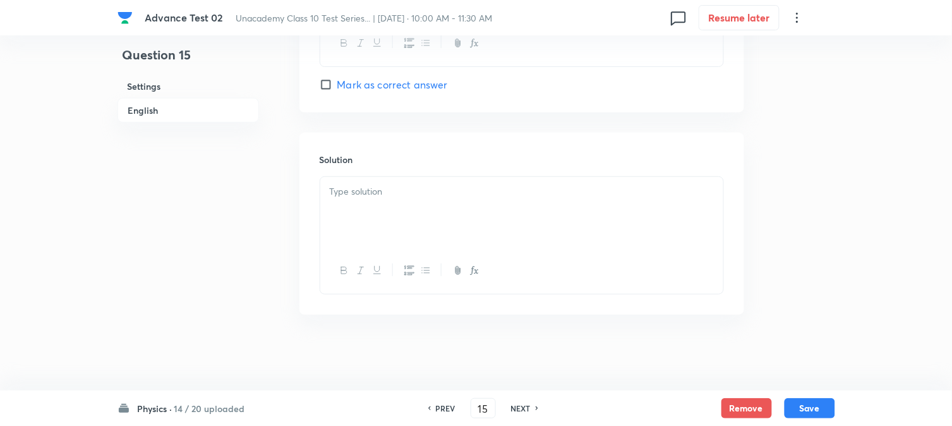
click at [381, 204] on div at bounding box center [521, 212] width 403 height 71
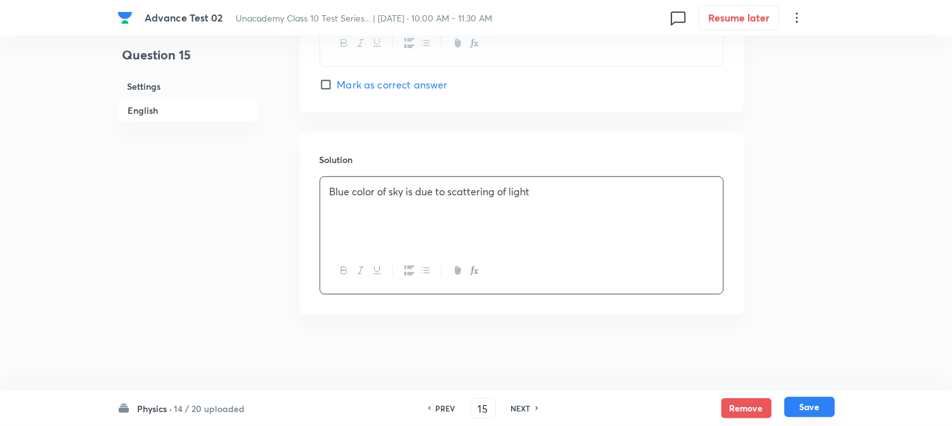
click at [800, 407] on button "Save" at bounding box center [810, 407] width 51 height 20
type input "16"
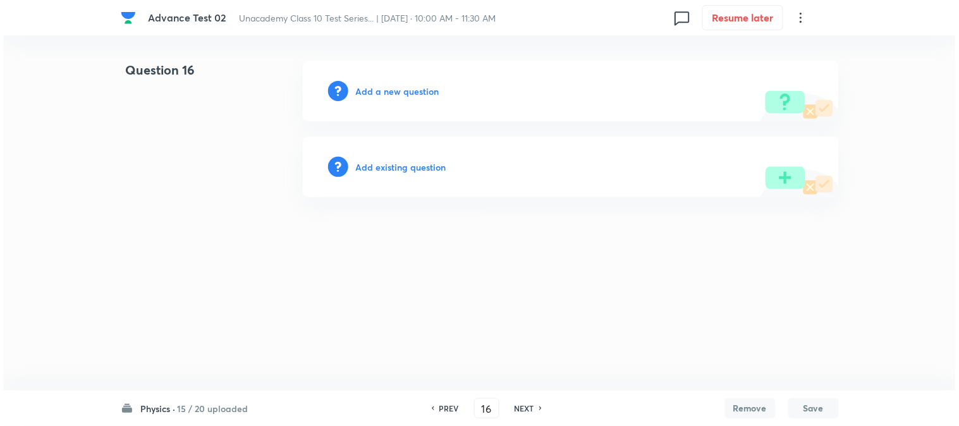
scroll to position [0, 0]
click at [197, 411] on h6 "15 / 20 uploaded" at bounding box center [213, 408] width 71 height 13
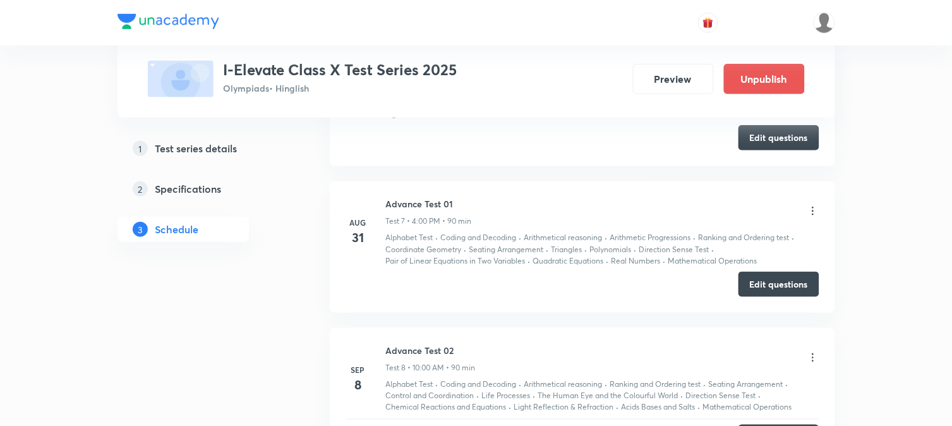
scroll to position [1615, 0]
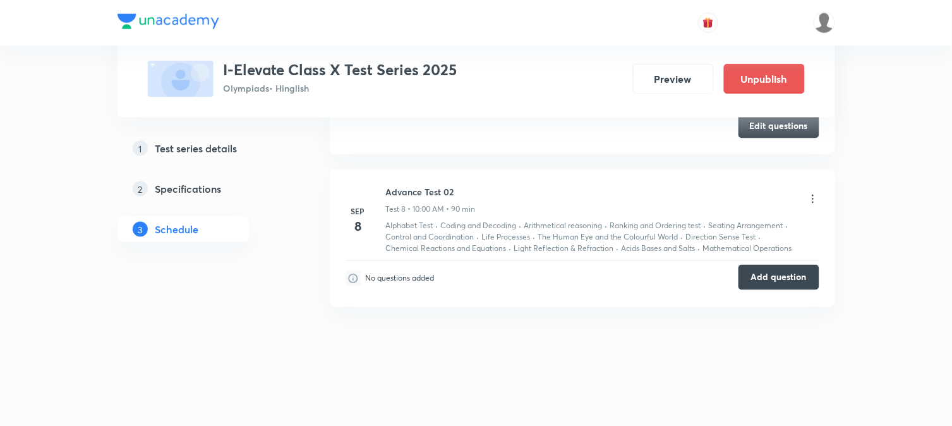
click at [775, 284] on button "Add question" at bounding box center [779, 277] width 81 height 25
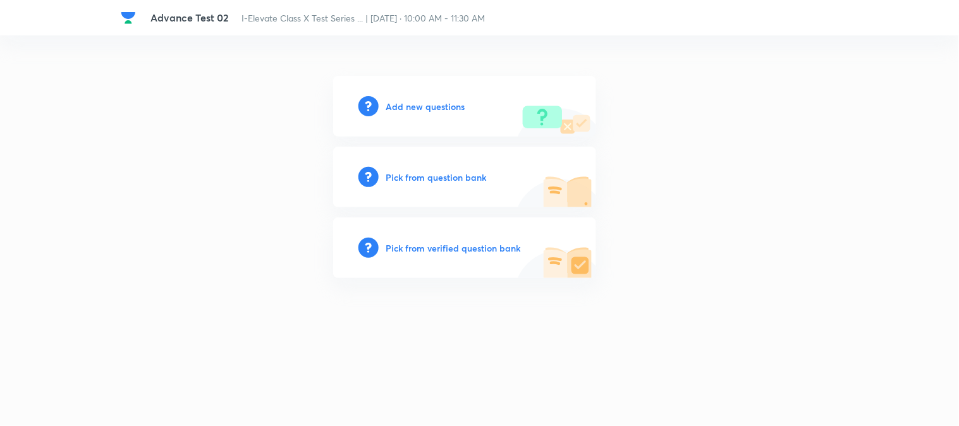
click at [408, 106] on h6 "Add new questions" at bounding box center [425, 106] width 79 height 13
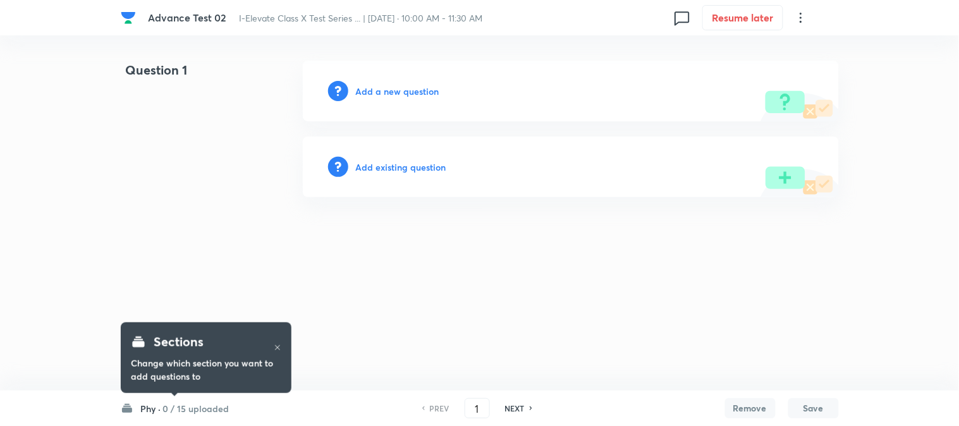
click at [185, 408] on h6 "0 / 15 uploaded" at bounding box center [196, 408] width 66 height 13
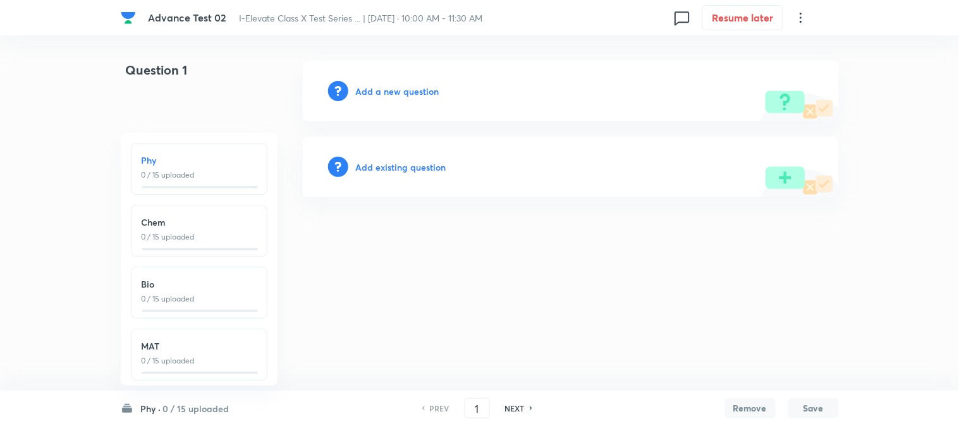
click at [212, 229] on h6 "Chem" at bounding box center [199, 222] width 115 height 13
type input "16"
click at [376, 90] on h6 "Add a new question" at bounding box center [397, 91] width 83 height 13
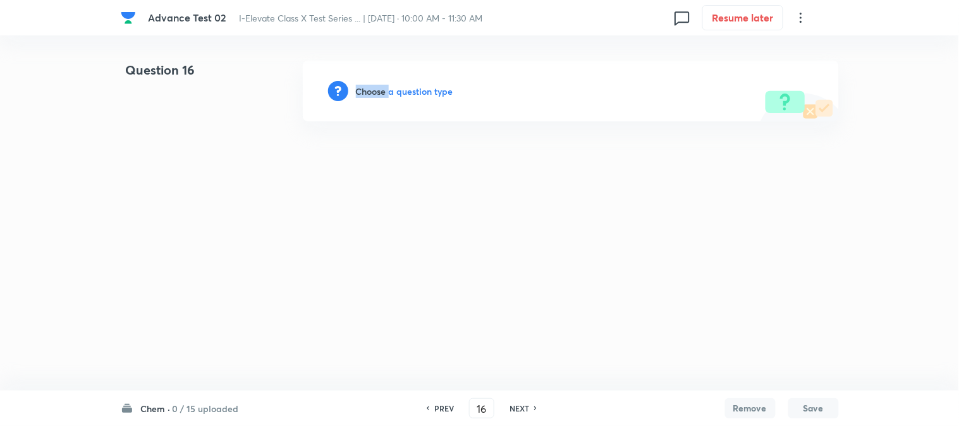
click at [376, 90] on h6 "Choose a question type" at bounding box center [404, 91] width 97 height 13
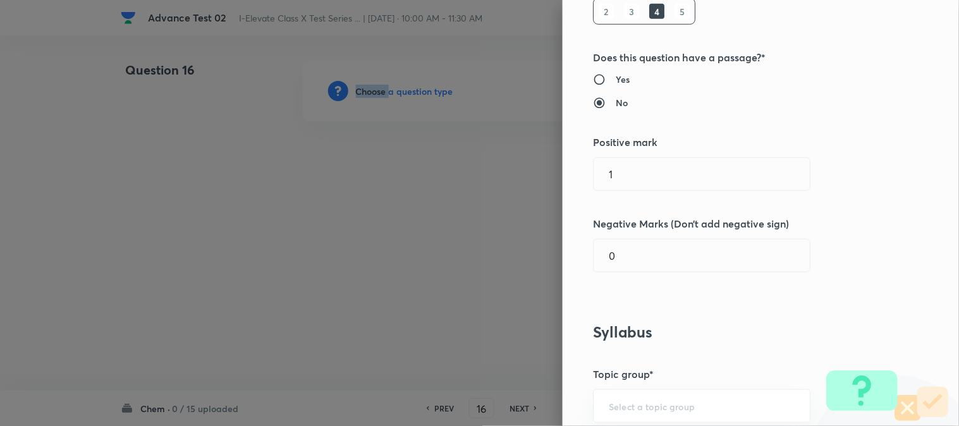
scroll to position [210, 0]
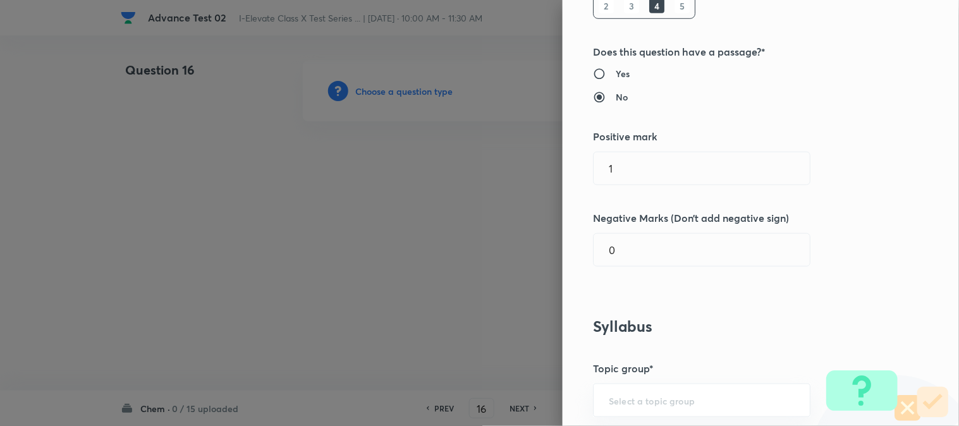
drag, startPoint x: 628, startPoint y: 171, endPoint x: 528, endPoint y: 184, distance: 100.7
click at [528, 184] on div "Question settings Question type* Single choice correct Number of options* 2 3 4…" at bounding box center [479, 213] width 959 height 426
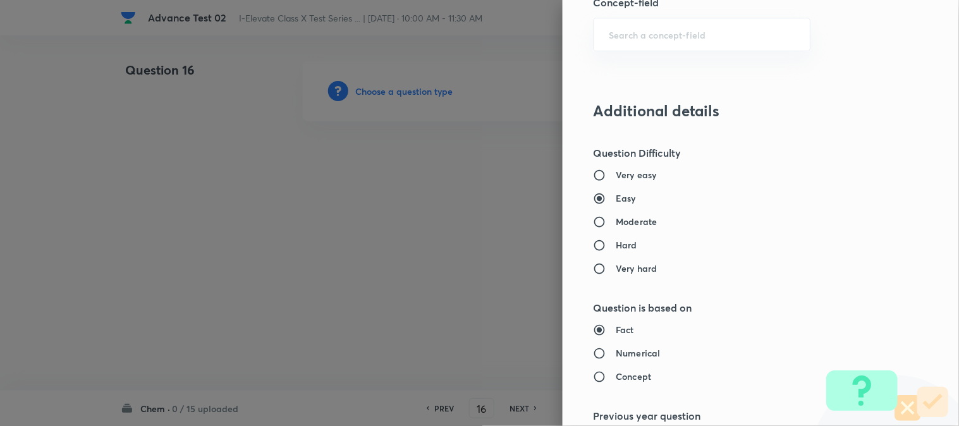
scroll to position [913, 0]
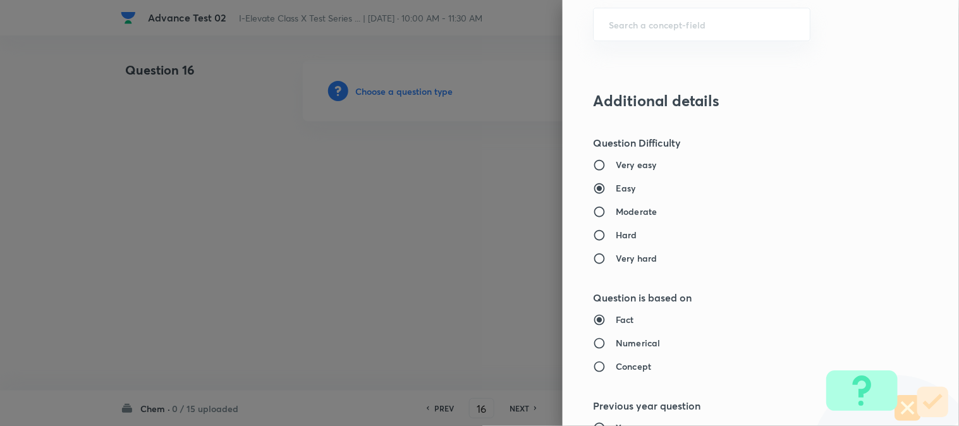
type input "2"
click at [622, 209] on h6 "Moderate" at bounding box center [636, 211] width 41 height 13
click at [616, 209] on input "Moderate" at bounding box center [604, 211] width 23 height 13
radio input "true"
radio input "false"
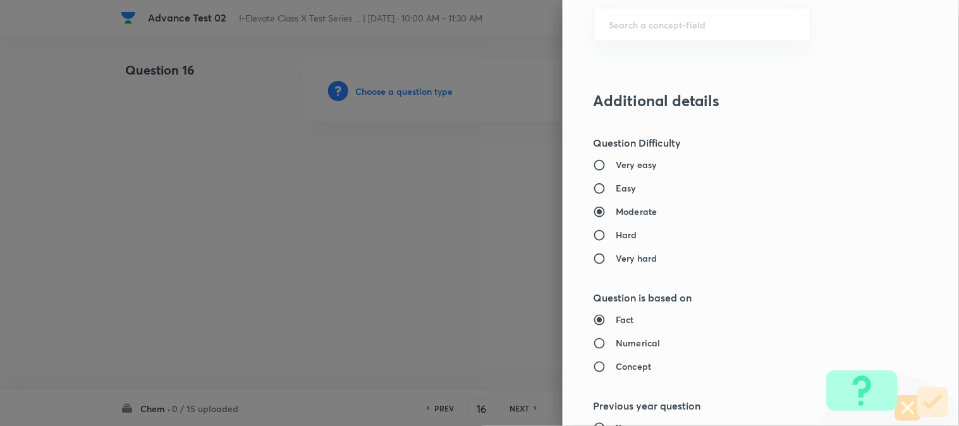
click at [621, 343] on h6 "Numerical" at bounding box center [638, 342] width 44 height 13
click at [616, 343] on input "Numerical" at bounding box center [604, 343] width 23 height 13
radio input "true"
radio input "false"
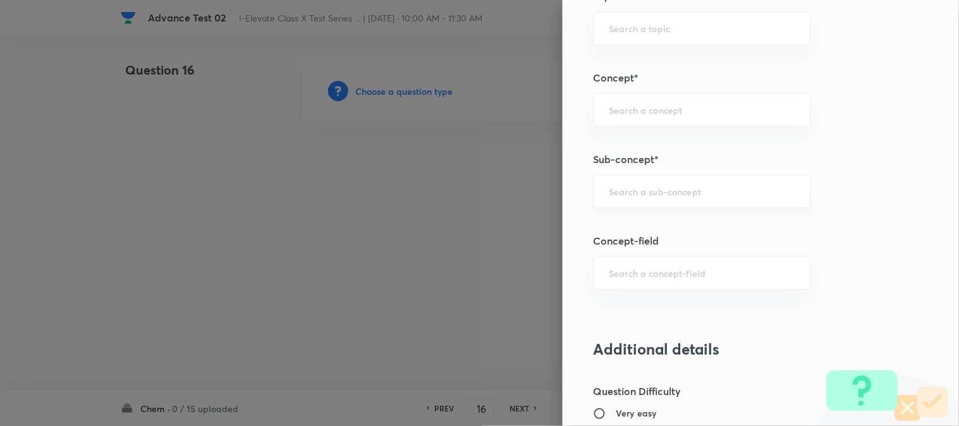
scroll to position [632, 0]
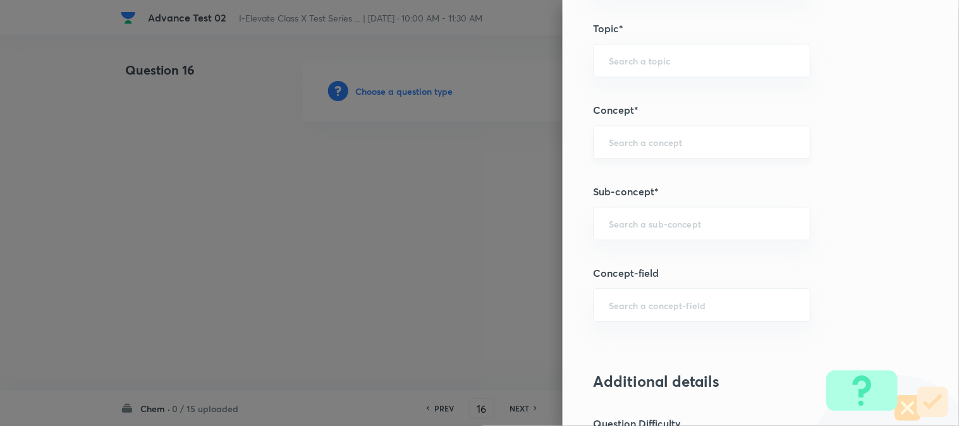
click at [630, 141] on input "text" at bounding box center [702, 142] width 186 height 12
paste input "Chemical Reactions & Equations"
click at [686, 176] on li "Chemical Reactions and Equations" at bounding box center [691, 178] width 216 height 23
type input "Chemical Reactions and Equations"
type input "Olympiads"
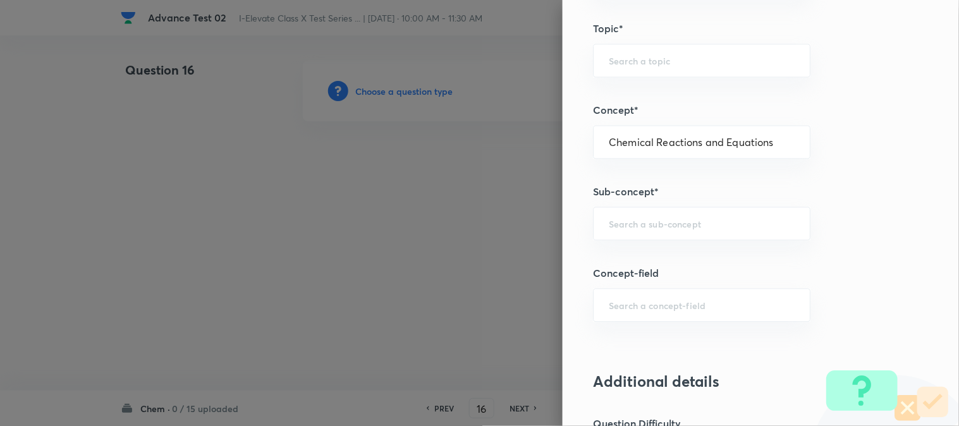
type input "NSEJS -Chemistry"
click at [655, 226] on input "text" at bounding box center [702, 223] width 186 height 12
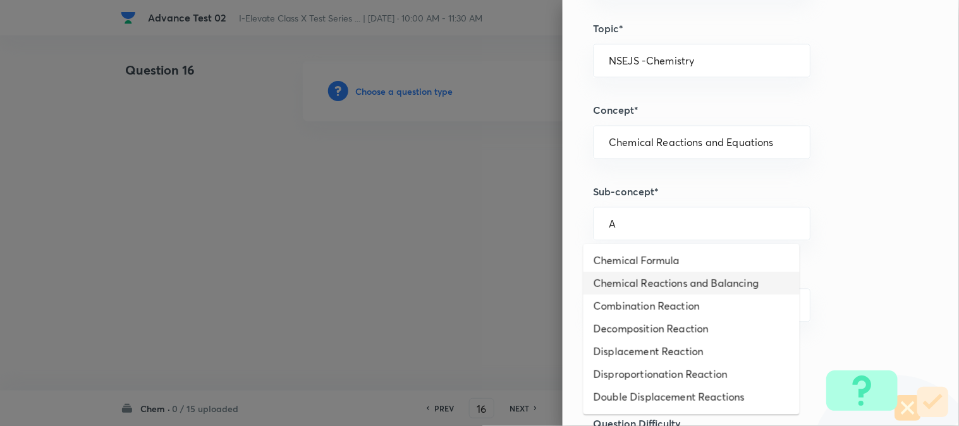
click at [662, 275] on li "Chemical Reactions and Balancing" at bounding box center [691, 283] width 216 height 23
type input "Chemical Reactions and Balancing"
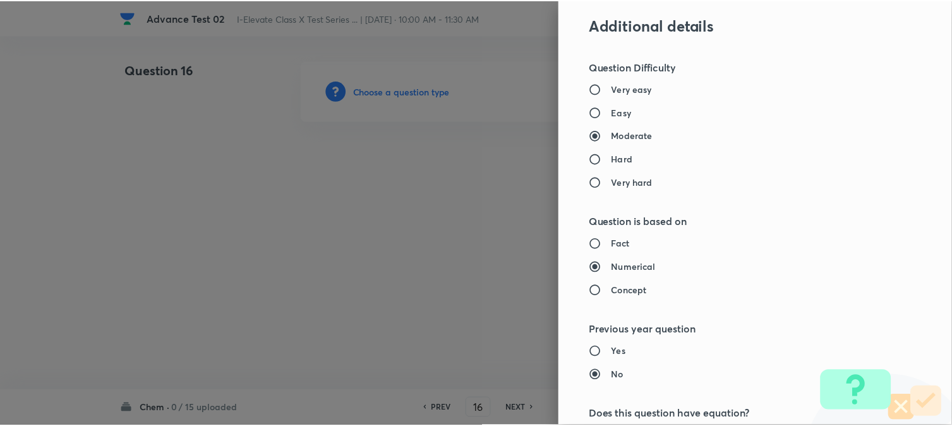
scroll to position [1264, 0]
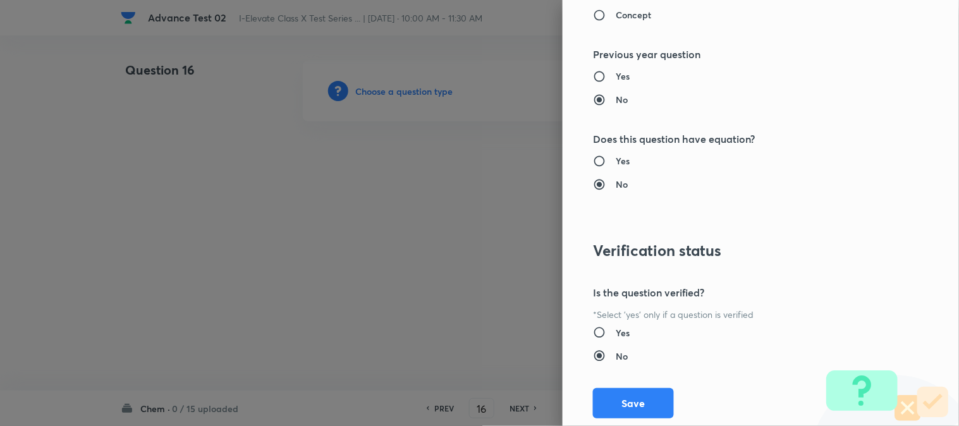
click at [635, 421] on div "Question settings Question type* Single choice correct Number of options* 2 3 4…" at bounding box center [761, 213] width 396 height 426
click at [635, 414] on button "Save" at bounding box center [633, 402] width 81 height 30
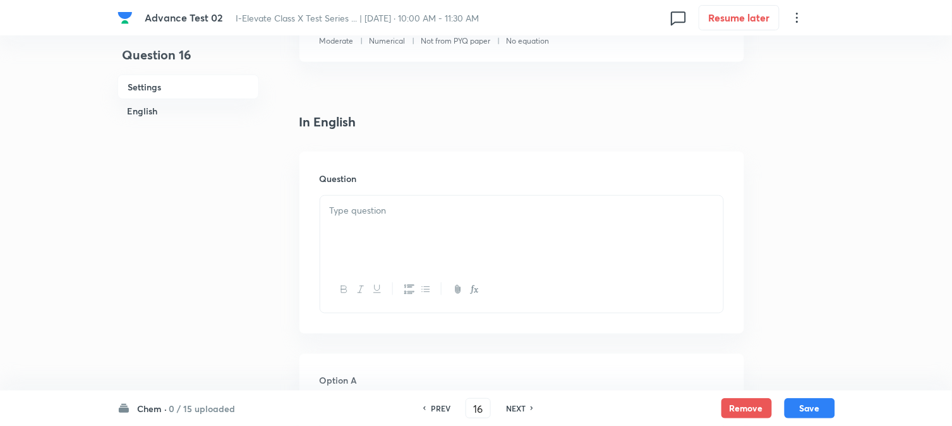
scroll to position [281, 0]
click at [390, 207] on p at bounding box center [522, 205] width 384 height 15
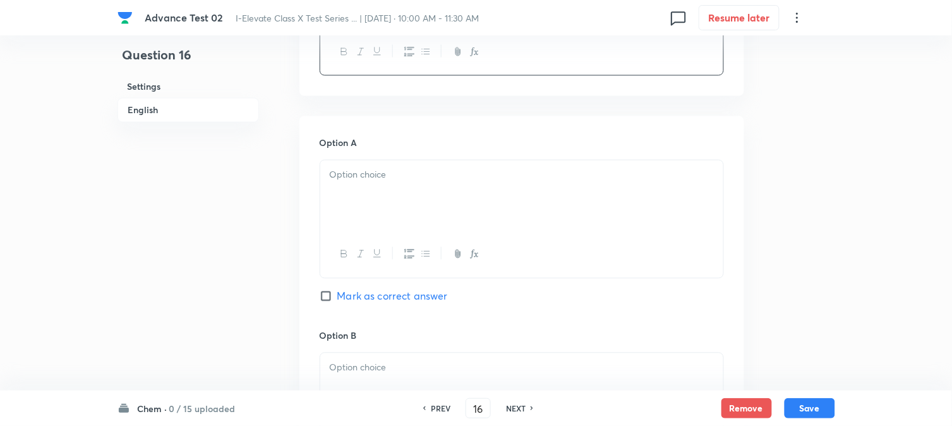
scroll to position [561, 0]
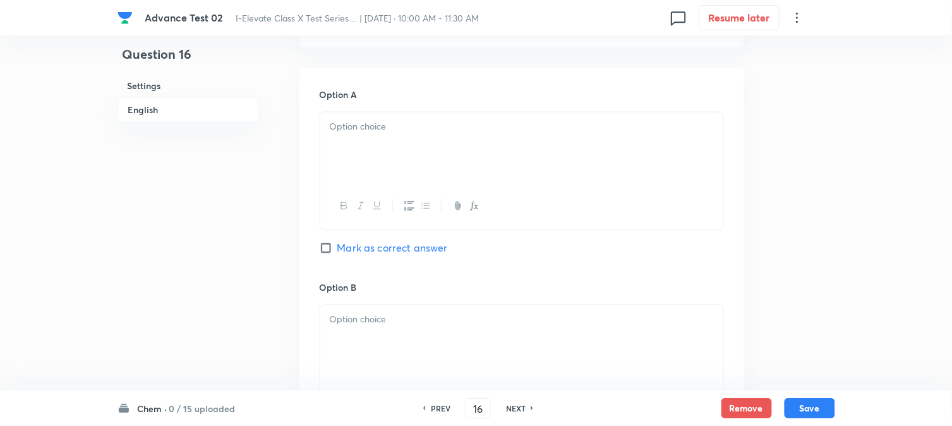
drag, startPoint x: 396, startPoint y: 168, endPoint x: 387, endPoint y: 174, distance: 10.5
click at [397, 167] on div at bounding box center [521, 148] width 403 height 71
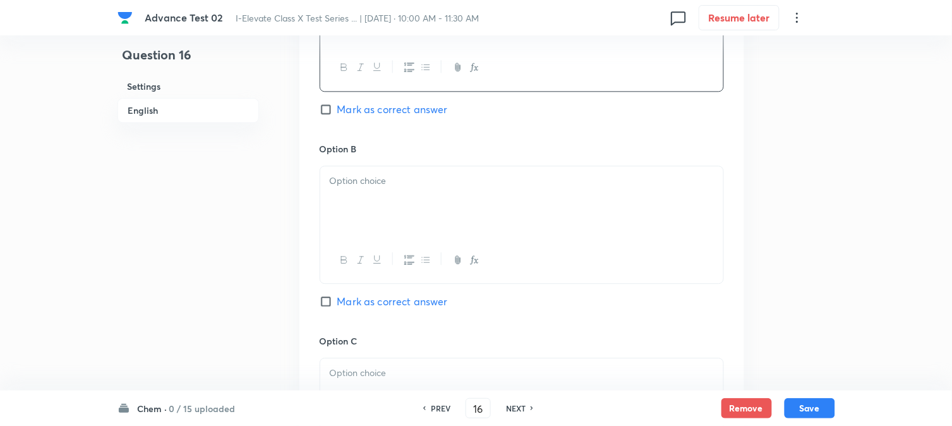
scroll to position [702, 0]
click at [384, 186] on p at bounding box center [522, 179] width 384 height 15
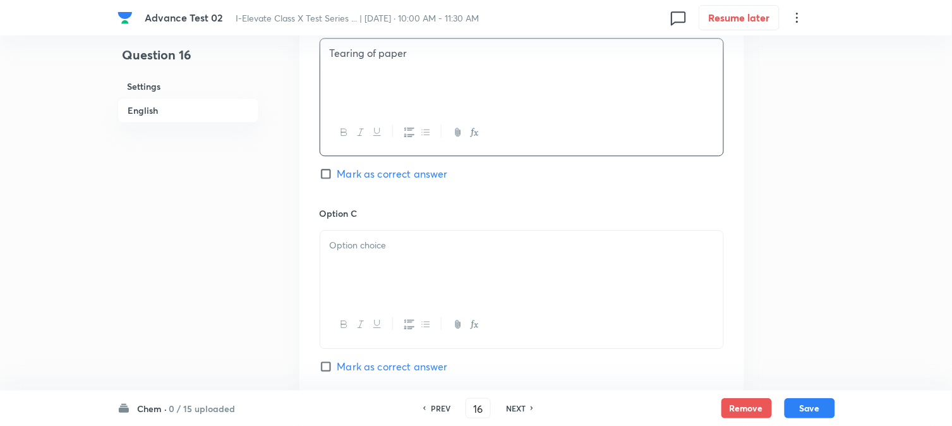
scroll to position [843, 0]
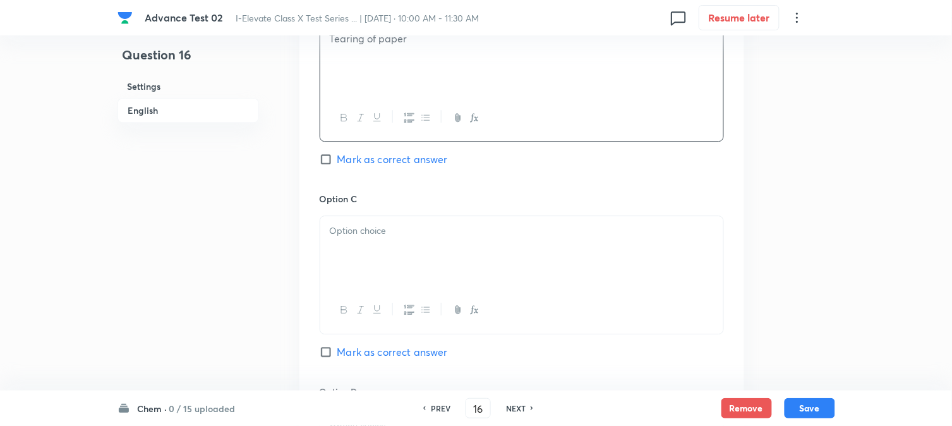
click at [371, 253] on div at bounding box center [521, 251] width 403 height 71
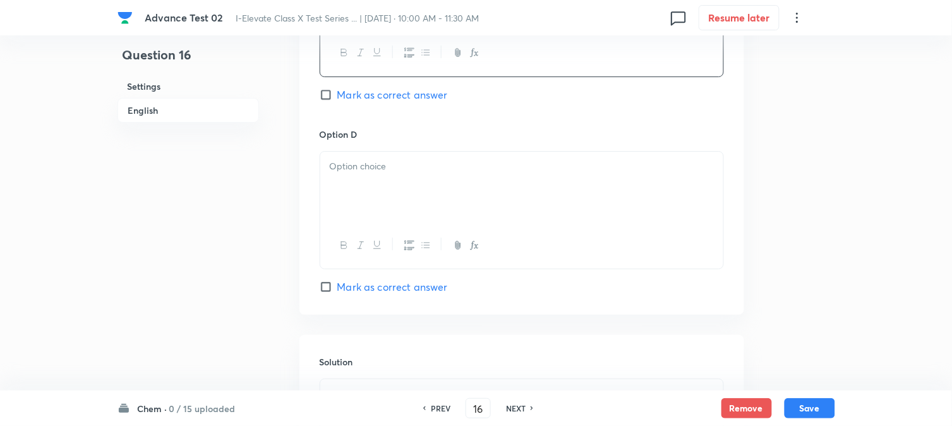
scroll to position [1123, 0]
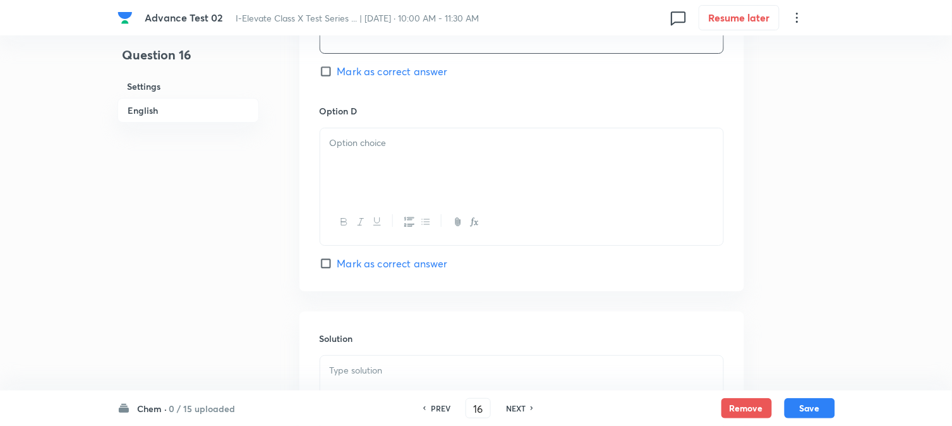
click at [393, 182] on div at bounding box center [521, 163] width 403 height 71
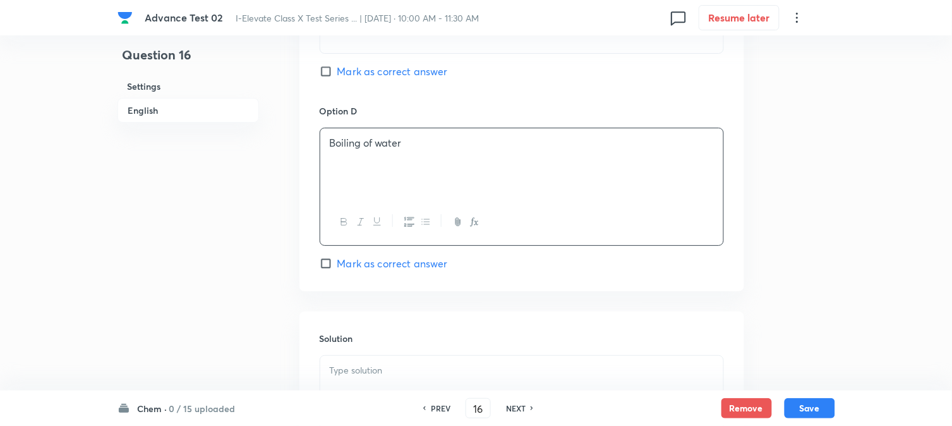
click at [367, 78] on span "Mark as correct answer" at bounding box center [393, 71] width 111 height 15
click at [338, 78] on input "Mark as correct answer" at bounding box center [329, 71] width 18 height 13
checkbox input "true"
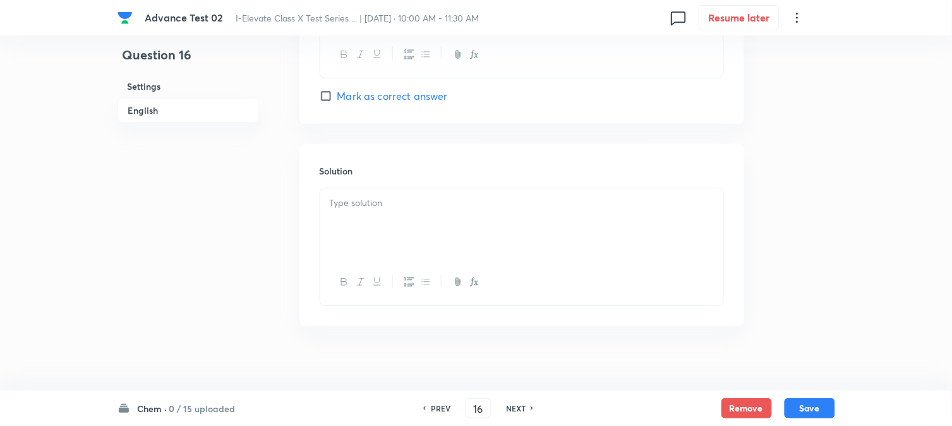
scroll to position [1305, 0]
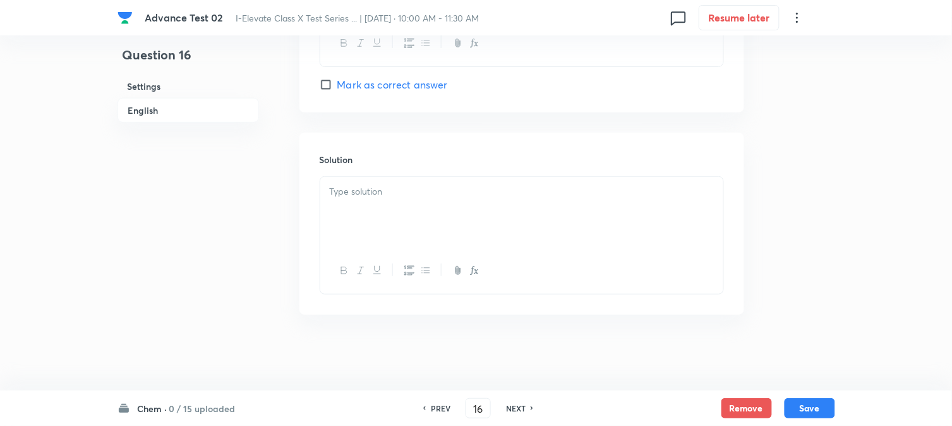
click at [401, 204] on div at bounding box center [521, 212] width 403 height 71
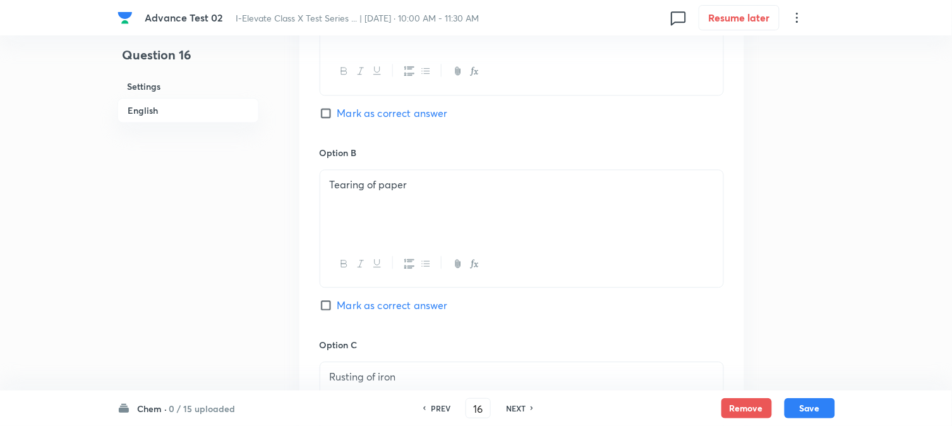
scroll to position [672, 0]
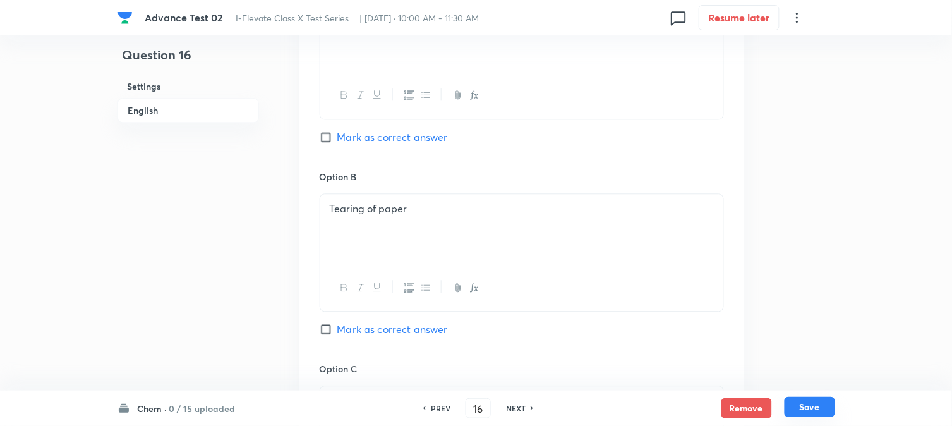
click at [800, 412] on button "Save" at bounding box center [810, 407] width 51 height 20
type input "17"
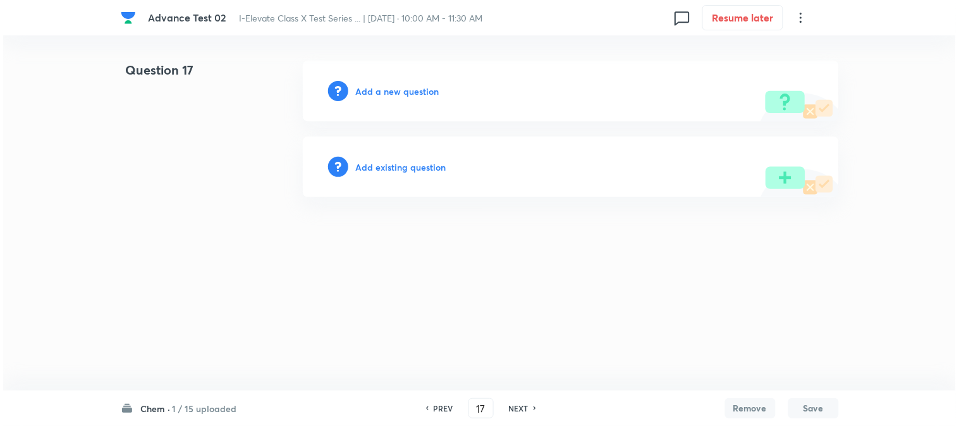
scroll to position [0, 0]
click at [365, 94] on h6 "Add a new question" at bounding box center [397, 91] width 83 height 13
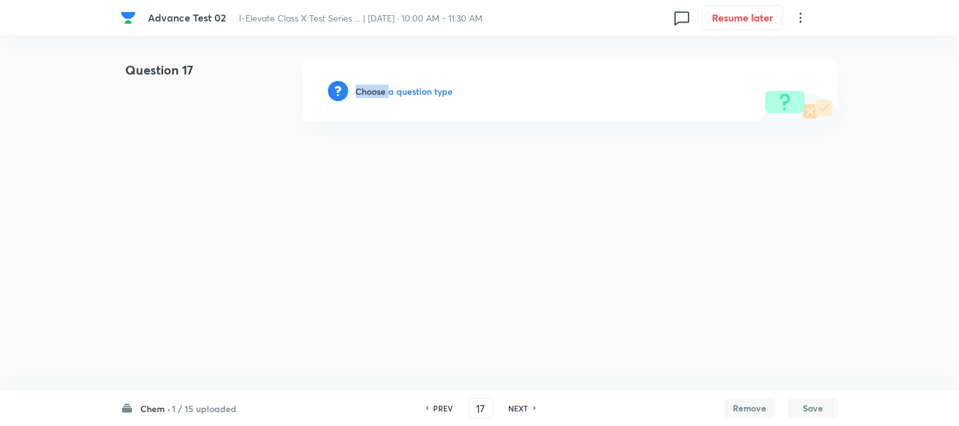
click at [365, 94] on h6 "Choose a question type" at bounding box center [404, 91] width 97 height 13
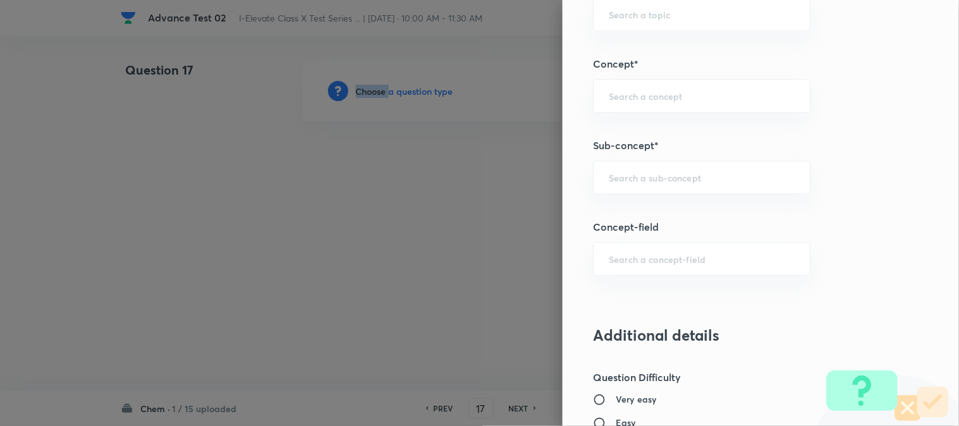
scroll to position [702, 0]
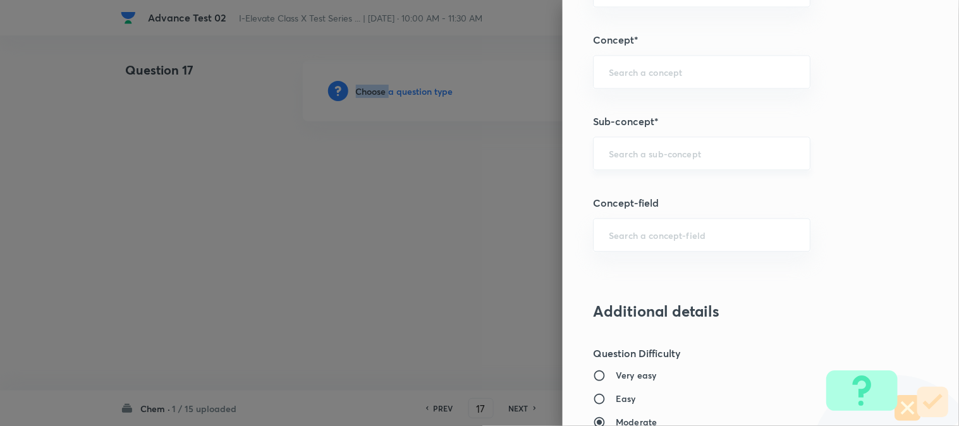
click at [622, 160] on div "​" at bounding box center [701, 153] width 217 height 33
paste input "Indicator"
click at [676, 154] on input "Indicator" at bounding box center [702, 153] width 186 height 12
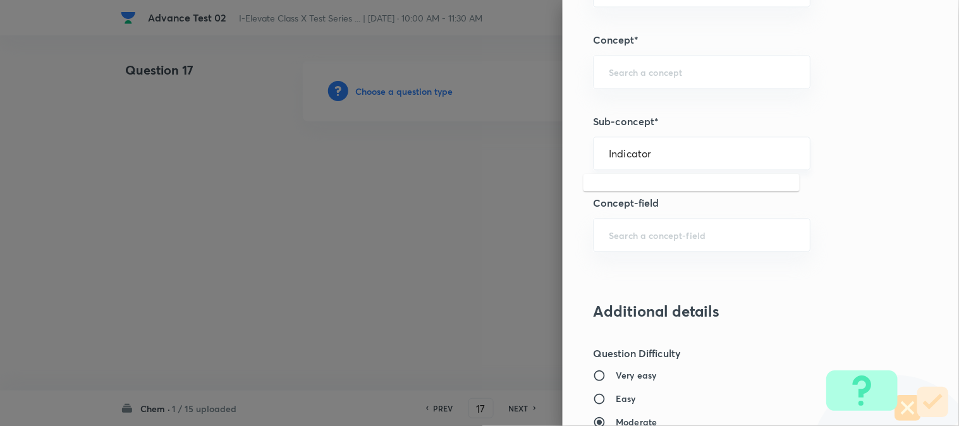
click at [676, 154] on input "Indicator" at bounding box center [702, 153] width 186 height 12
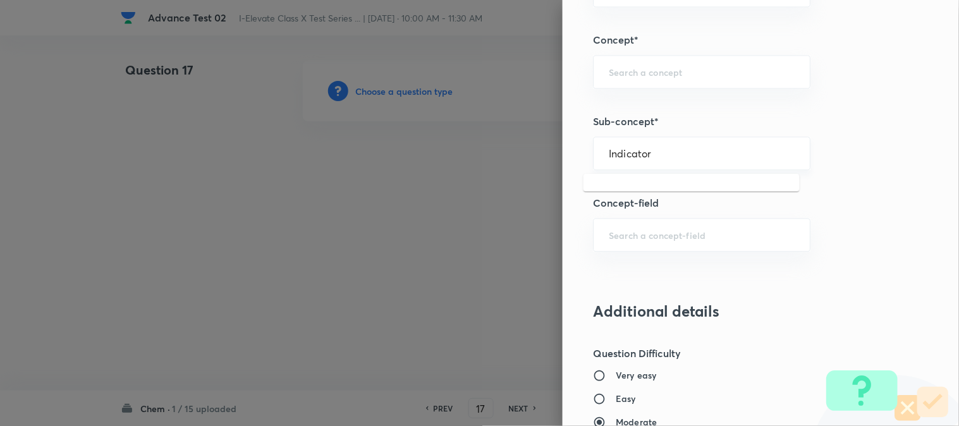
click at [676, 154] on input "Indicator" at bounding box center [702, 153] width 186 height 12
type input "Indicator"
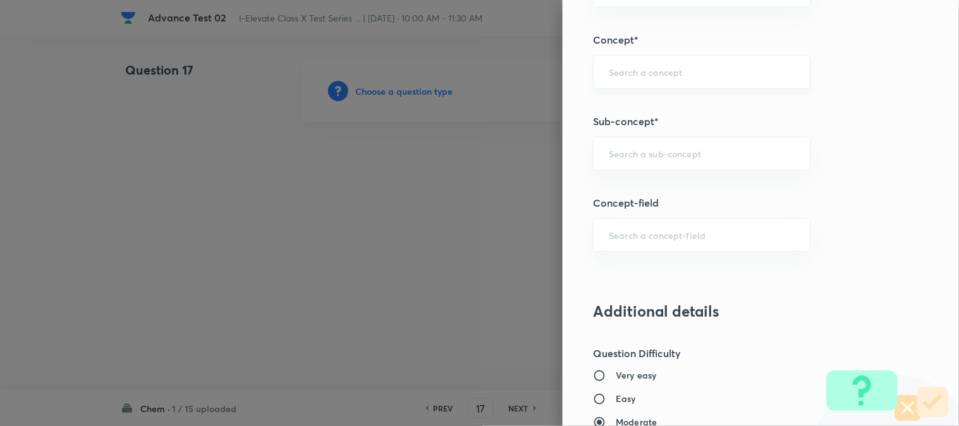
click at [633, 71] on input "text" at bounding box center [702, 72] width 186 height 12
paste input "Acids, Bases and Salts"
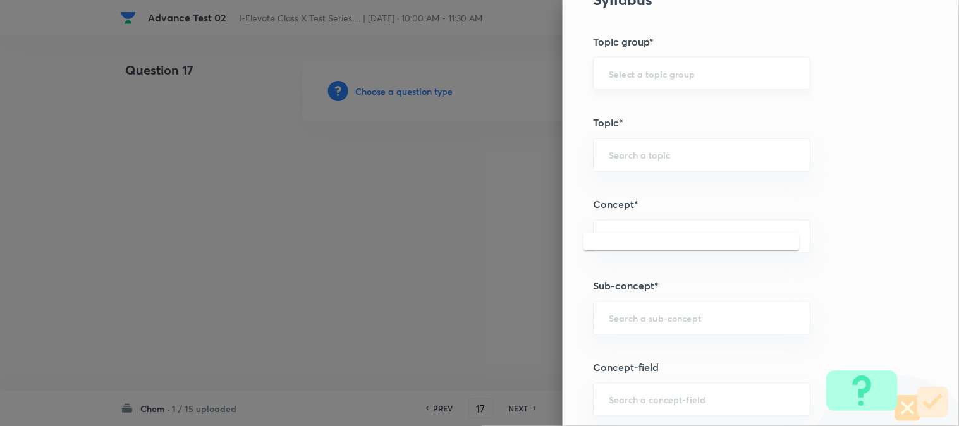
scroll to position [561, 0]
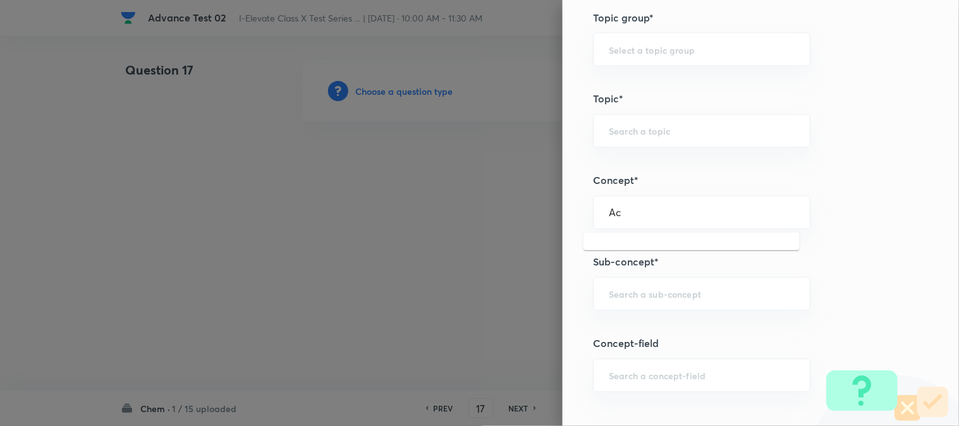
type input "A"
paste input "Indicator"
type input "Indicator"
click at [626, 133] on input "text" at bounding box center [702, 131] width 186 height 12
paste input "Acids, Bases and Salts"
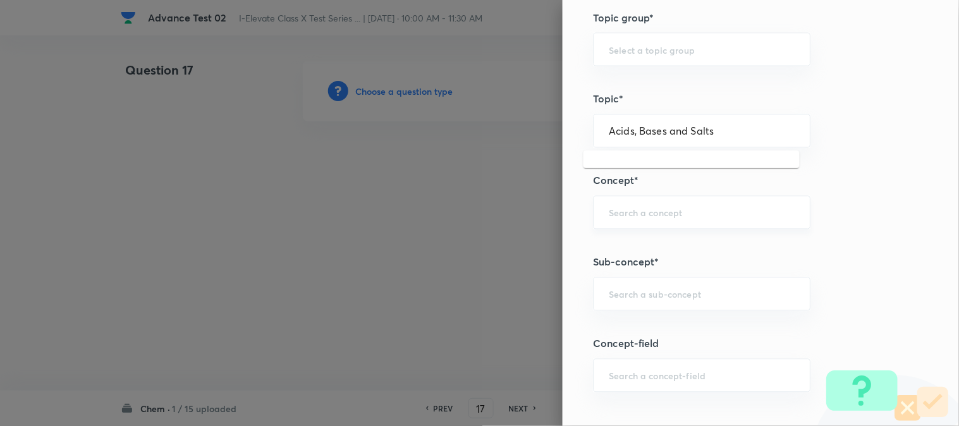
type input "Acids, Bases and Salts"
click at [648, 217] on input "text" at bounding box center [702, 213] width 186 height 12
paste input "Acids, Bases and Salts"
click at [710, 216] on input "Acids, Bases and Salts" at bounding box center [702, 213] width 186 height 12
type input "Acids, Bases and Salts"
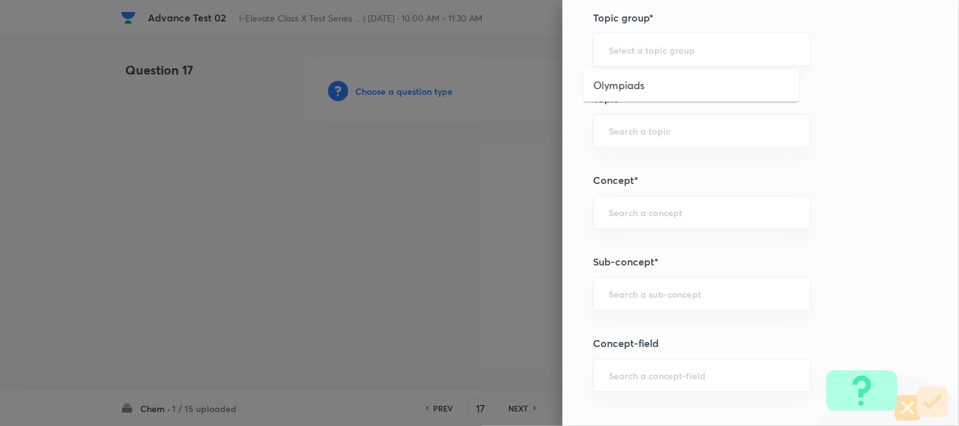
click at [657, 51] on input "text" at bounding box center [702, 50] width 186 height 12
click at [727, 293] on input "text" at bounding box center [702, 294] width 186 height 12
paste input "Indicator"
type input "I"
click at [643, 57] on div "​" at bounding box center [701, 49] width 217 height 33
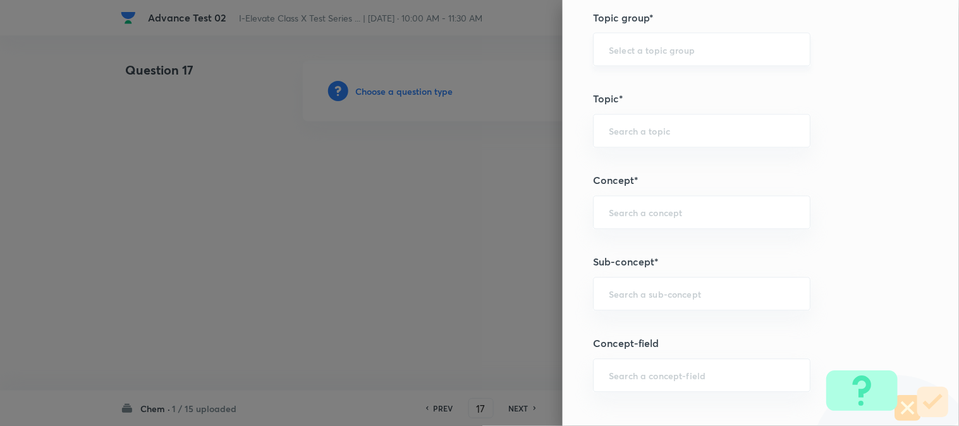
click at [643, 57] on div "​" at bounding box center [701, 49] width 217 height 33
click at [645, 57] on div "​" at bounding box center [701, 49] width 217 height 33
type input "j"
click at [647, 86] on li "Olympiads" at bounding box center [691, 85] width 216 height 23
type input "Olympiads"
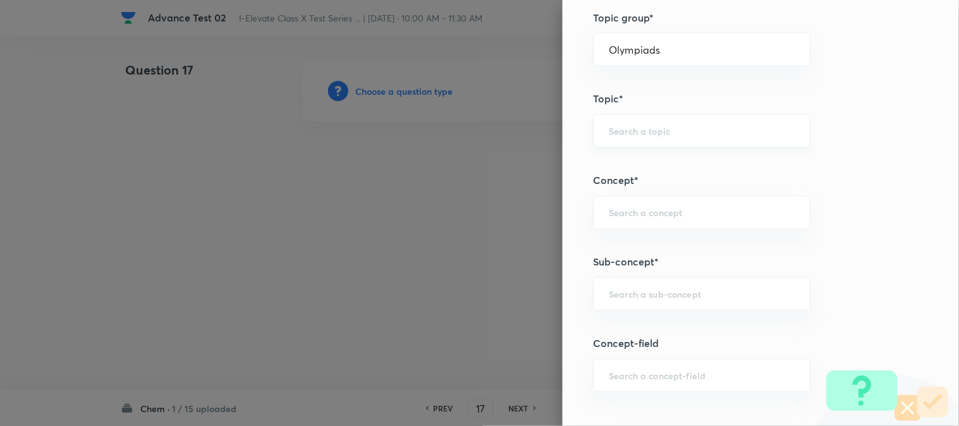
click at [655, 137] on div "​" at bounding box center [701, 130] width 217 height 33
type input "g"
type input "k"
click at [645, 133] on input "k" at bounding box center [702, 131] width 186 height 12
click at [645, 133] on input "text" at bounding box center [702, 131] width 186 height 12
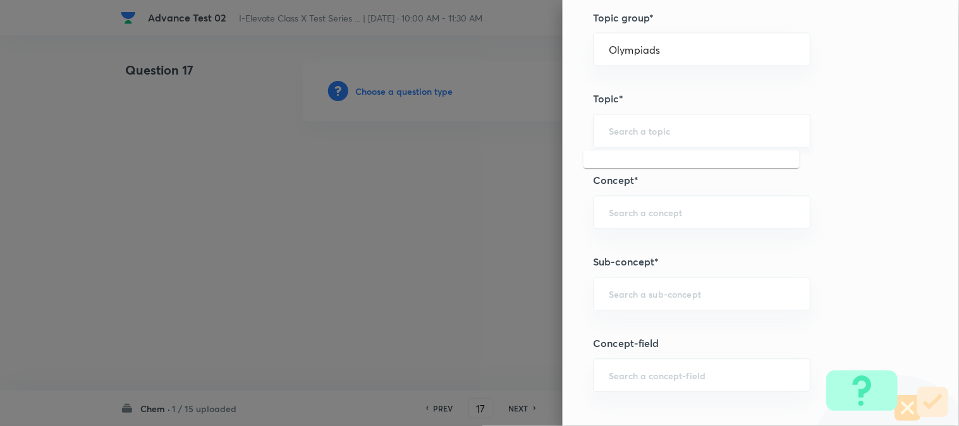
click at [645, 131] on input "text" at bounding box center [702, 131] width 186 height 12
type input "k"
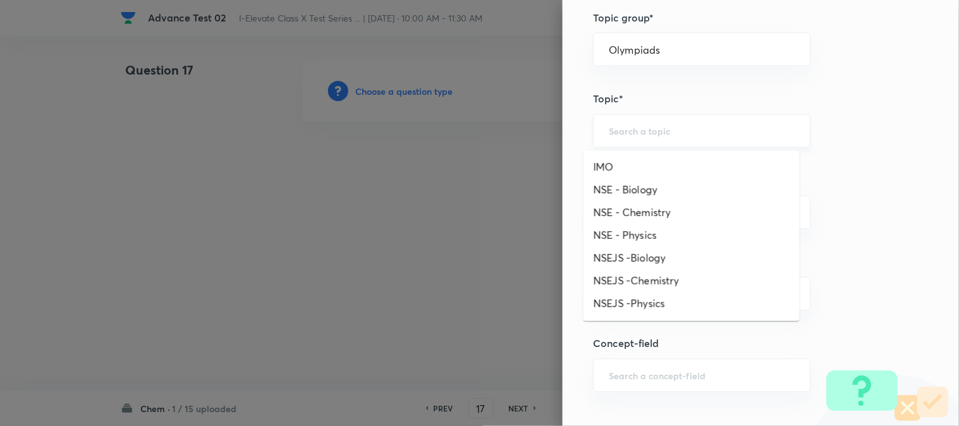
click at [641, 134] on input "text" at bounding box center [702, 131] width 186 height 12
click at [648, 213] on li "NSE - Chemistry" at bounding box center [691, 212] width 216 height 23
type input "NSE - Chemistry"
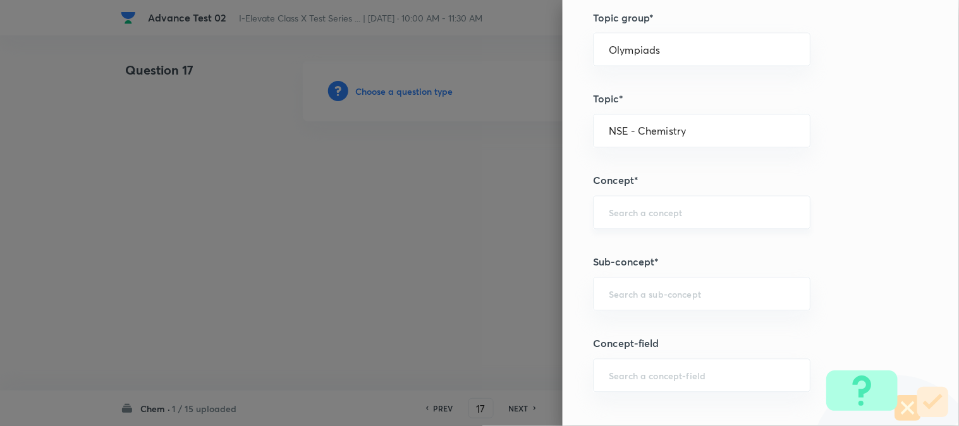
click at [648, 217] on input "text" at bounding box center [702, 213] width 186 height 12
type input "h"
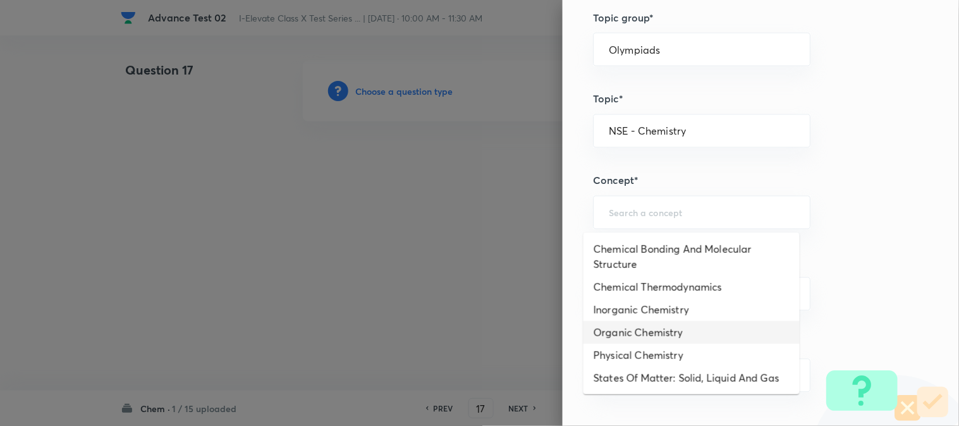
click at [639, 332] on li "Organic Chemistry" at bounding box center [691, 332] width 216 height 23
type input "Organic Chemistry"
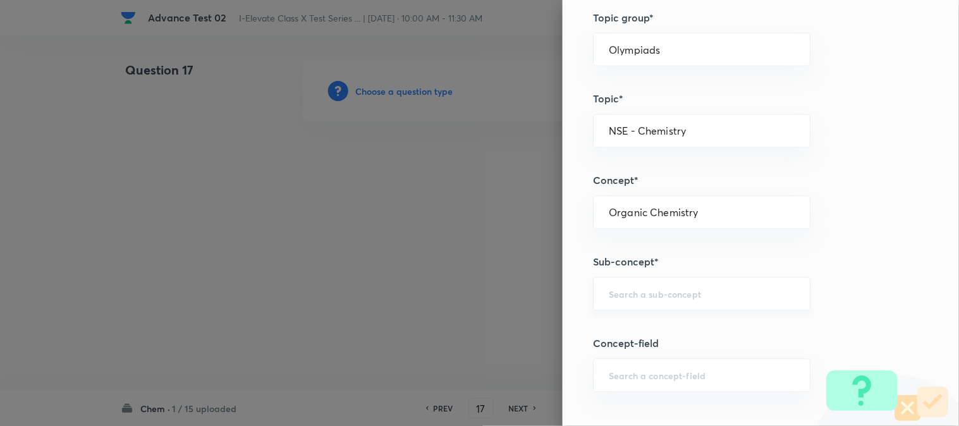
click at [669, 291] on input "text" at bounding box center [702, 294] width 186 height 12
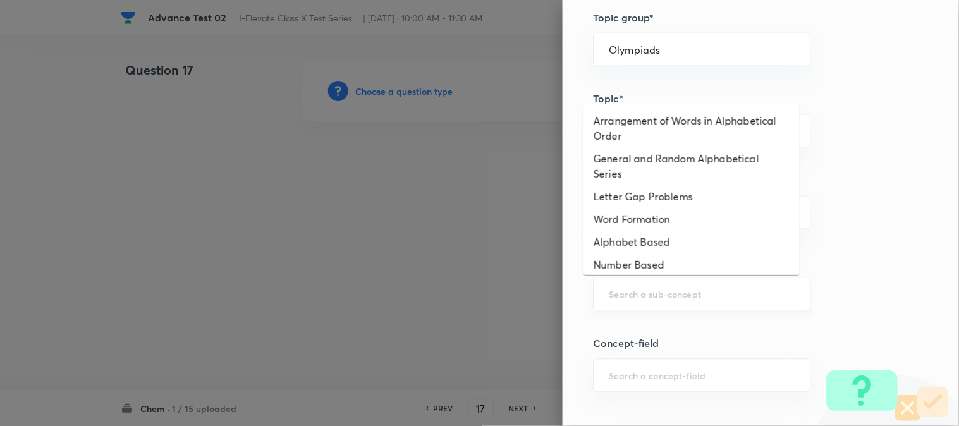
type input "j"
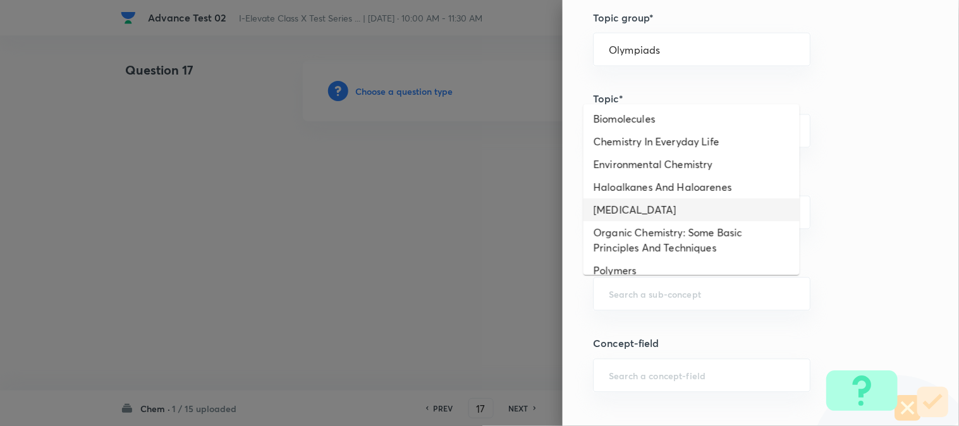
scroll to position [97, 0]
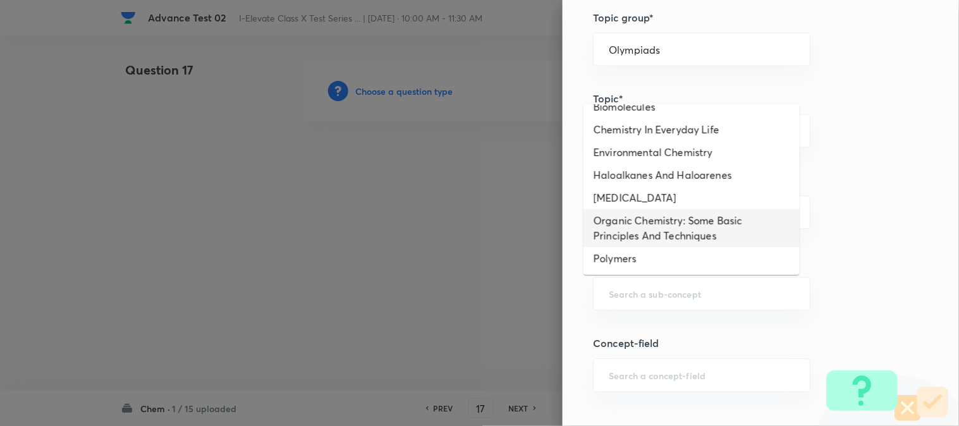
click at [655, 228] on li "Organic Chemistry: Some Basic Principles And Techniques" at bounding box center [691, 228] width 216 height 38
type input "Organic Chemistry: Some Basic Principles And Techniques"
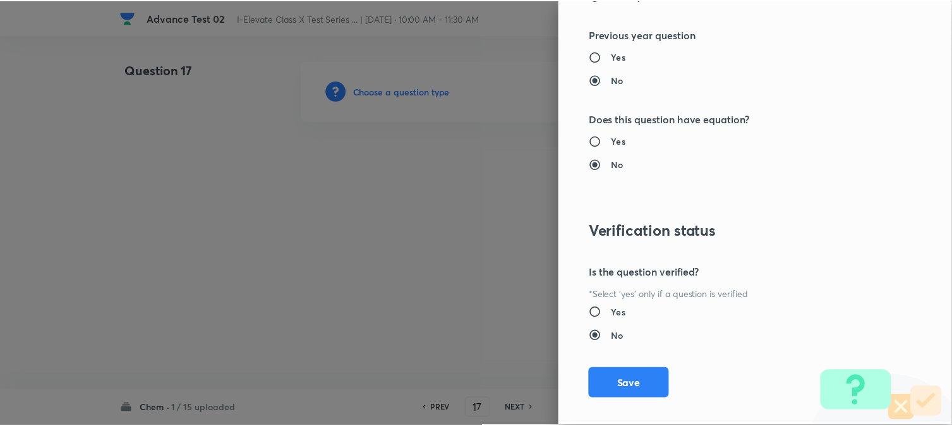
scroll to position [1297, 0]
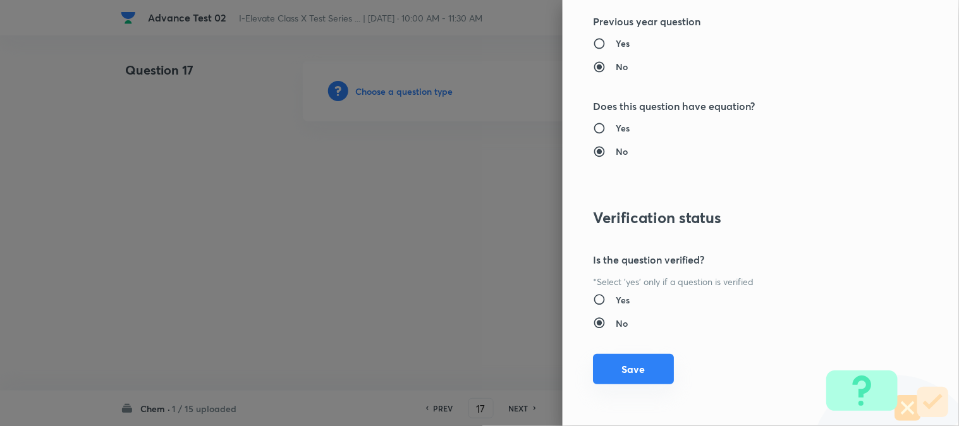
click at [607, 369] on button "Save" at bounding box center [633, 369] width 81 height 30
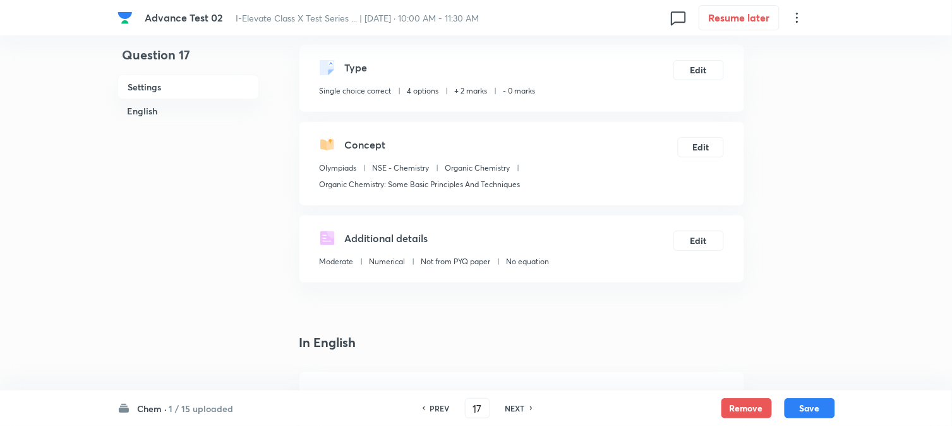
scroll to position [351, 0]
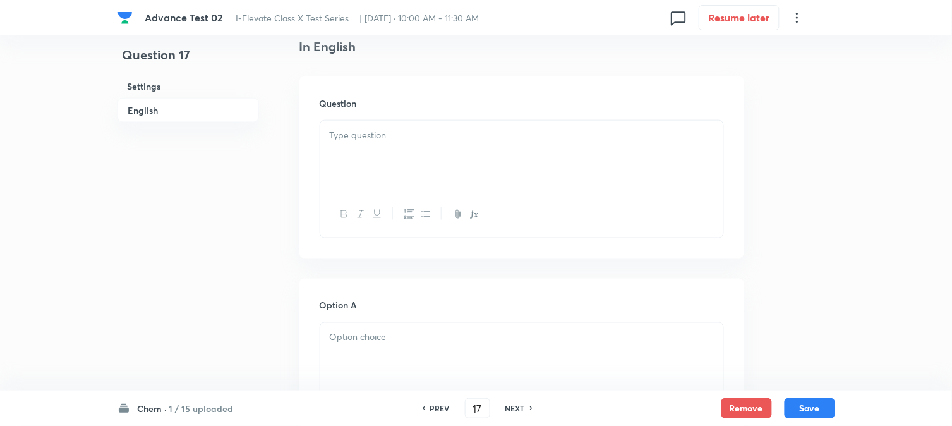
click at [406, 176] on div at bounding box center [521, 156] width 403 height 71
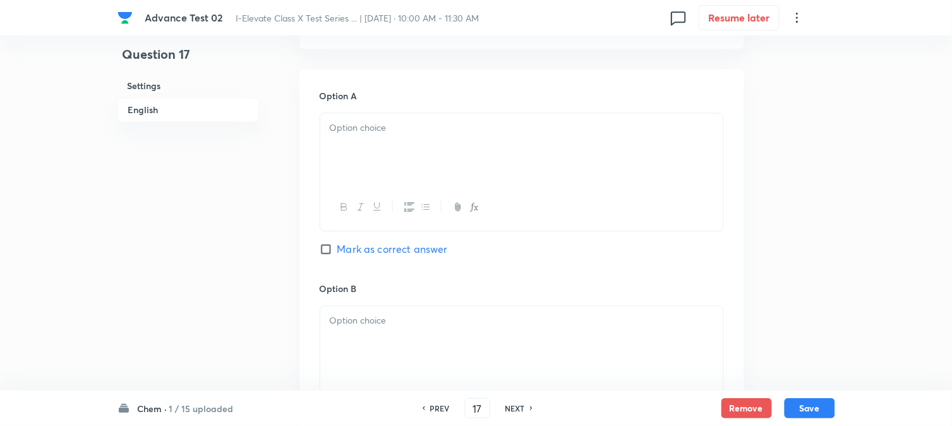
scroll to position [561, 0]
click at [403, 176] on div at bounding box center [521, 148] width 403 height 71
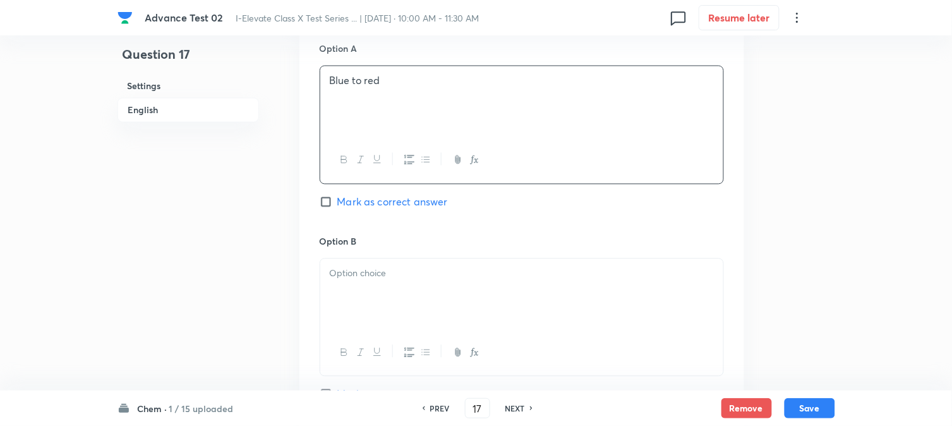
scroll to position [632, 0]
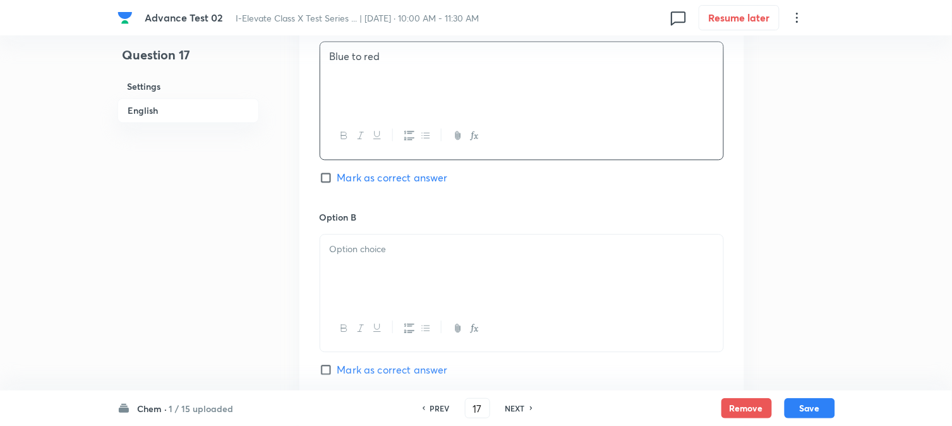
click at [384, 267] on div at bounding box center [521, 269] width 403 height 71
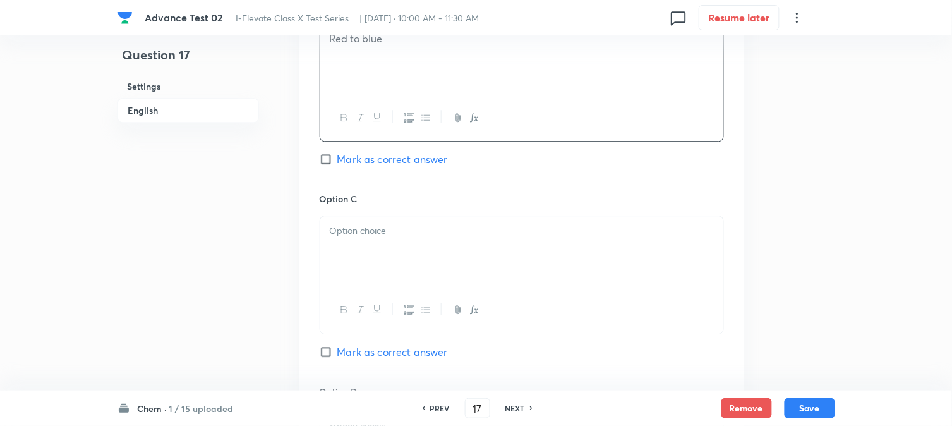
click at [374, 226] on p at bounding box center [522, 231] width 384 height 15
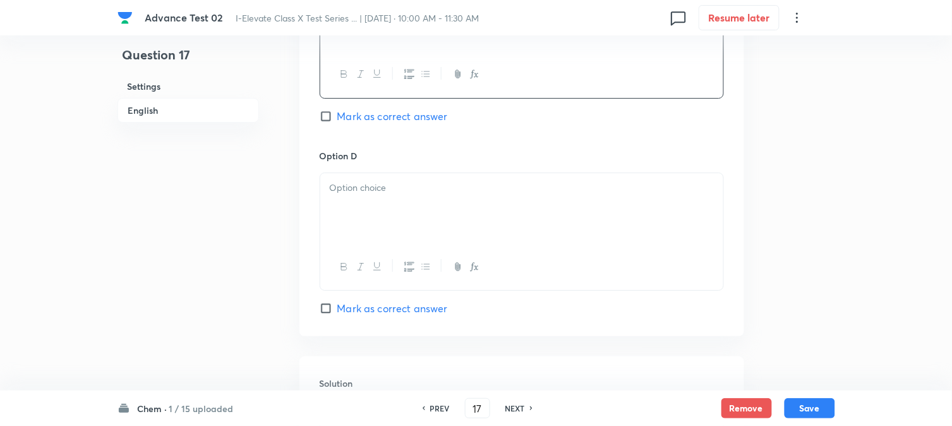
scroll to position [1123, 0]
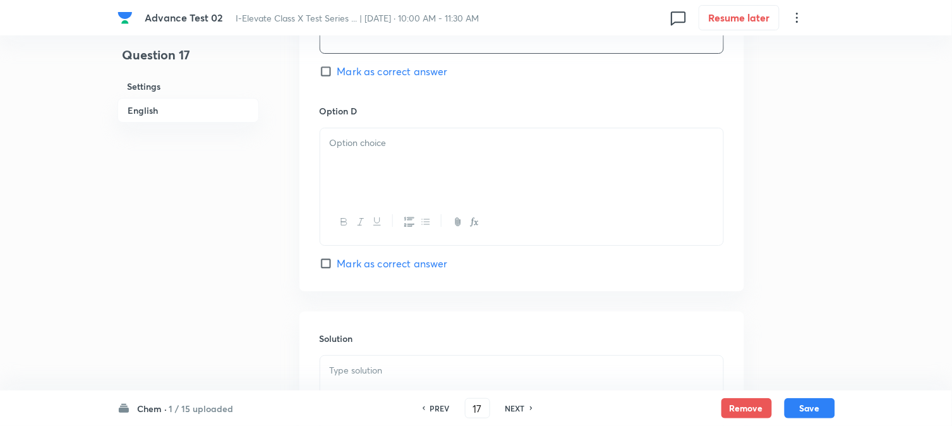
click at [392, 186] on div at bounding box center [521, 163] width 403 height 71
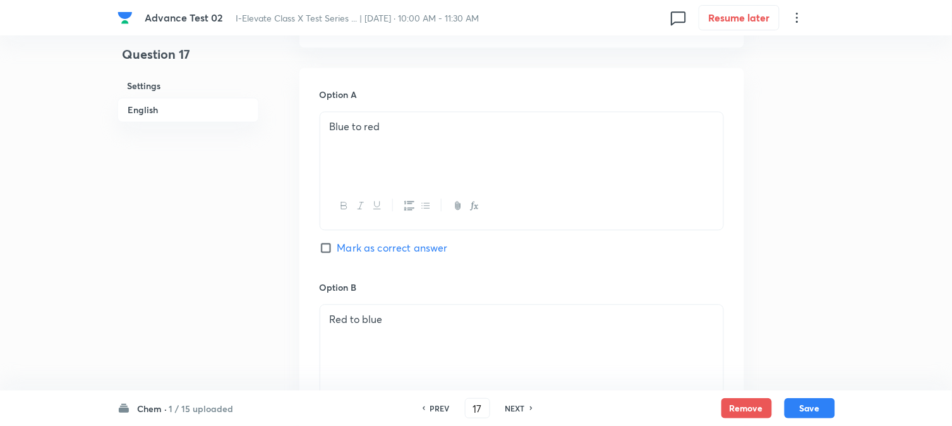
click at [343, 249] on span "Mark as correct answer" at bounding box center [393, 248] width 111 height 15
click at [338, 249] on input "Mark as correct answer" at bounding box center [329, 248] width 18 height 13
checkbox input "true"
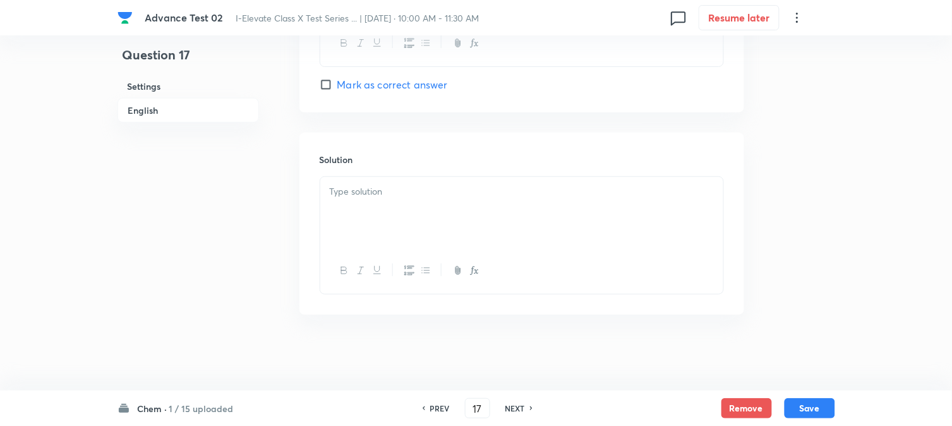
scroll to position [1305, 0]
click at [394, 198] on p at bounding box center [522, 192] width 384 height 15
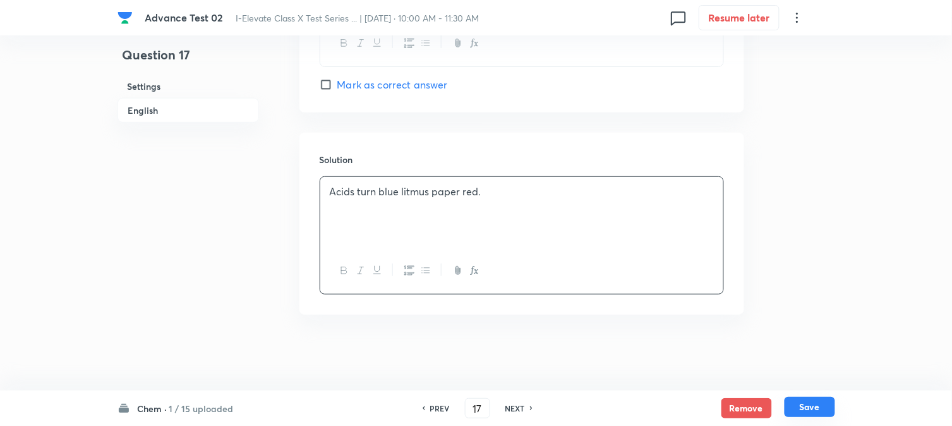
click at [812, 402] on button "Save" at bounding box center [810, 407] width 51 height 20
type input "18"
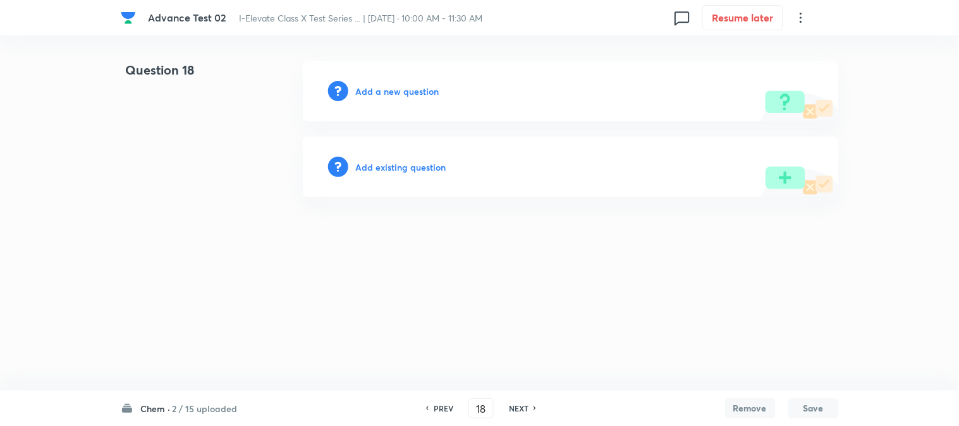
click at [387, 92] on h6 "Add a new question" at bounding box center [397, 91] width 83 height 13
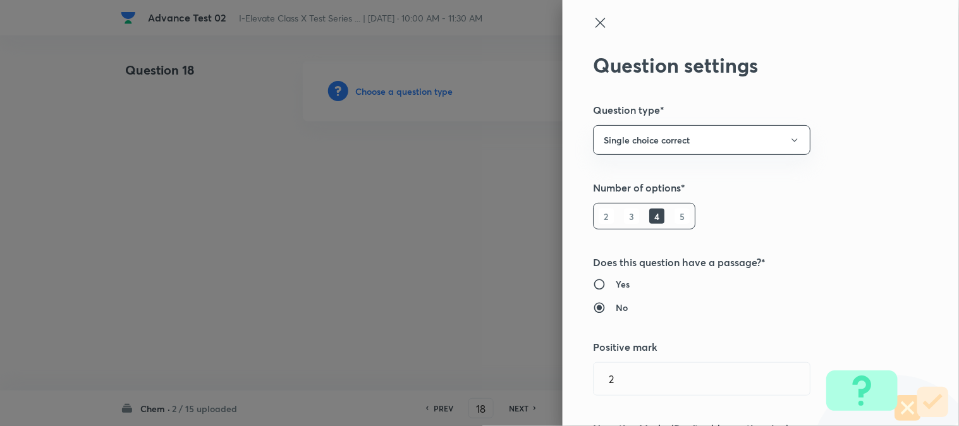
type input "Olympiads"
type input "NSE - Chemistry"
type input "Organic Chemistry"
type input "Organic Chemistry: Some Basic Principles And Techniques"
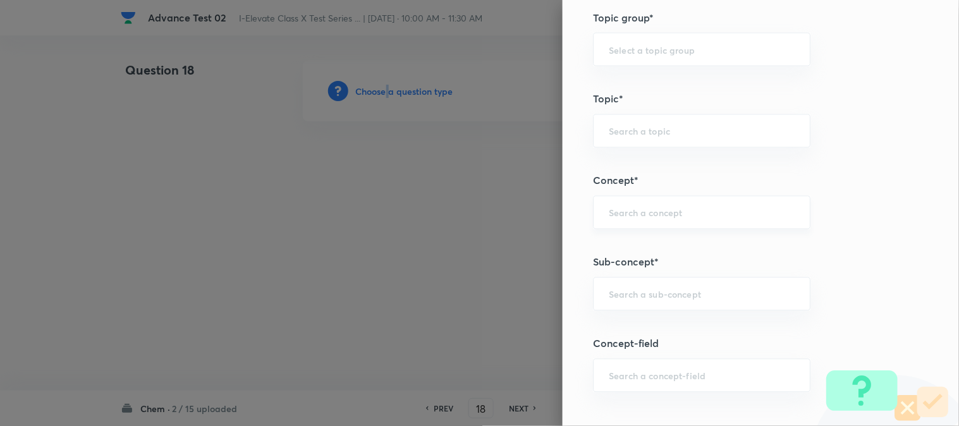
scroll to position [632, 0]
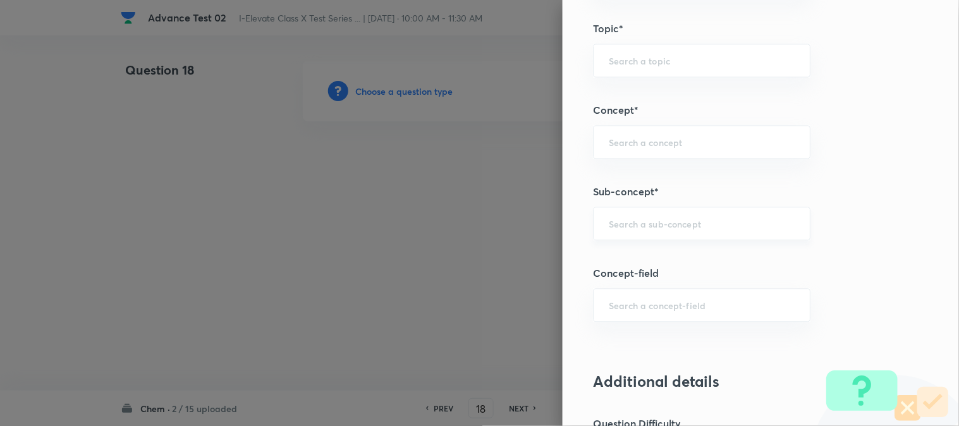
click at [638, 218] on input "text" at bounding box center [702, 223] width 186 height 12
paste input "Combination Reaction"
click at [690, 265] on li "Combination Reaction" at bounding box center [691, 260] width 216 height 23
type input "Combination Reaction"
type input "Olympiads"
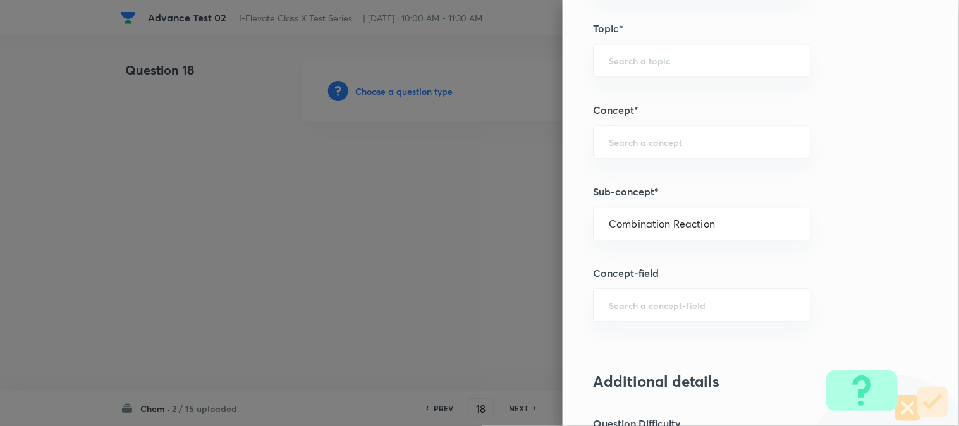
type input "NSEJS -Chemistry"
type input "Chemical Reactions and Equations"
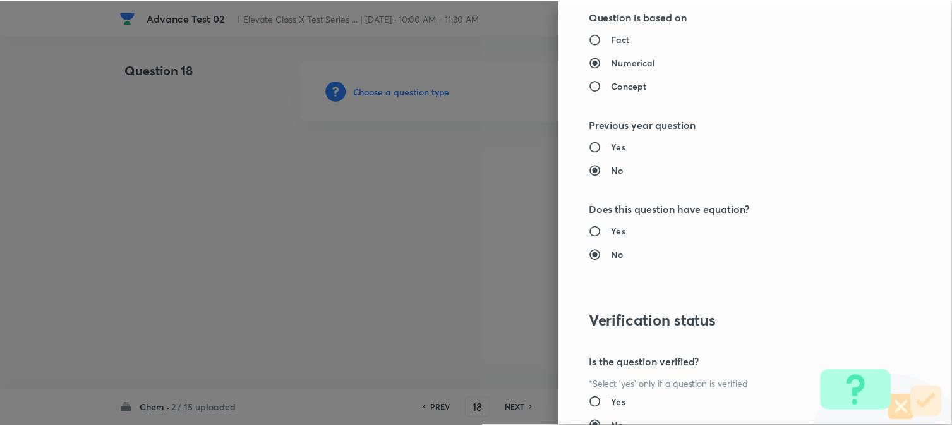
scroll to position [1297, 0]
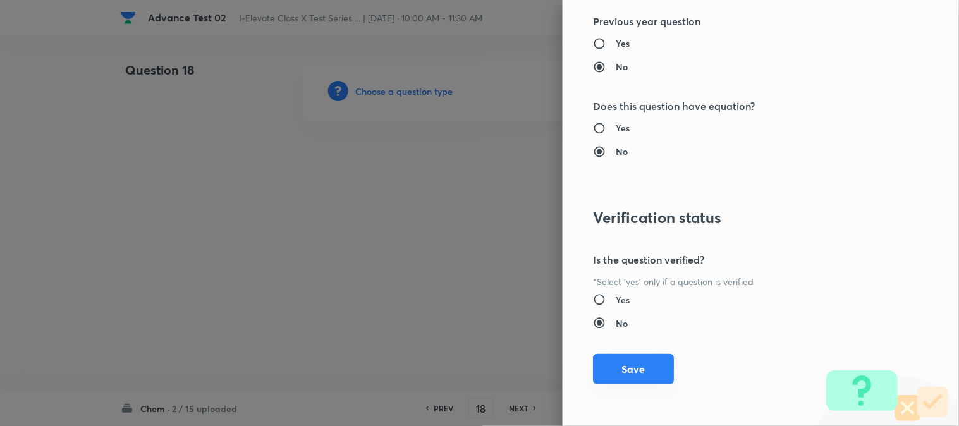
click at [622, 370] on button "Save" at bounding box center [633, 369] width 81 height 30
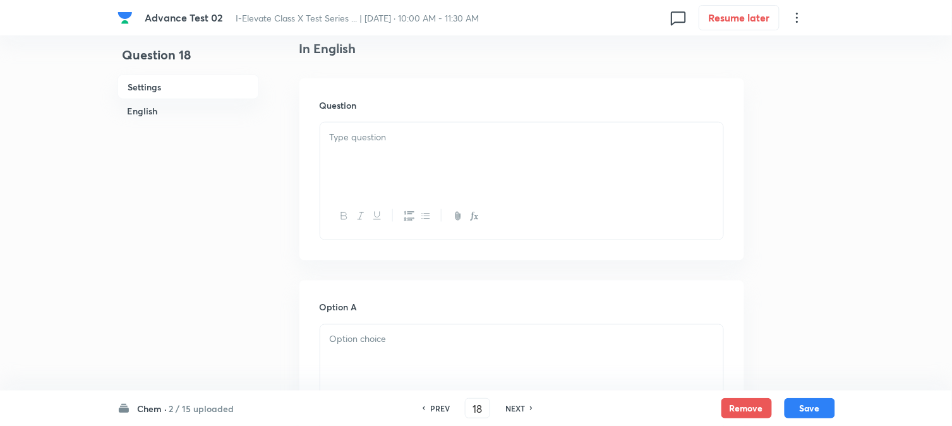
scroll to position [351, 0]
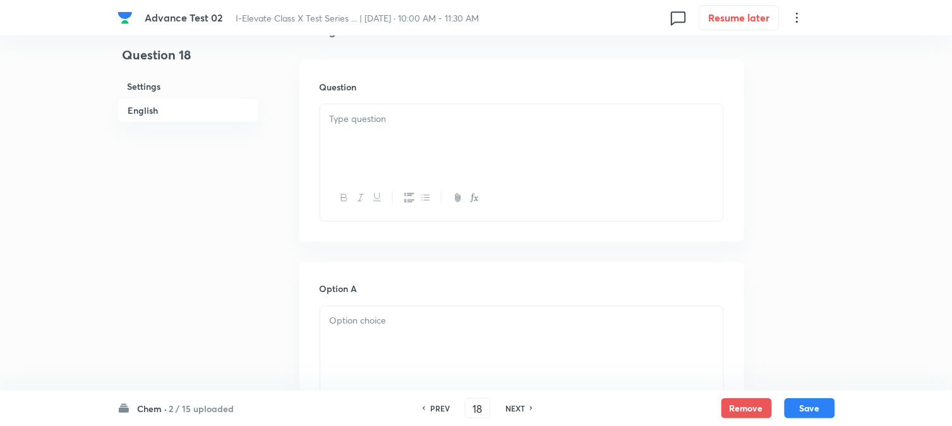
click at [375, 164] on div at bounding box center [521, 139] width 403 height 71
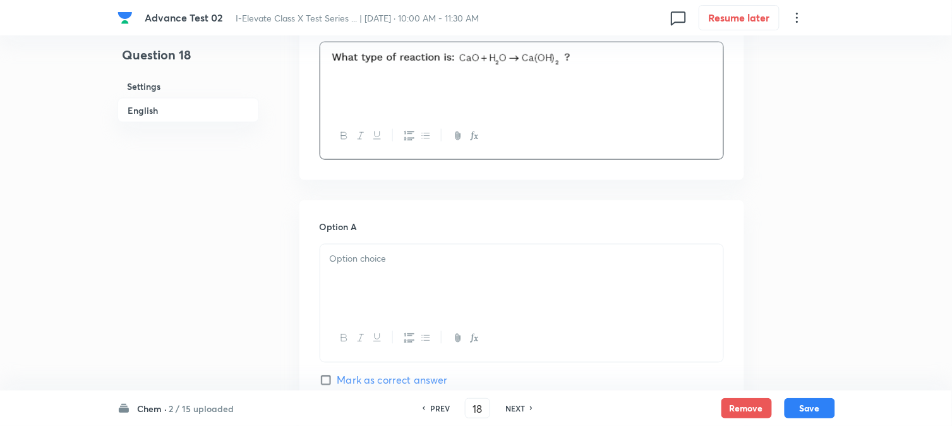
scroll to position [491, 0]
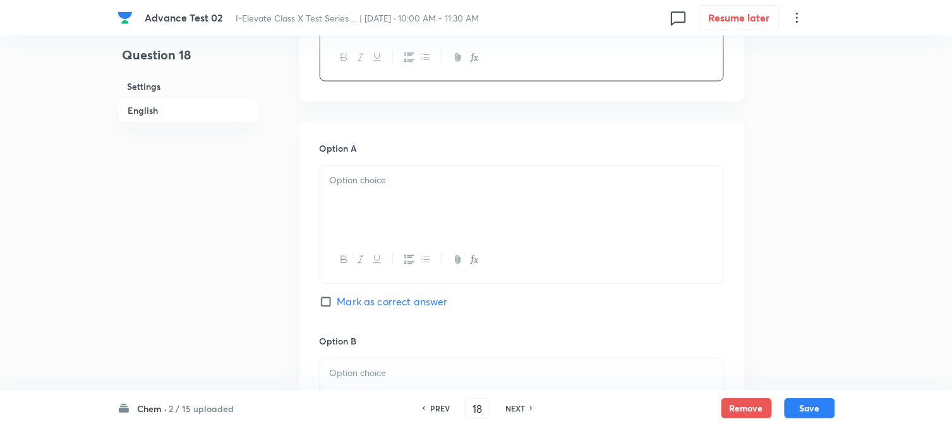
click at [393, 177] on p at bounding box center [522, 181] width 384 height 15
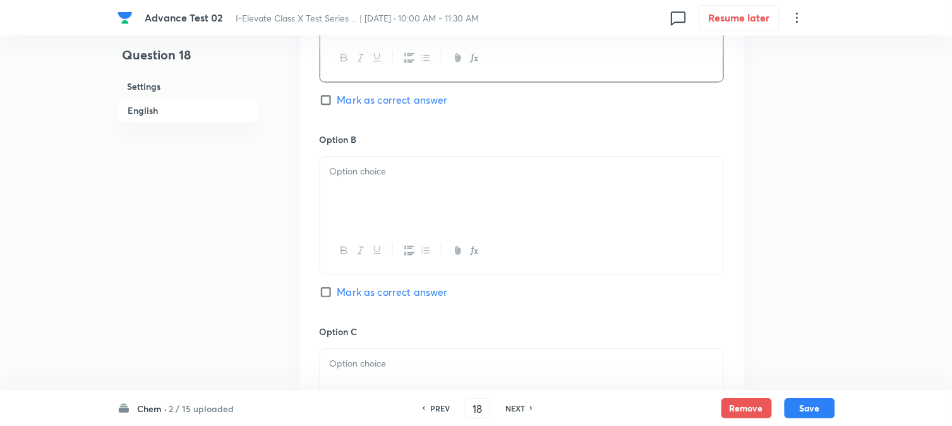
scroll to position [702, 0]
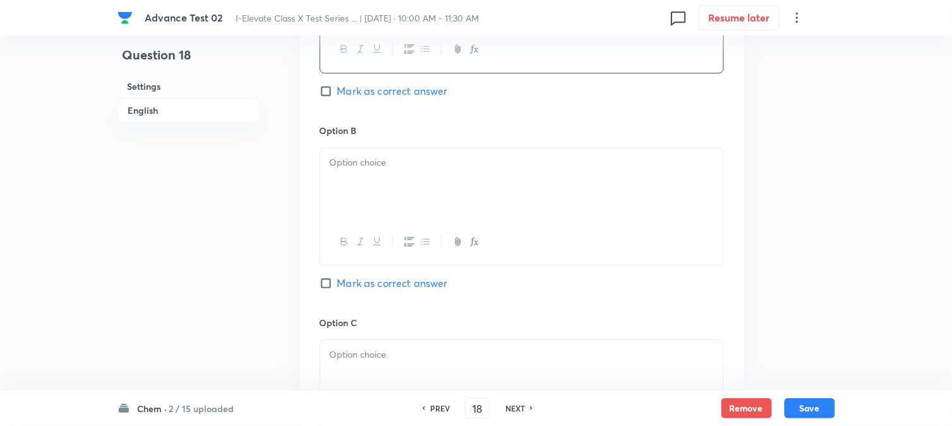
click at [397, 178] on div at bounding box center [521, 183] width 403 height 71
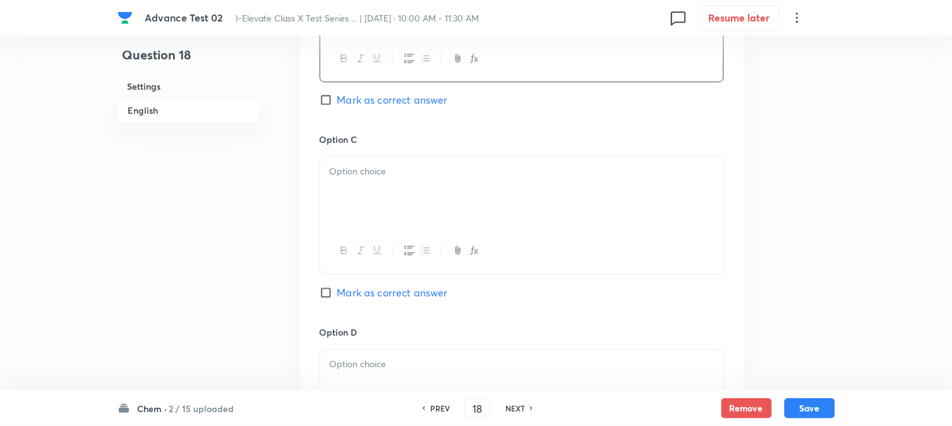
scroll to position [913, 0]
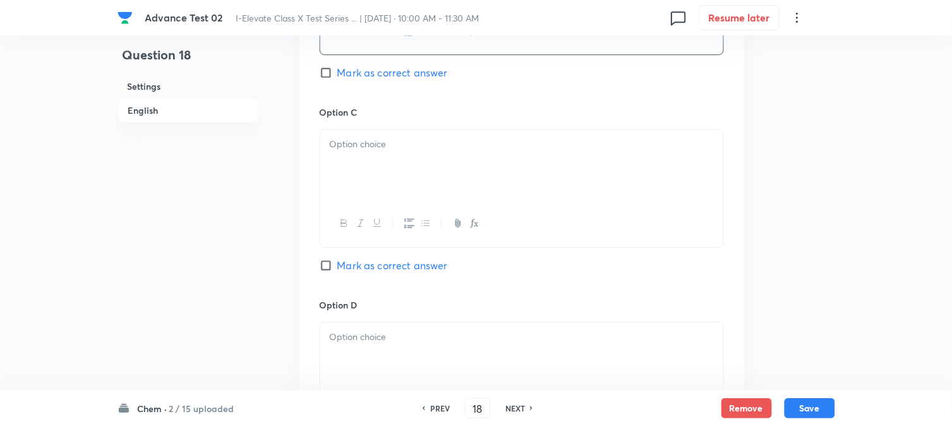
click at [399, 196] on div at bounding box center [521, 165] width 403 height 71
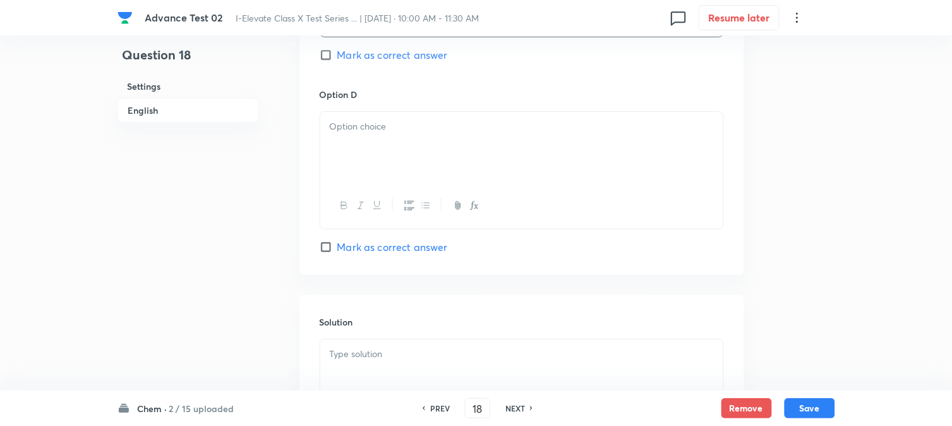
click at [405, 135] on div at bounding box center [521, 147] width 403 height 71
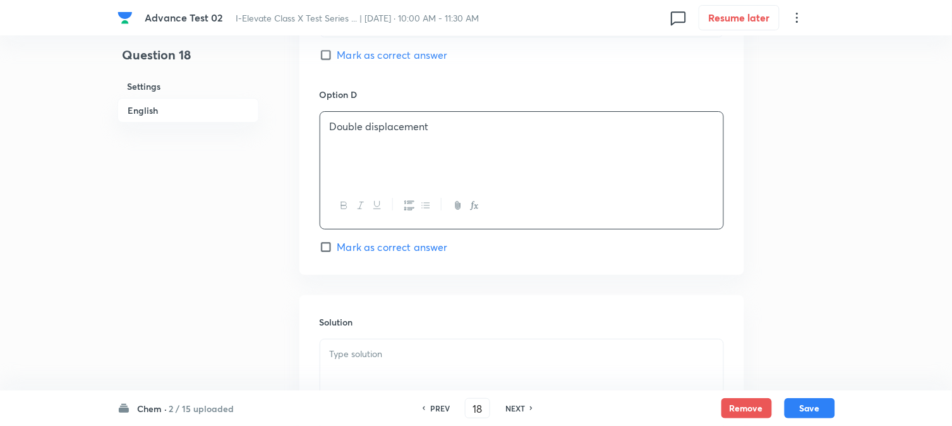
click at [335, 58] on input "Mark as correct answer" at bounding box center [329, 55] width 18 height 13
checkbox input "true"
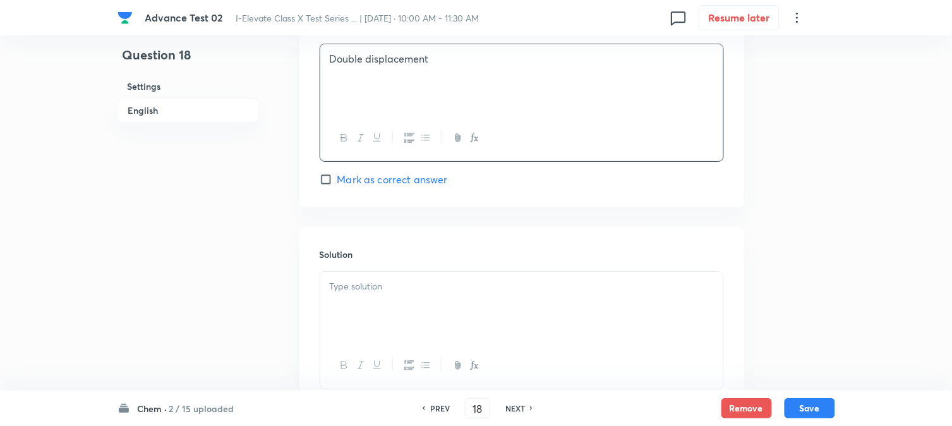
scroll to position [1287, 0]
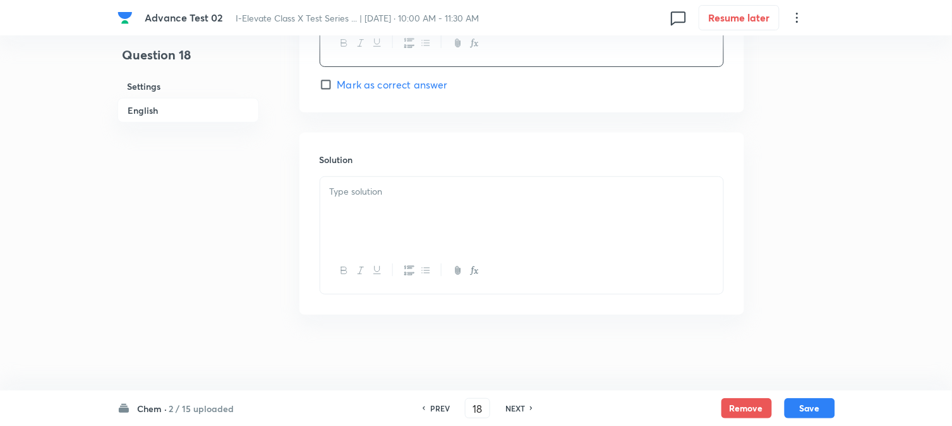
click at [410, 210] on div at bounding box center [521, 212] width 403 height 71
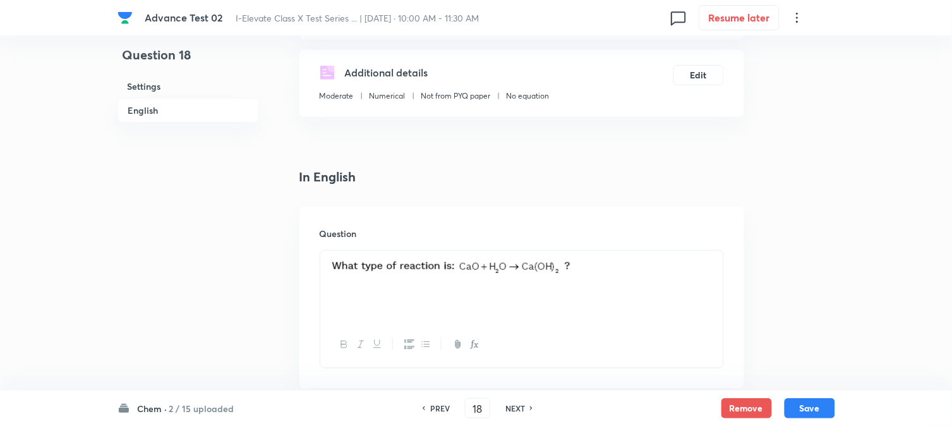
scroll to position [23, 0]
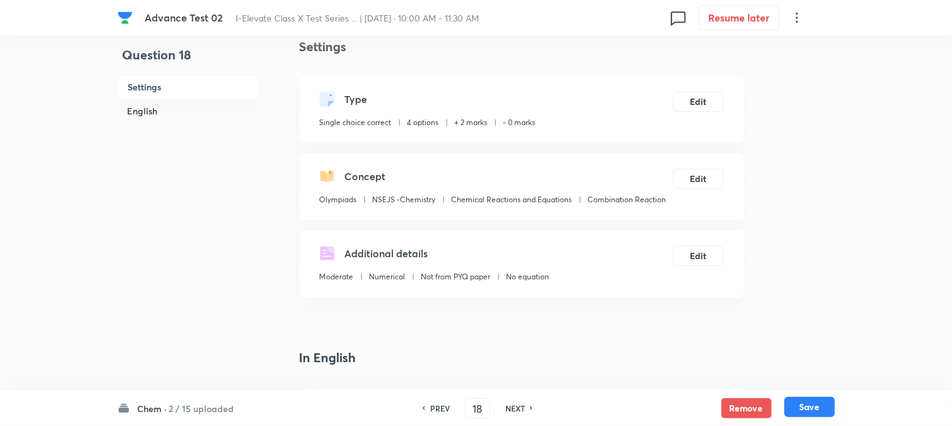
click at [809, 410] on button "Save" at bounding box center [810, 407] width 51 height 20
type input "19"
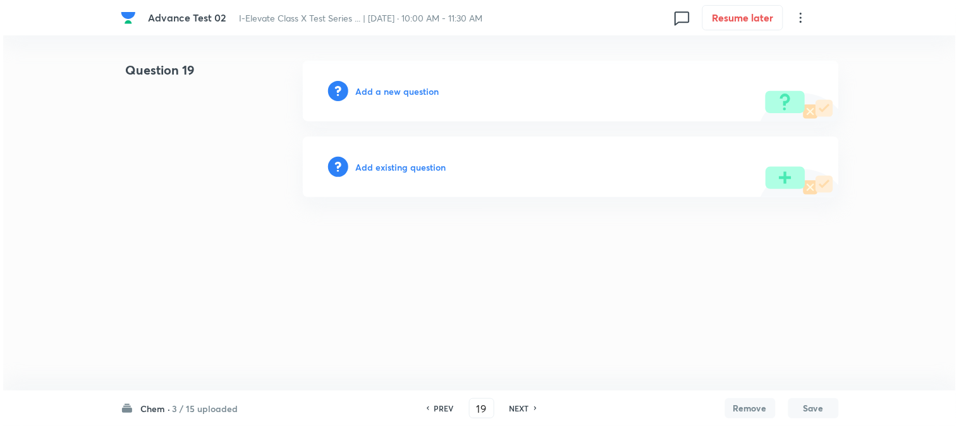
scroll to position [0, 0]
click at [370, 90] on h6 "Add a new question" at bounding box center [397, 91] width 83 height 13
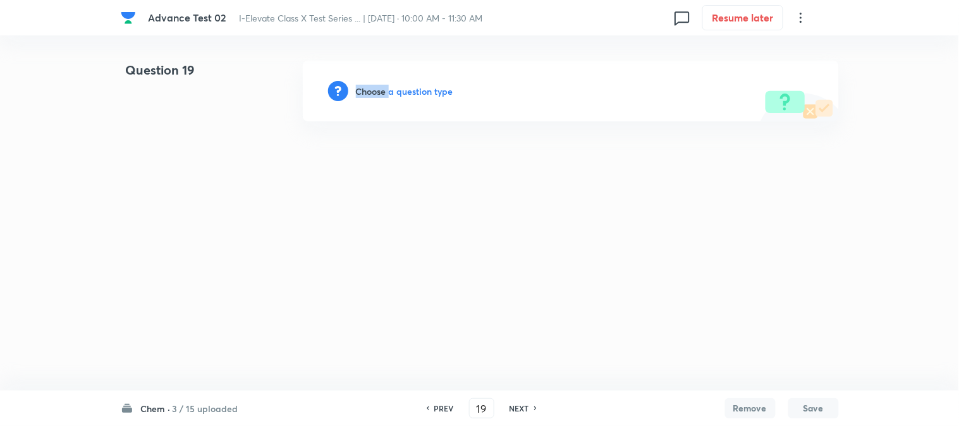
click at [370, 90] on h6 "Choose a question type" at bounding box center [404, 91] width 97 height 13
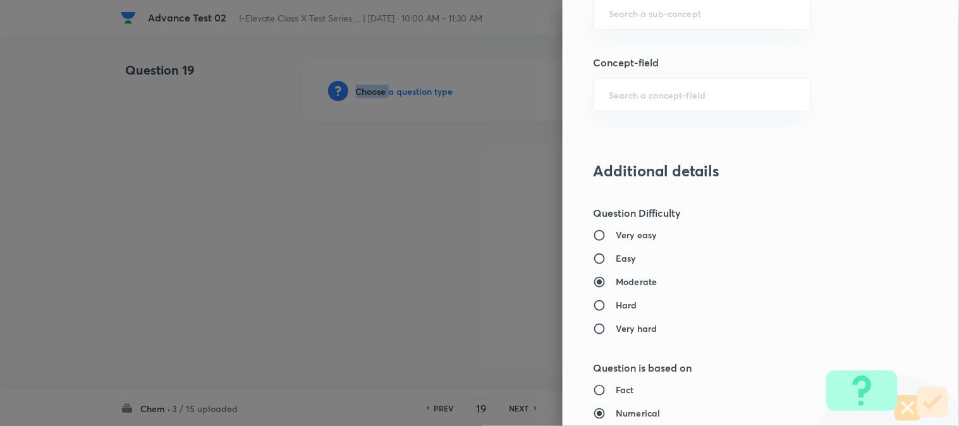
scroll to position [702, 0]
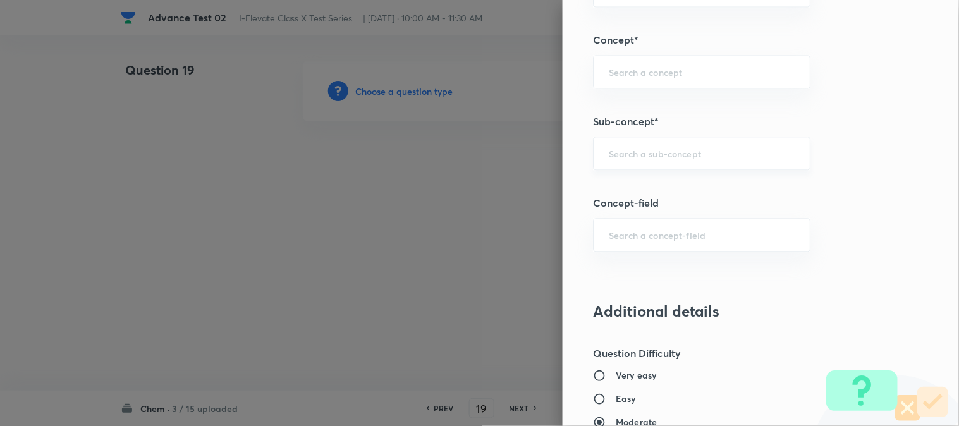
click at [619, 159] on input "text" at bounding box center [702, 153] width 186 height 12
paste input "Displacement Reaction"
click at [646, 186] on li "Displacement Reaction" at bounding box center [691, 190] width 216 height 23
type input "Displacement Reaction"
type input "Olympiads"
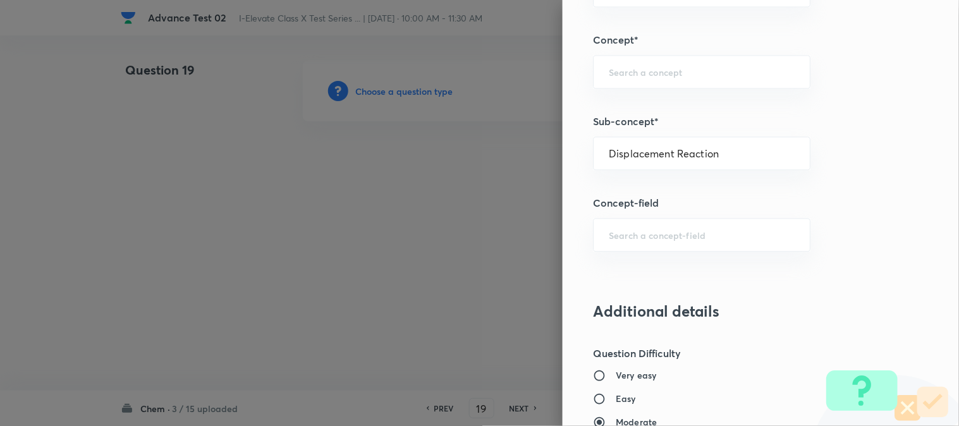
type input "NSEJS -Chemistry"
type input "Chemical Reactions and Equations"
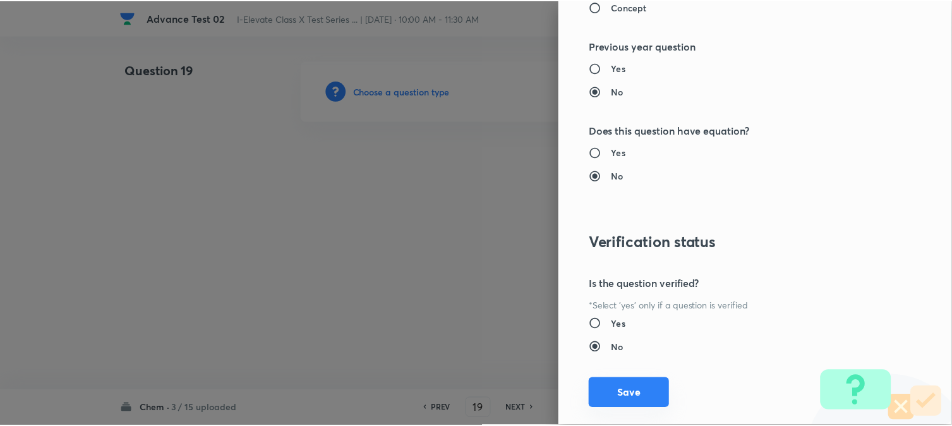
scroll to position [1297, 0]
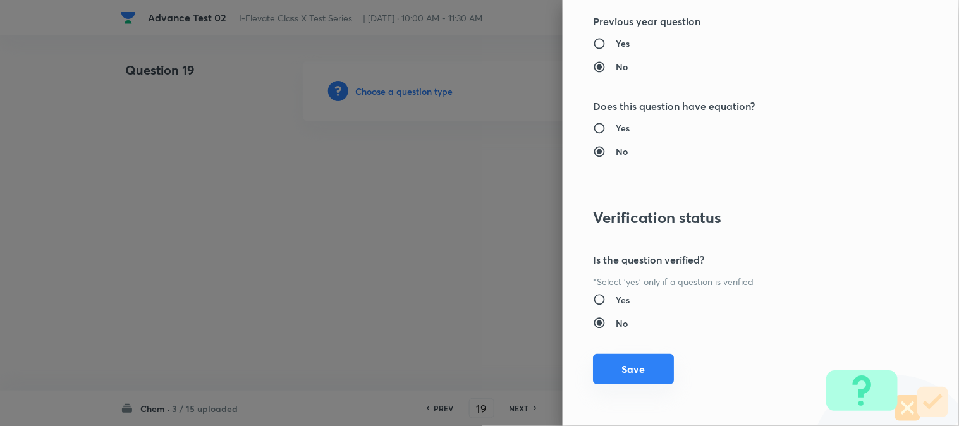
click at [642, 369] on button "Save" at bounding box center [633, 369] width 81 height 30
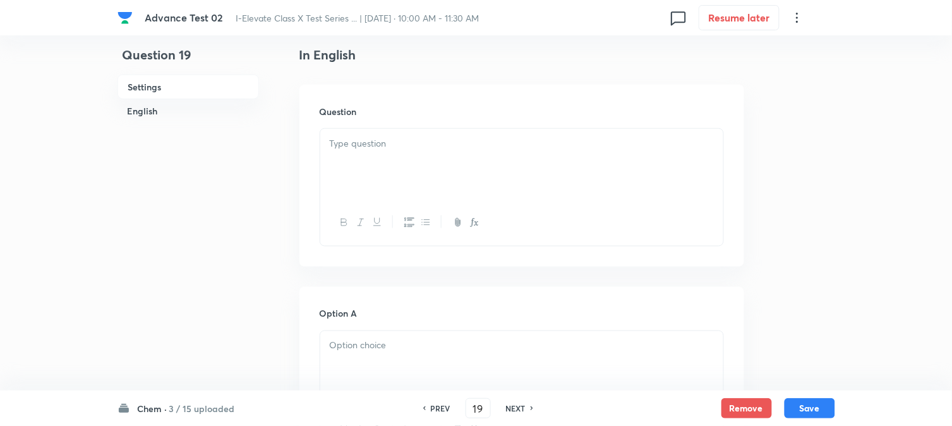
scroll to position [351, 0]
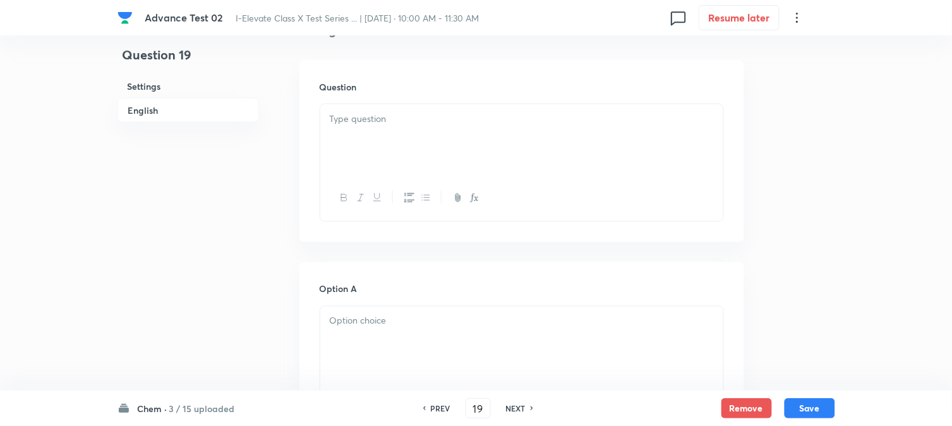
click at [412, 145] on div at bounding box center [521, 139] width 403 height 71
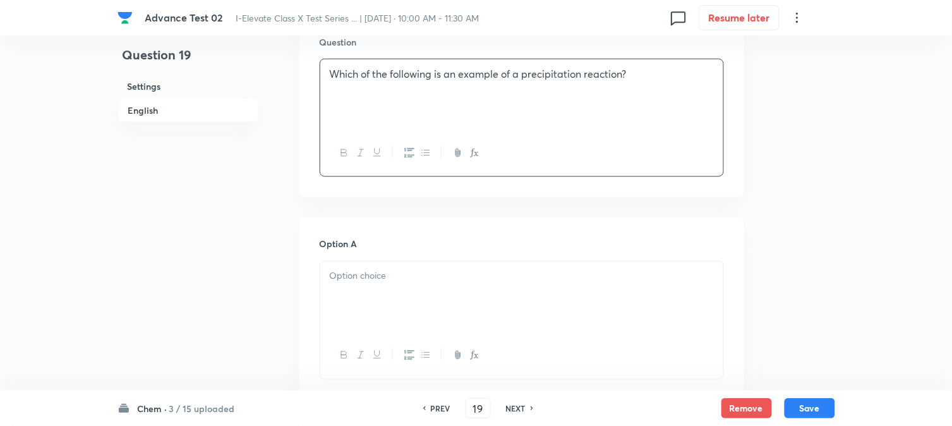
scroll to position [491, 0]
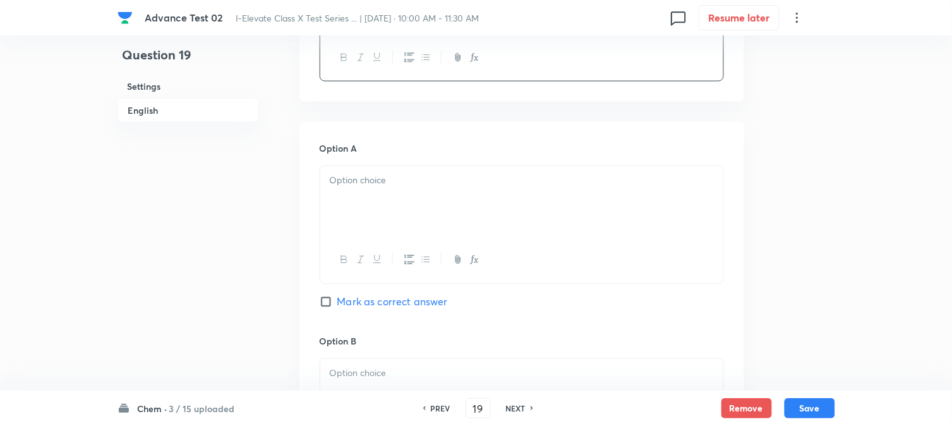
click at [399, 190] on div at bounding box center [521, 201] width 403 height 71
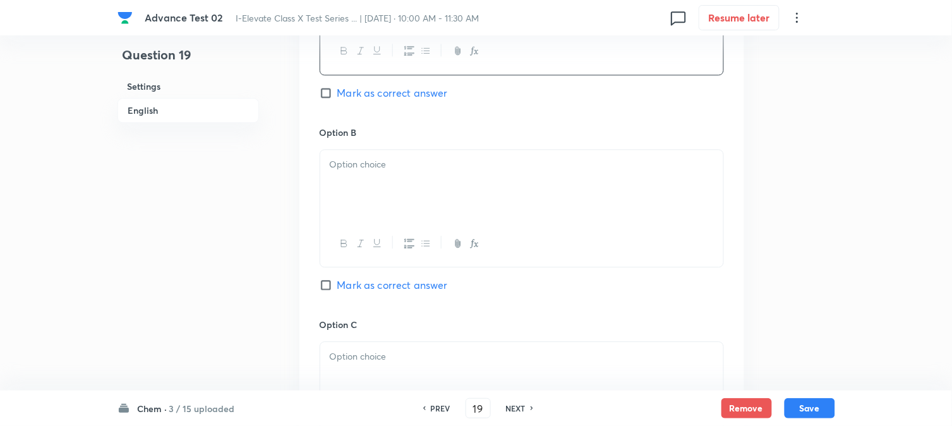
scroll to position [702, 0]
click at [399, 185] on div at bounding box center [521, 183] width 403 height 71
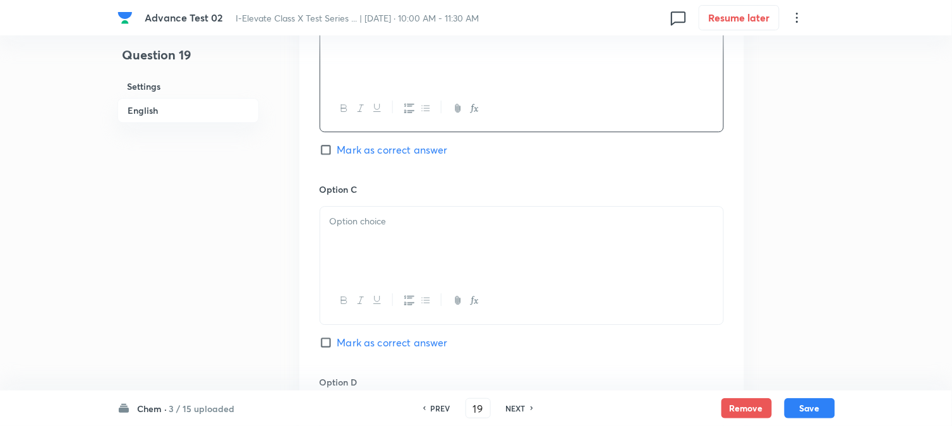
scroll to position [913, 0]
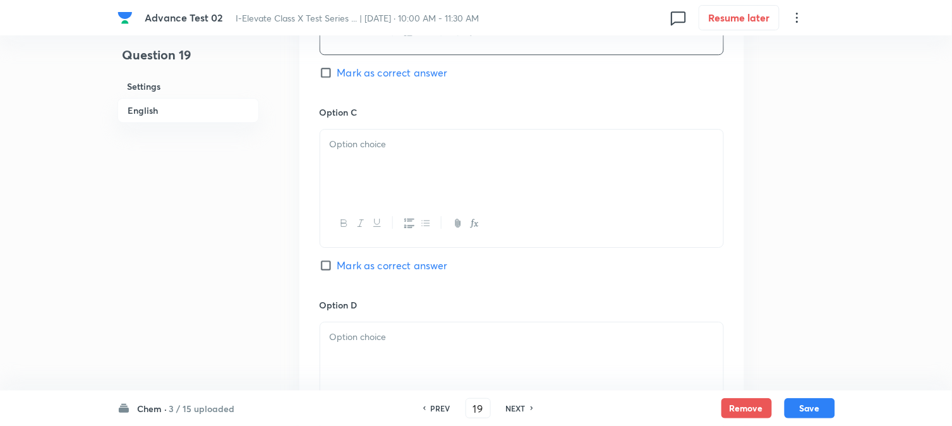
click at [406, 192] on div at bounding box center [521, 165] width 403 height 71
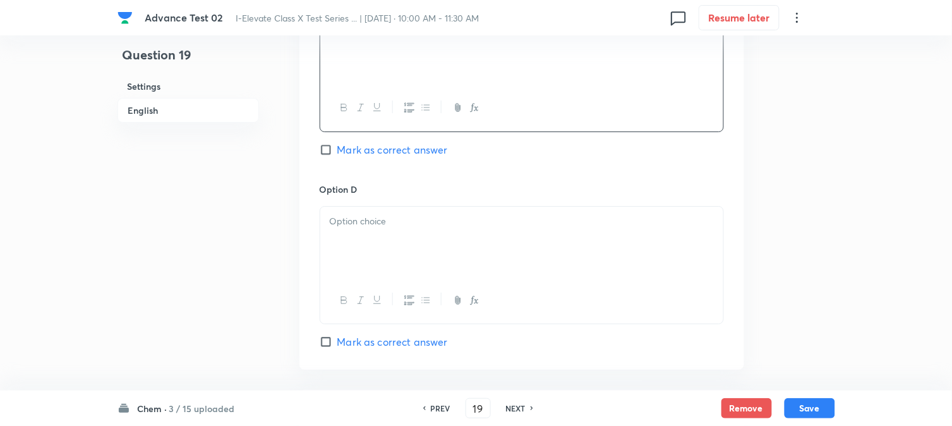
scroll to position [1053, 0]
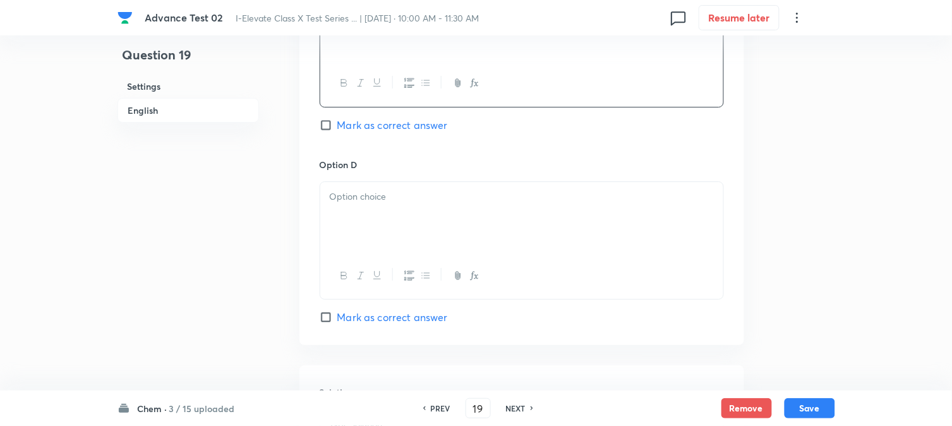
drag, startPoint x: 382, startPoint y: 229, endPoint x: 384, endPoint y: 222, distance: 7.2
click at [382, 228] on div at bounding box center [521, 217] width 403 height 71
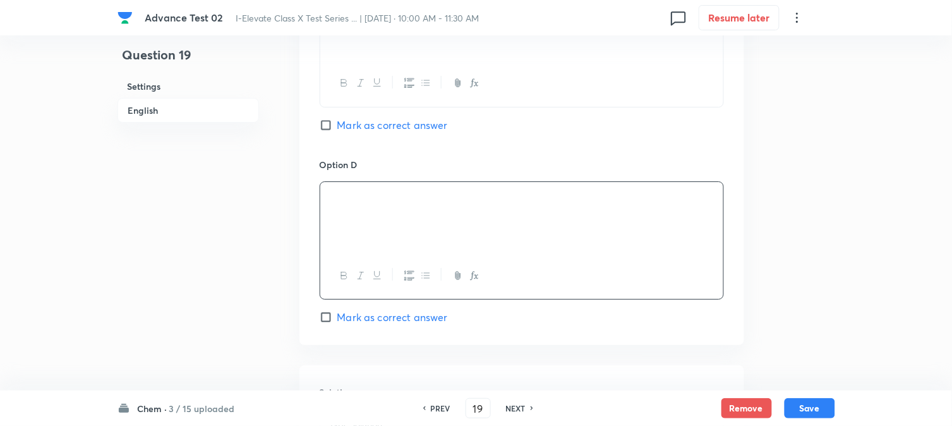
click at [355, 125] on span "Mark as correct answer" at bounding box center [393, 125] width 111 height 15
click at [338, 125] on input "Mark as correct answer" at bounding box center [329, 125] width 18 height 13
checkbox input "true"
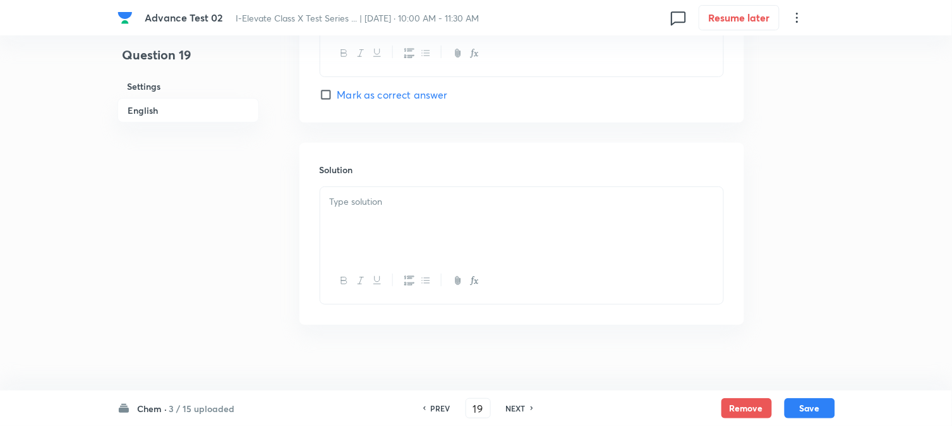
scroll to position [1287, 0]
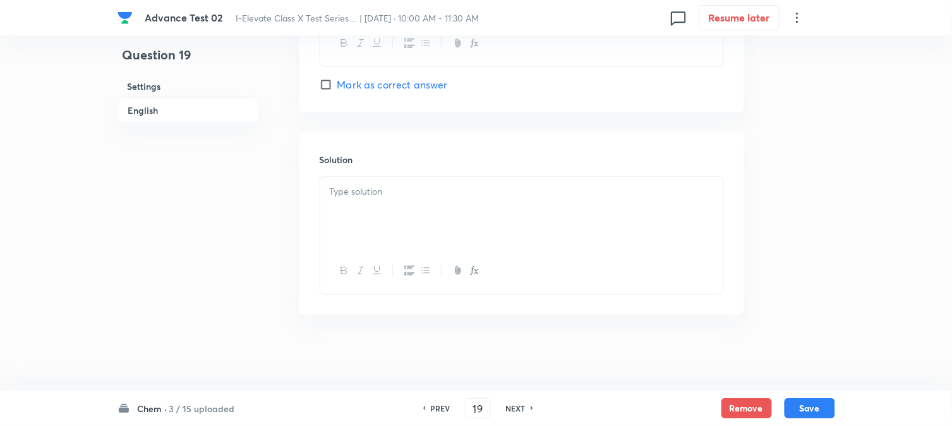
click at [387, 199] on div at bounding box center [521, 212] width 403 height 71
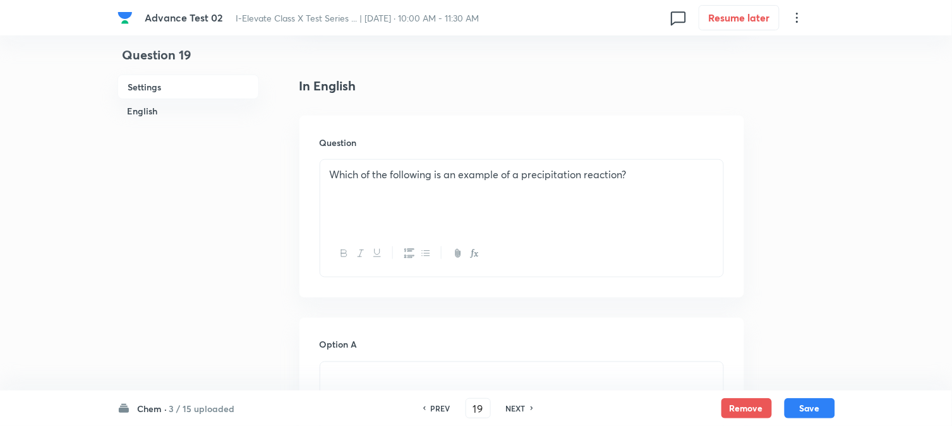
scroll to position [23, 0]
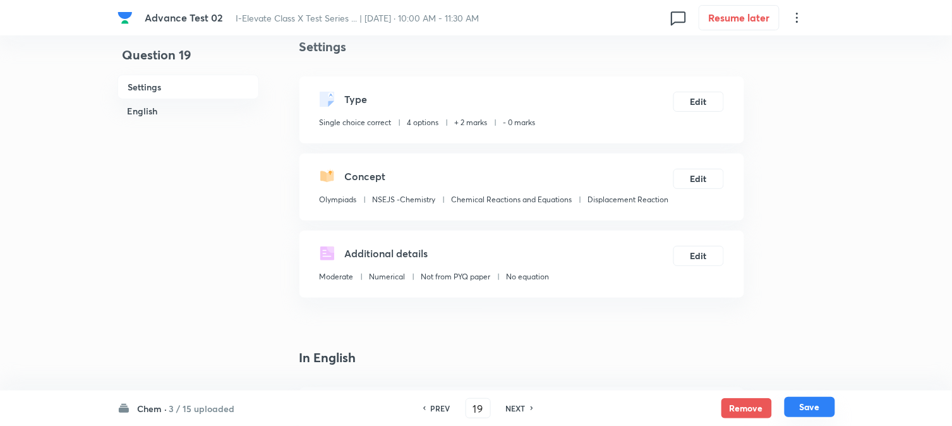
click at [812, 408] on button "Save" at bounding box center [810, 407] width 51 height 20
type input "20"
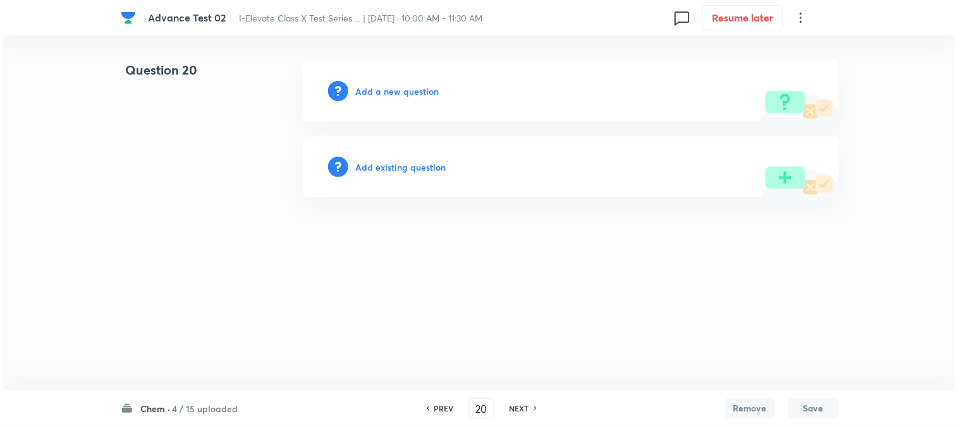
scroll to position [0, 0]
click at [364, 95] on h6 "Add a new question" at bounding box center [397, 91] width 83 height 13
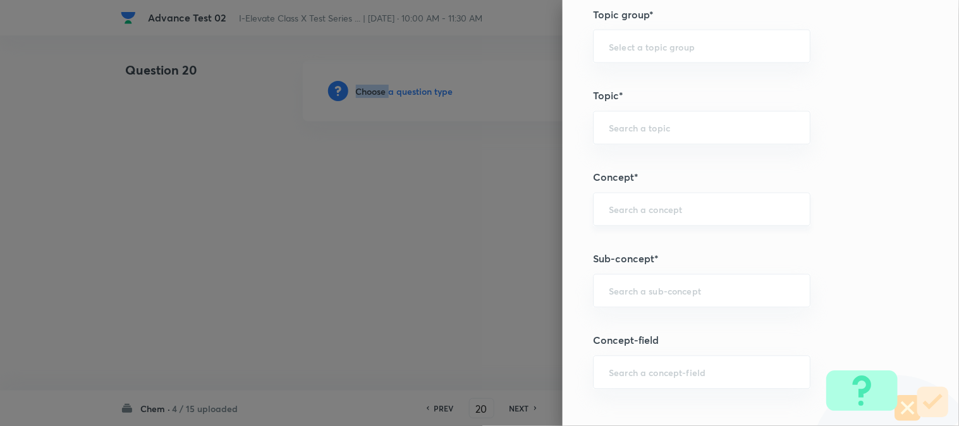
scroll to position [632, 0]
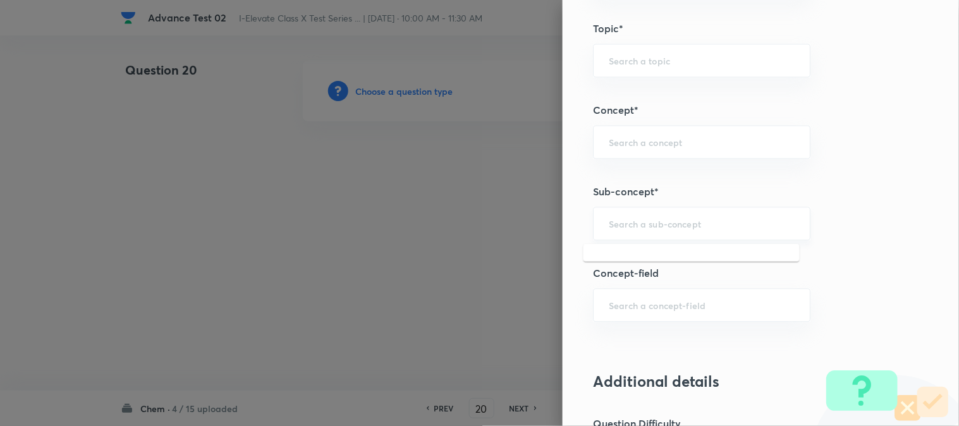
click at [615, 222] on input "text" at bounding box center [702, 223] width 186 height 12
click at [647, 144] on input "text" at bounding box center [702, 142] width 186 height 12
paste input "Metals And Non Metals"
click at [687, 175] on li "Metals and Non Metals" at bounding box center [691, 178] width 216 height 23
type input "Metals and Non Metals"
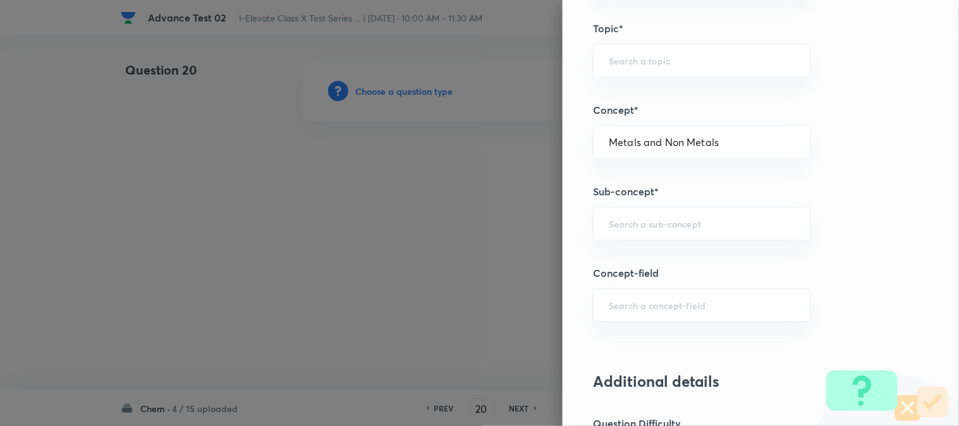
type input "Olympiads"
type input "NSEJS -Chemistry"
click at [636, 226] on input "text" at bounding box center [702, 223] width 186 height 12
type input "S"
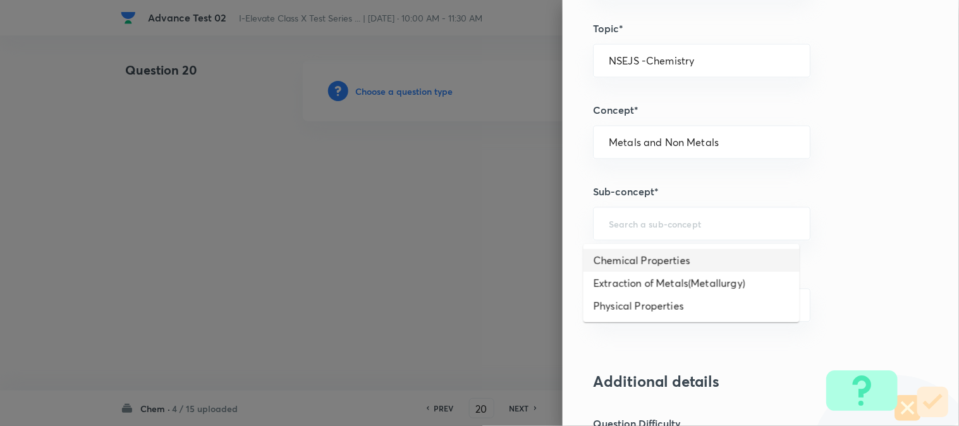
click at [627, 267] on li "Chemical Properties" at bounding box center [691, 260] width 216 height 23
type input "Chemical Properties"
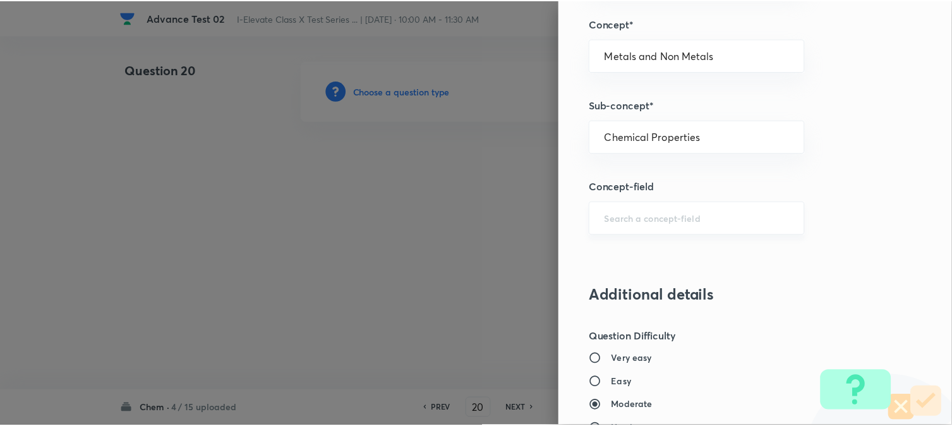
scroll to position [1297, 0]
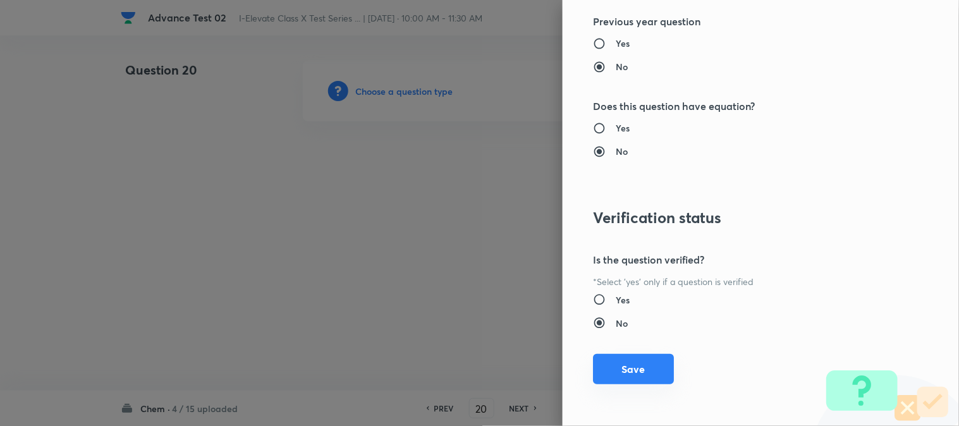
click at [628, 380] on button "Save" at bounding box center [633, 369] width 81 height 30
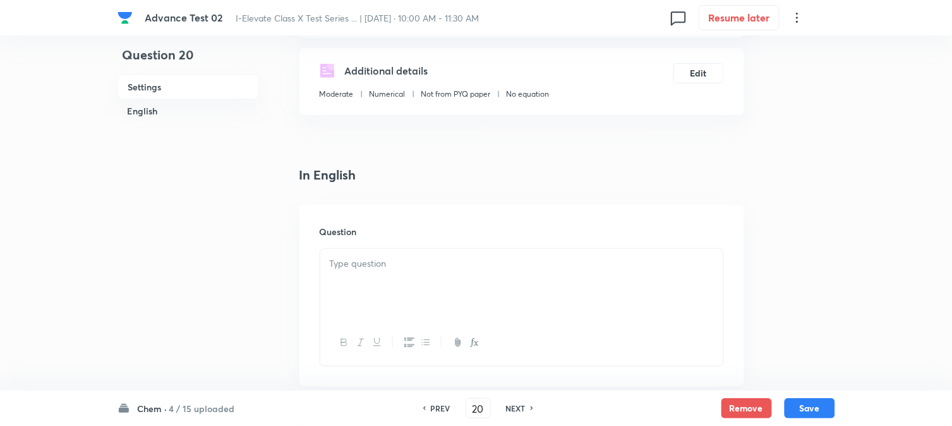
scroll to position [210, 0]
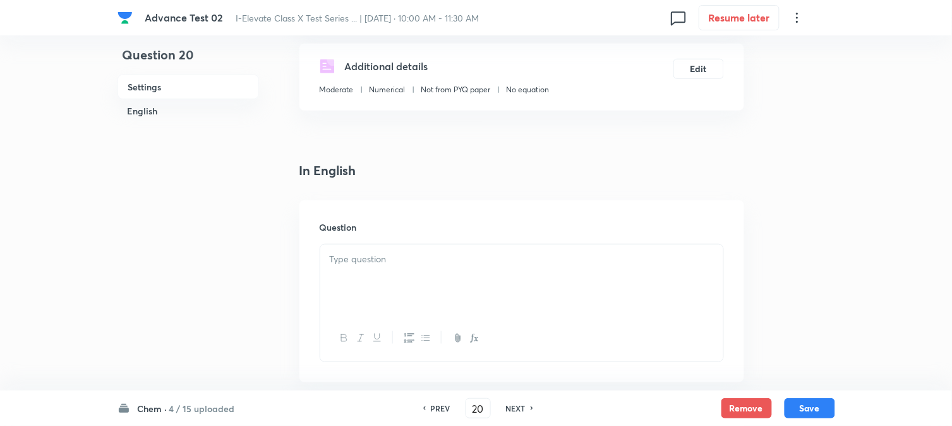
drag, startPoint x: 401, startPoint y: 219, endPoint x: 403, endPoint y: 229, distance: 10.3
click at [401, 221] on h6 "Question" at bounding box center [522, 227] width 405 height 13
click at [416, 262] on p at bounding box center [522, 259] width 384 height 15
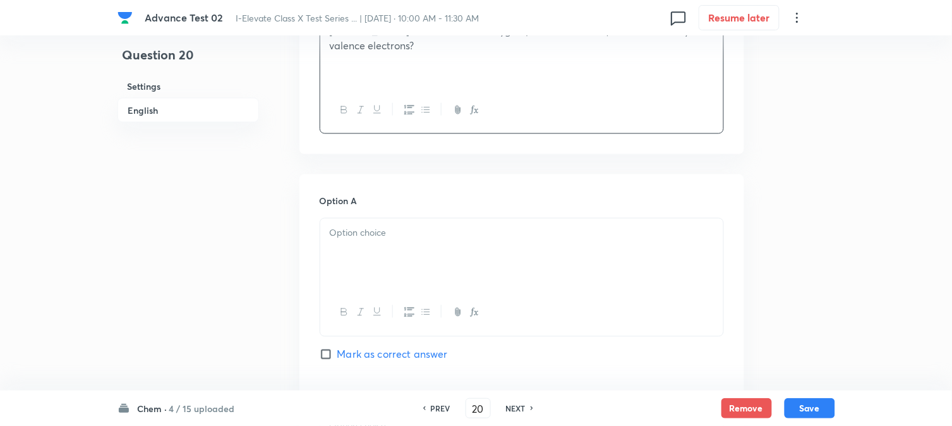
scroll to position [491, 0]
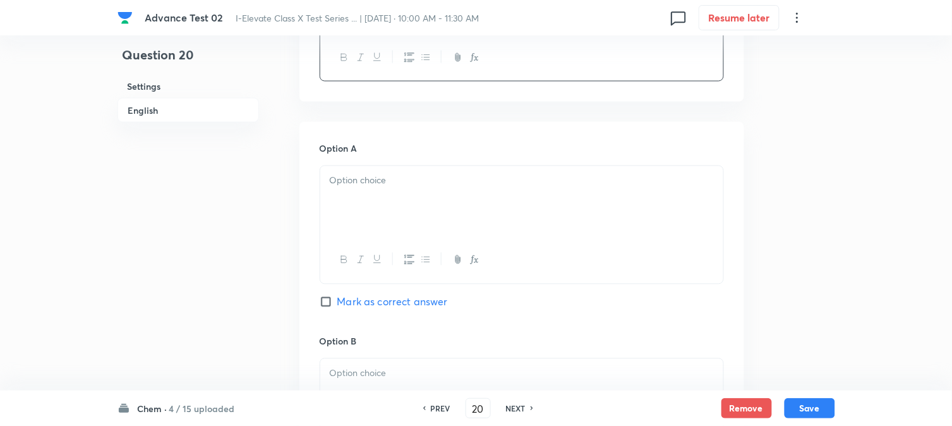
click at [386, 197] on div at bounding box center [521, 201] width 403 height 71
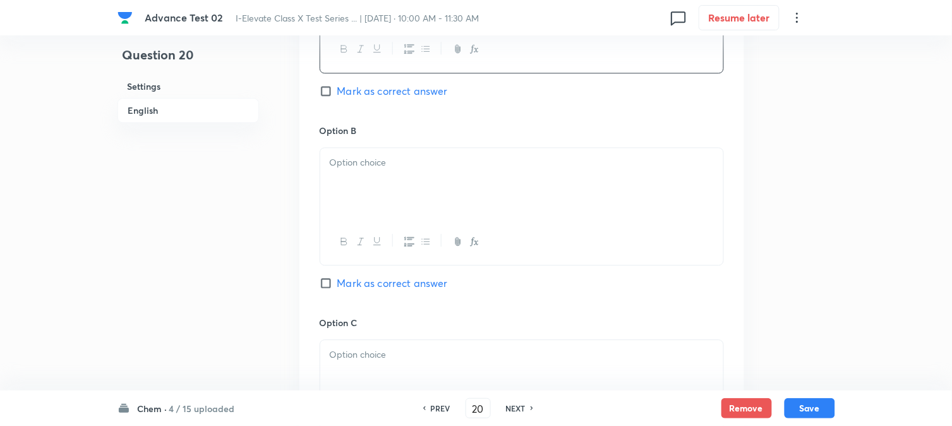
click at [399, 184] on div at bounding box center [521, 183] width 403 height 71
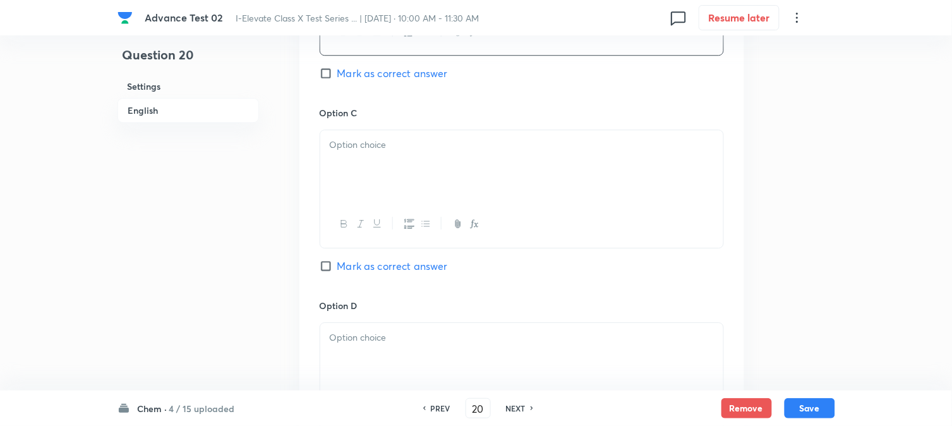
scroll to position [913, 0]
click at [387, 166] on div at bounding box center [521, 165] width 403 height 71
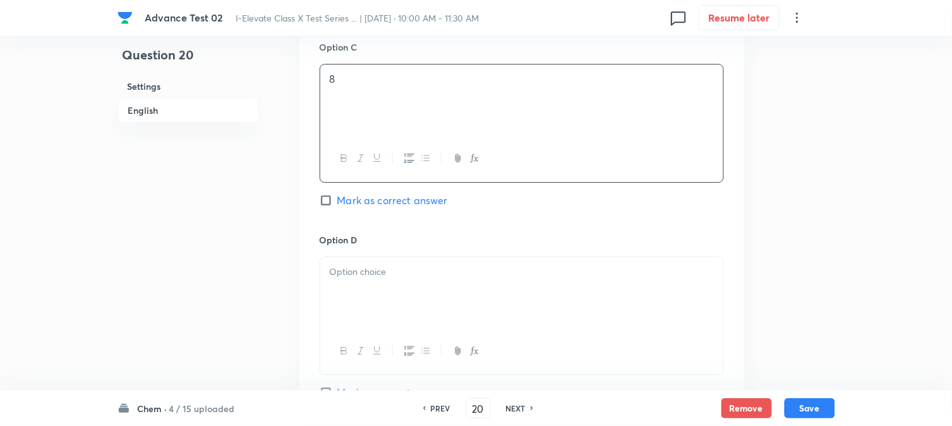
scroll to position [1123, 0]
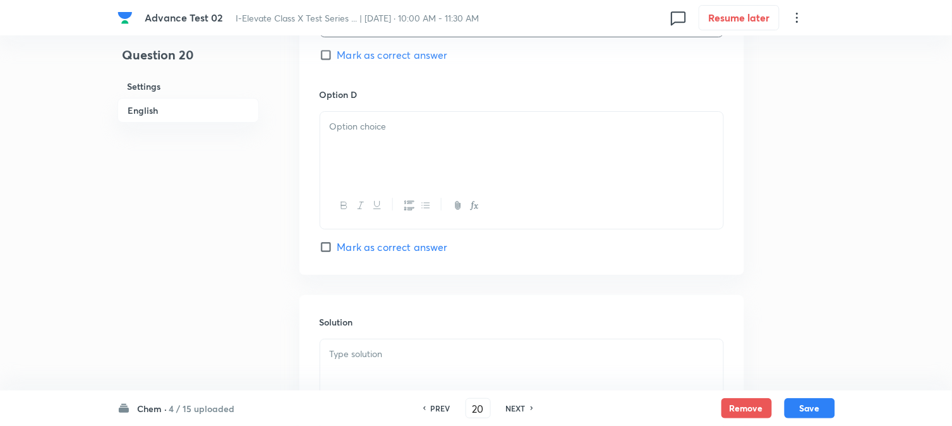
click at [414, 158] on div at bounding box center [521, 147] width 403 height 71
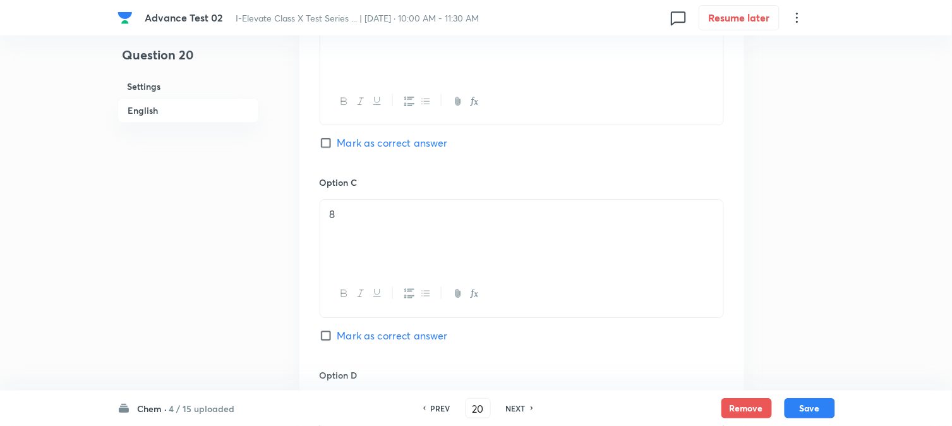
click at [342, 143] on span "Mark as correct answer" at bounding box center [393, 142] width 111 height 15
click at [338, 143] on input "Mark as correct answer" at bounding box center [329, 143] width 18 height 13
checkbox input "true"
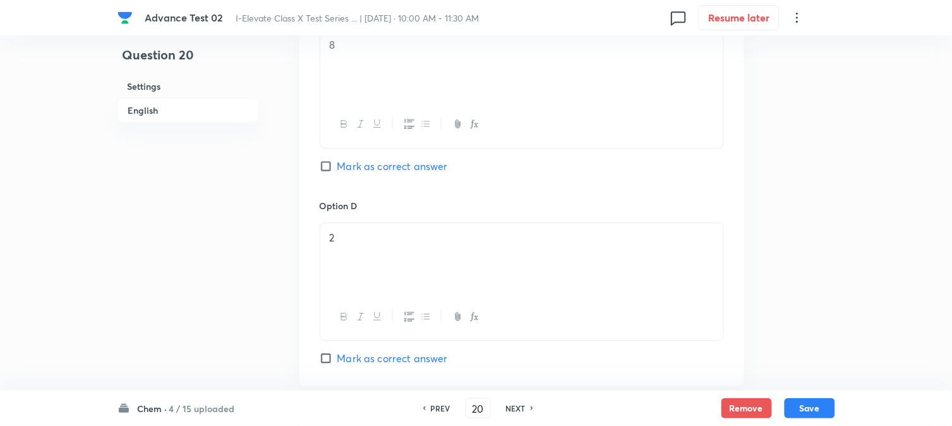
scroll to position [1287, 0]
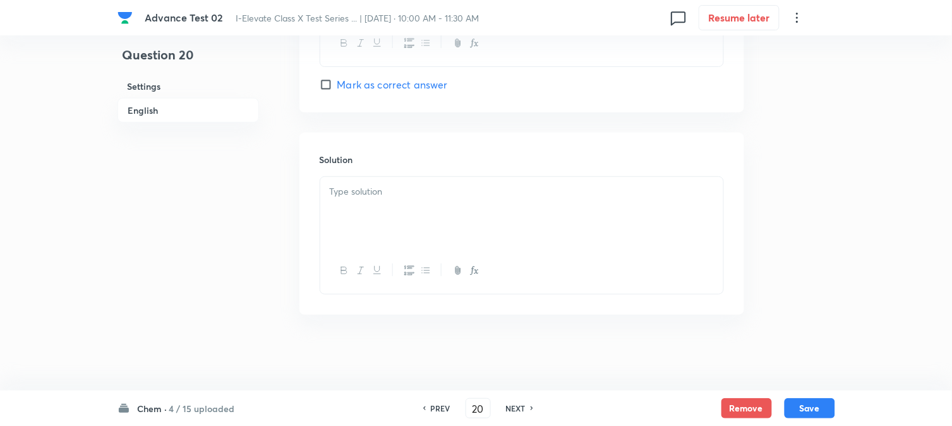
click at [368, 193] on p at bounding box center [522, 192] width 384 height 15
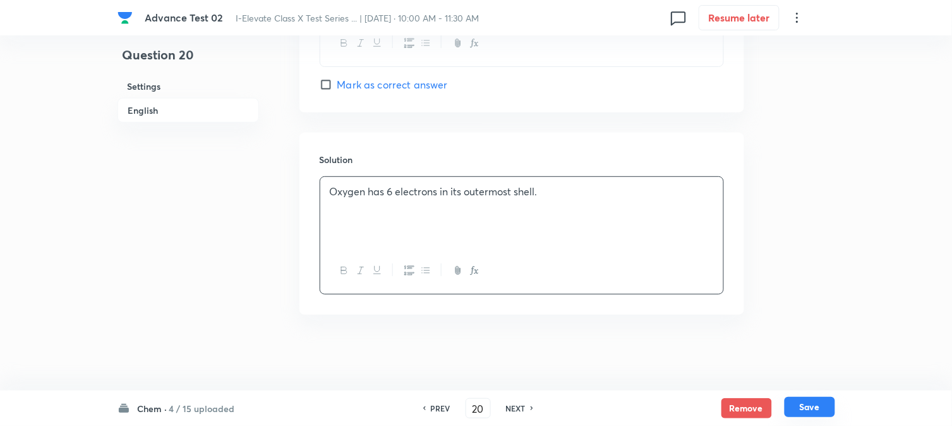
click at [818, 402] on button "Save" at bounding box center [810, 407] width 51 height 20
type input "21"
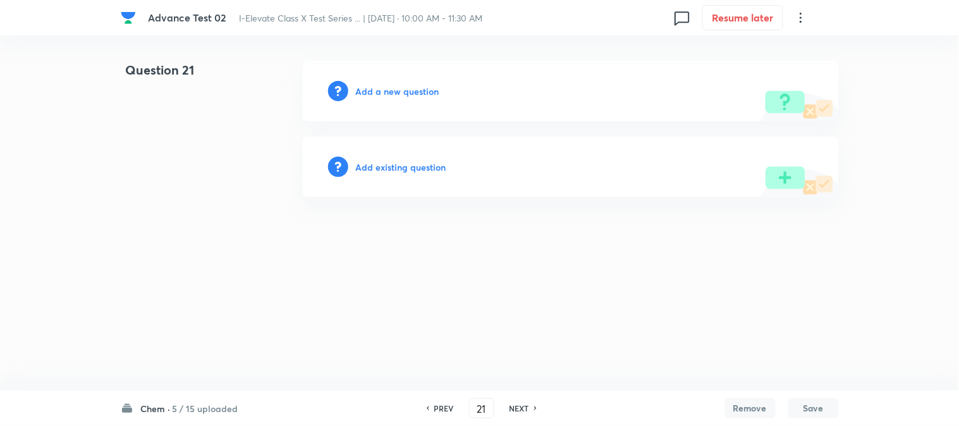
click at [360, 90] on h6 "Add a new question" at bounding box center [397, 91] width 83 height 13
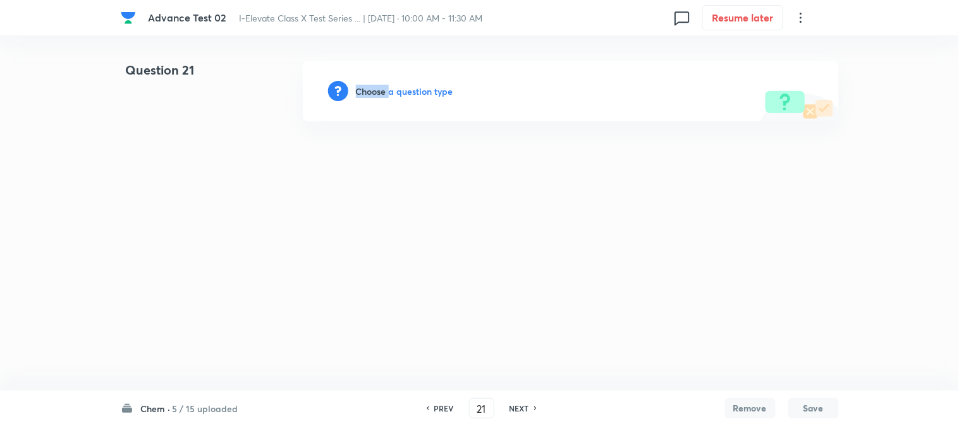
click at [360, 90] on h6 "Choose a question type" at bounding box center [404, 91] width 97 height 13
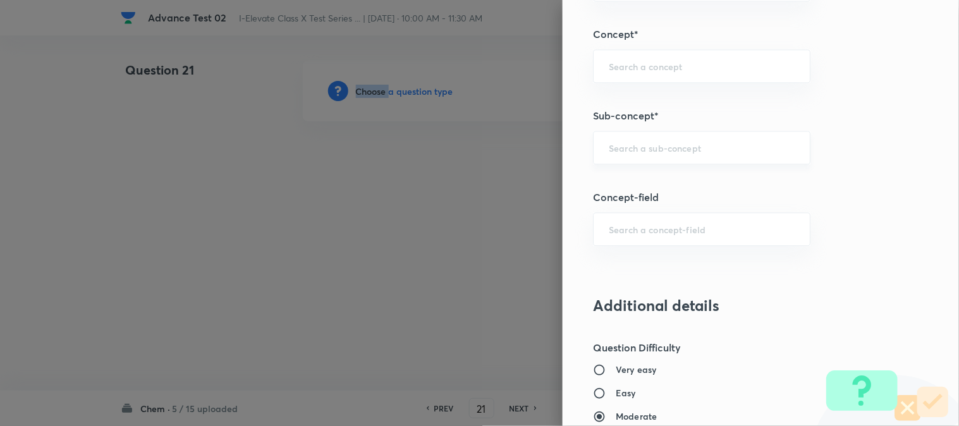
scroll to position [702, 0]
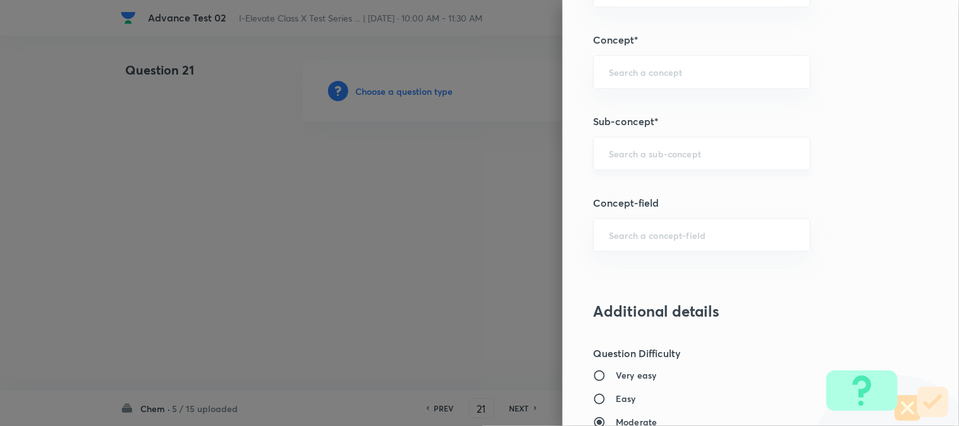
click at [630, 159] on input "text" at bounding box center [702, 153] width 186 height 12
paste input "Metals And Non Metals"
type input "Metals And Non Metals"
click at [632, 70] on input "text" at bounding box center [702, 72] width 186 height 12
paste input "Metals And Non Metals"
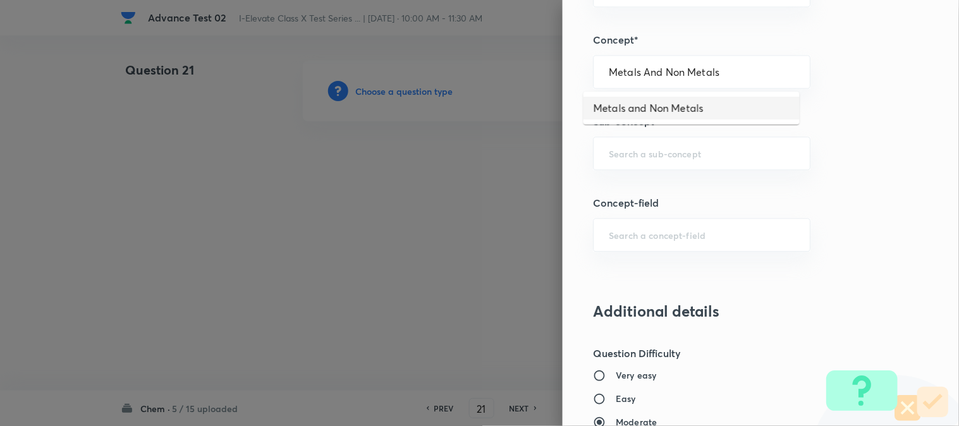
click at [655, 103] on li "Metals and Non Metals" at bounding box center [691, 108] width 216 height 23
type input "Metals and Non Metals"
type input "Olympiads"
type input "NSEJS -Chemistry"
click at [647, 159] on input "text" at bounding box center [702, 153] width 186 height 12
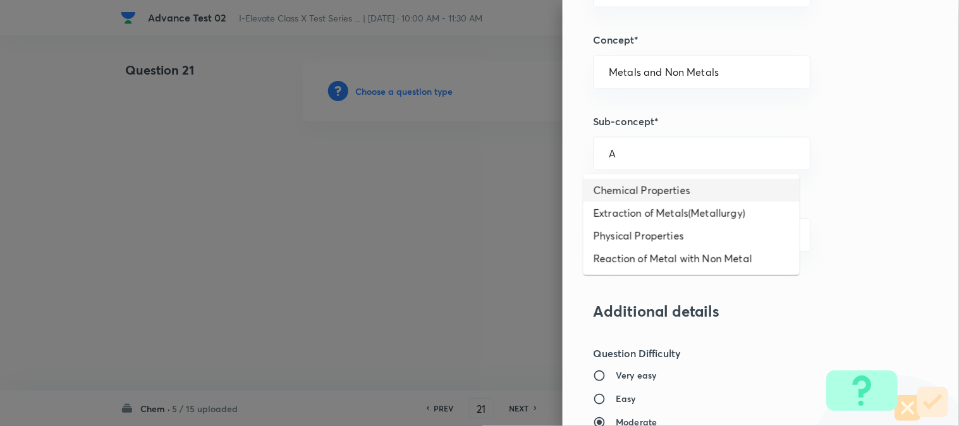
click at [647, 191] on li "Chemical Properties" at bounding box center [691, 190] width 216 height 23
type input "Chemical Properties"
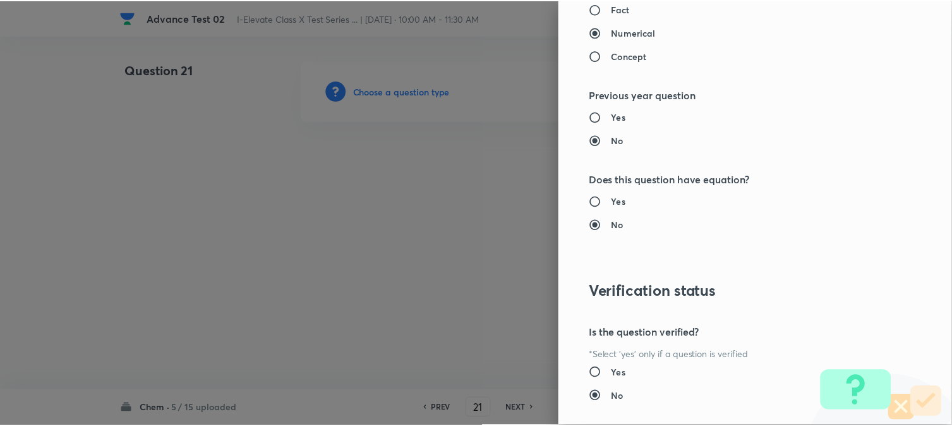
scroll to position [1297, 0]
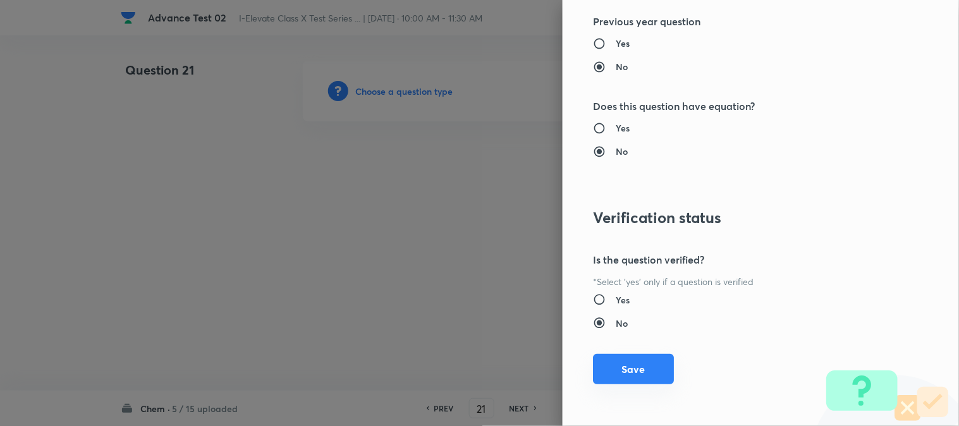
drag, startPoint x: 630, startPoint y: 372, endPoint x: 514, endPoint y: 276, distance: 150.0
click at [629, 371] on button "Save" at bounding box center [633, 369] width 81 height 30
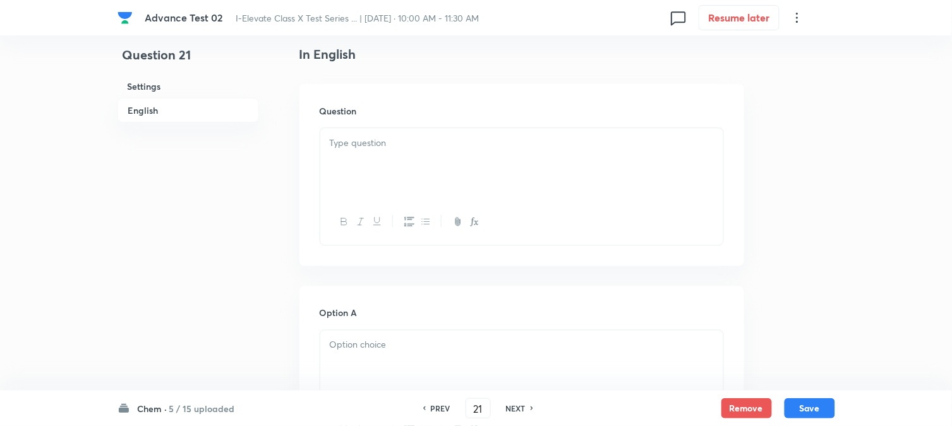
scroll to position [351, 0]
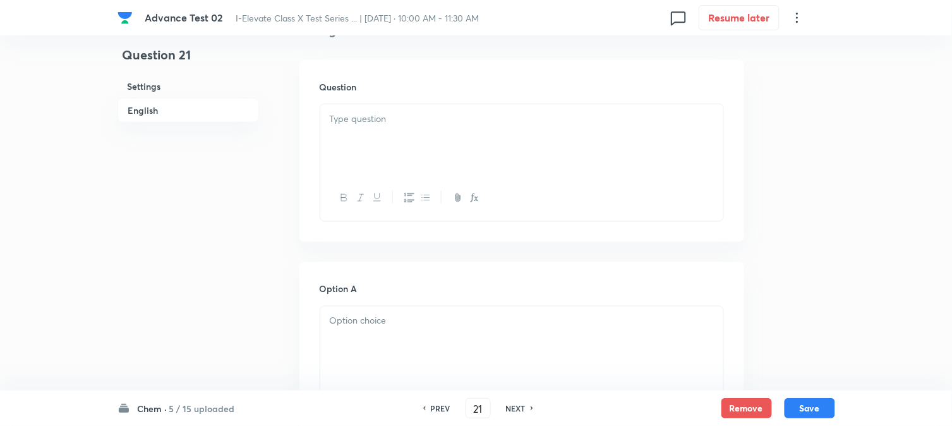
click at [414, 125] on p at bounding box center [522, 119] width 384 height 15
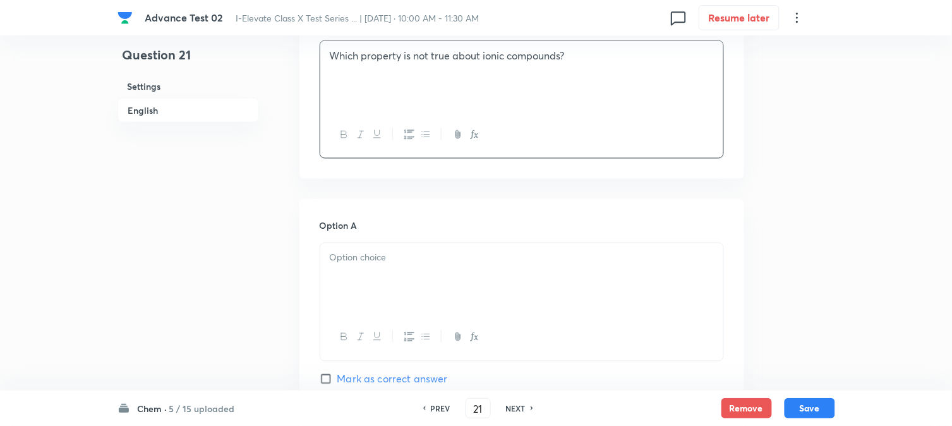
scroll to position [491, 0]
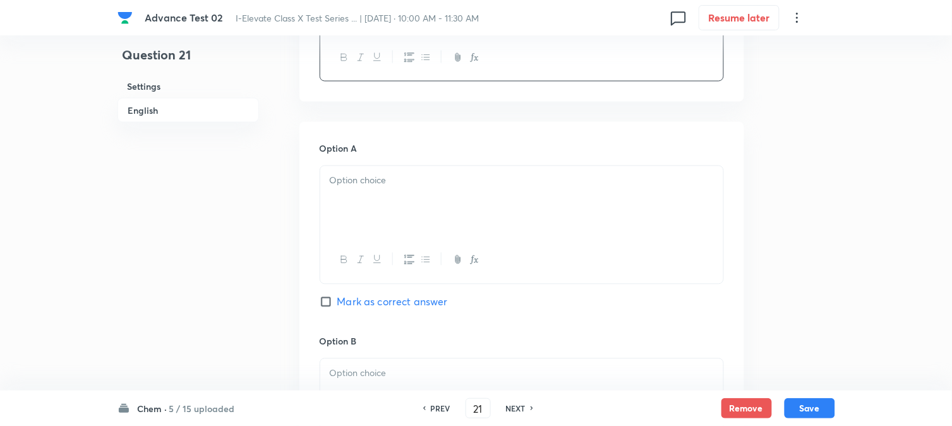
click at [394, 191] on div at bounding box center [521, 201] width 403 height 71
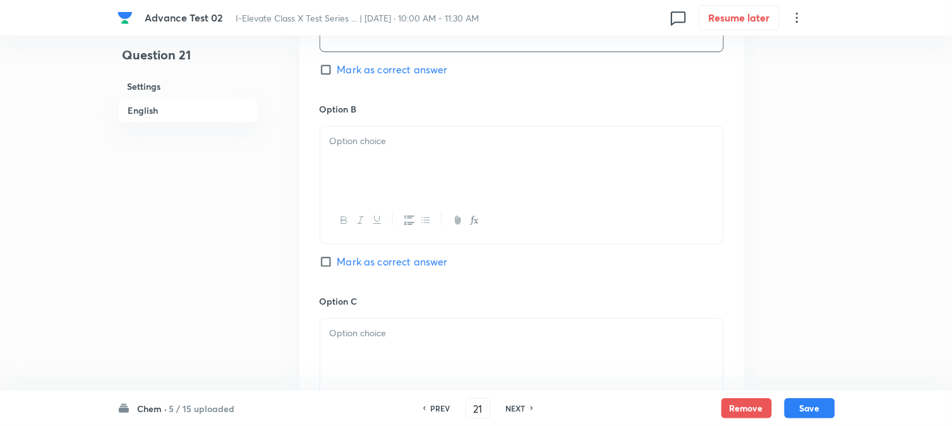
scroll to position [772, 0]
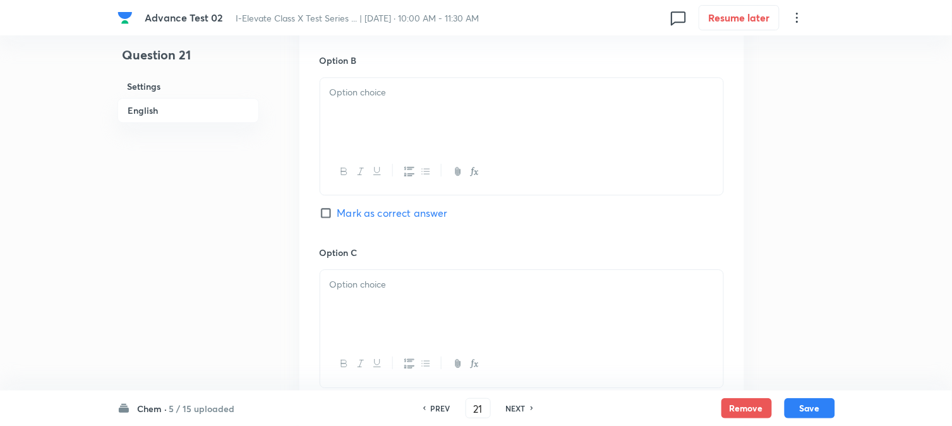
click at [396, 131] on div at bounding box center [521, 113] width 403 height 71
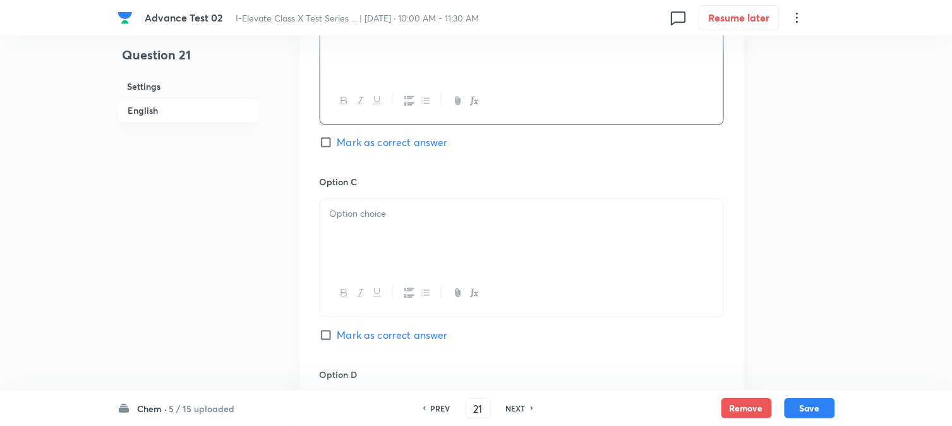
scroll to position [913, 0]
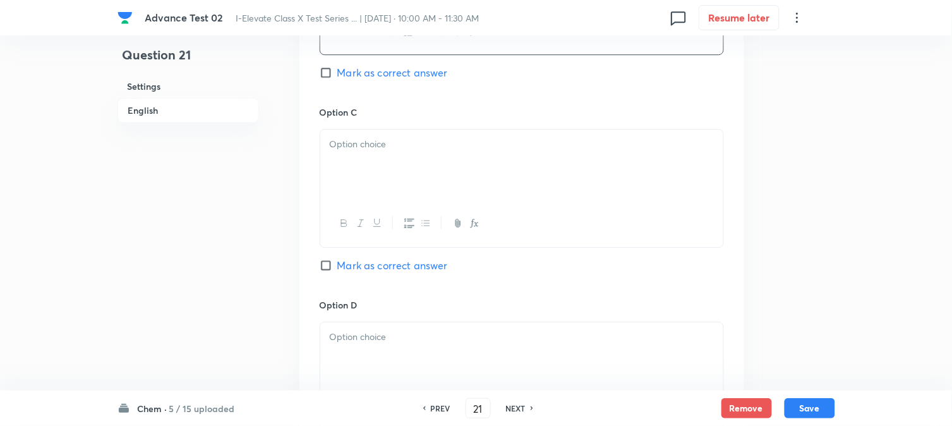
click at [377, 158] on div at bounding box center [521, 165] width 403 height 71
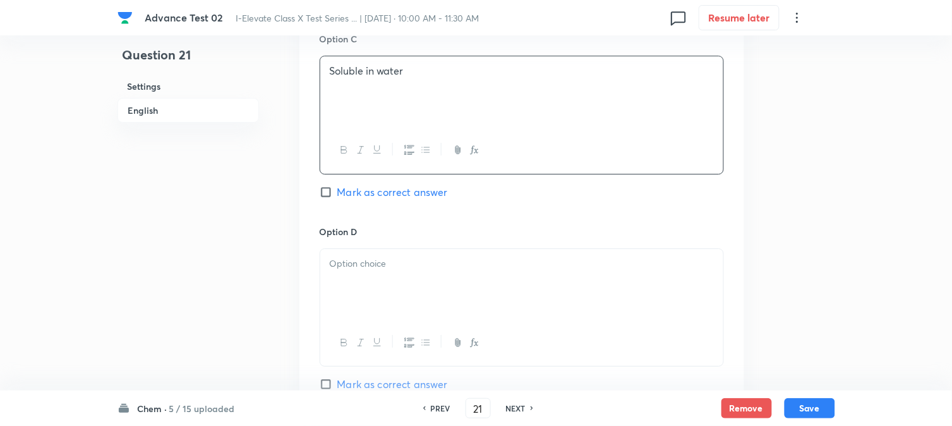
scroll to position [1053, 0]
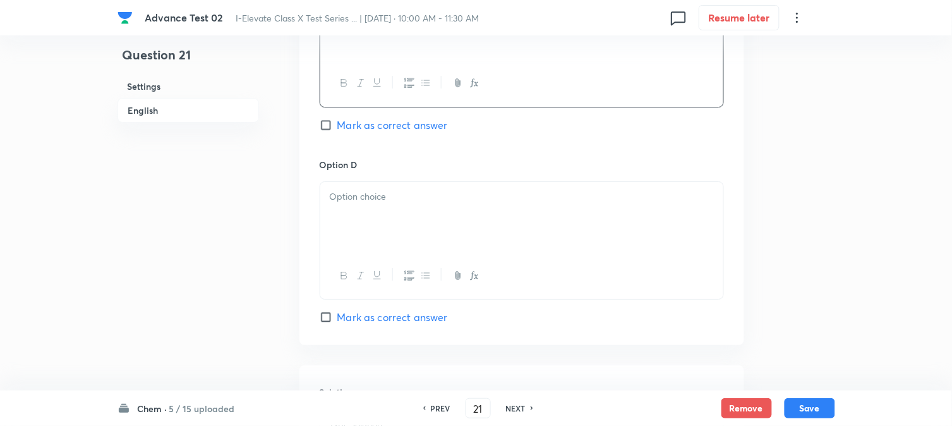
click at [383, 194] on p at bounding box center [522, 197] width 384 height 15
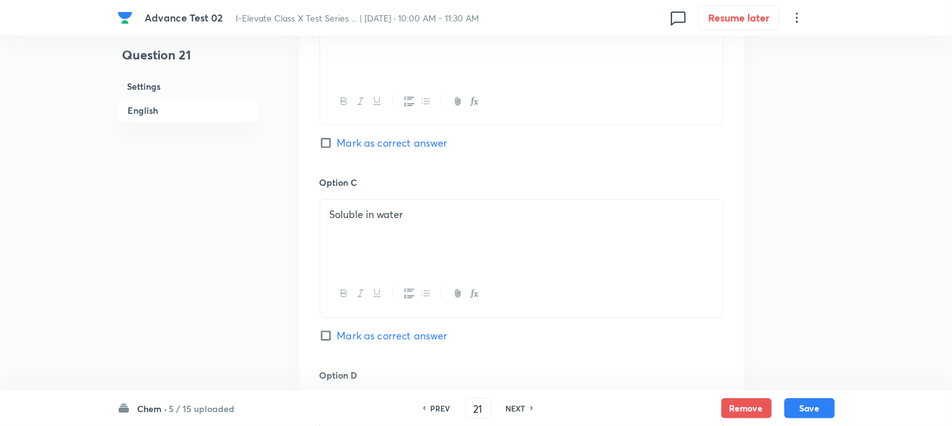
click at [339, 140] on span "Mark as correct answer" at bounding box center [393, 142] width 111 height 15
click at [338, 140] on input "Mark as correct answer" at bounding box center [329, 143] width 18 height 13
checkbox input "true"
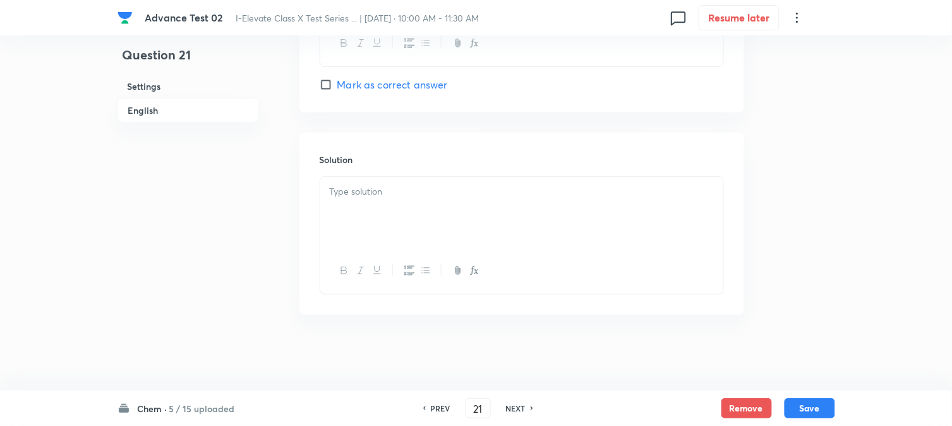
scroll to position [1287, 0]
click at [396, 185] on p at bounding box center [522, 192] width 384 height 15
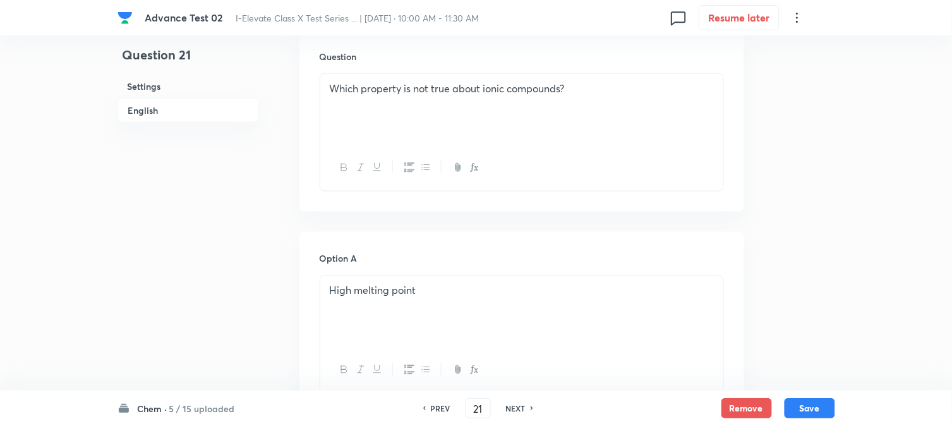
scroll to position [375, 0]
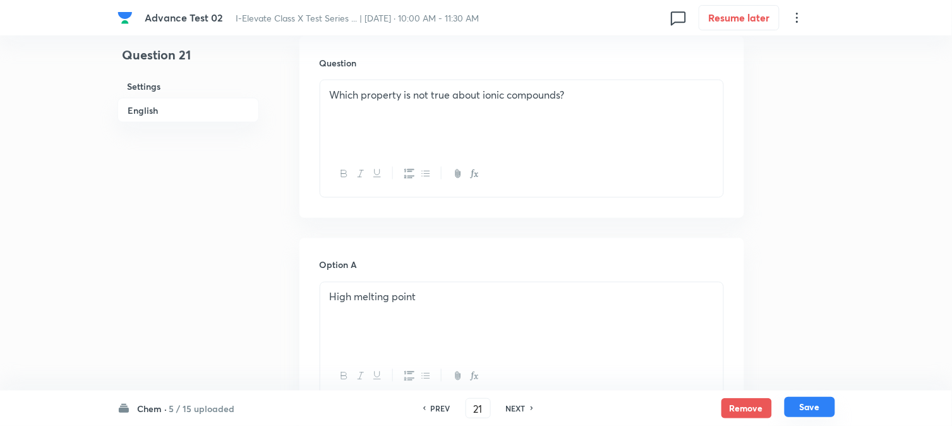
click at [818, 408] on button "Save" at bounding box center [810, 407] width 51 height 20
type input "22"
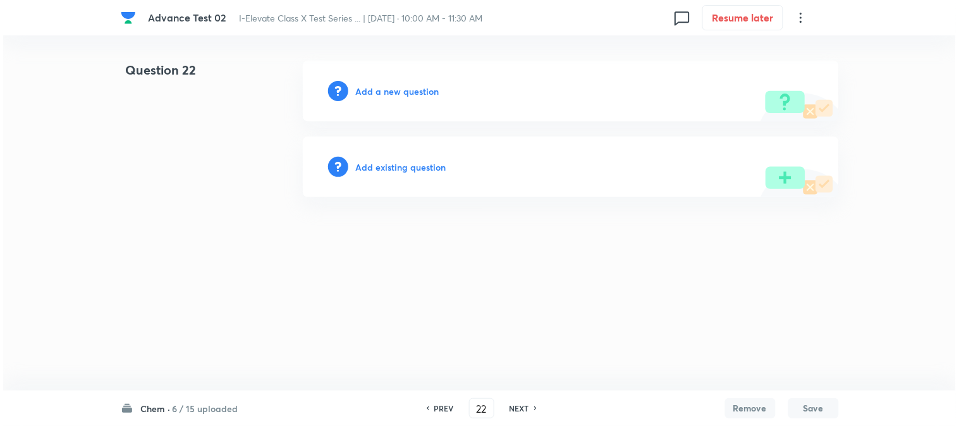
scroll to position [0, 0]
click at [116, 232] on html "Advance Test 02 I-Elevate Class X Test Series ... | Sep 8, 2025 · 10:00 AM - 11…" at bounding box center [479, 129] width 959 height 258
